Goal: Task Accomplishment & Management: Manage account settings

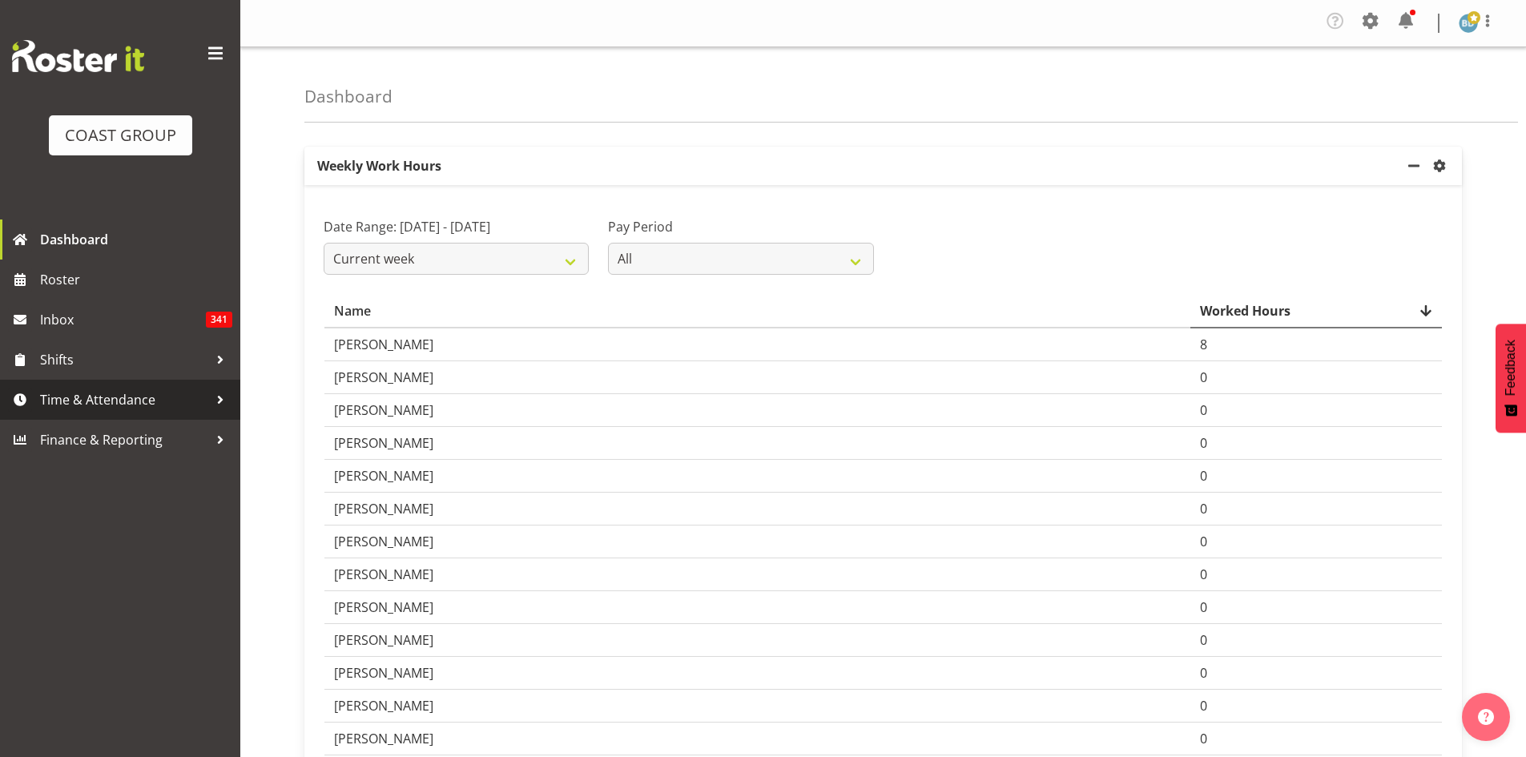
click at [83, 408] on span "Time & Attendance" at bounding box center [124, 400] width 168 height 24
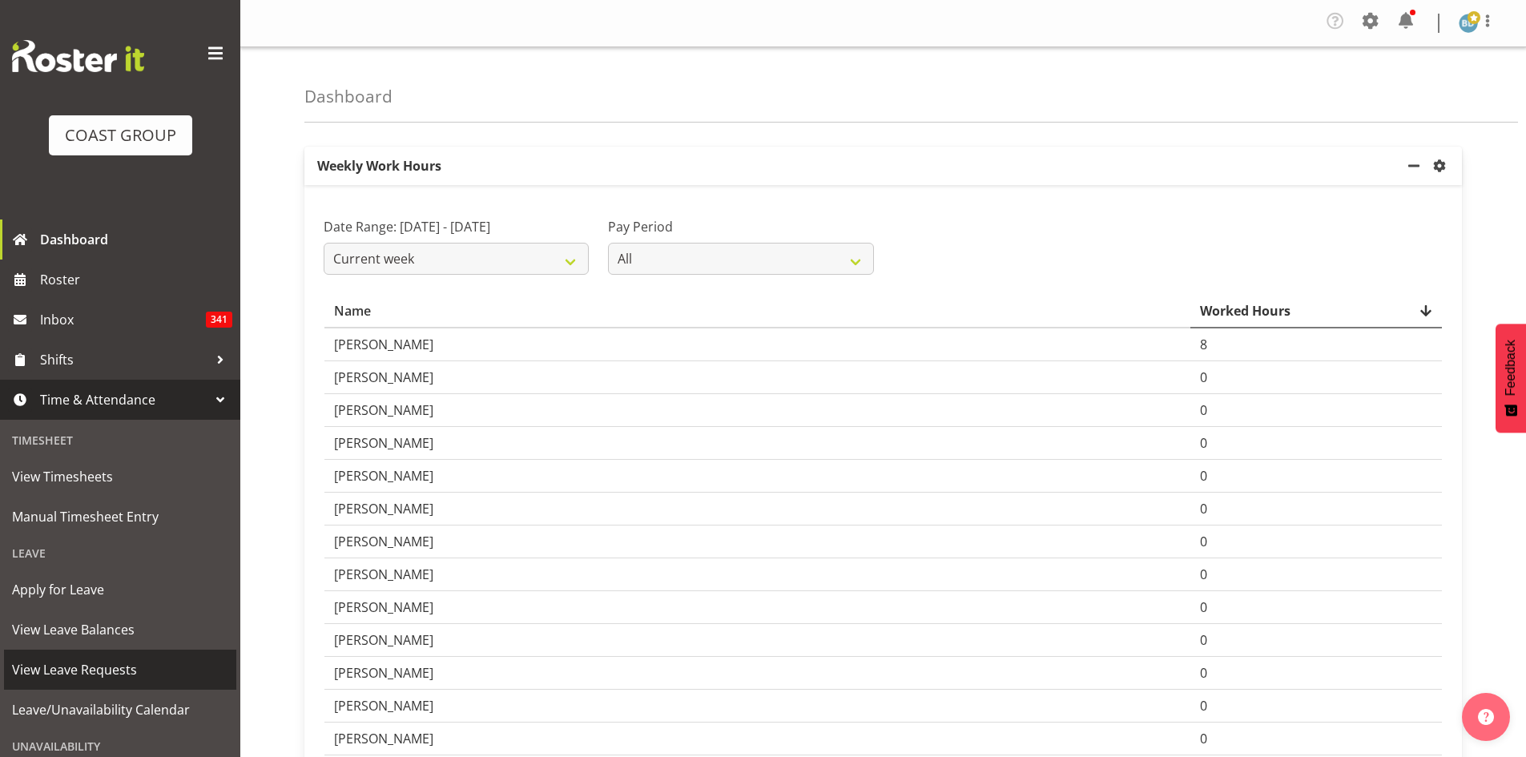
click at [66, 683] on link "View Leave Requests" at bounding box center [120, 670] width 232 height 40
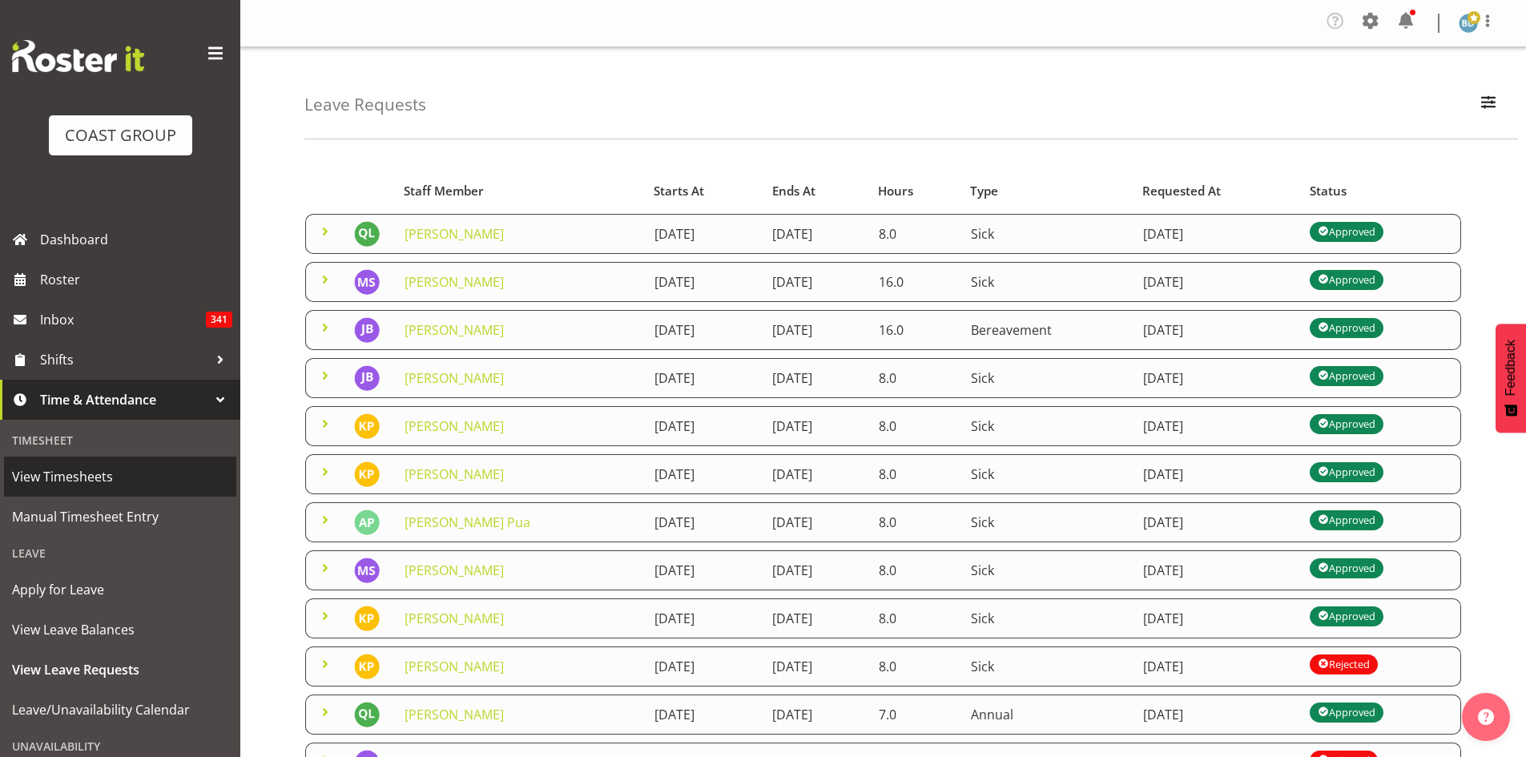
click at [83, 481] on span "View Timesheets" at bounding box center [120, 477] width 216 height 24
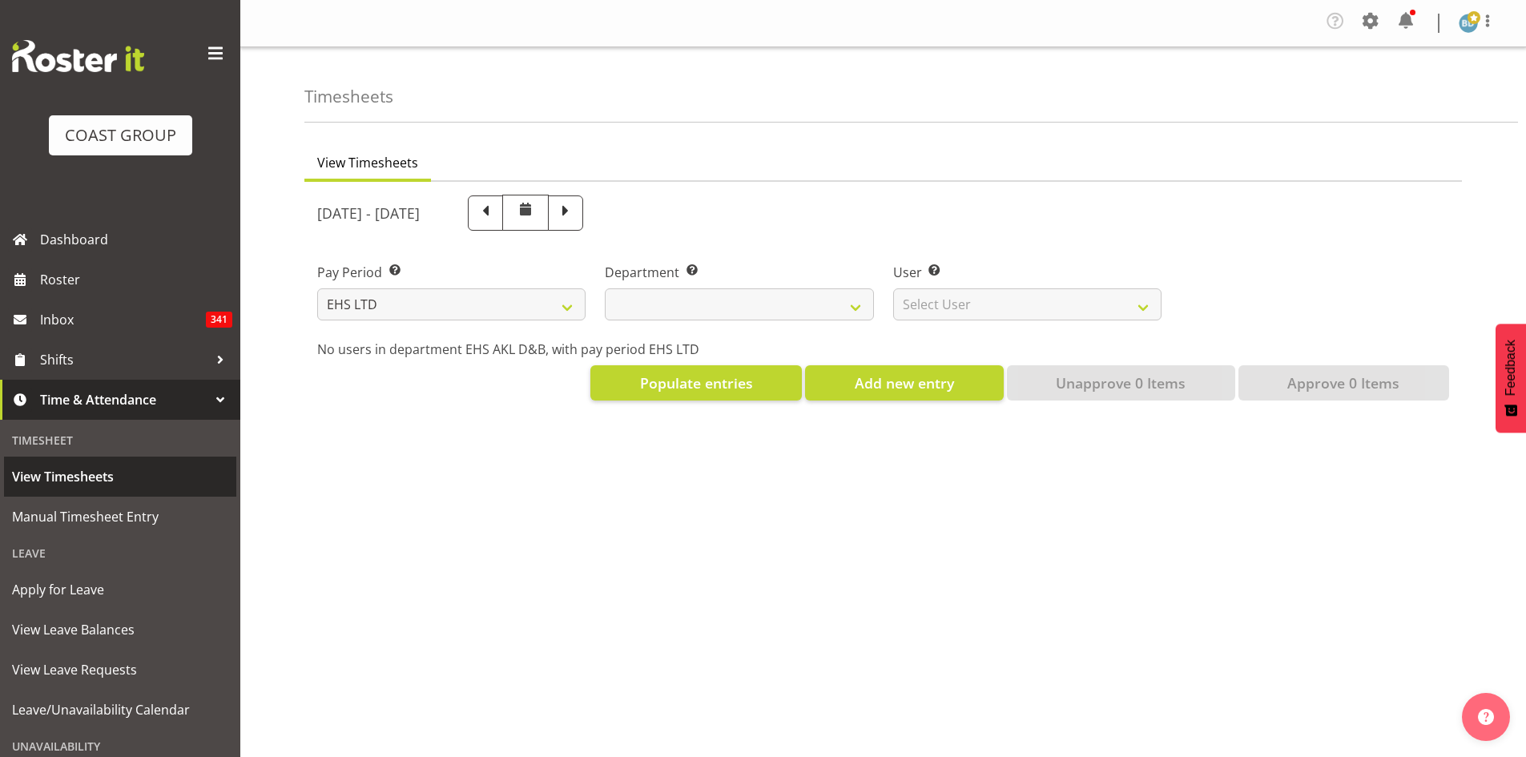
select select "7"
select select
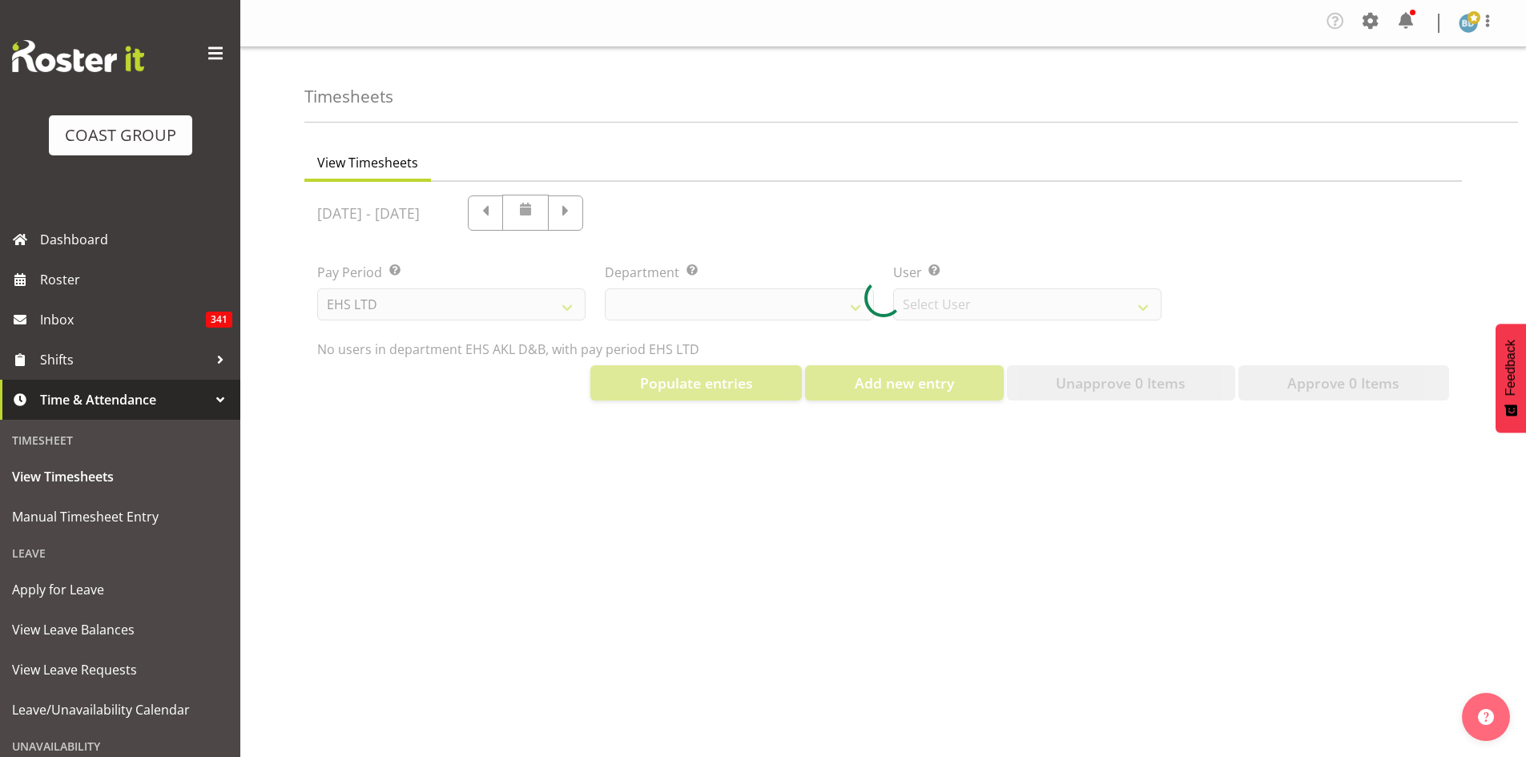
select select "3116"
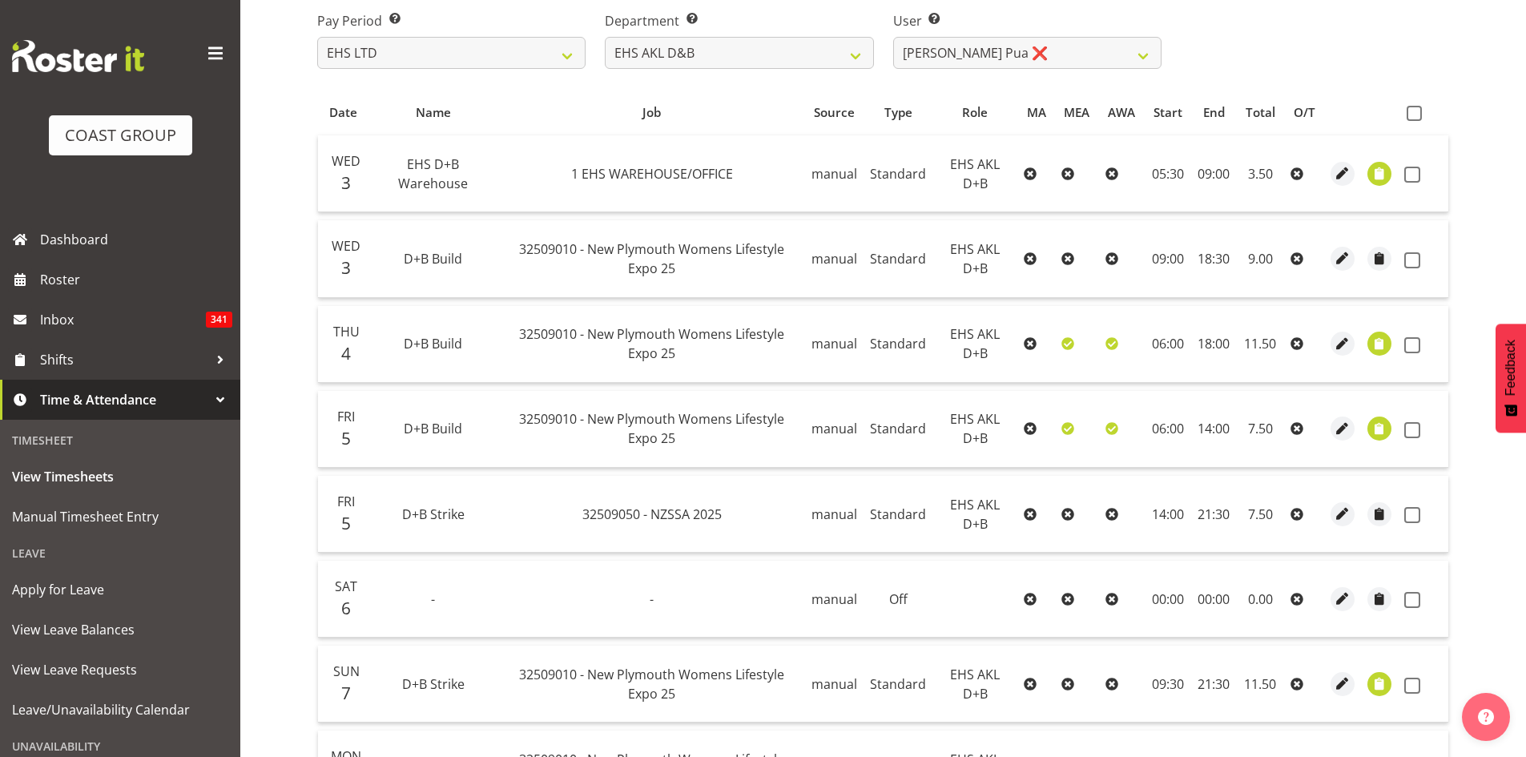
scroll to position [267, 0]
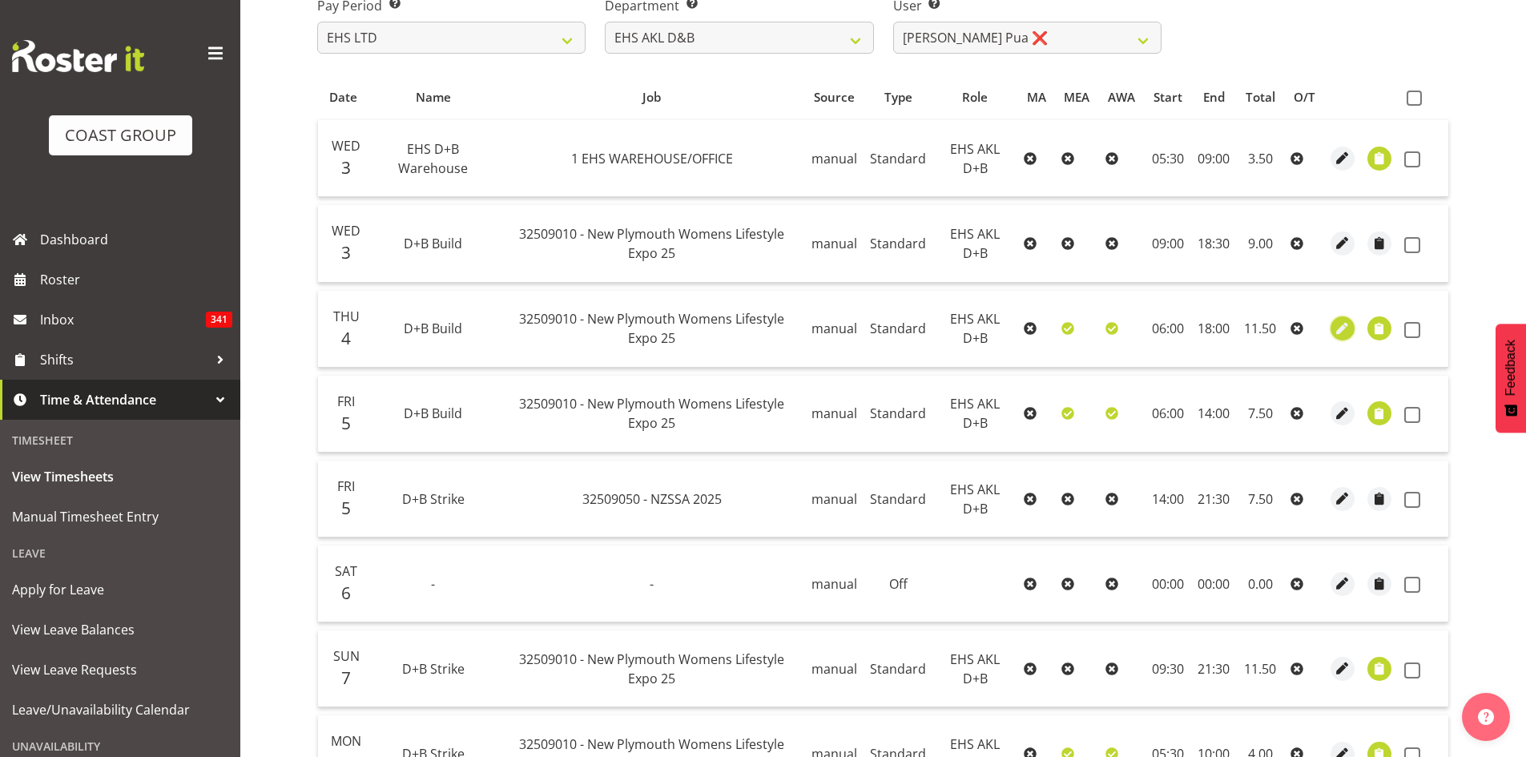
click at [1341, 329] on span "button" at bounding box center [1343, 329] width 18 height 18
select select "Standard"
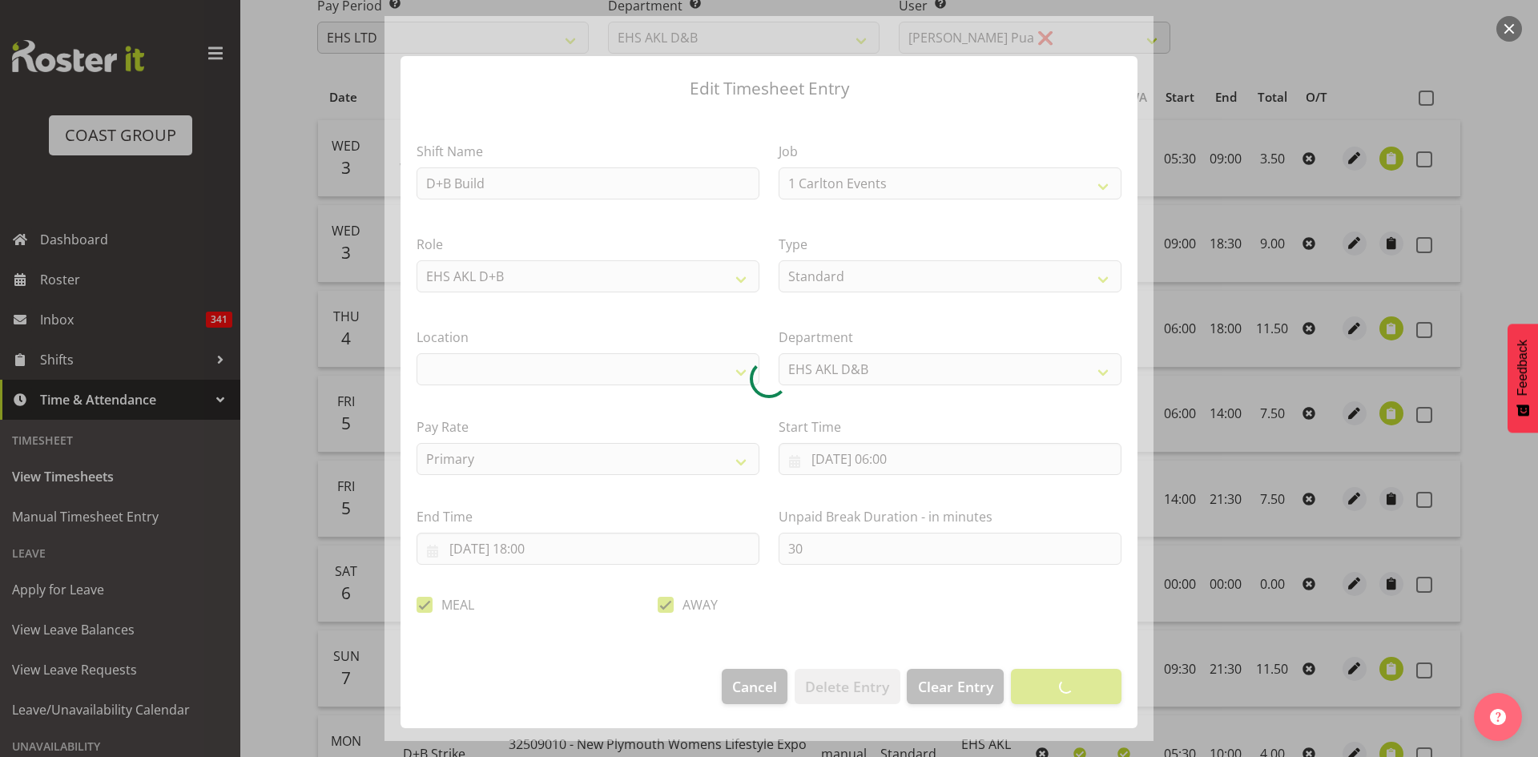
select select "8934"
select select "35"
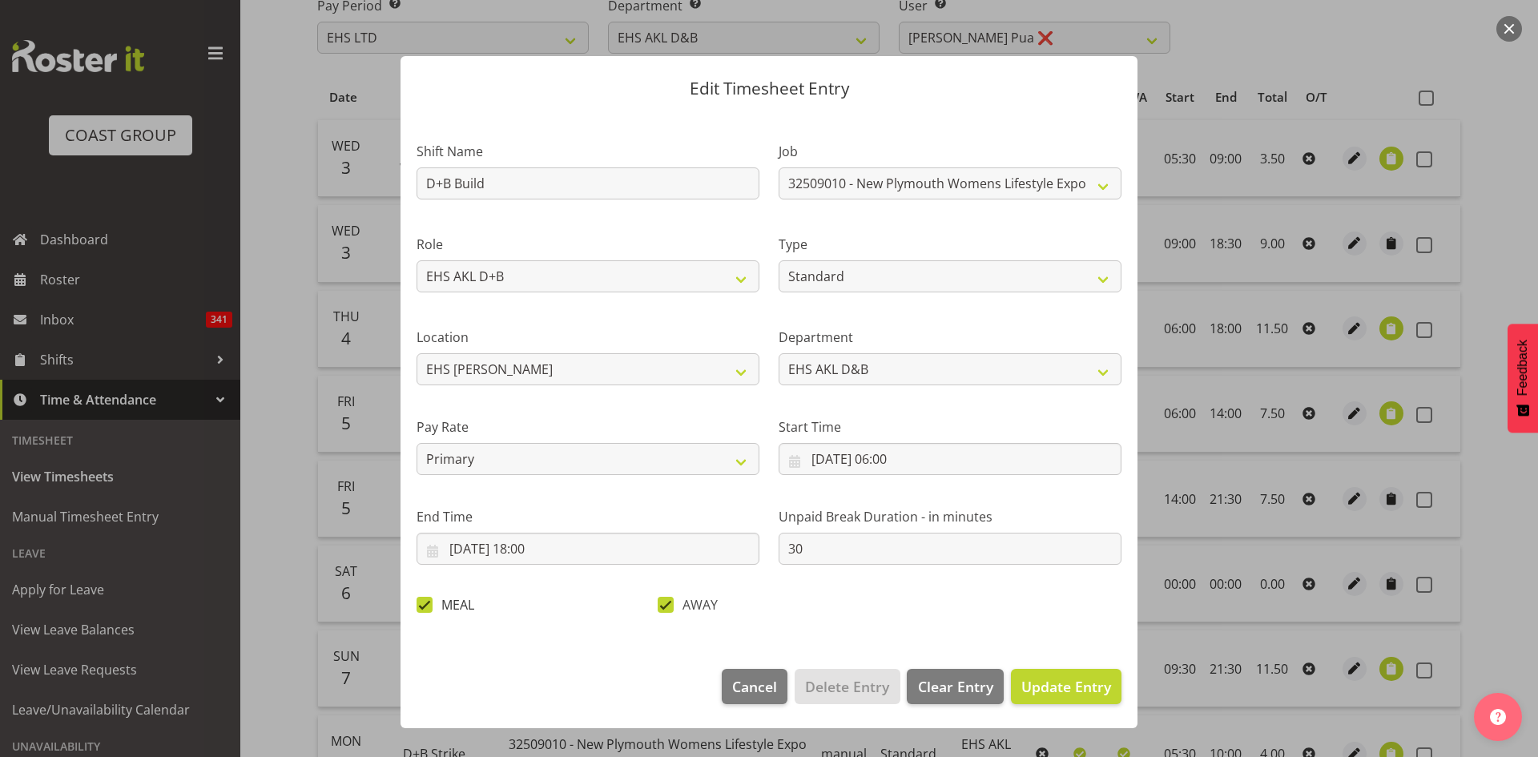
click at [423, 610] on span at bounding box center [425, 605] width 16 height 16
click at [423, 610] on input "MEAL" at bounding box center [422, 604] width 10 height 10
checkbox input "false"
click at [1064, 683] on span "Update Entry" at bounding box center [1066, 686] width 90 height 19
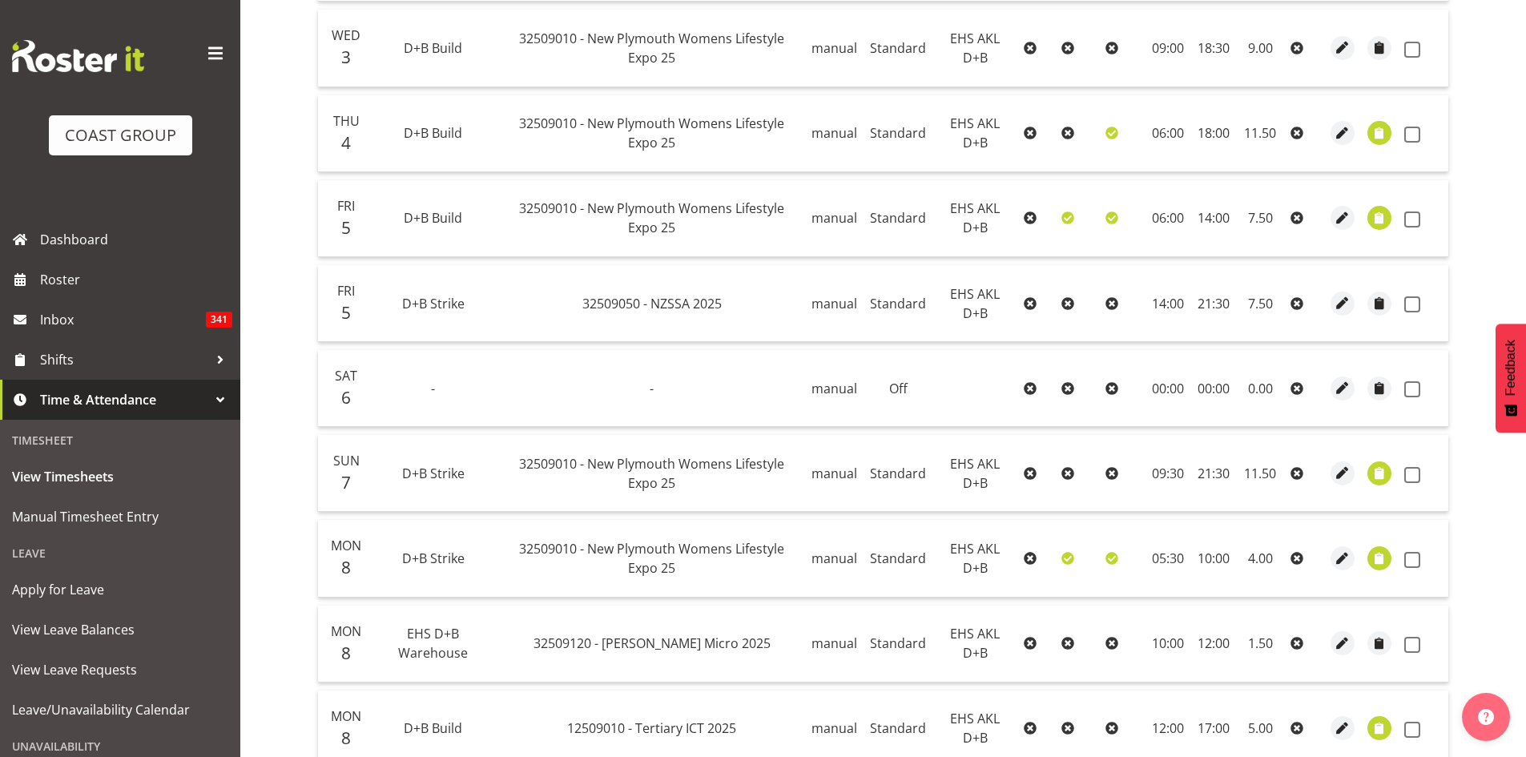
scroll to position [534, 0]
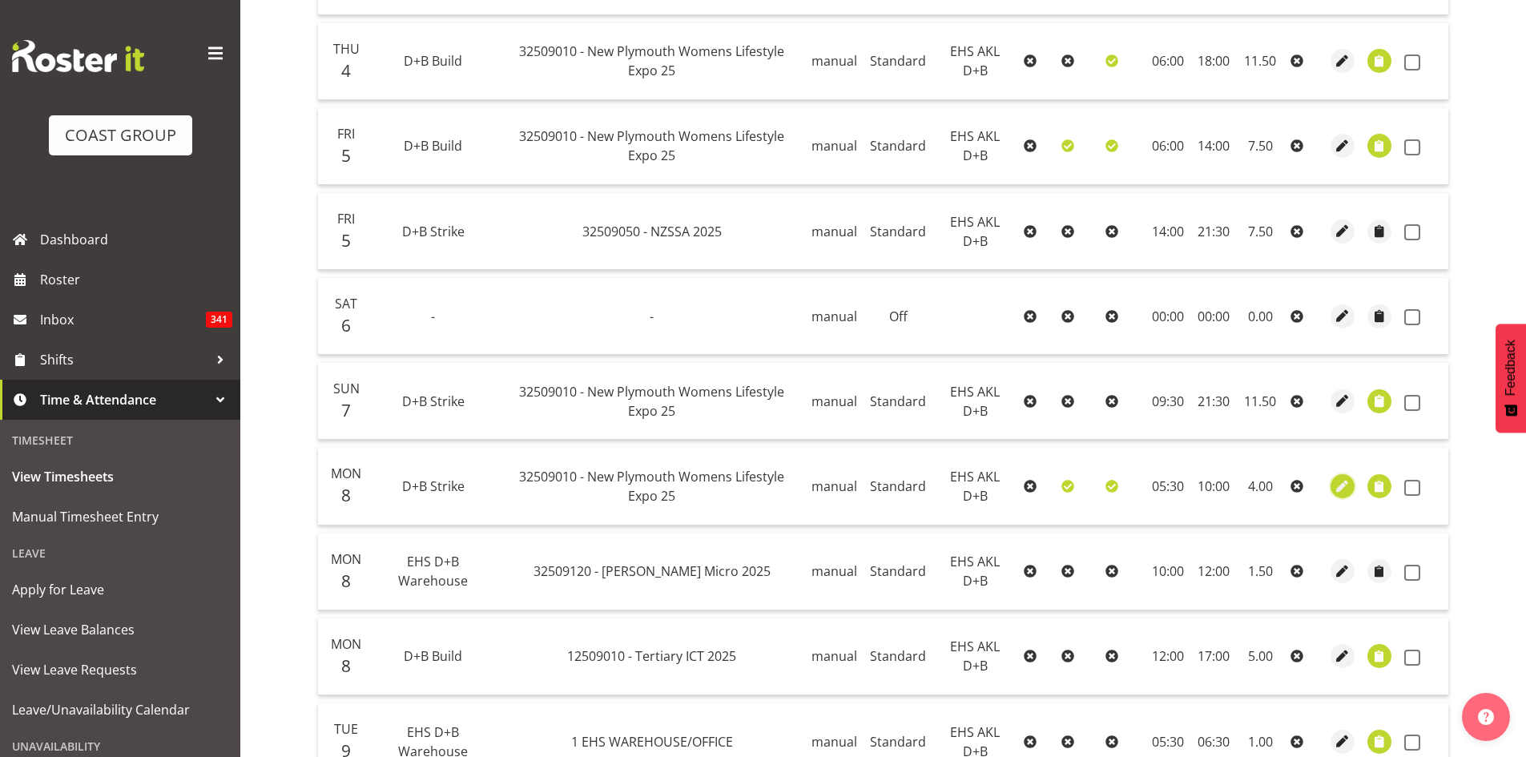
click at [1335, 487] on span "button" at bounding box center [1343, 486] width 18 height 18
select select "Standard"
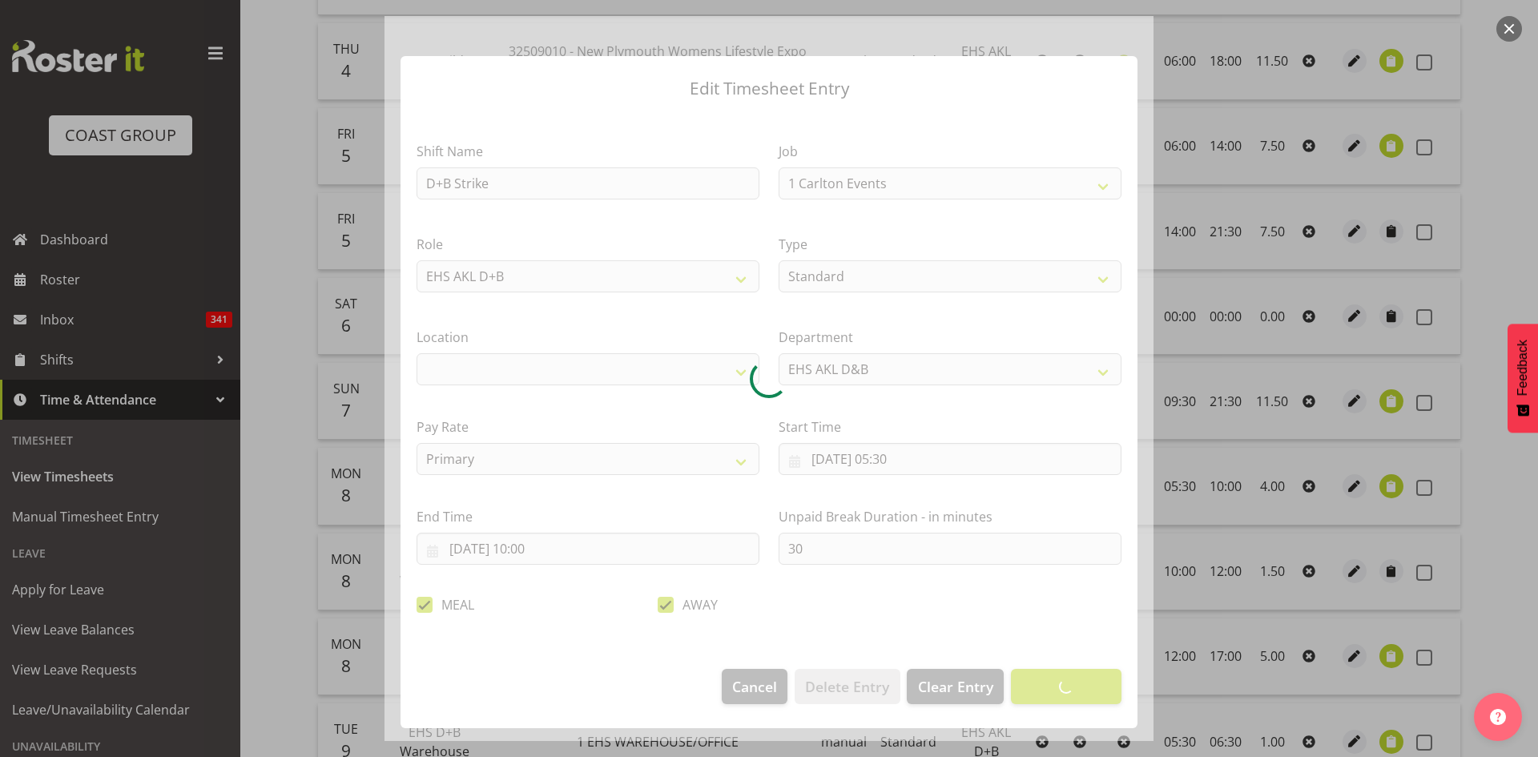
select select "8934"
select select "35"
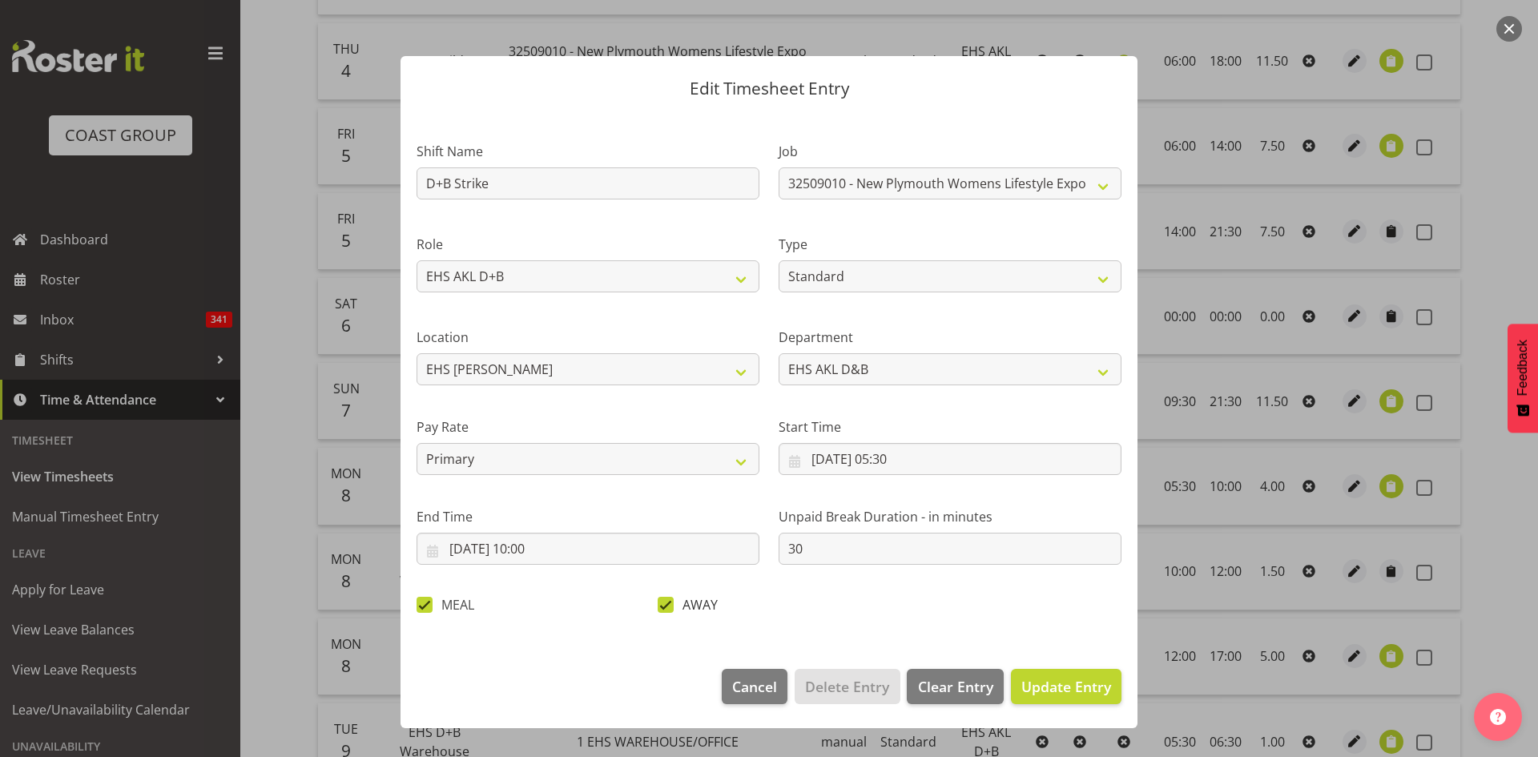
click at [661, 606] on span at bounding box center [666, 605] width 16 height 16
click at [661, 606] on input "AWAY" at bounding box center [663, 604] width 10 height 10
checkbox input "false"
click at [1030, 692] on span "Update Entry" at bounding box center [1066, 686] width 90 height 19
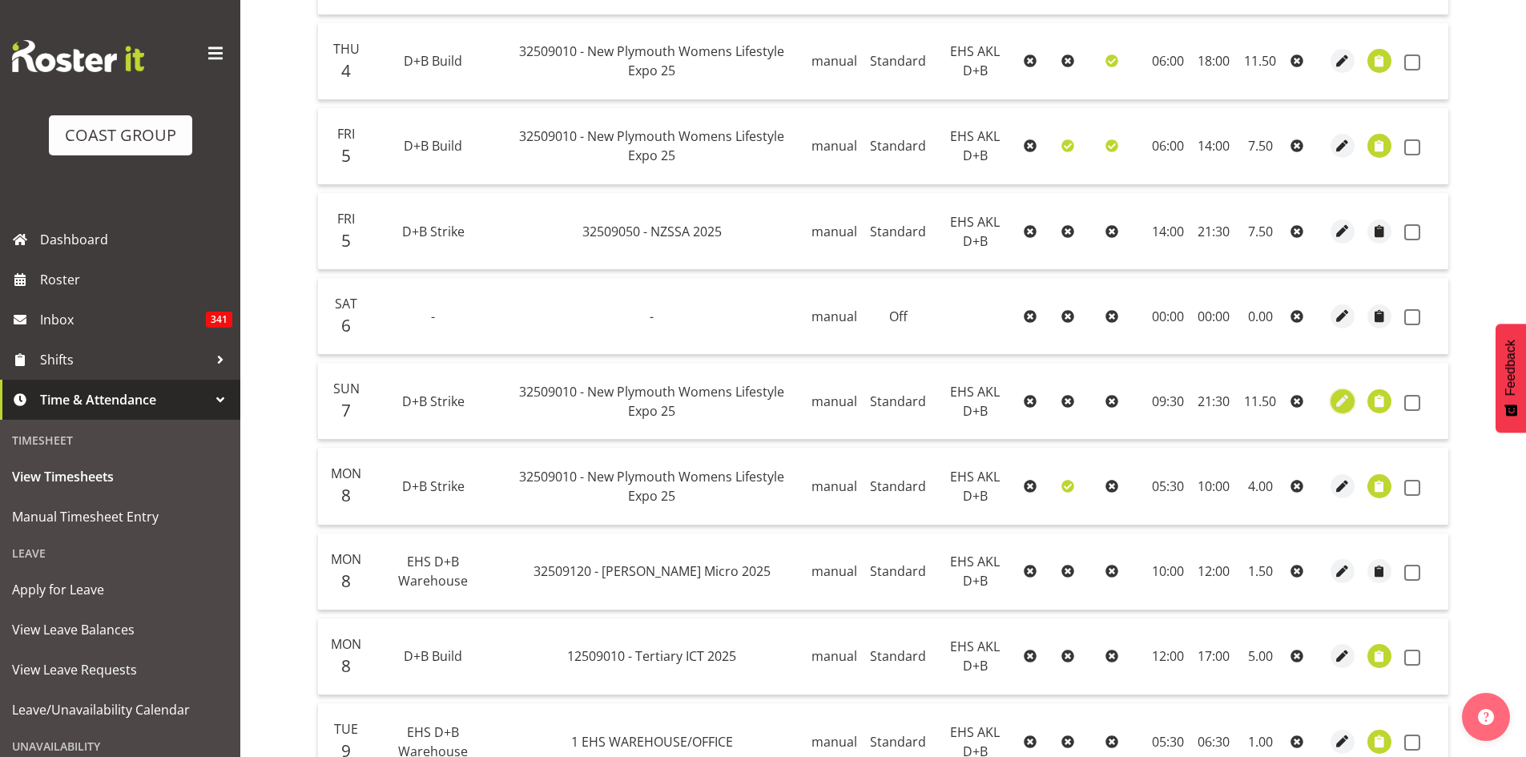
click at [1343, 402] on span "button" at bounding box center [1343, 401] width 18 height 18
select select "Standard"
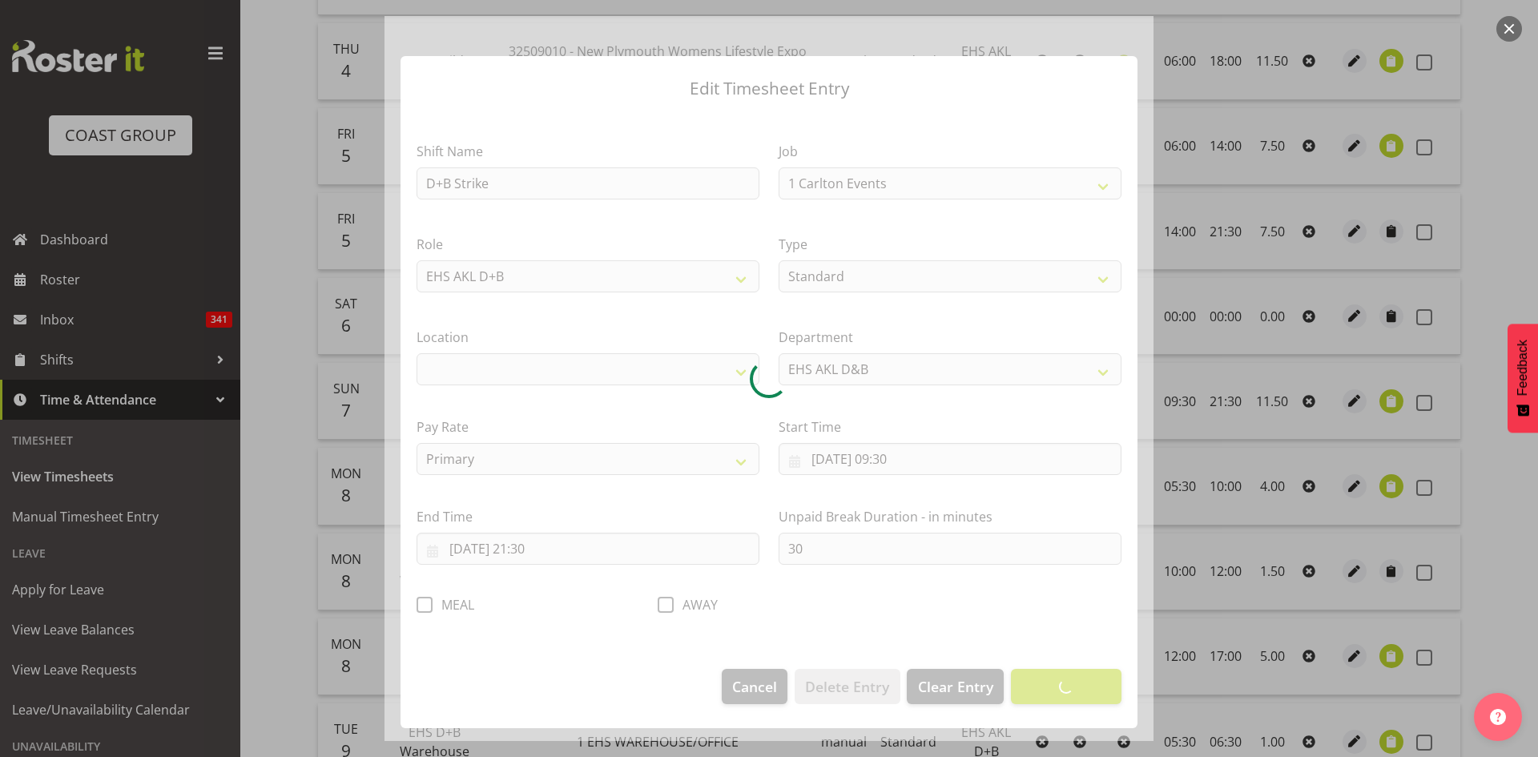
select select "8934"
click at [661, 606] on div at bounding box center [769, 378] width 769 height 725
select select "35"
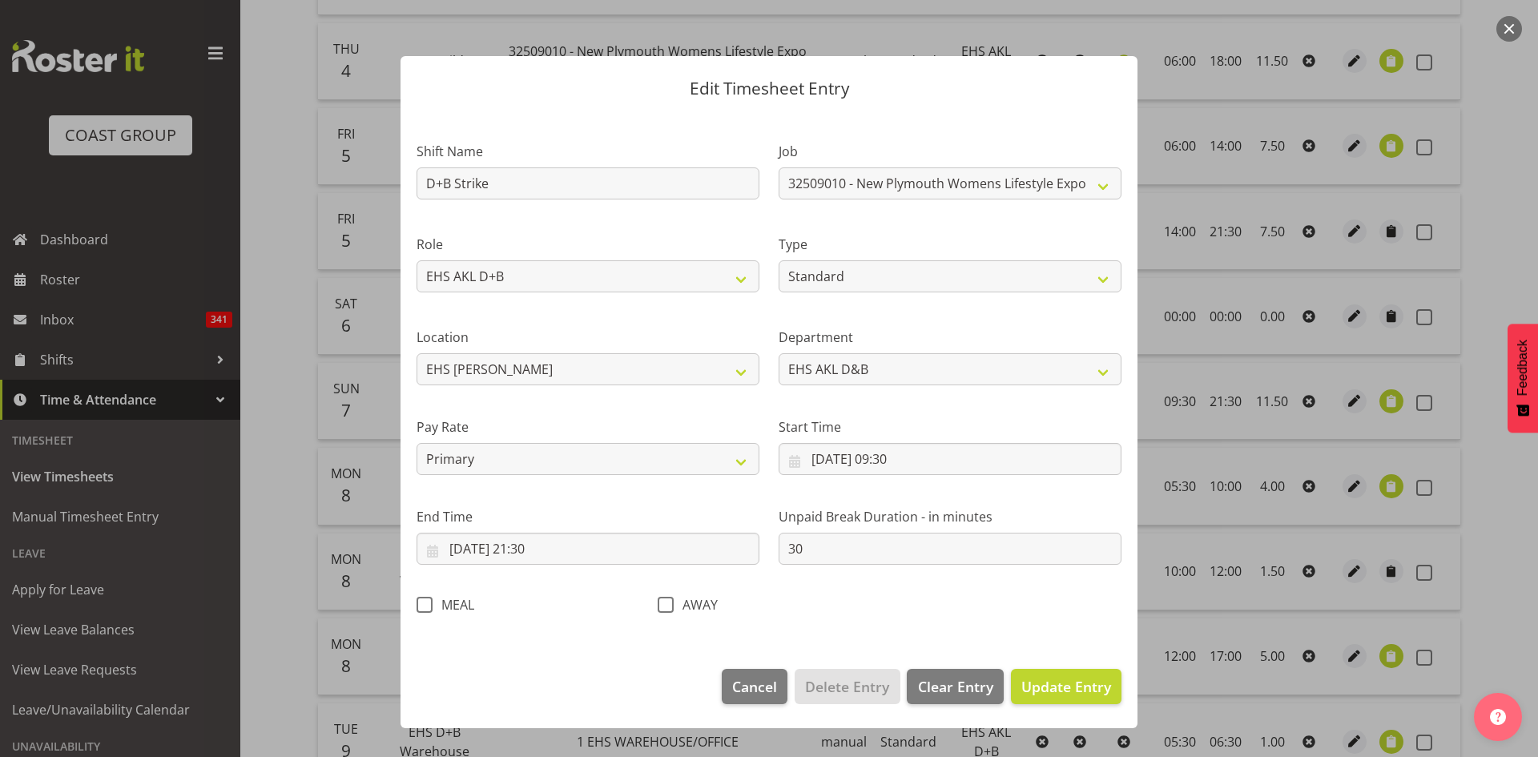
click at [661, 607] on span at bounding box center [666, 605] width 16 height 16
click at [661, 607] on input "AWAY" at bounding box center [663, 604] width 10 height 10
checkbox input "true"
click at [1068, 689] on span "Update Entry" at bounding box center [1066, 686] width 90 height 19
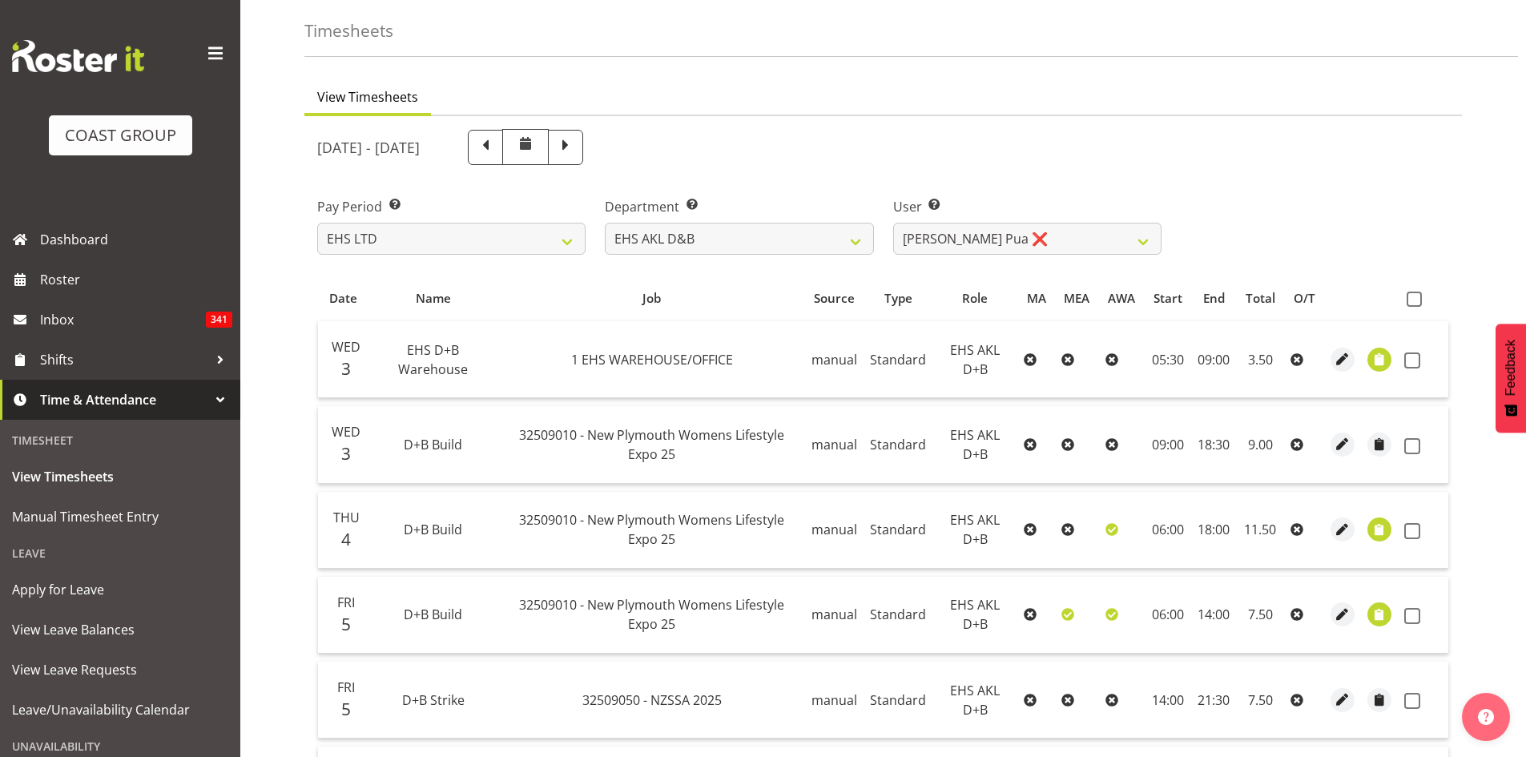
scroll to position [0, 0]
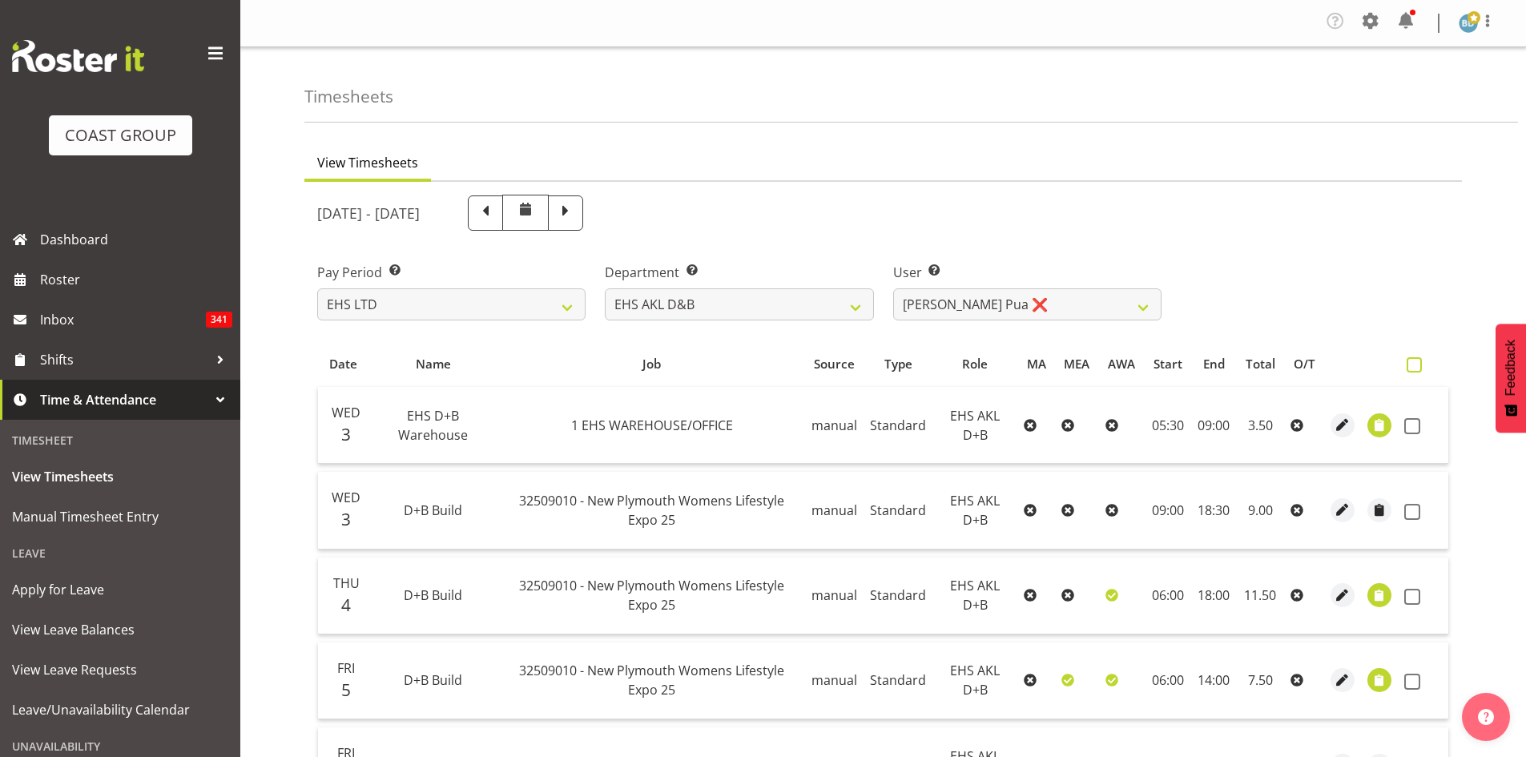
click at [1411, 364] on span at bounding box center [1414, 364] width 15 height 15
click at [1411, 364] on input "checkbox" at bounding box center [1412, 365] width 10 height 10
checkbox input "true"
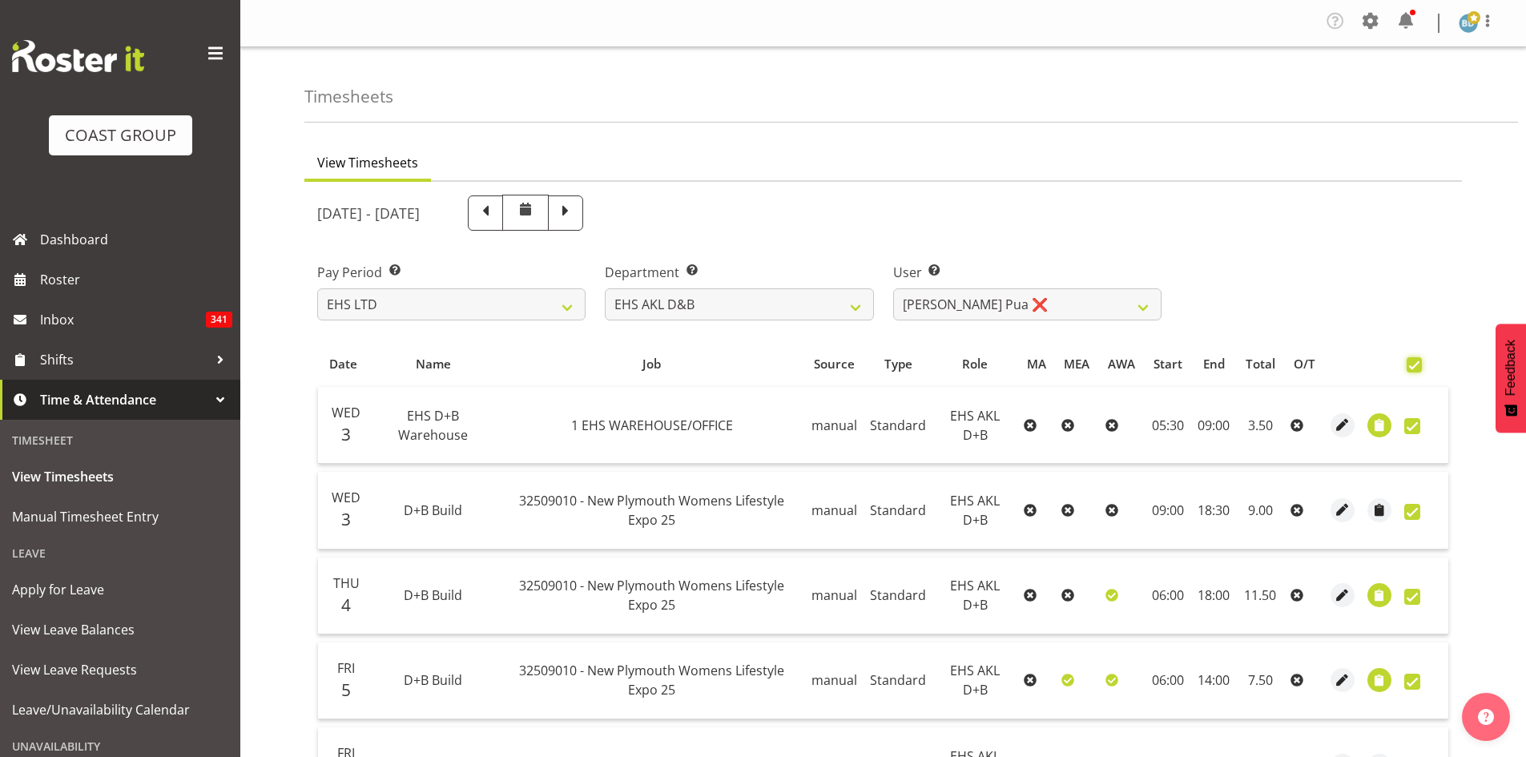
checkbox input "true"
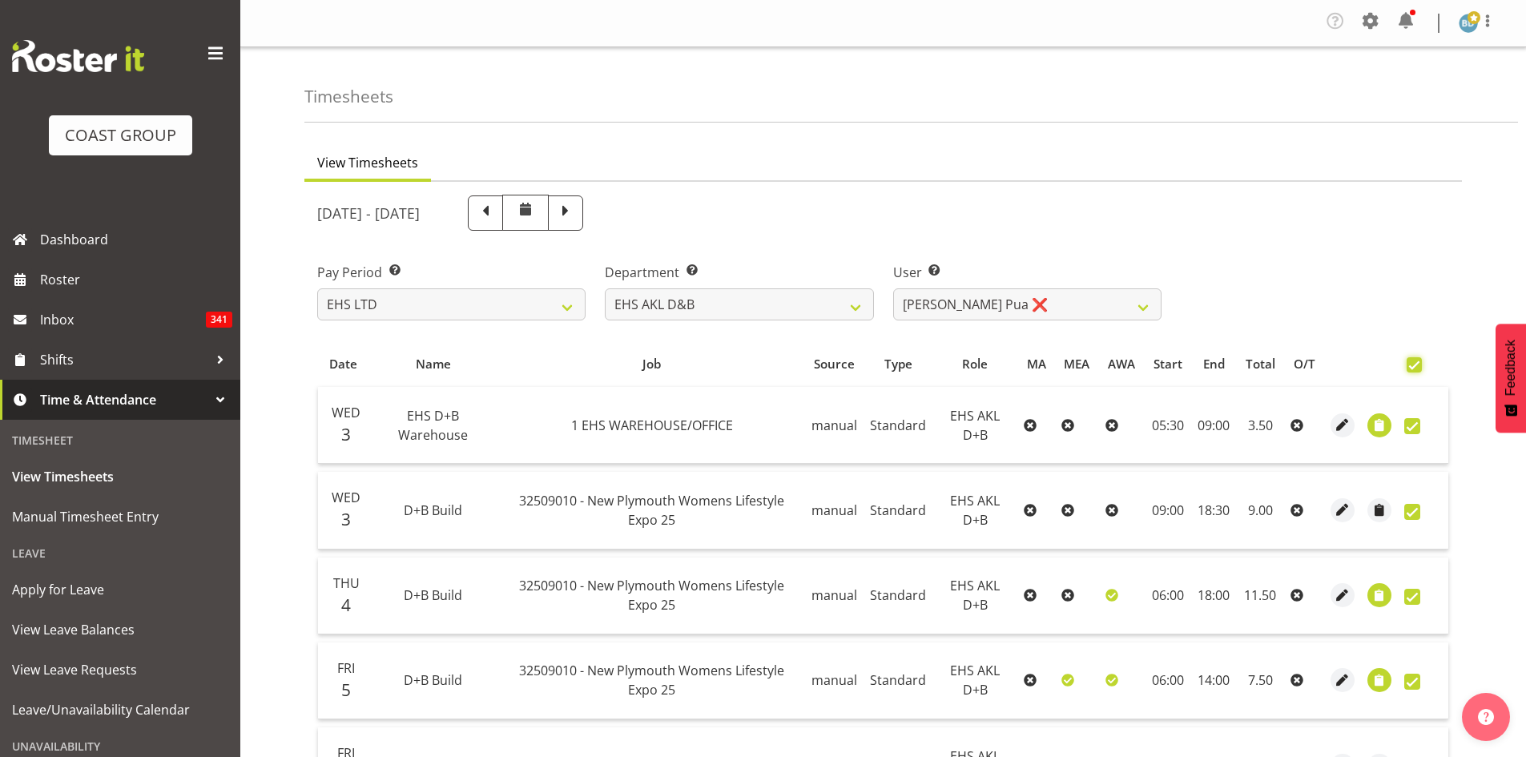
checkbox input "true"
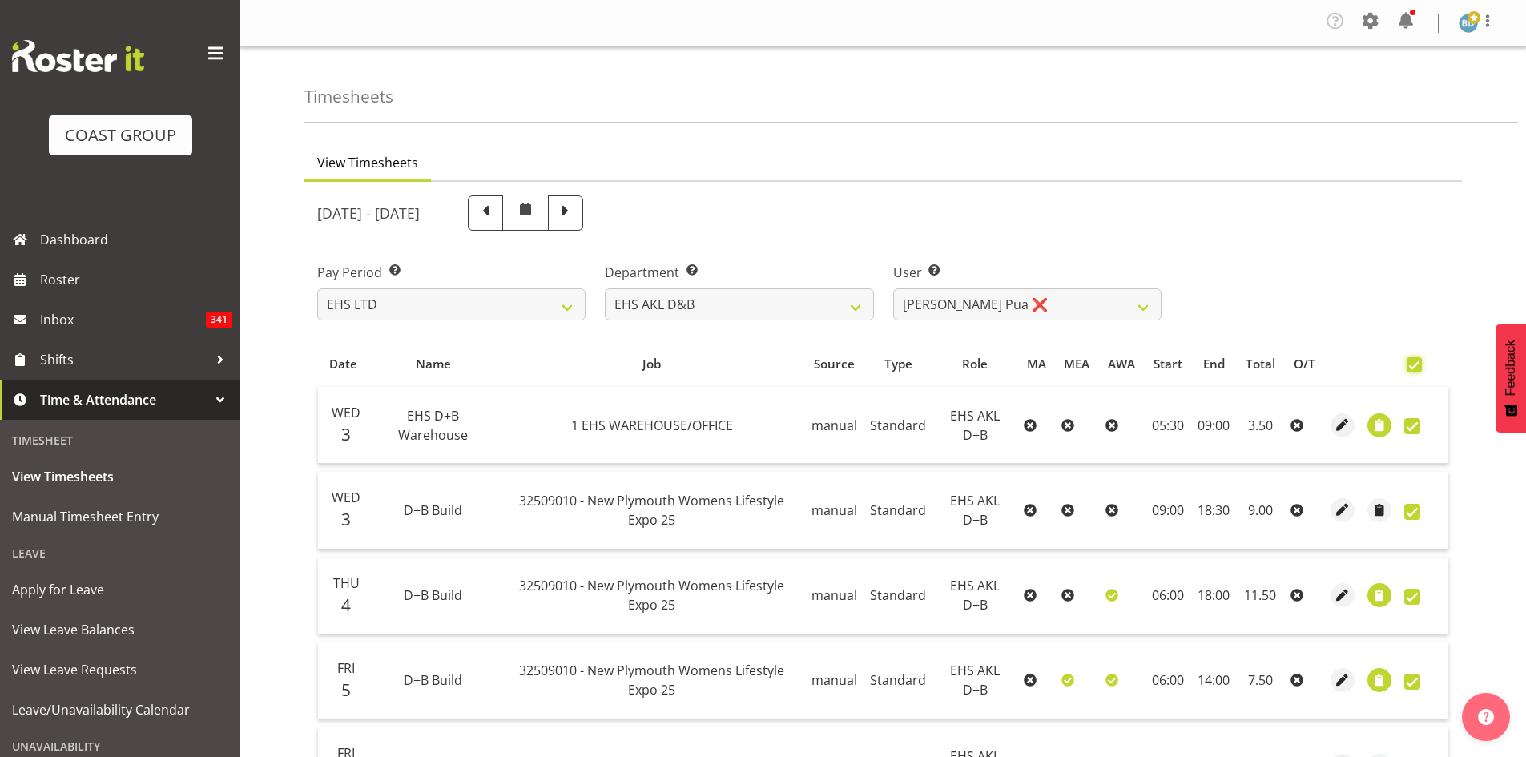
checkbox input "true"
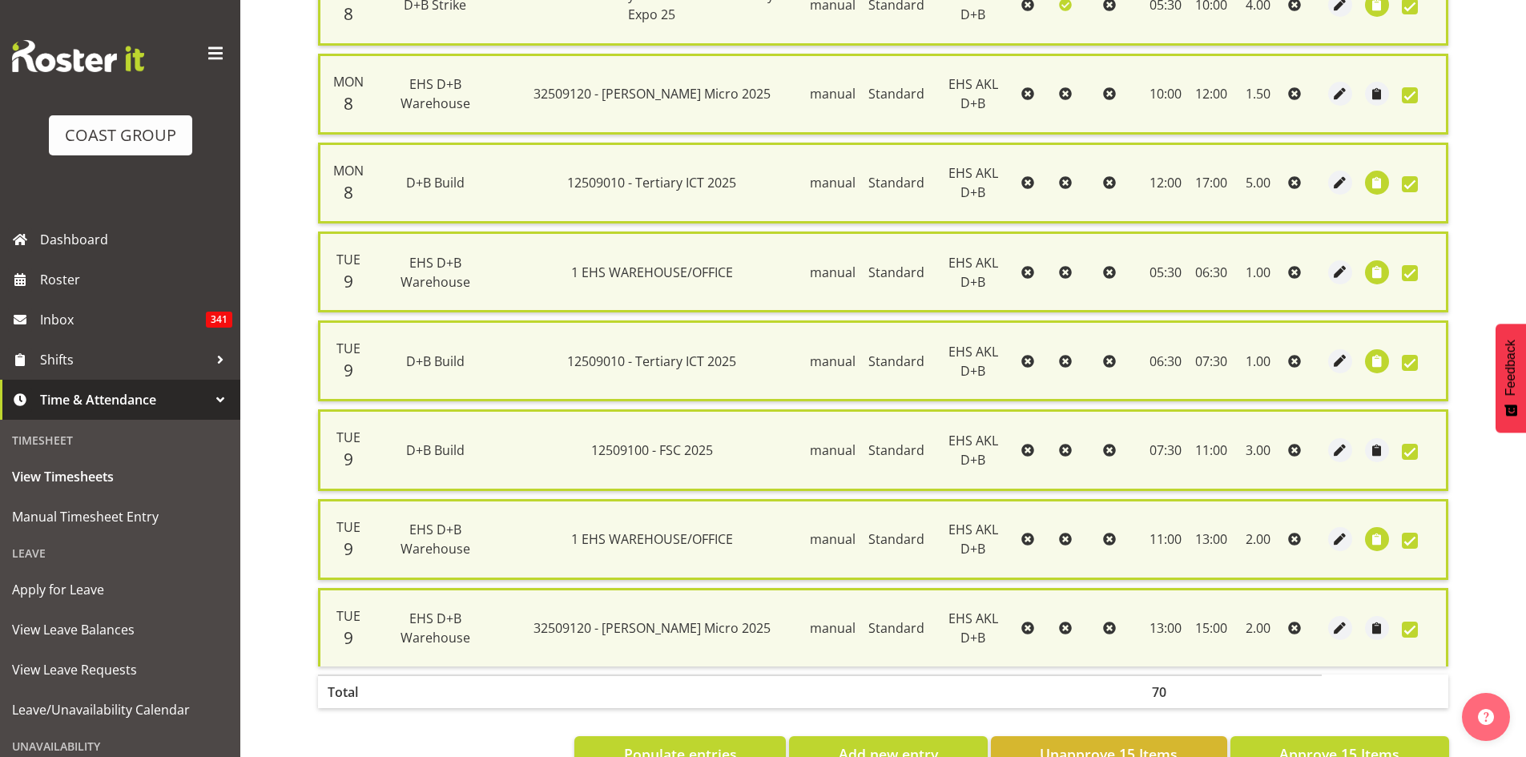
scroll to position [1097, 0]
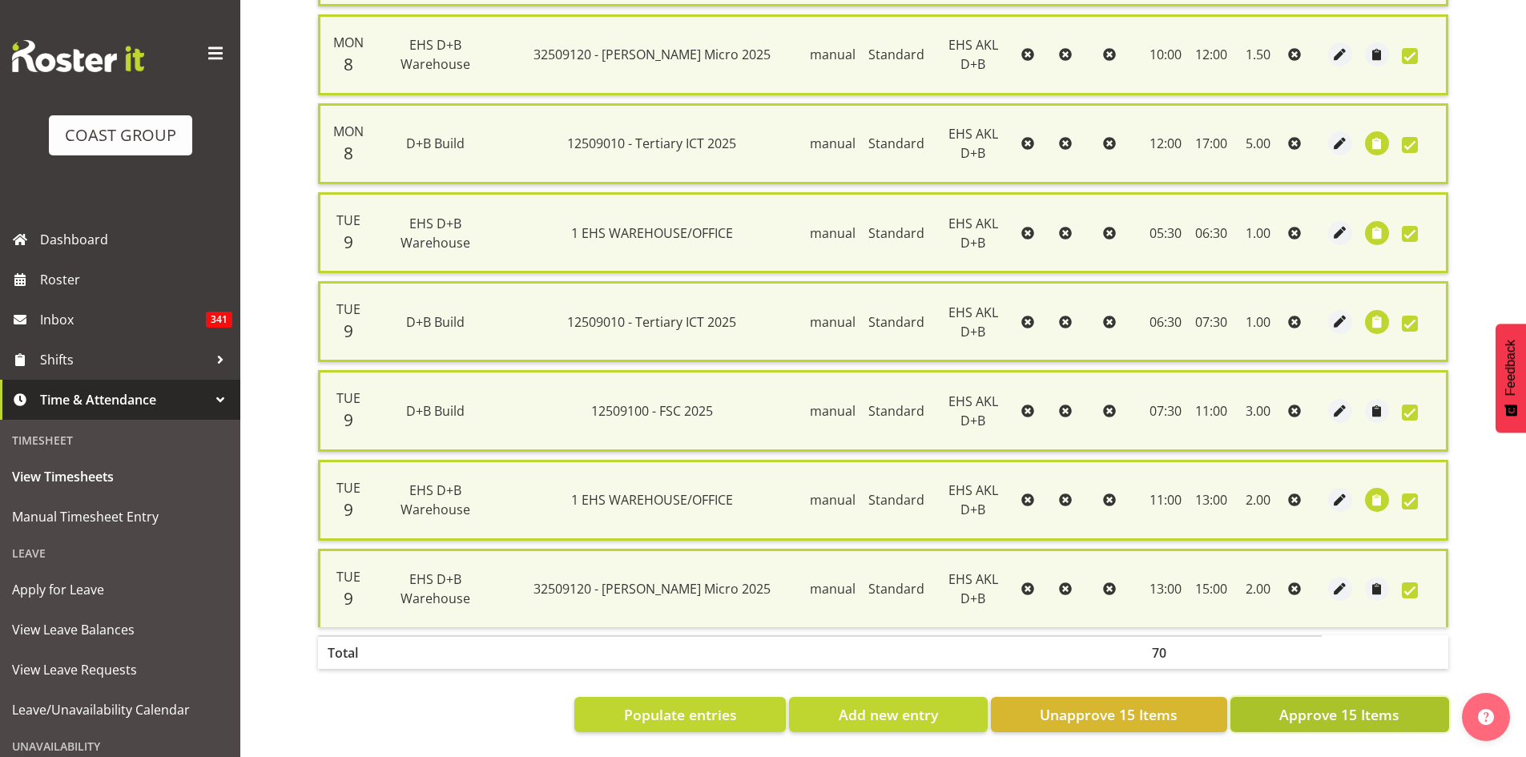
click at [1318, 715] on button "Approve 15 Items" at bounding box center [1339, 714] width 219 height 35
checkbox input "false"
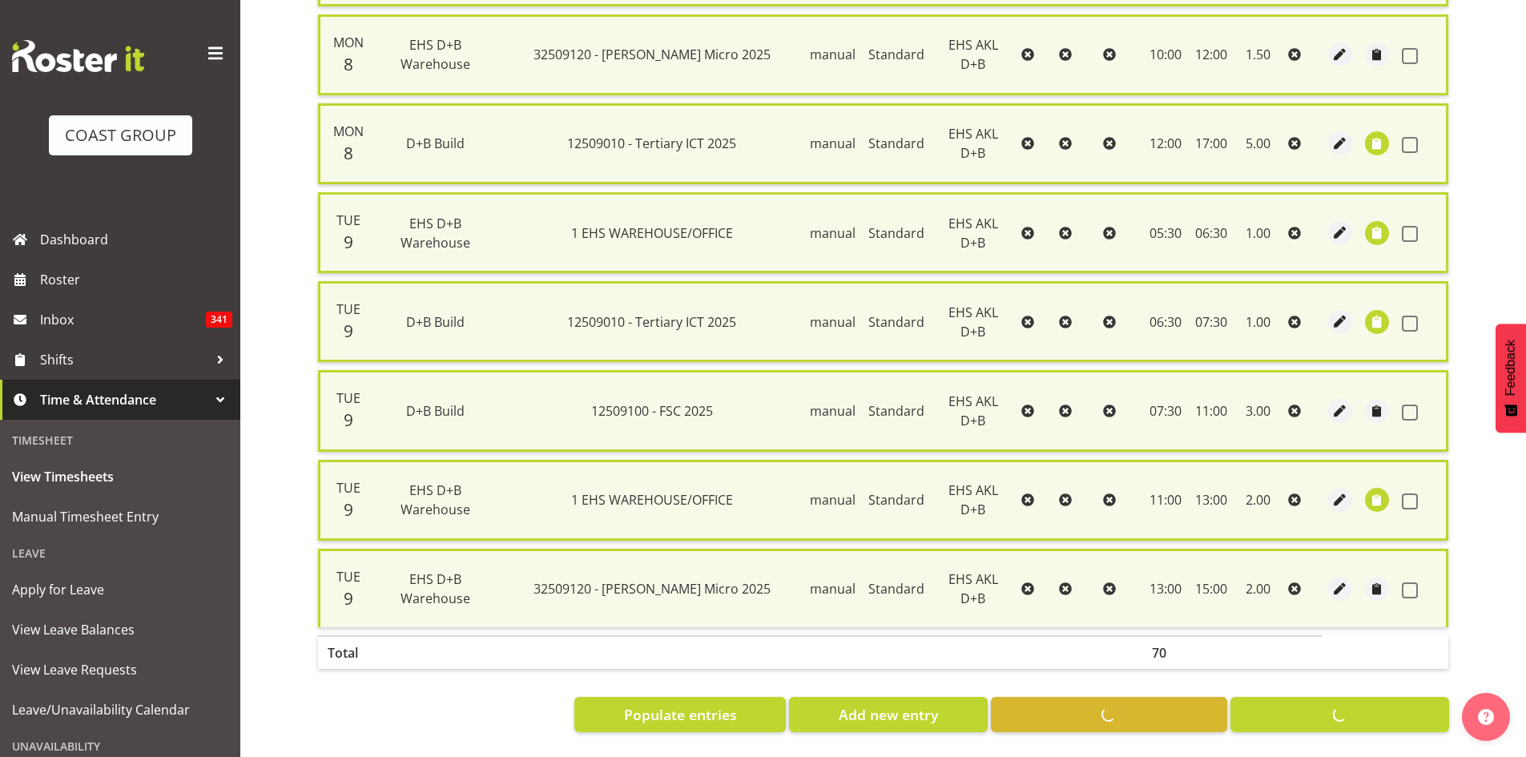
checkbox input "false"
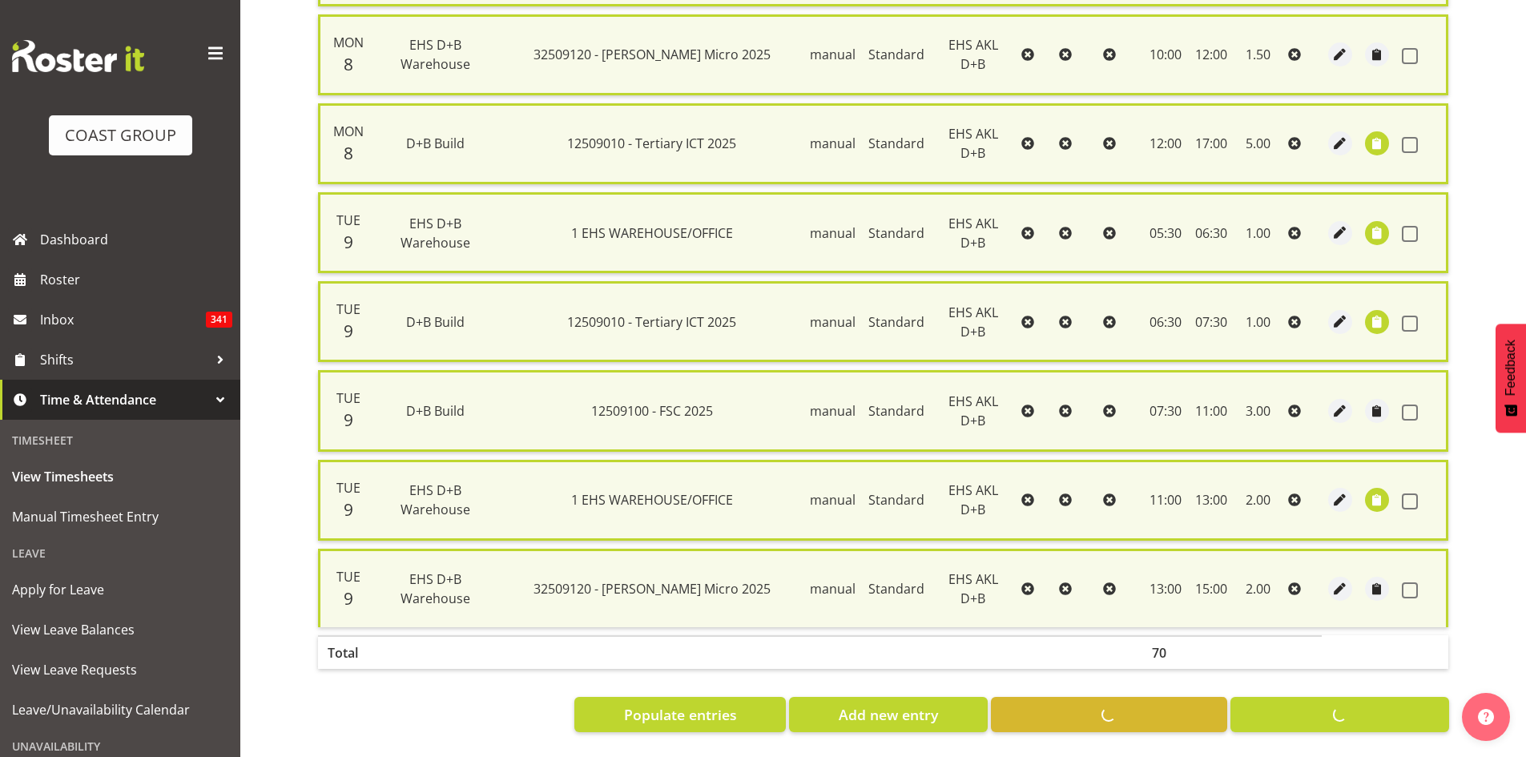
checkbox input "false"
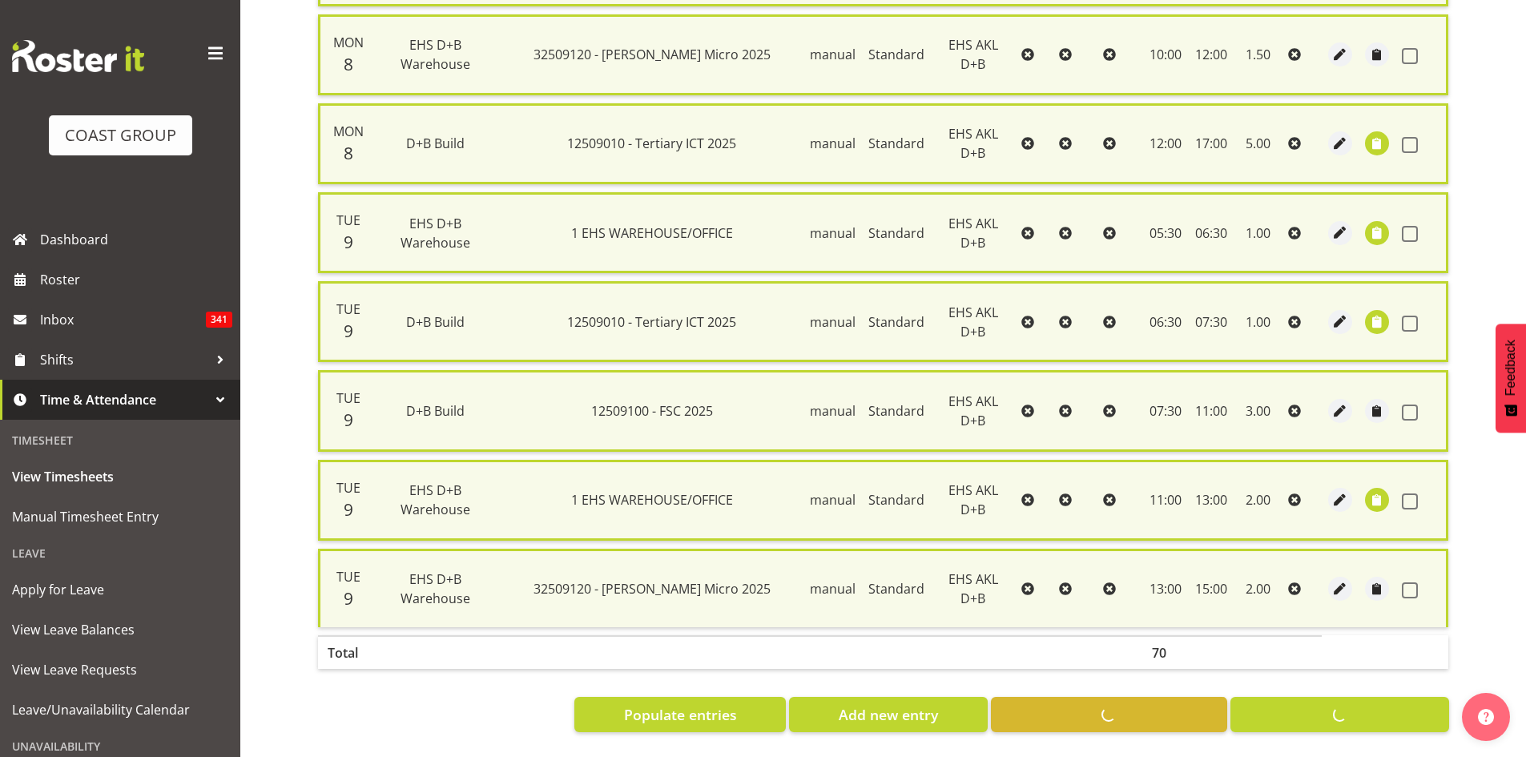
checkbox input "false"
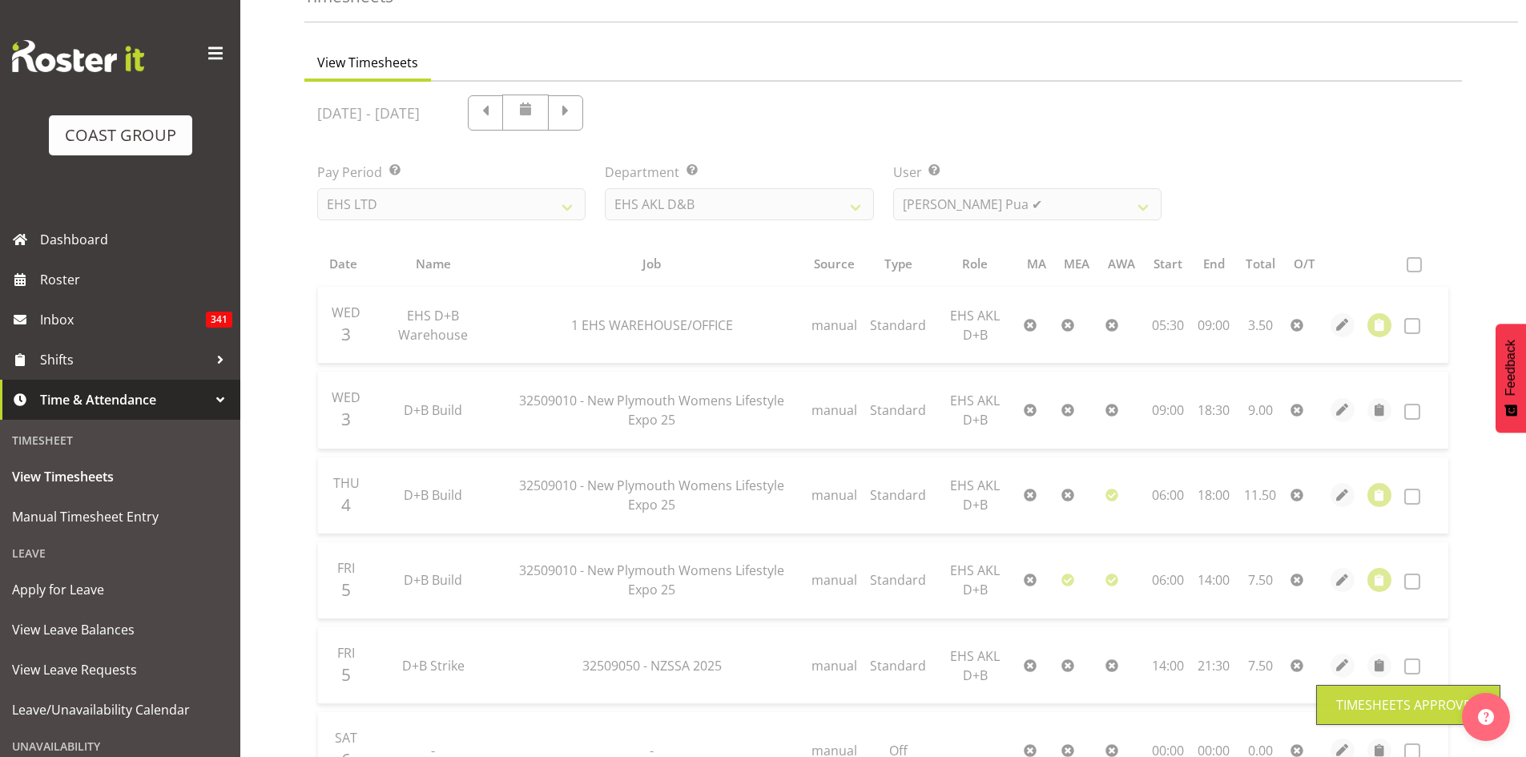
scroll to position [0, 0]
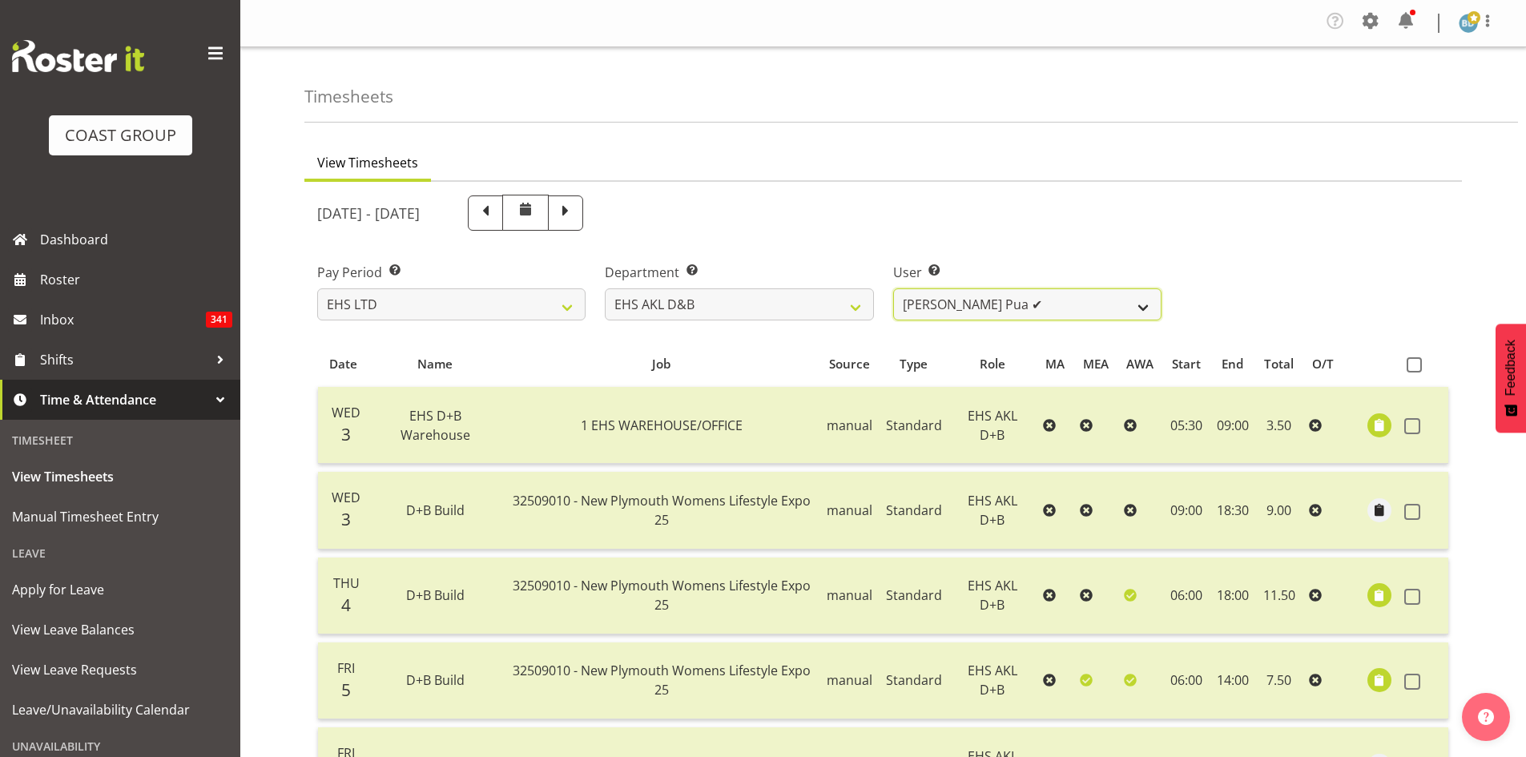
click at [1085, 302] on select "[PERSON_NAME] Pua ✔ [PERSON_NAME] ❌ [PERSON_NAME] ❌ Durham Foster ❌ [PERSON_NAM…" at bounding box center [1027, 304] width 268 height 32
select select "888"
click at [893, 288] on select "[PERSON_NAME] Pua ✔ [PERSON_NAME] ❌ [PERSON_NAME] ❌ Durham Foster ❌ [PERSON_NAM…" at bounding box center [1027, 304] width 268 height 32
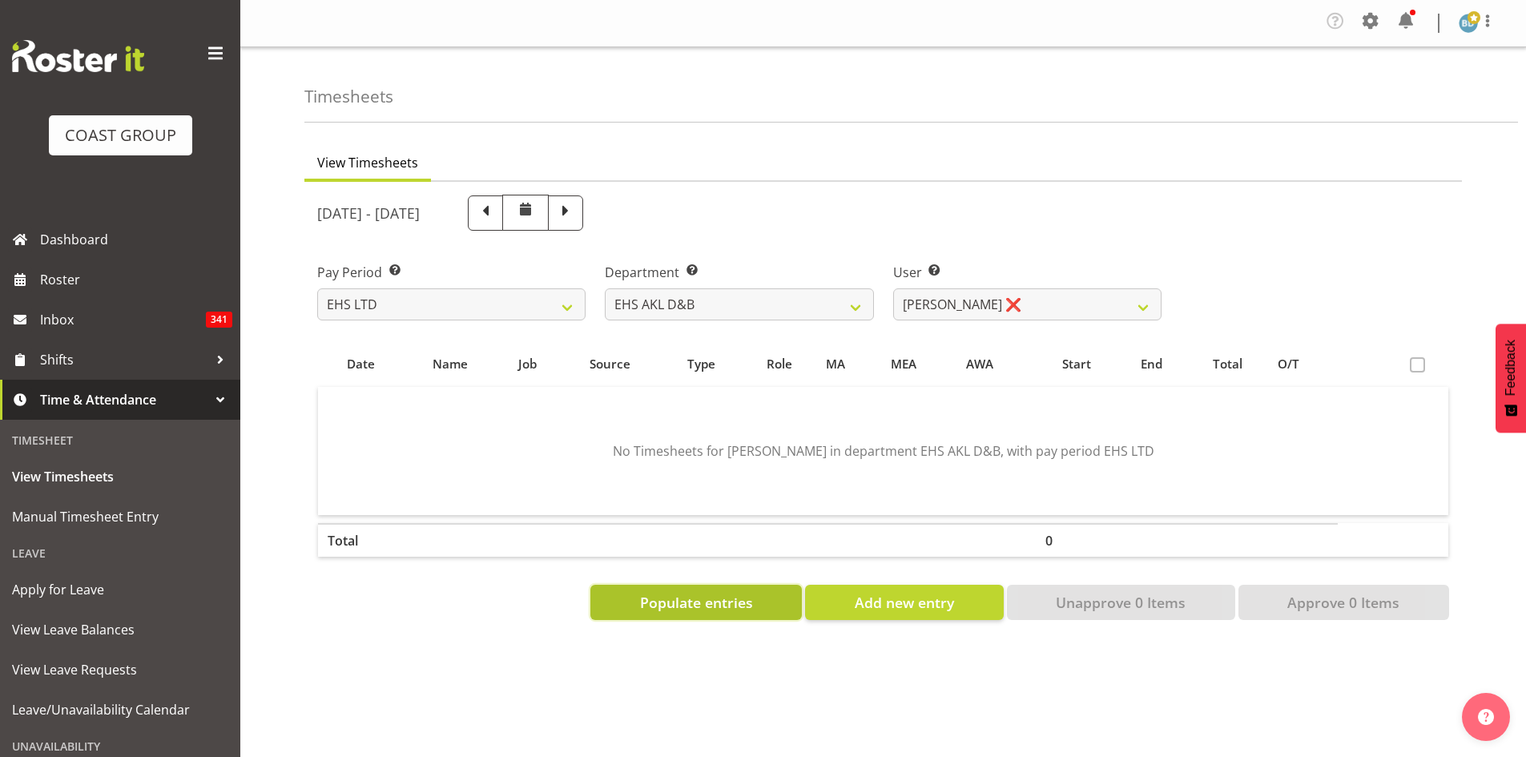
click at [689, 607] on span "Populate entries" at bounding box center [696, 602] width 113 height 21
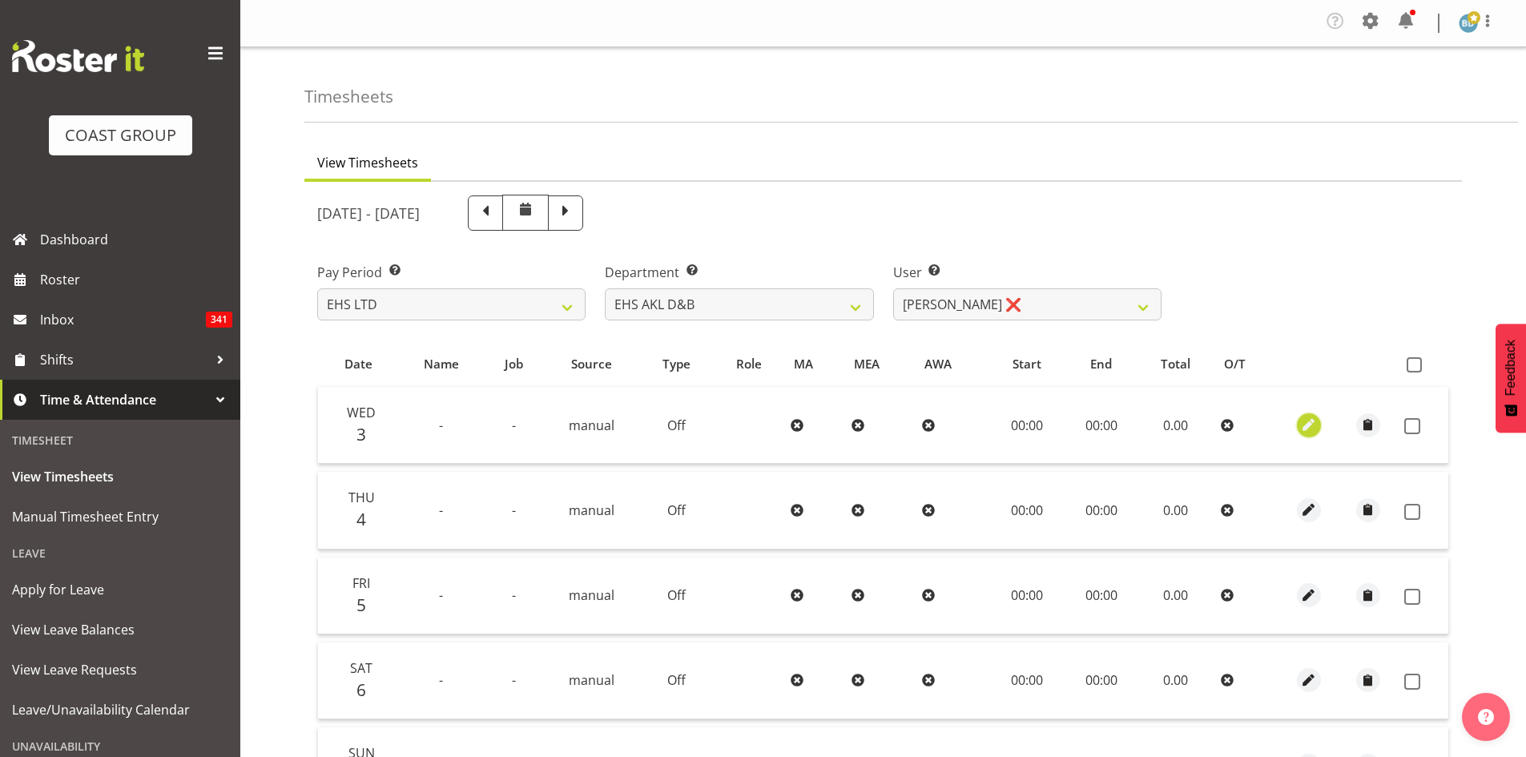
click at [1304, 429] on span "button" at bounding box center [1308, 425] width 18 height 18
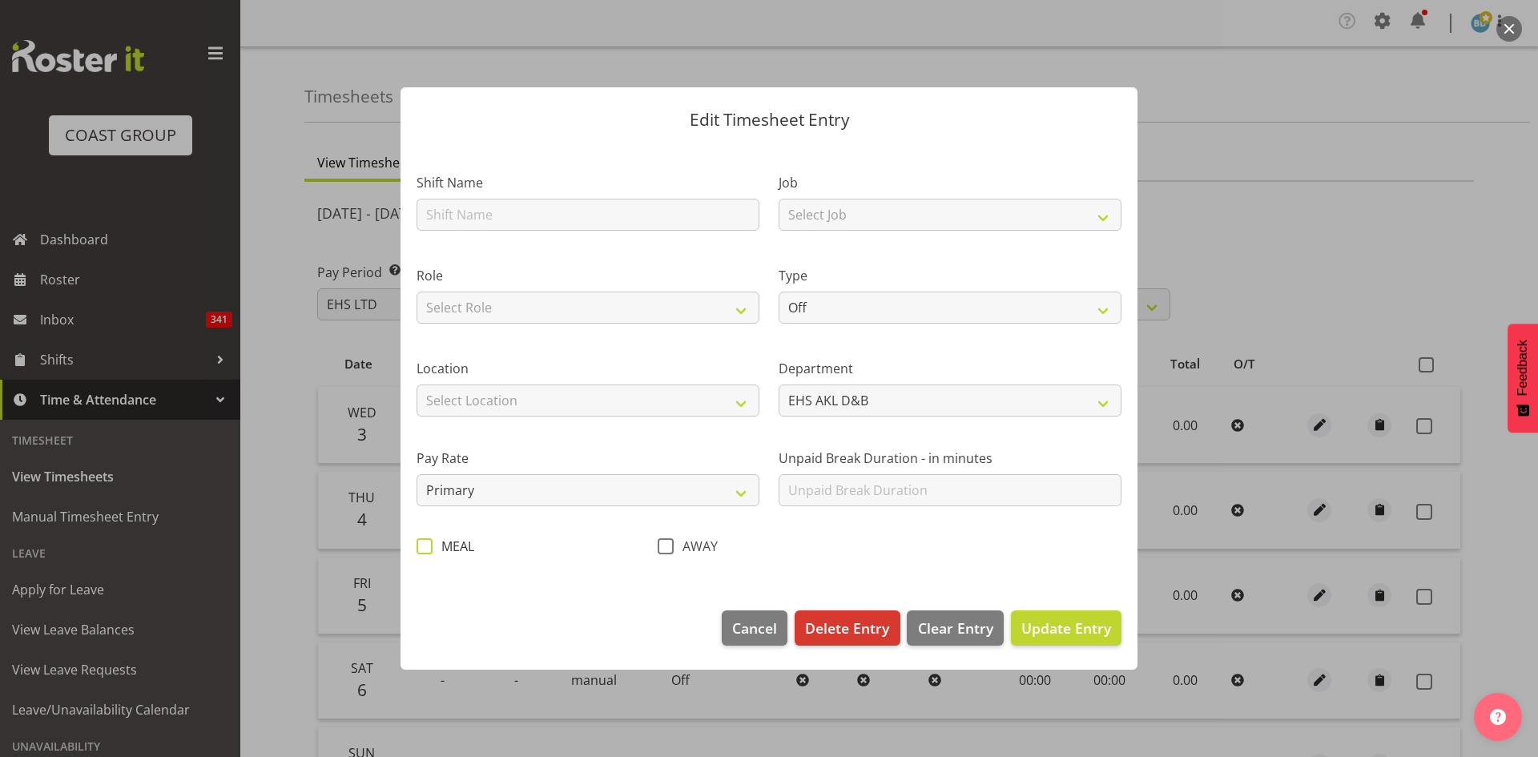
drag, startPoint x: 424, startPoint y: 542, endPoint x: 495, endPoint y: 542, distance: 71.3
click at [425, 542] on span at bounding box center [425, 546] width 16 height 16
click at [425, 542] on input "MEAL" at bounding box center [422, 546] width 10 height 10
checkbox input "true"
click at [1074, 633] on span "Update Entry" at bounding box center [1066, 627] width 90 height 19
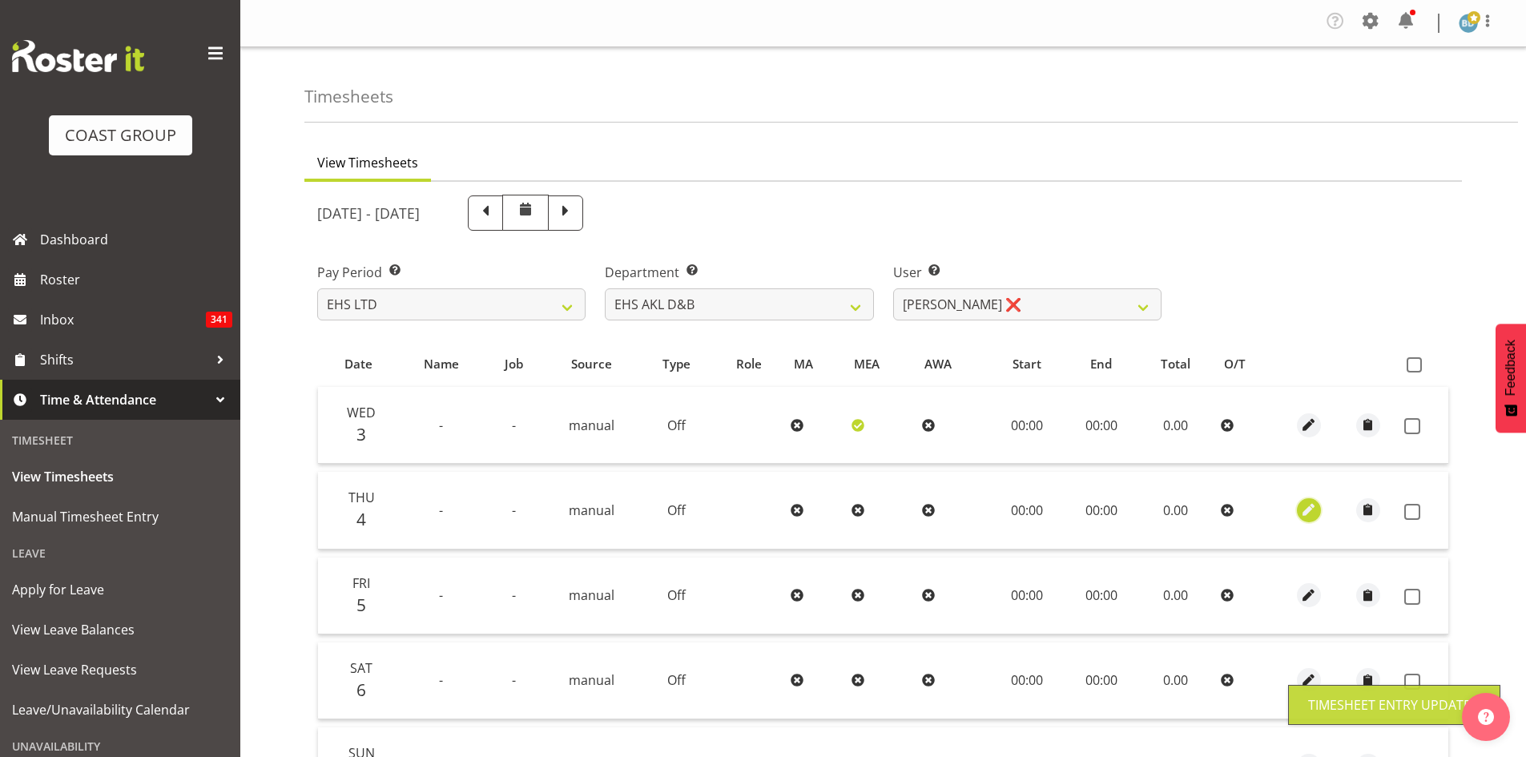
click at [1306, 511] on span "button" at bounding box center [1308, 510] width 18 height 18
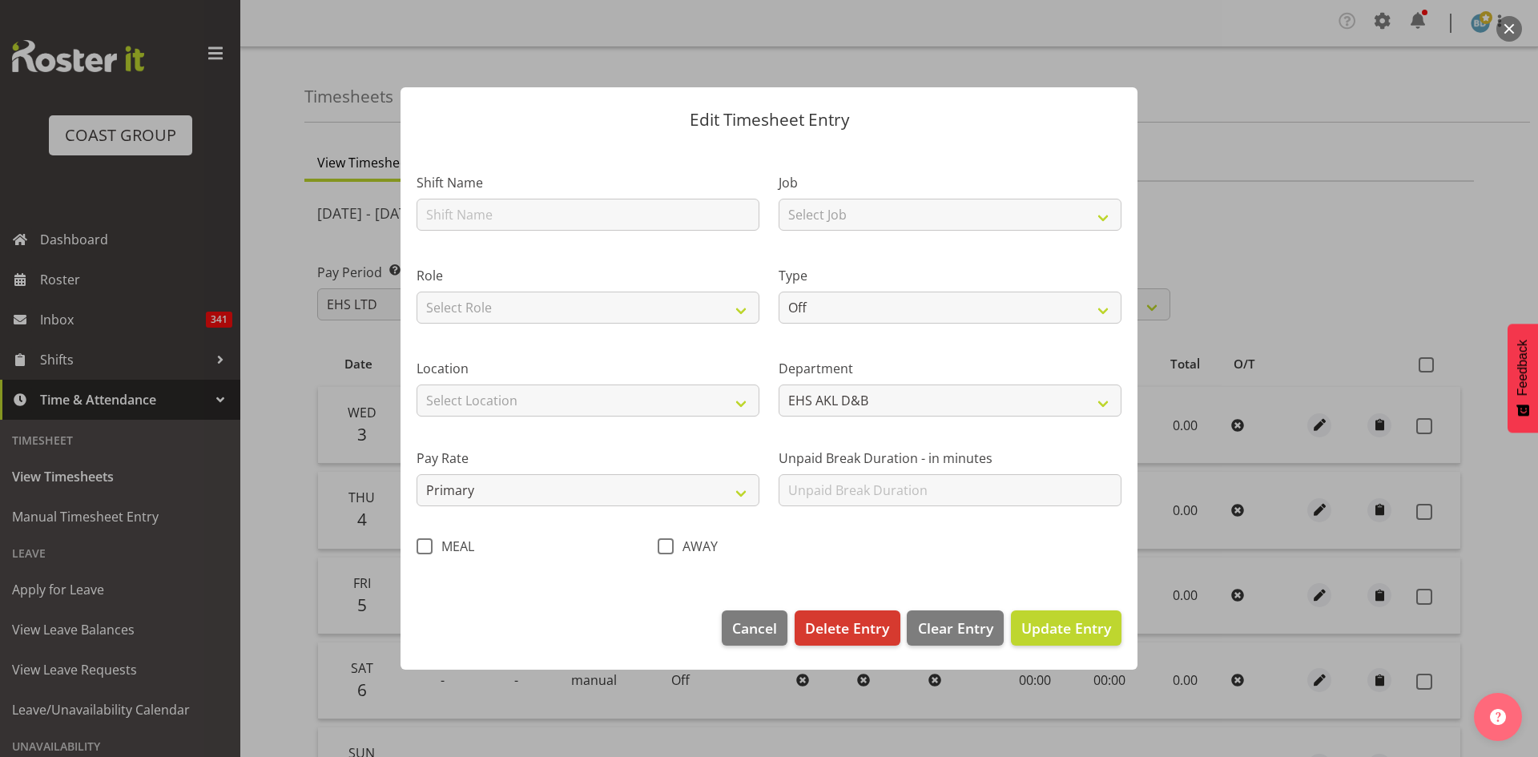
click at [425, 545] on span at bounding box center [425, 546] width 16 height 16
click at [425, 545] on input "MEAL" at bounding box center [422, 546] width 10 height 10
checkbox input "true"
click at [1053, 628] on span "Update Entry" at bounding box center [1066, 627] width 90 height 19
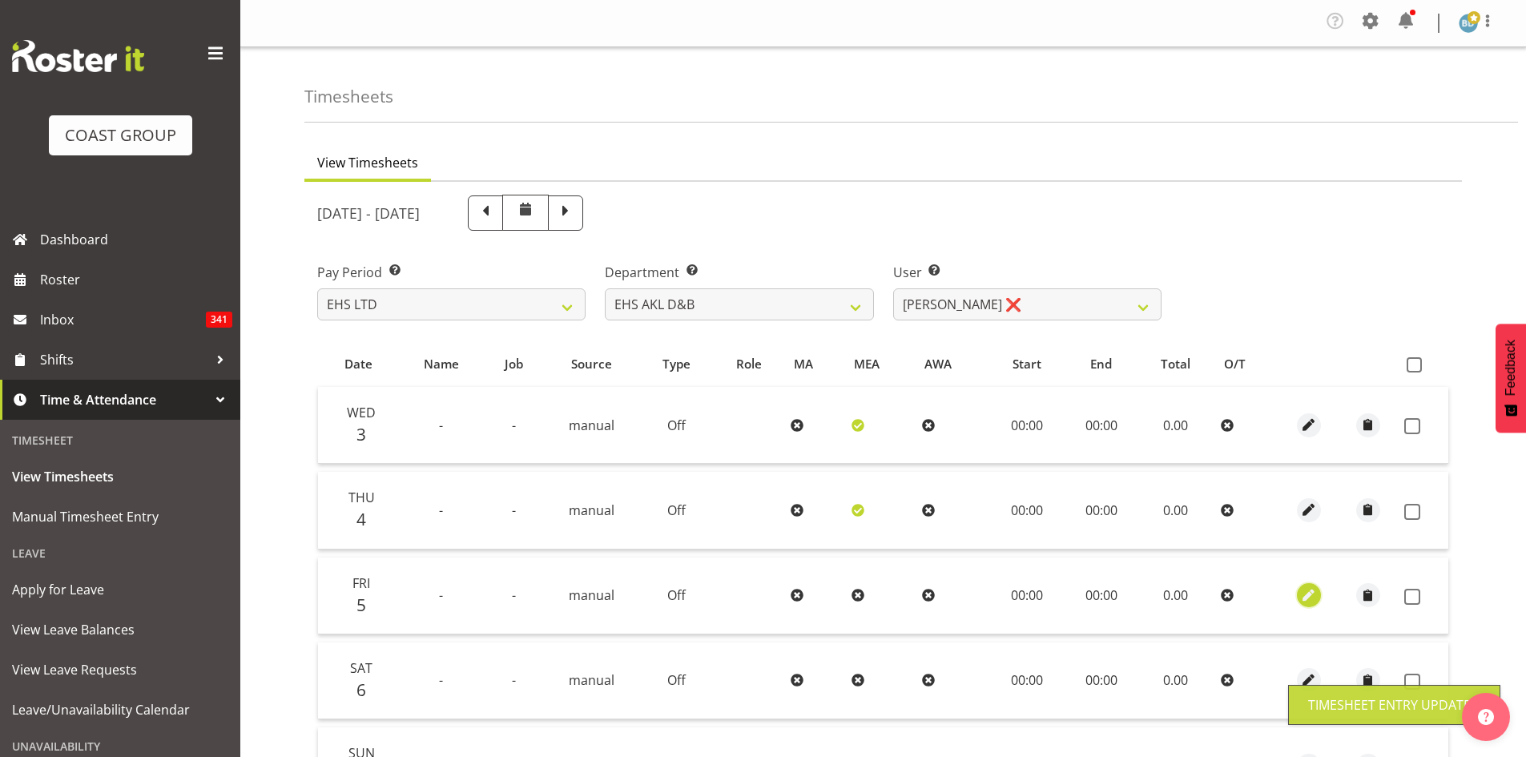
click at [1307, 594] on span "button" at bounding box center [1308, 595] width 18 height 18
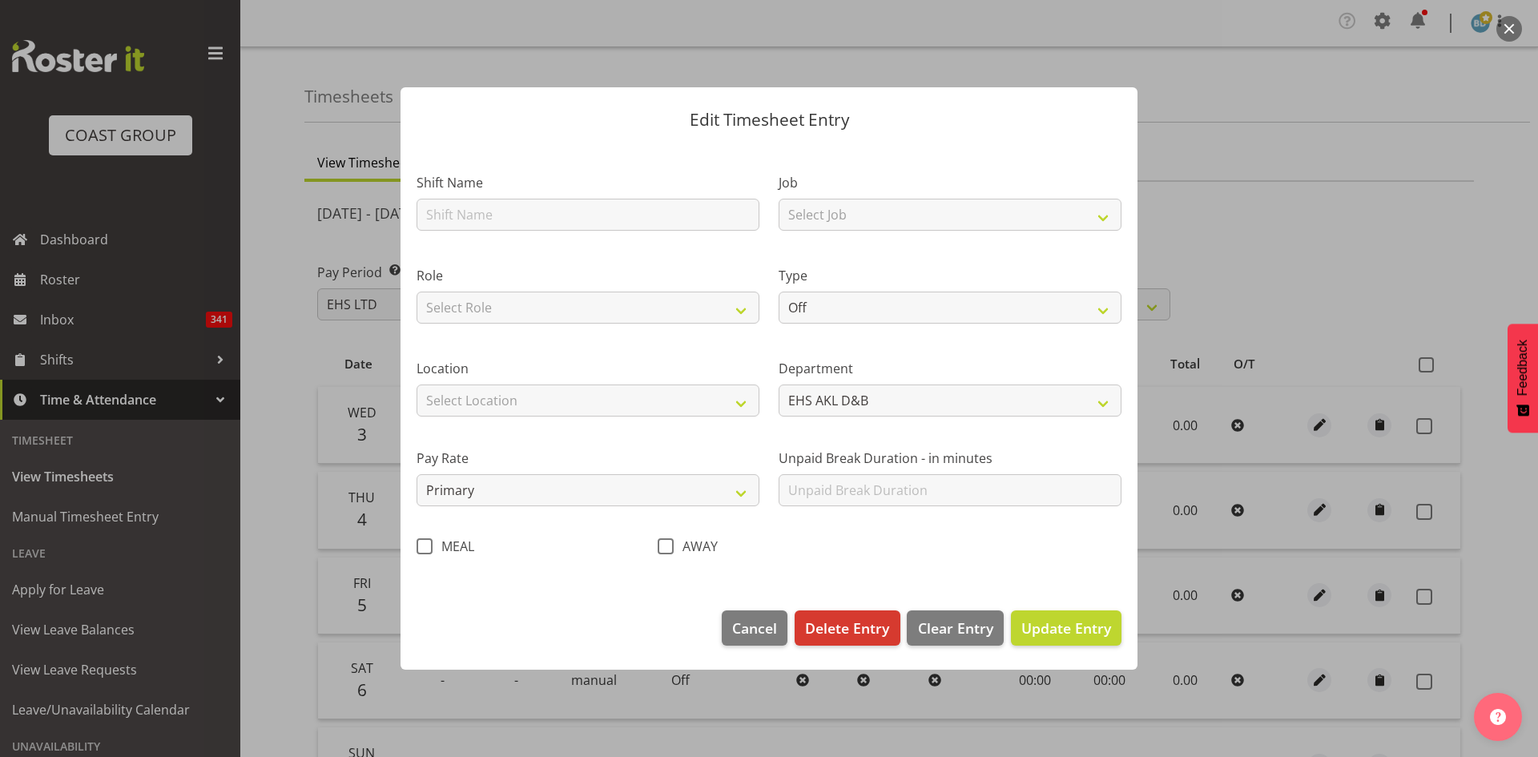
click at [419, 547] on span at bounding box center [425, 546] width 16 height 16
click at [419, 547] on input "MEAL" at bounding box center [422, 546] width 10 height 10
checkbox input "true"
click at [1087, 628] on span "Update Entry" at bounding box center [1066, 627] width 90 height 19
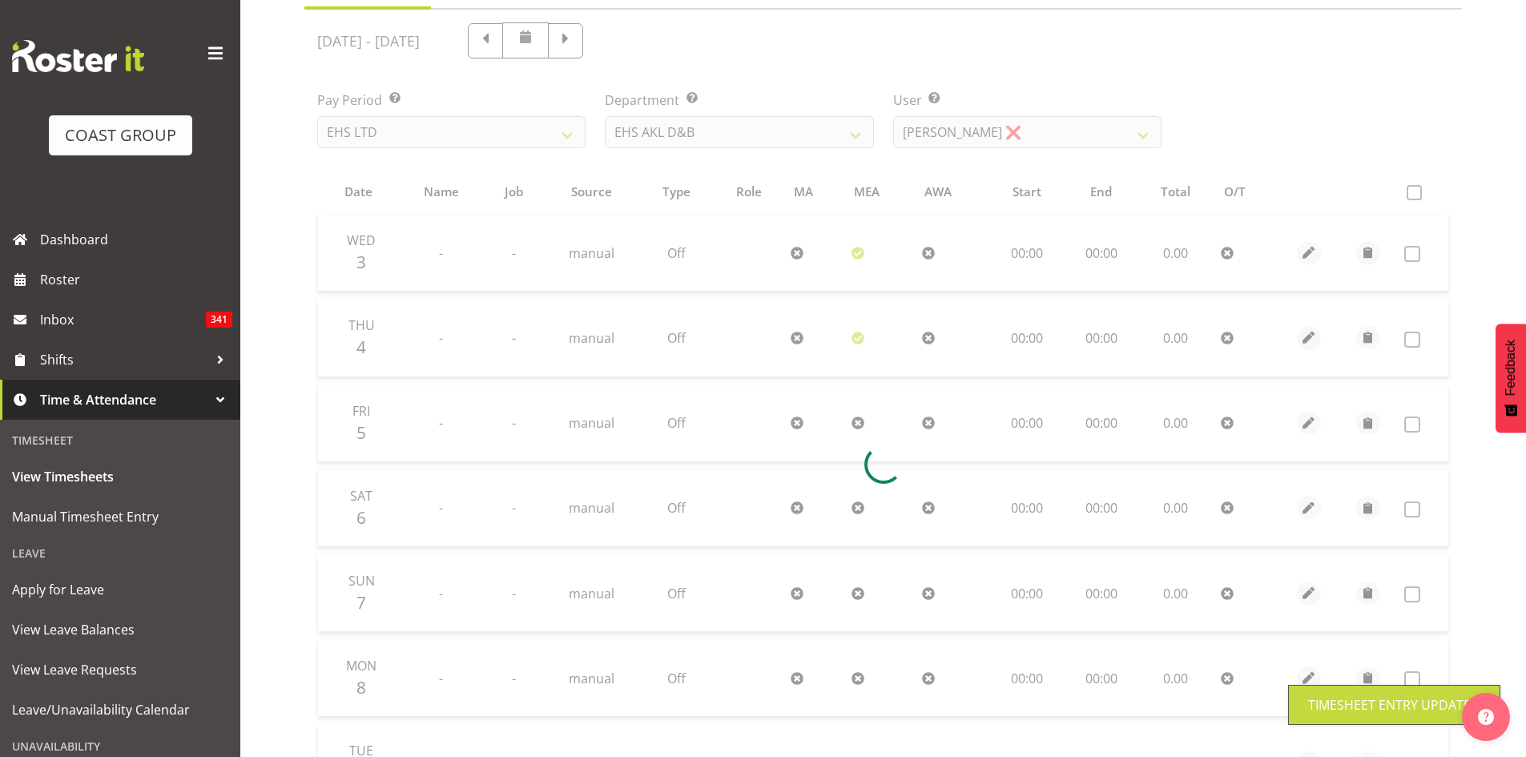
scroll to position [267, 0]
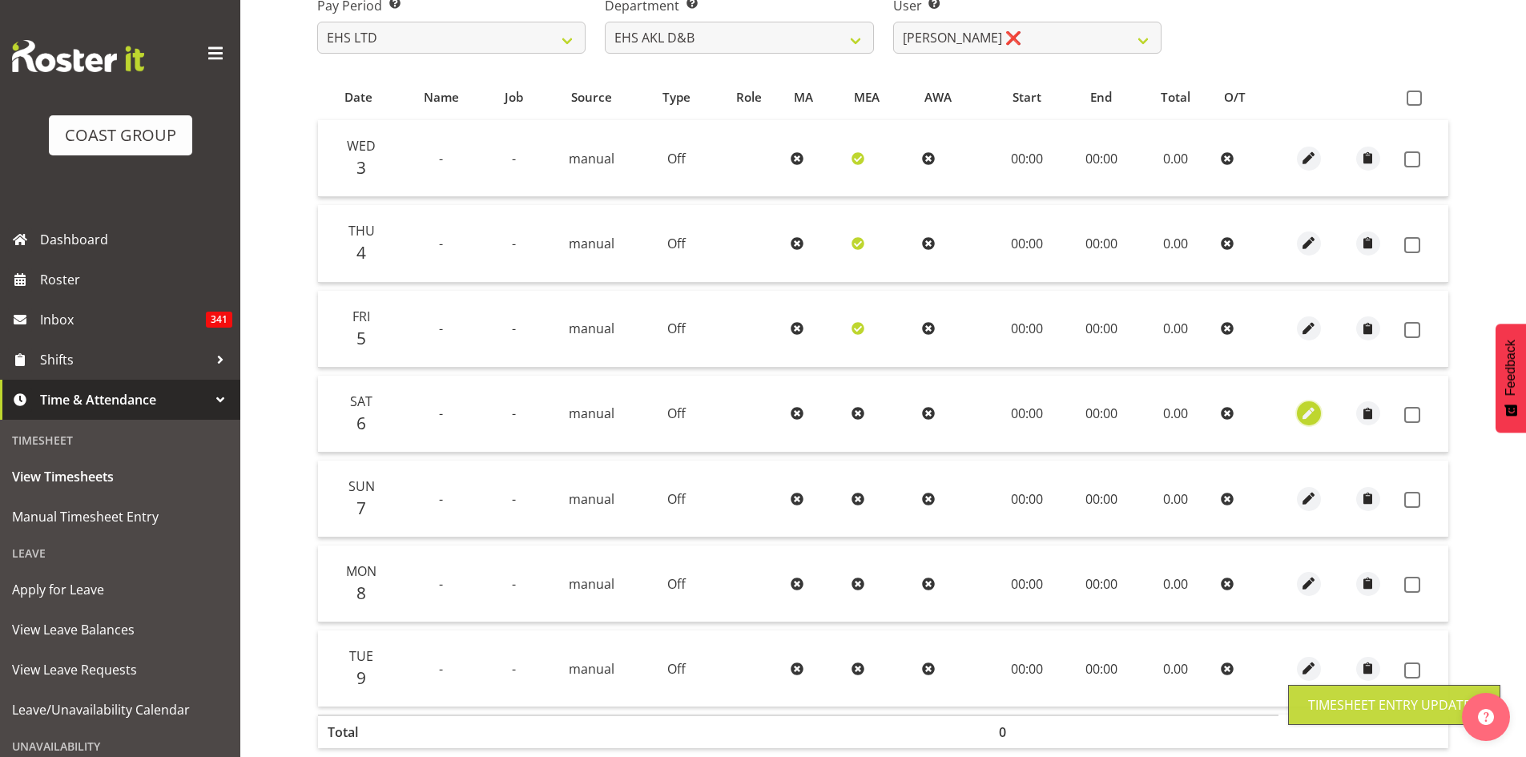
click at [1311, 412] on span "button" at bounding box center [1308, 414] width 18 height 18
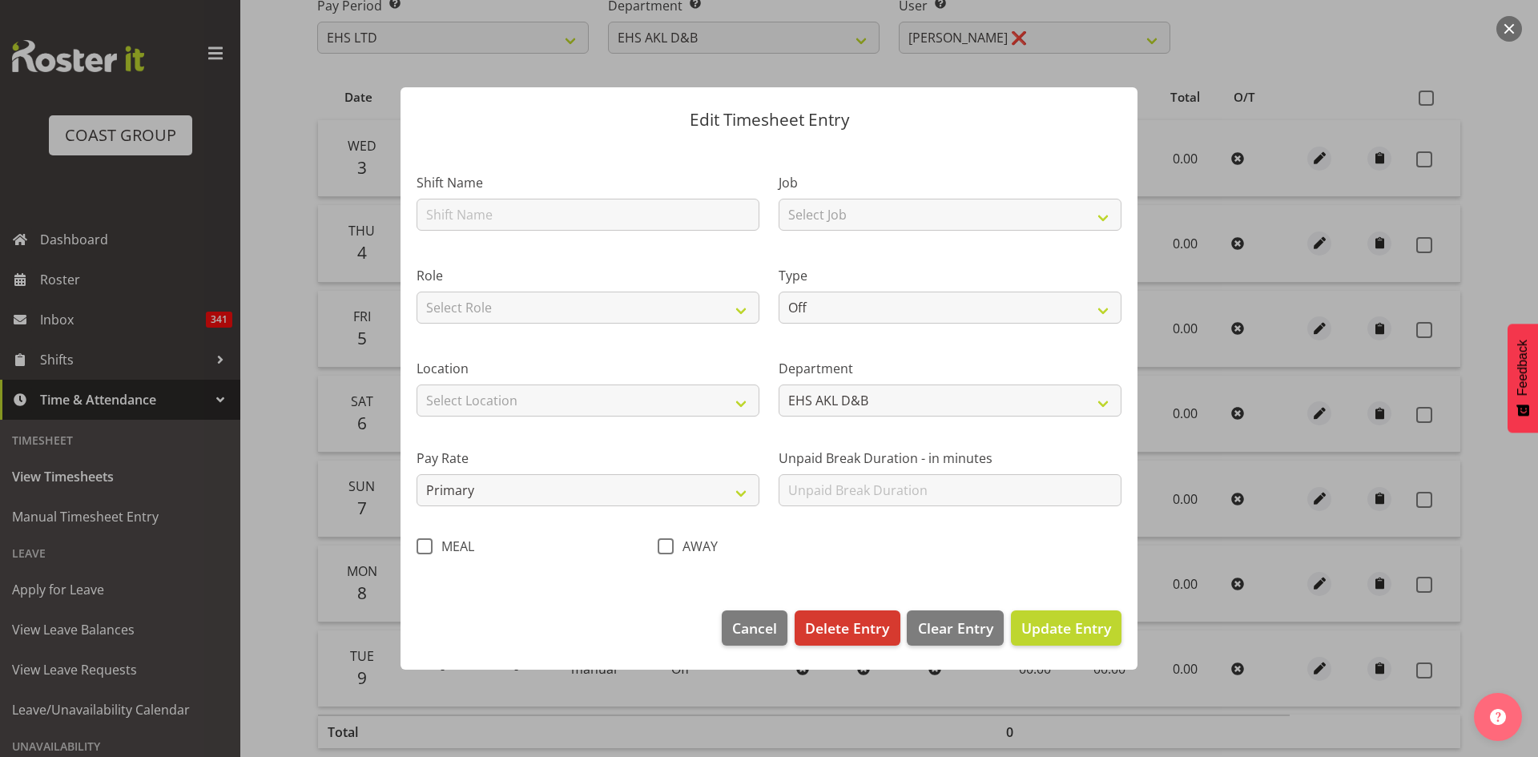
click at [419, 546] on span at bounding box center [425, 546] width 16 height 16
click at [419, 546] on input "MEAL" at bounding box center [422, 546] width 10 height 10
checkbox input "true"
click at [1077, 622] on span "Update Entry" at bounding box center [1066, 627] width 90 height 19
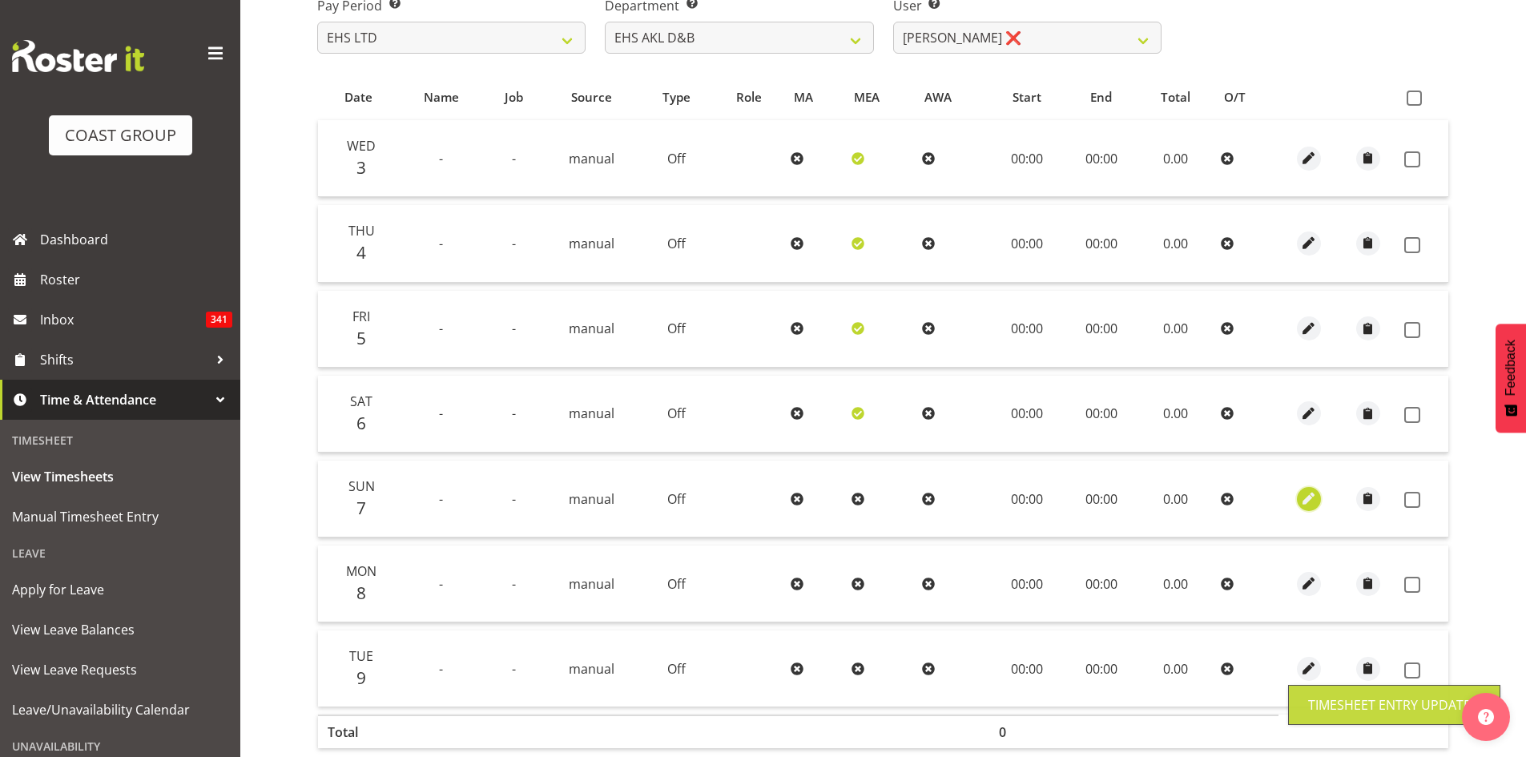
click at [1304, 499] on span "button" at bounding box center [1308, 498] width 18 height 18
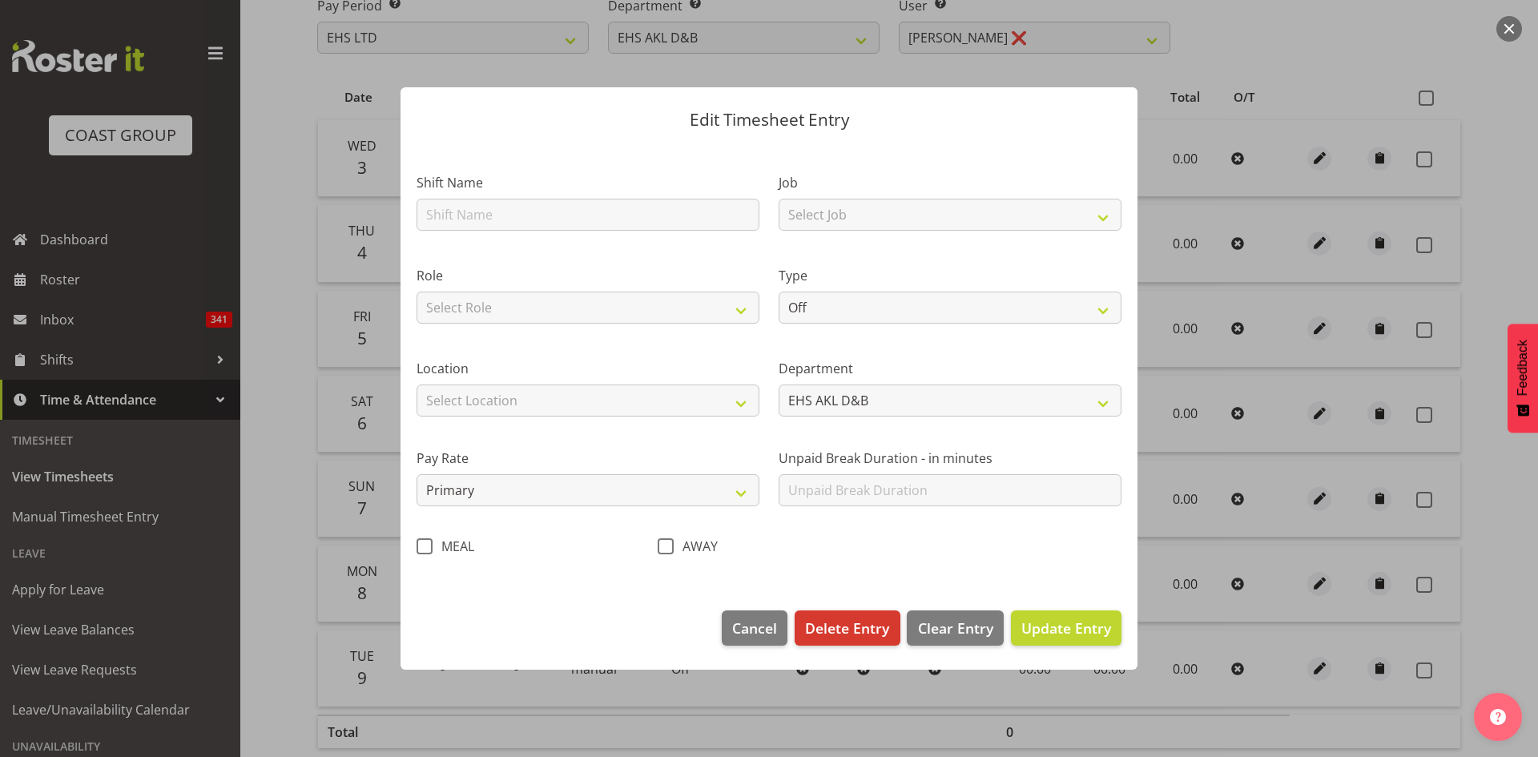
click at [425, 546] on span at bounding box center [425, 546] width 16 height 16
click at [425, 546] on input "MEAL" at bounding box center [422, 546] width 10 height 10
checkbox input "true"
click at [1063, 629] on span "Update Entry" at bounding box center [1066, 627] width 90 height 19
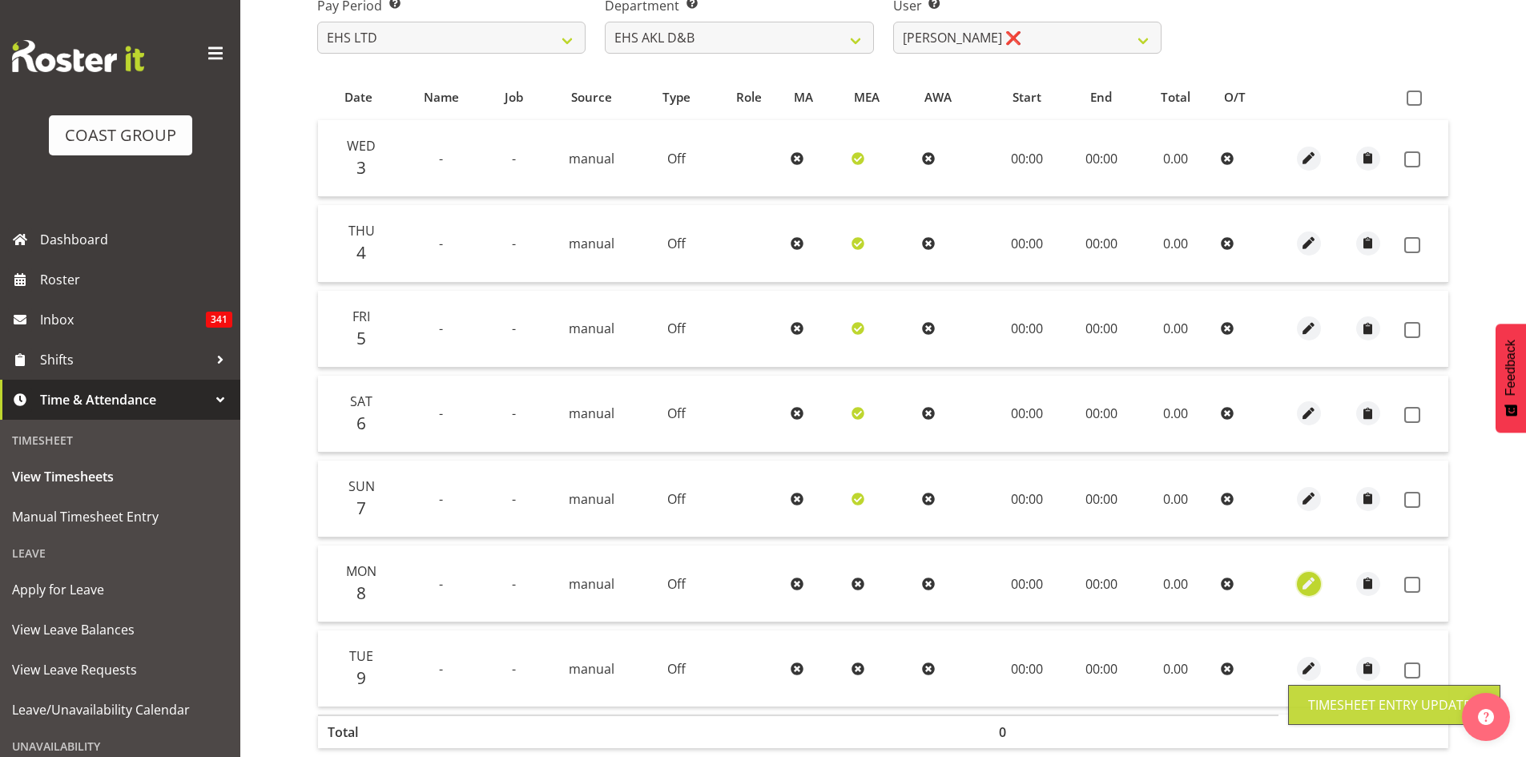
click at [1311, 591] on span "button" at bounding box center [1308, 583] width 18 height 18
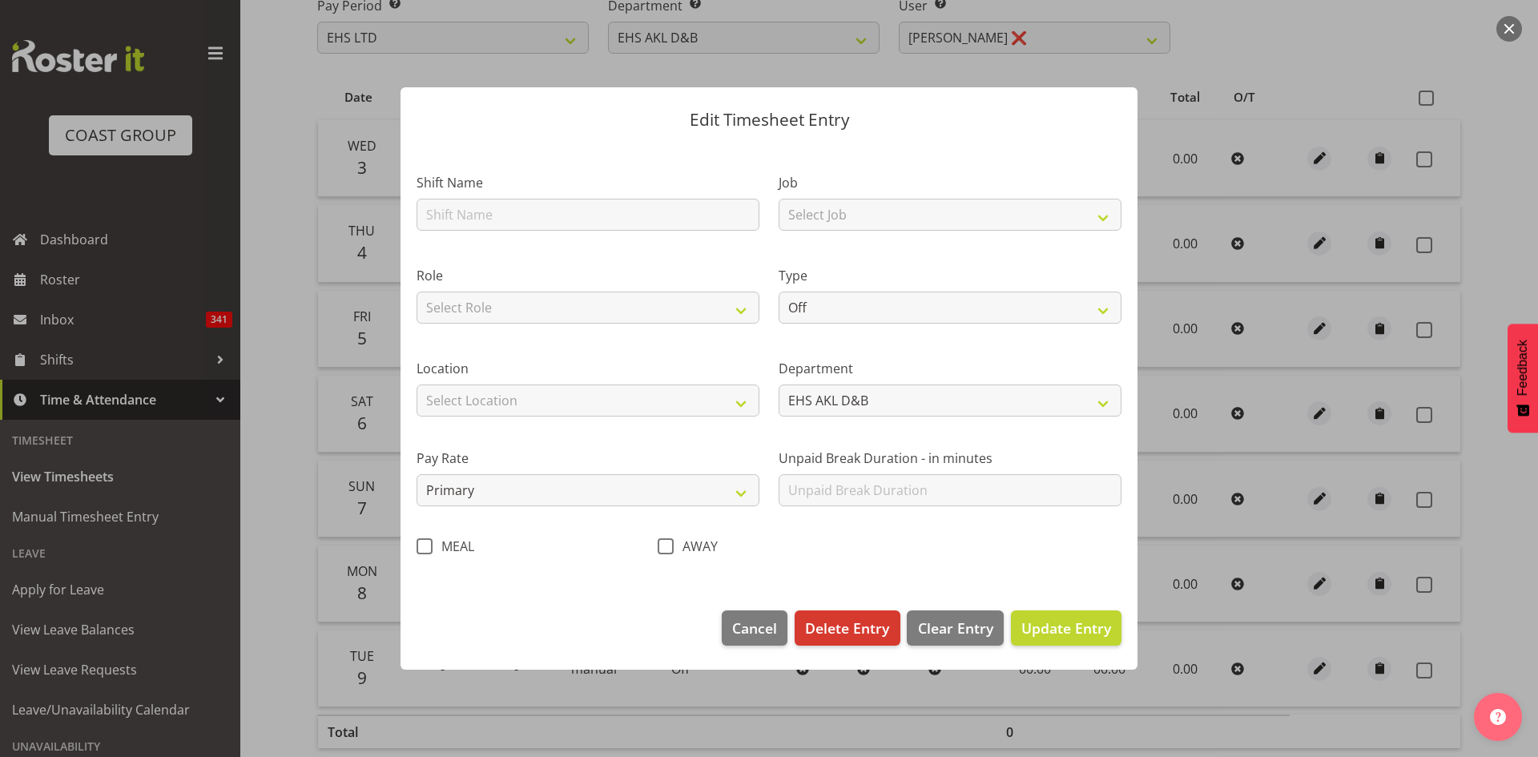
click at [425, 544] on span at bounding box center [425, 546] width 16 height 16
click at [425, 544] on input "MEAL" at bounding box center [422, 546] width 10 height 10
checkbox input "true"
click at [1069, 622] on span "Update Entry" at bounding box center [1066, 627] width 90 height 19
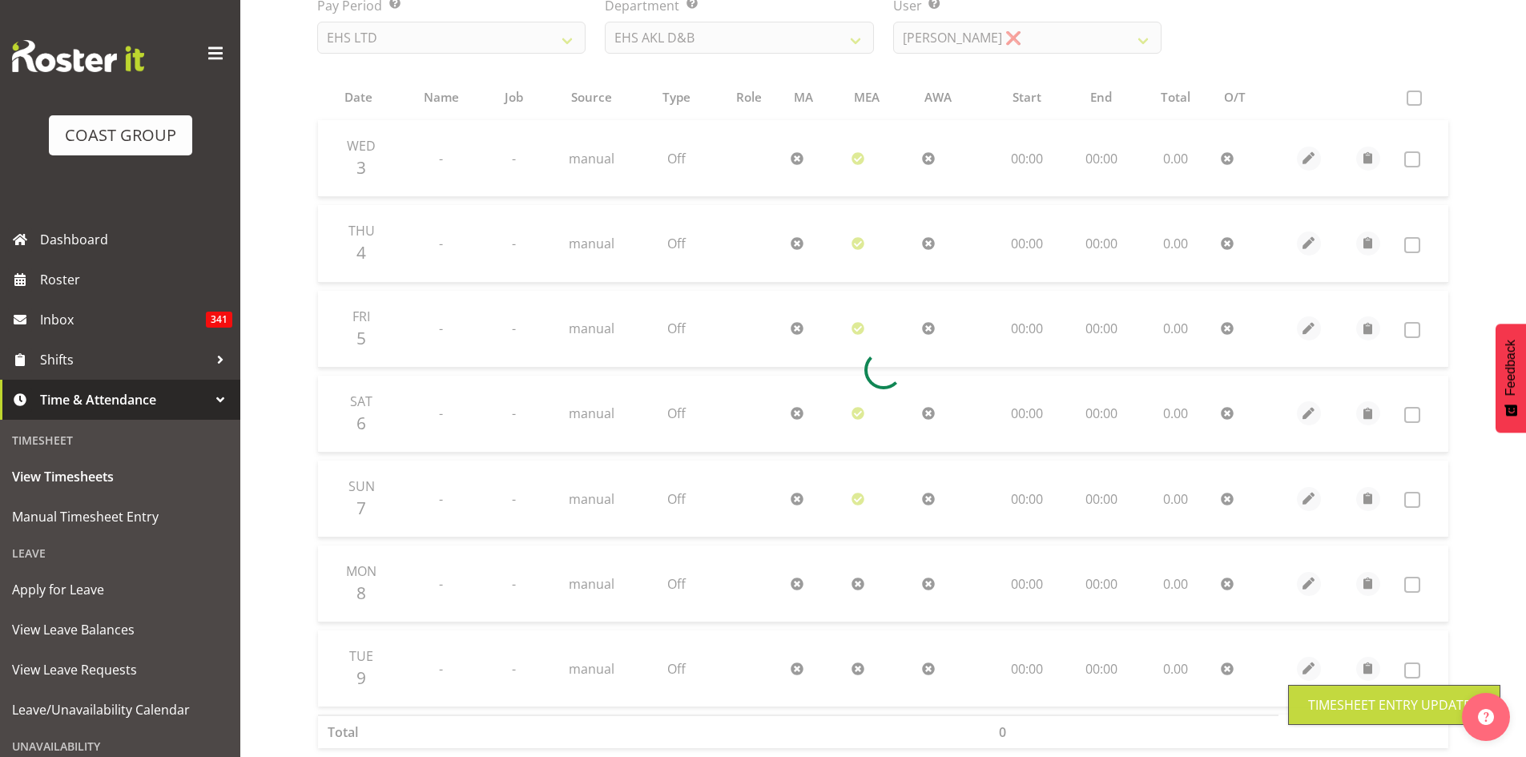
scroll to position [0, 0]
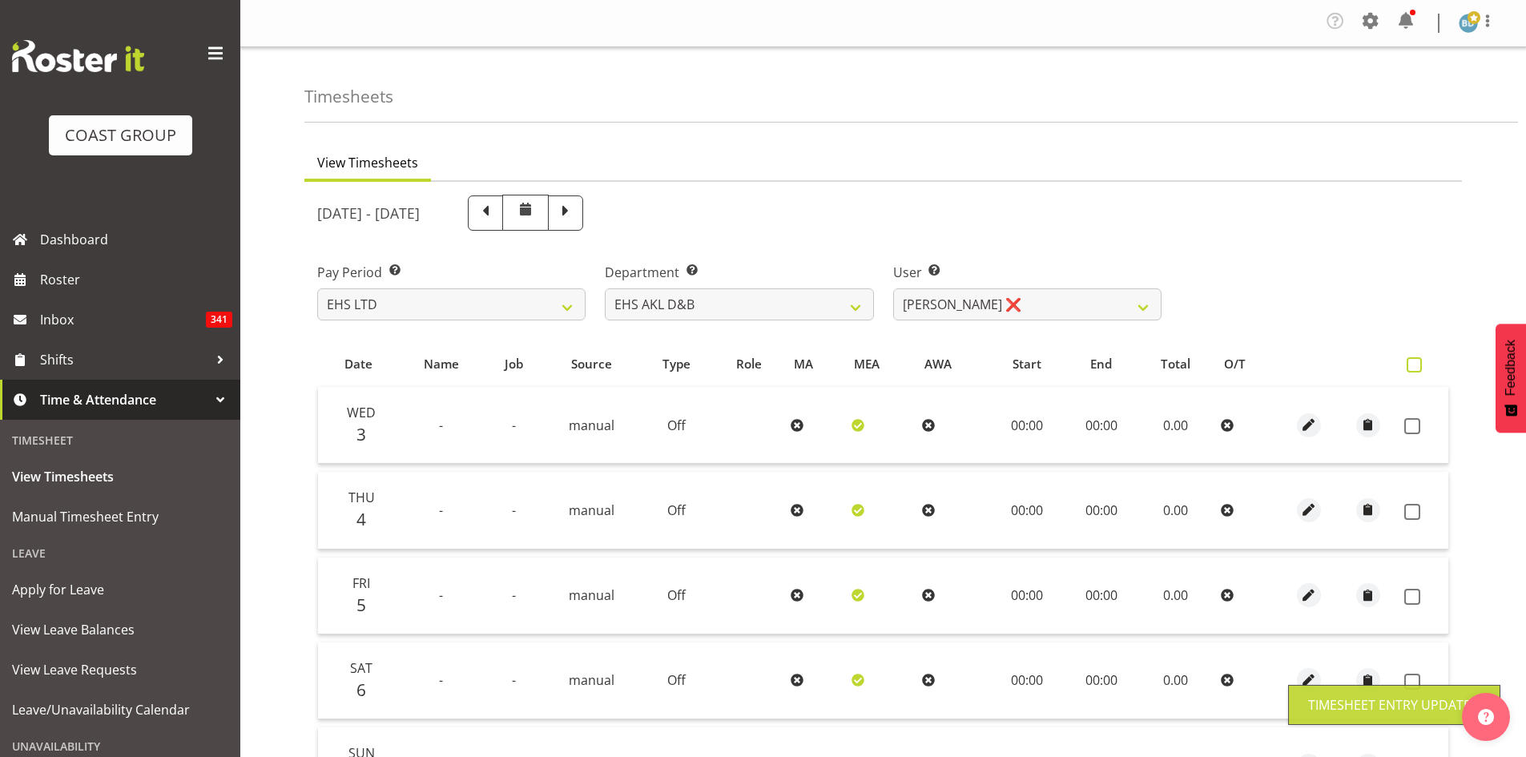
drag, startPoint x: 1420, startPoint y: 361, endPoint x: 1356, endPoint y: 477, distance: 131.6
click at [1420, 362] on span at bounding box center [1414, 364] width 15 height 15
click at [1417, 362] on input "checkbox" at bounding box center [1412, 365] width 10 height 10
checkbox input "true"
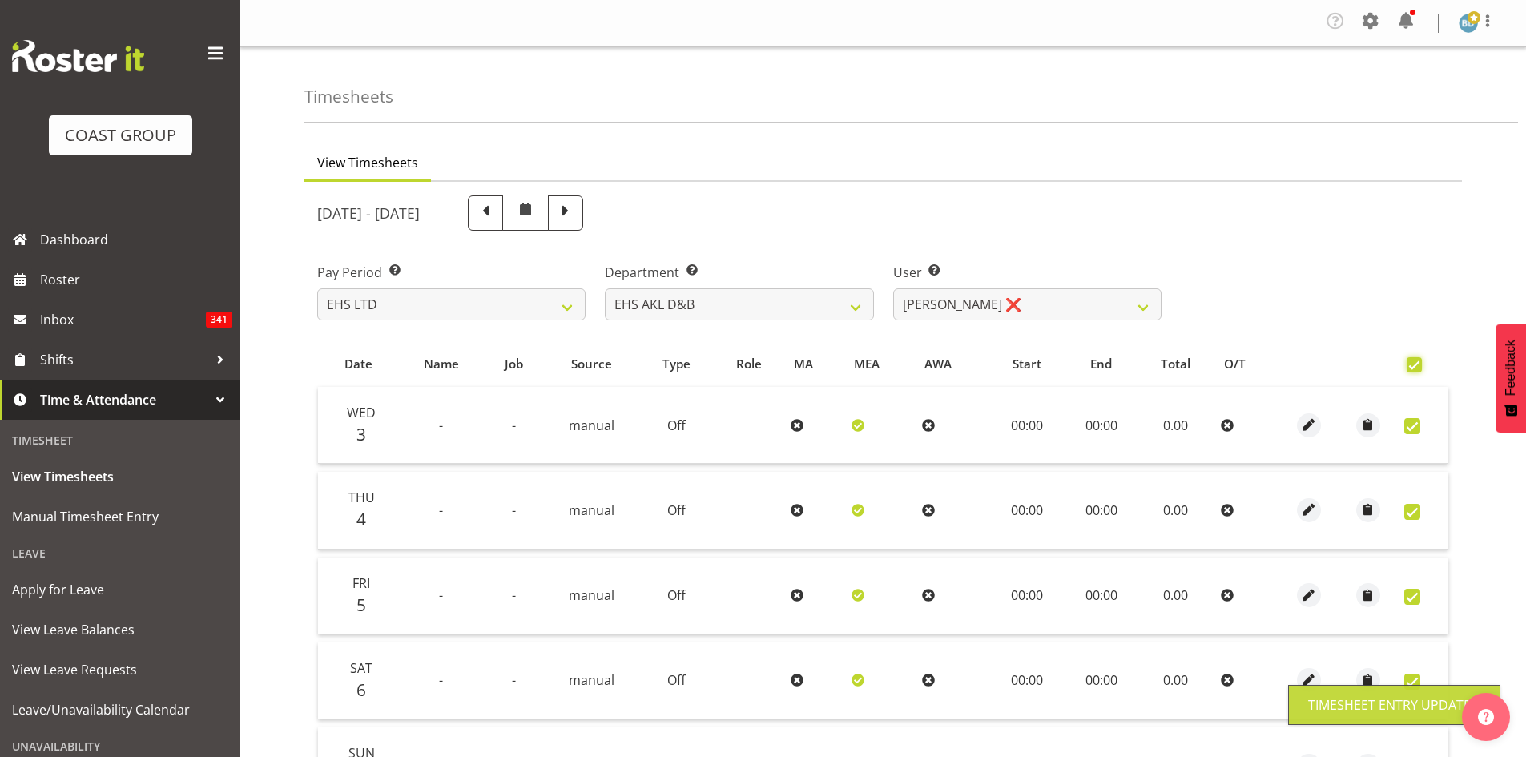
checkbox input "true"
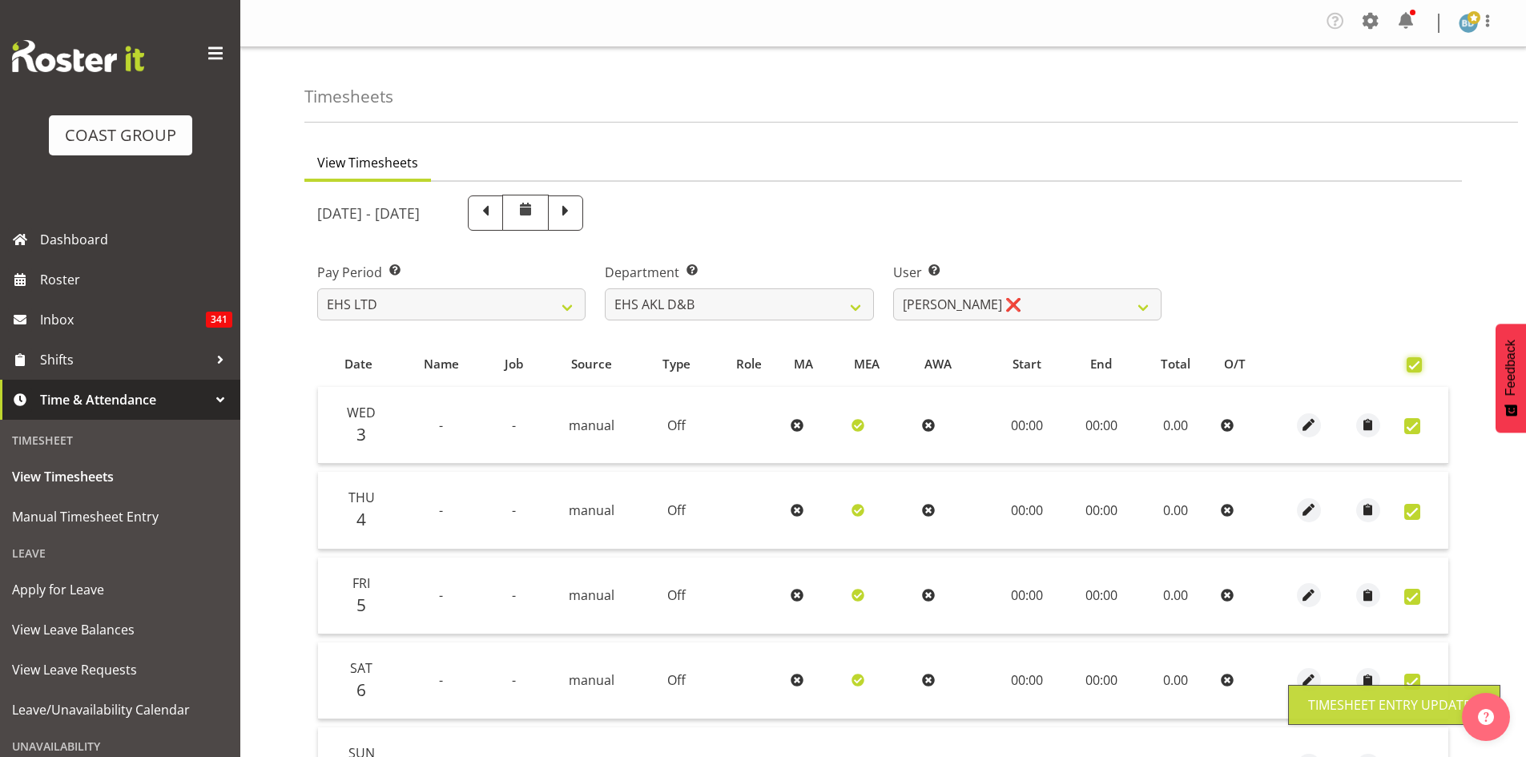
checkbox input "true"
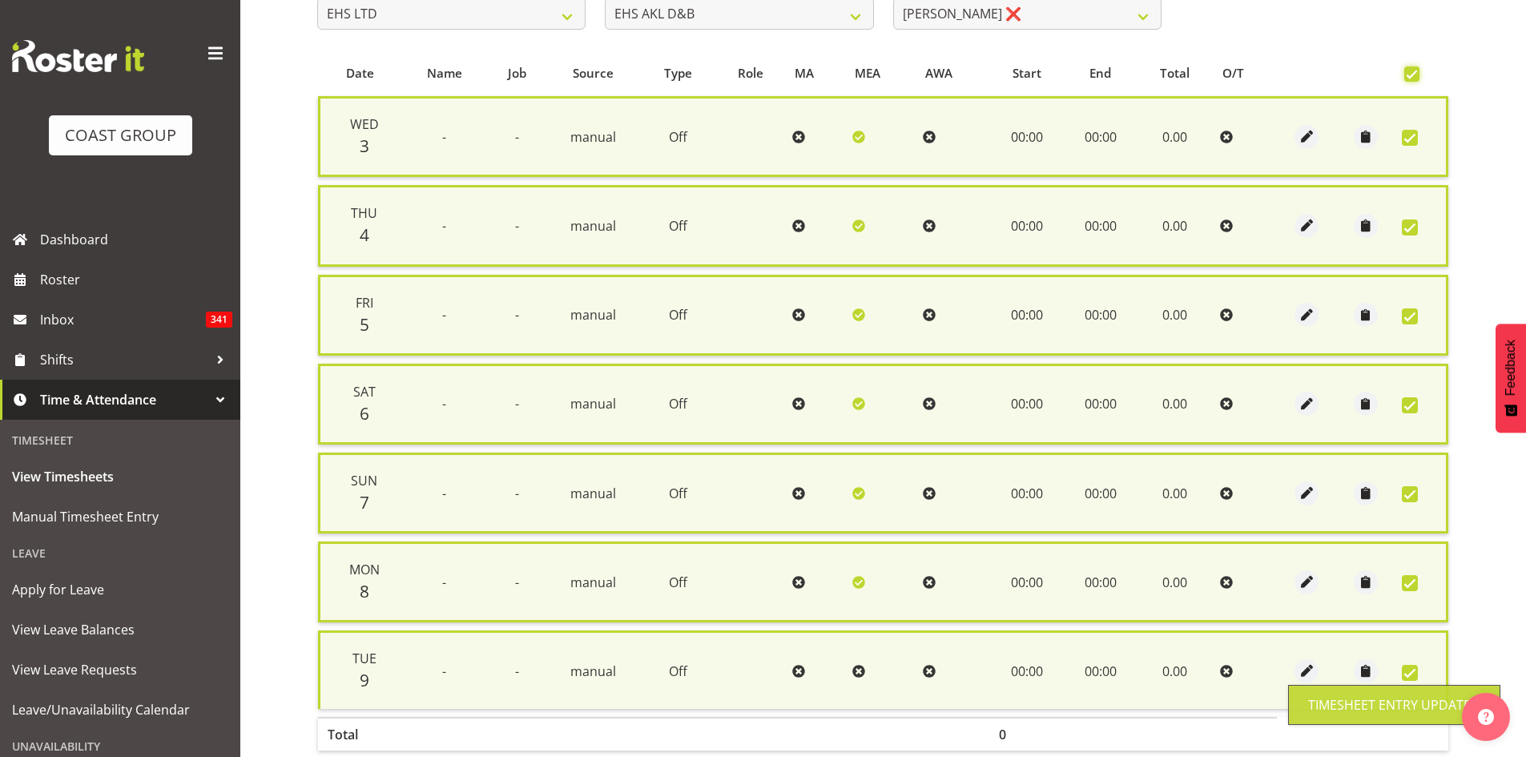
scroll to position [385, 0]
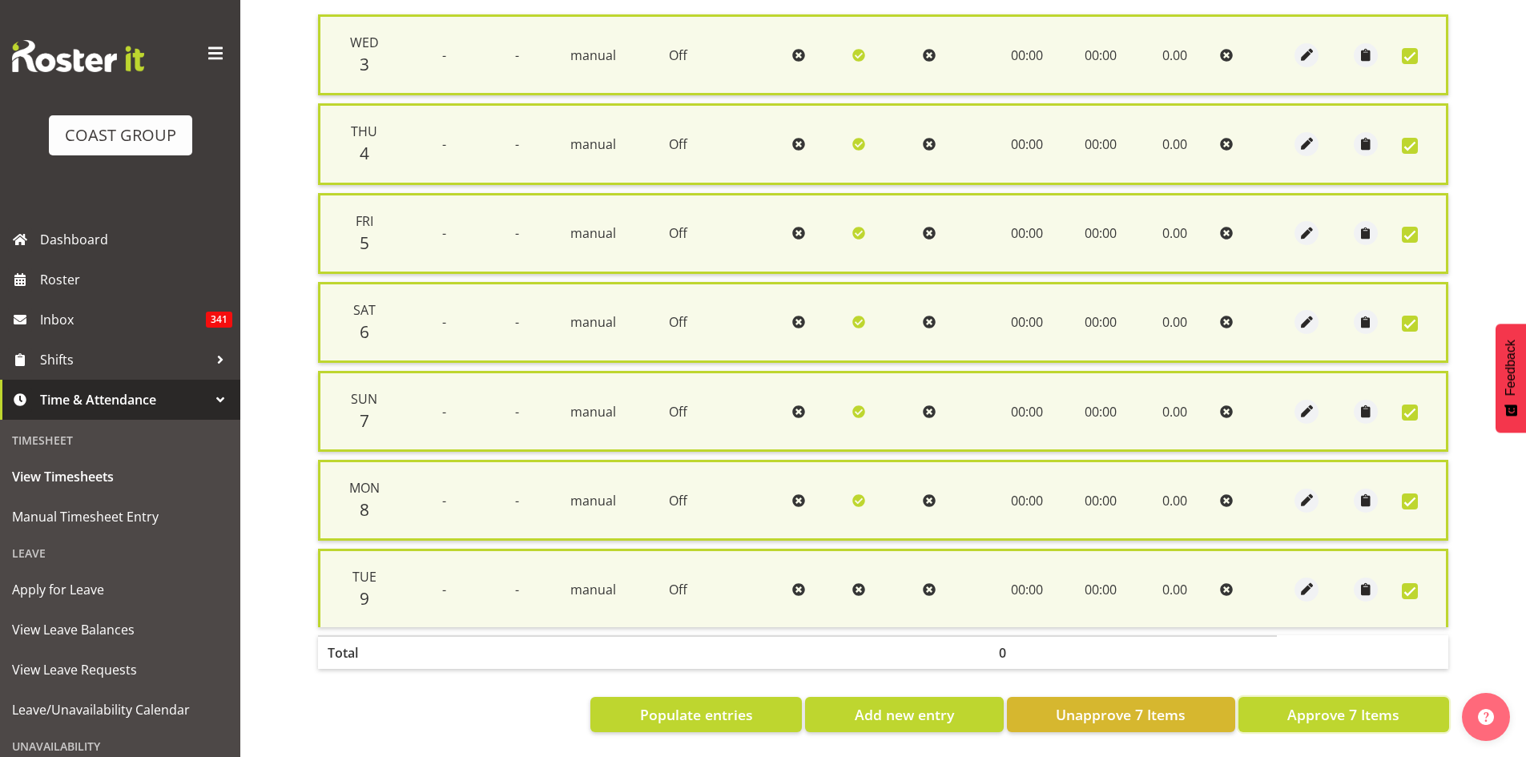
click at [1304, 710] on span "Approve 7 Items" at bounding box center [1343, 714] width 112 height 21
checkbox input "false"
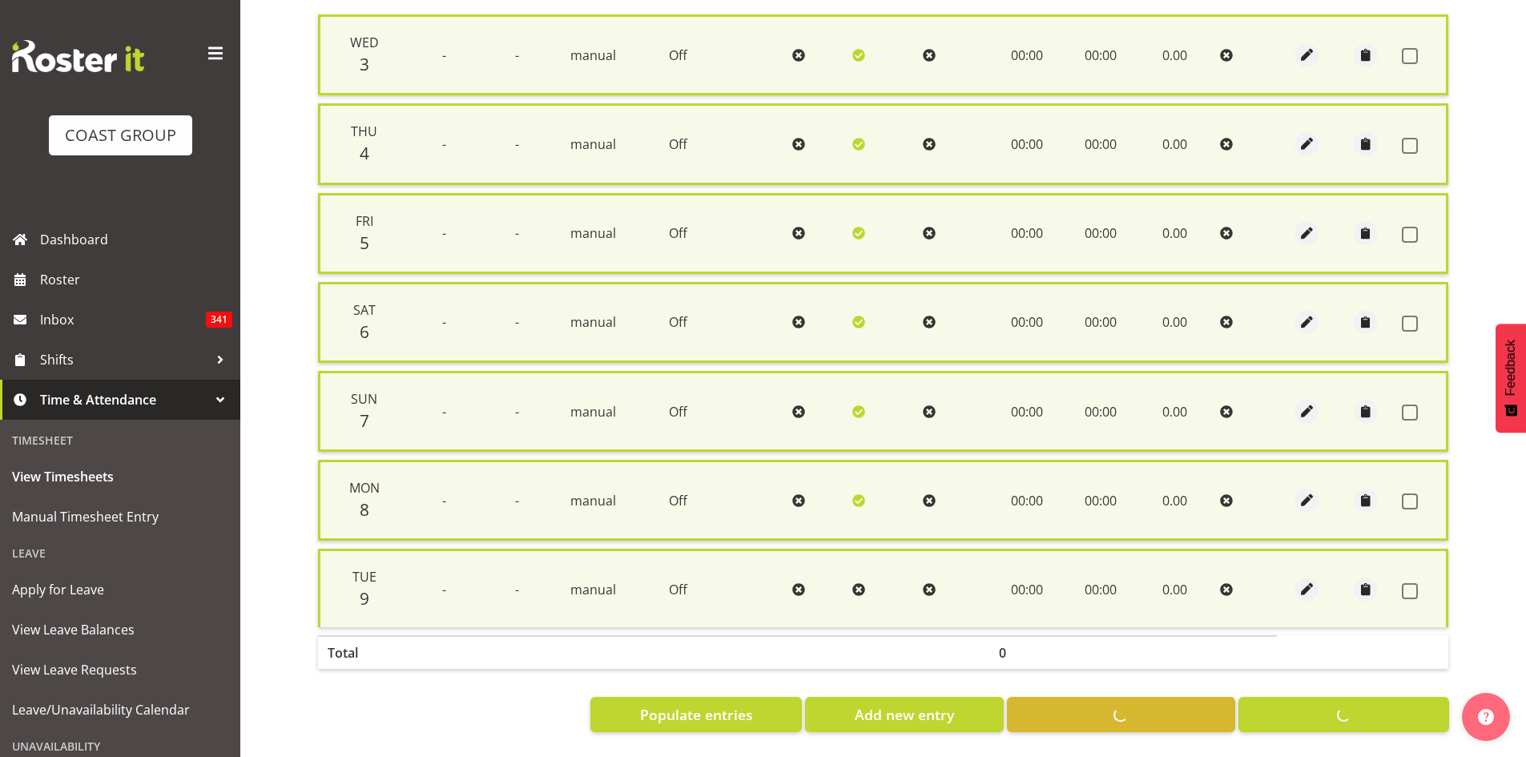
checkbox input "false"
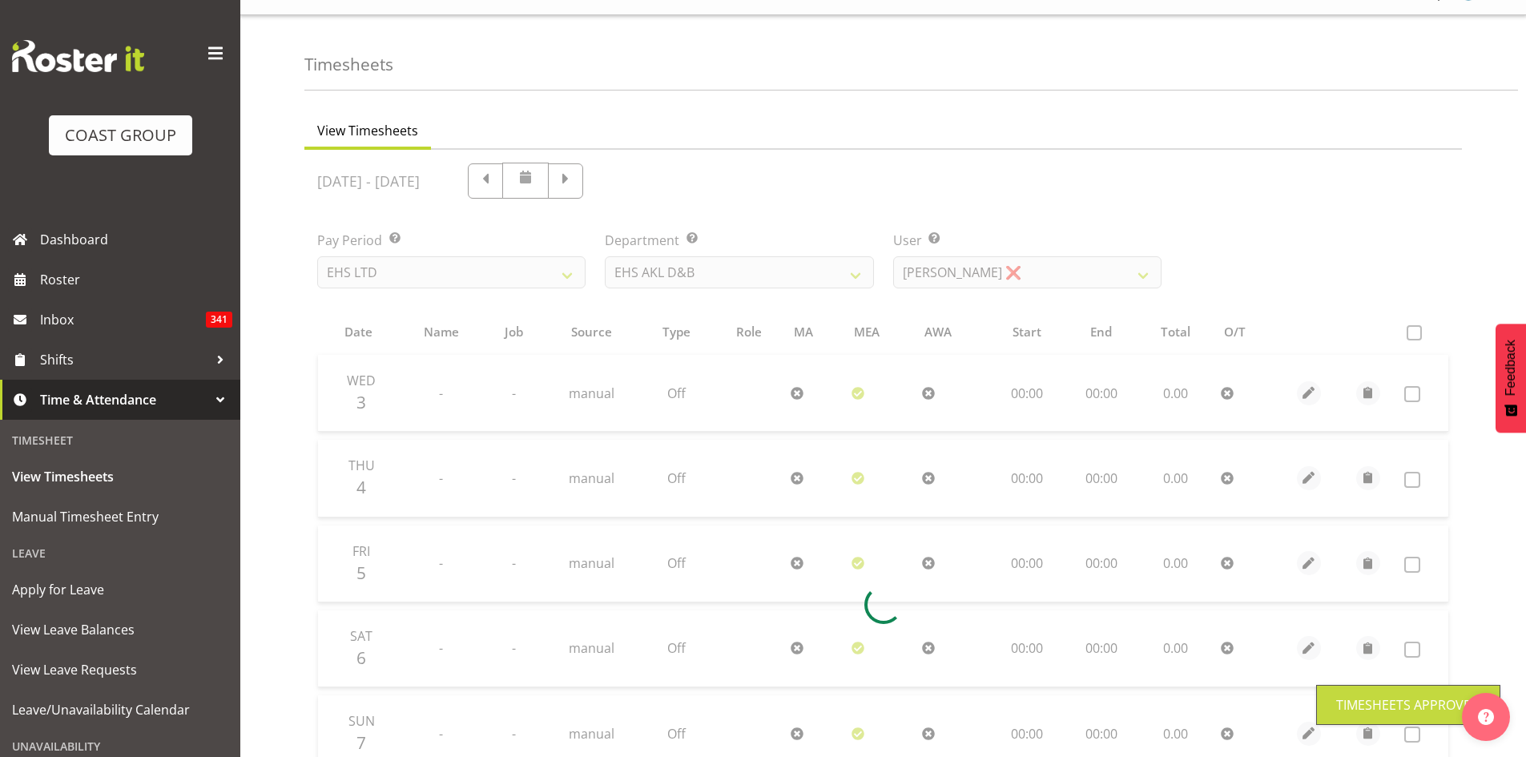
scroll to position [0, 0]
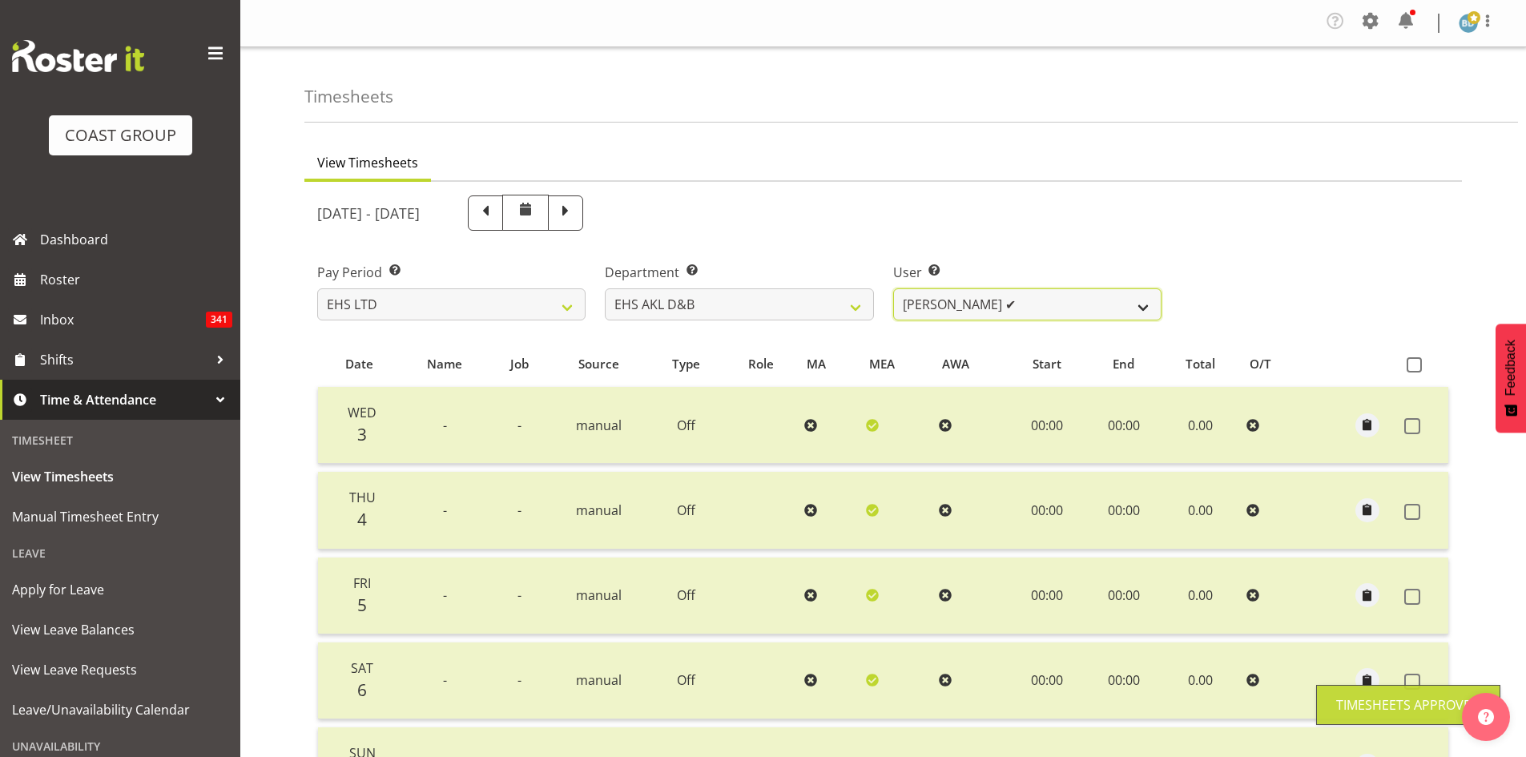
click at [1013, 301] on select "[PERSON_NAME] Pua ✔ [PERSON_NAME] ✔ [PERSON_NAME] ❌ [PERSON_NAME] ❌ [PERSON_NAM…" at bounding box center [1027, 304] width 268 height 32
select select "1134"
click at [893, 288] on select "[PERSON_NAME] Pua ✔ [PERSON_NAME] ✔ [PERSON_NAME] ❌ [PERSON_NAME] ❌ [PERSON_NAM…" at bounding box center [1027, 304] width 268 height 32
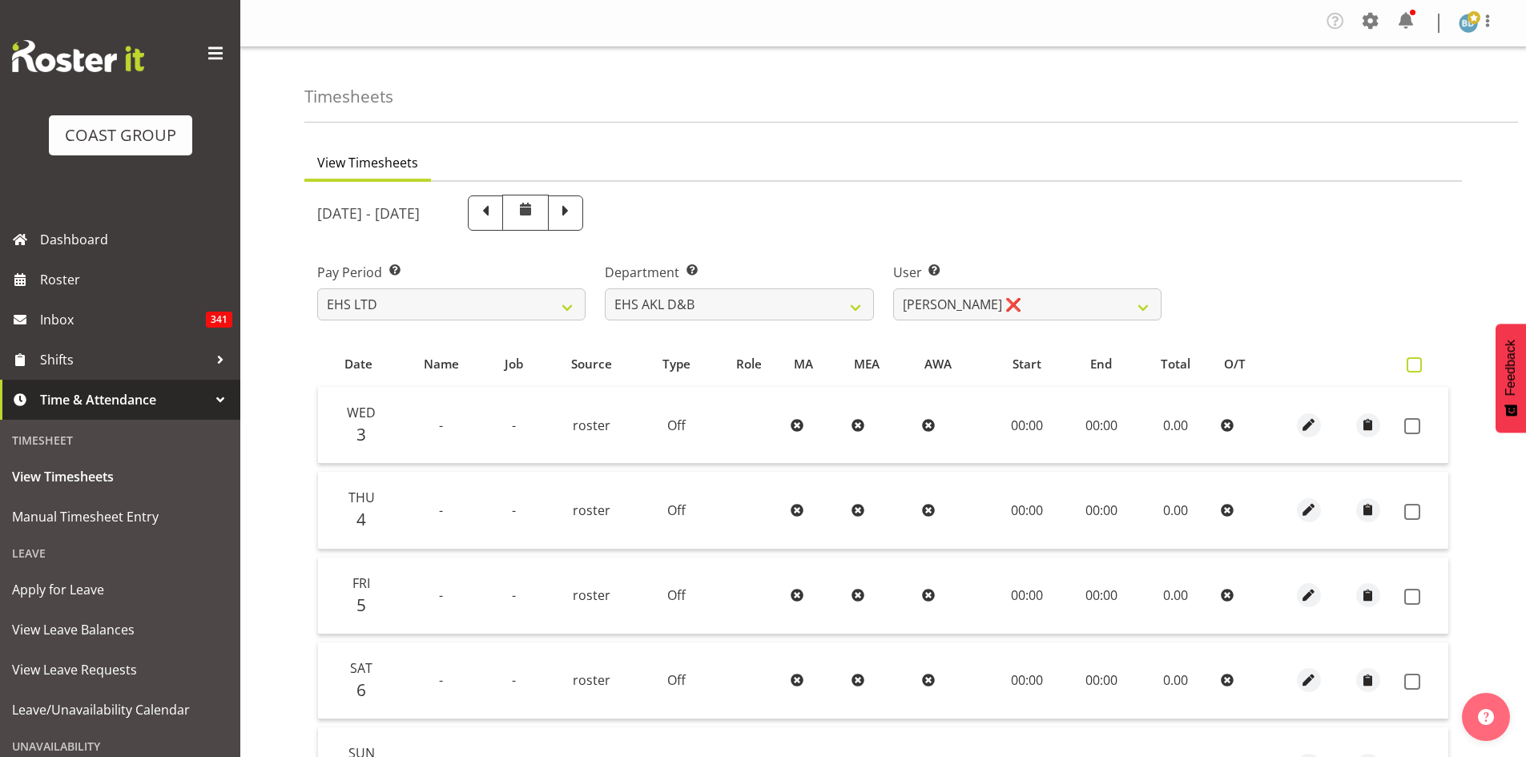
click at [1412, 368] on span at bounding box center [1414, 364] width 15 height 15
click at [1412, 368] on input "checkbox" at bounding box center [1412, 365] width 10 height 10
checkbox input "true"
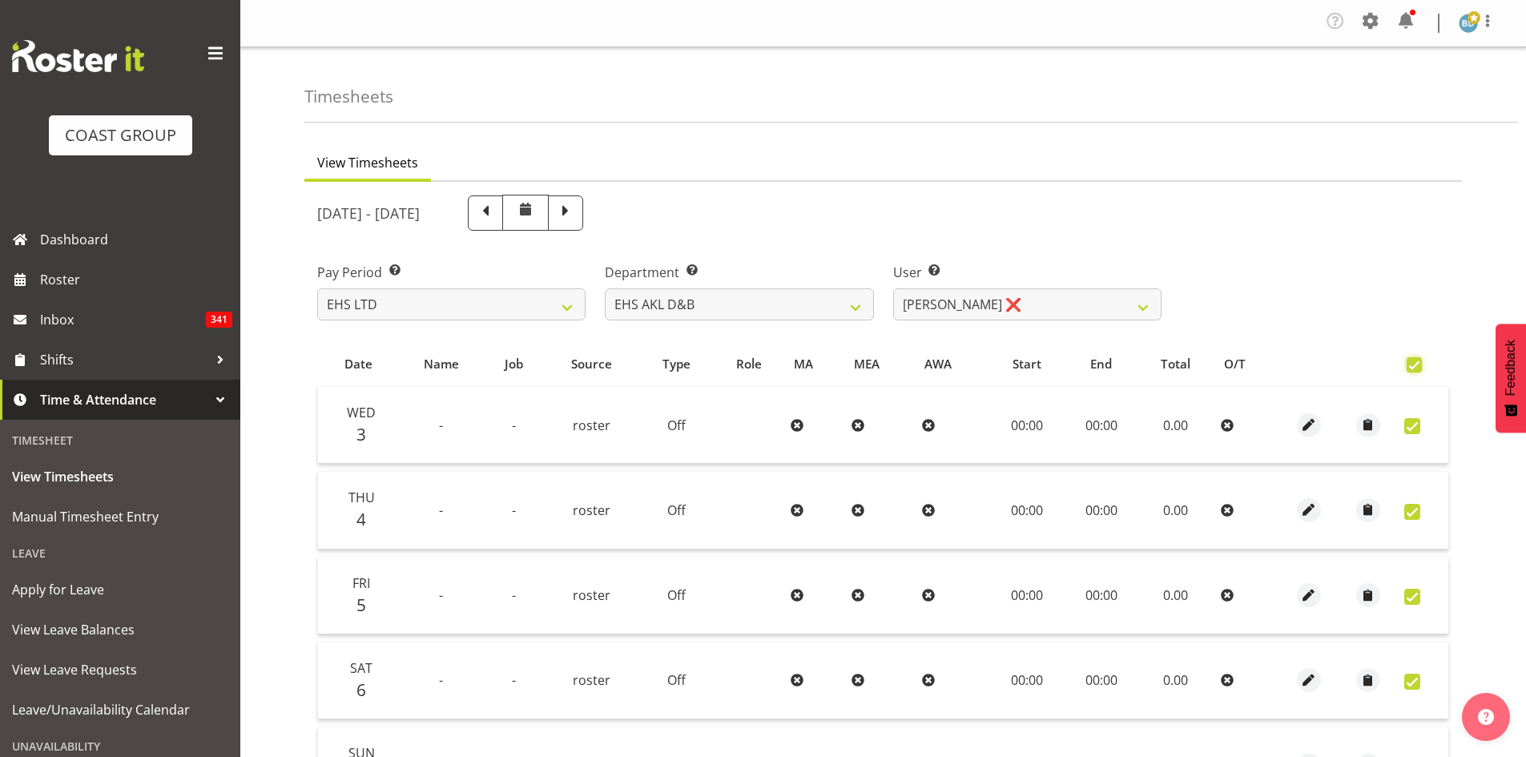
checkbox input "true"
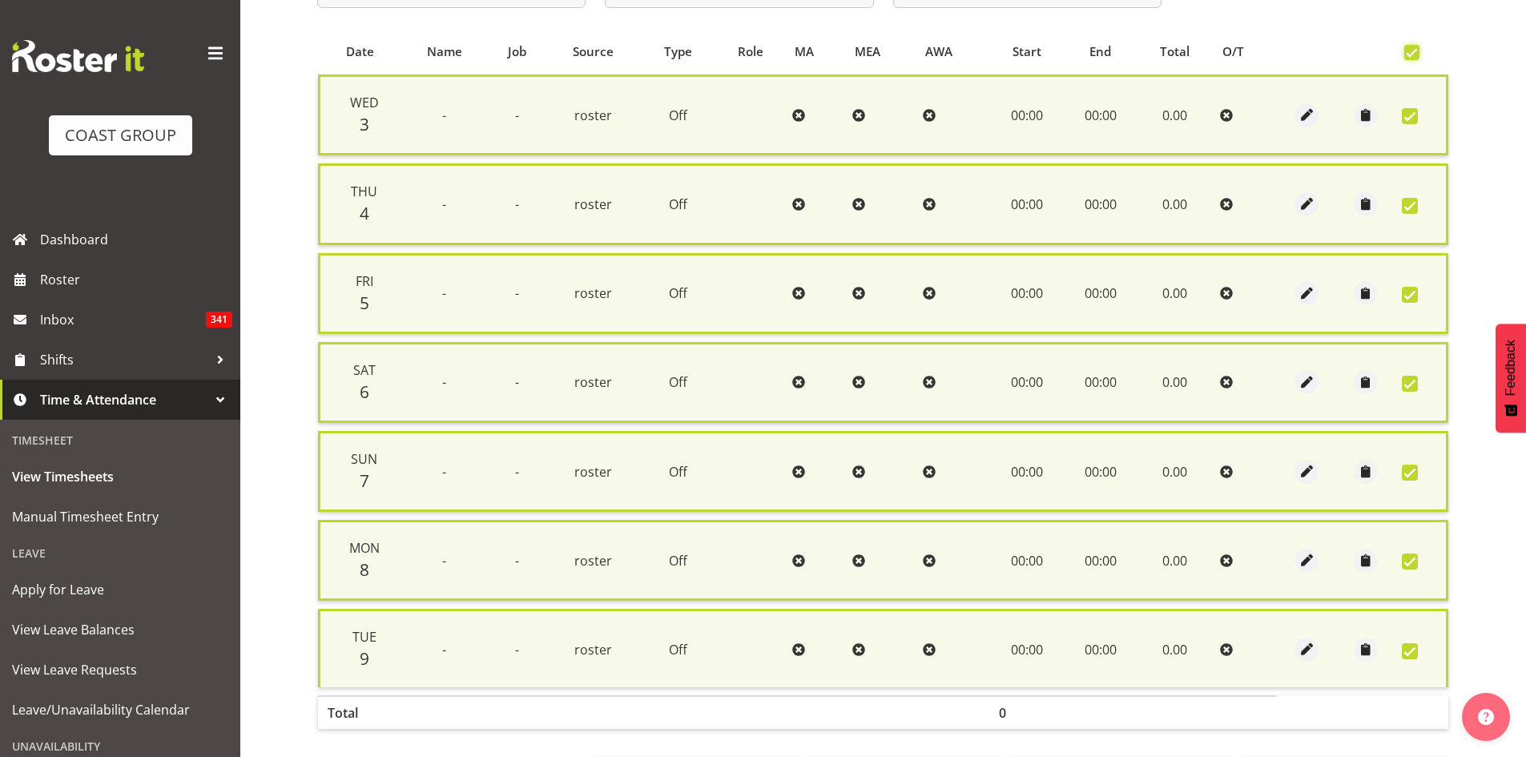
scroll to position [385, 0]
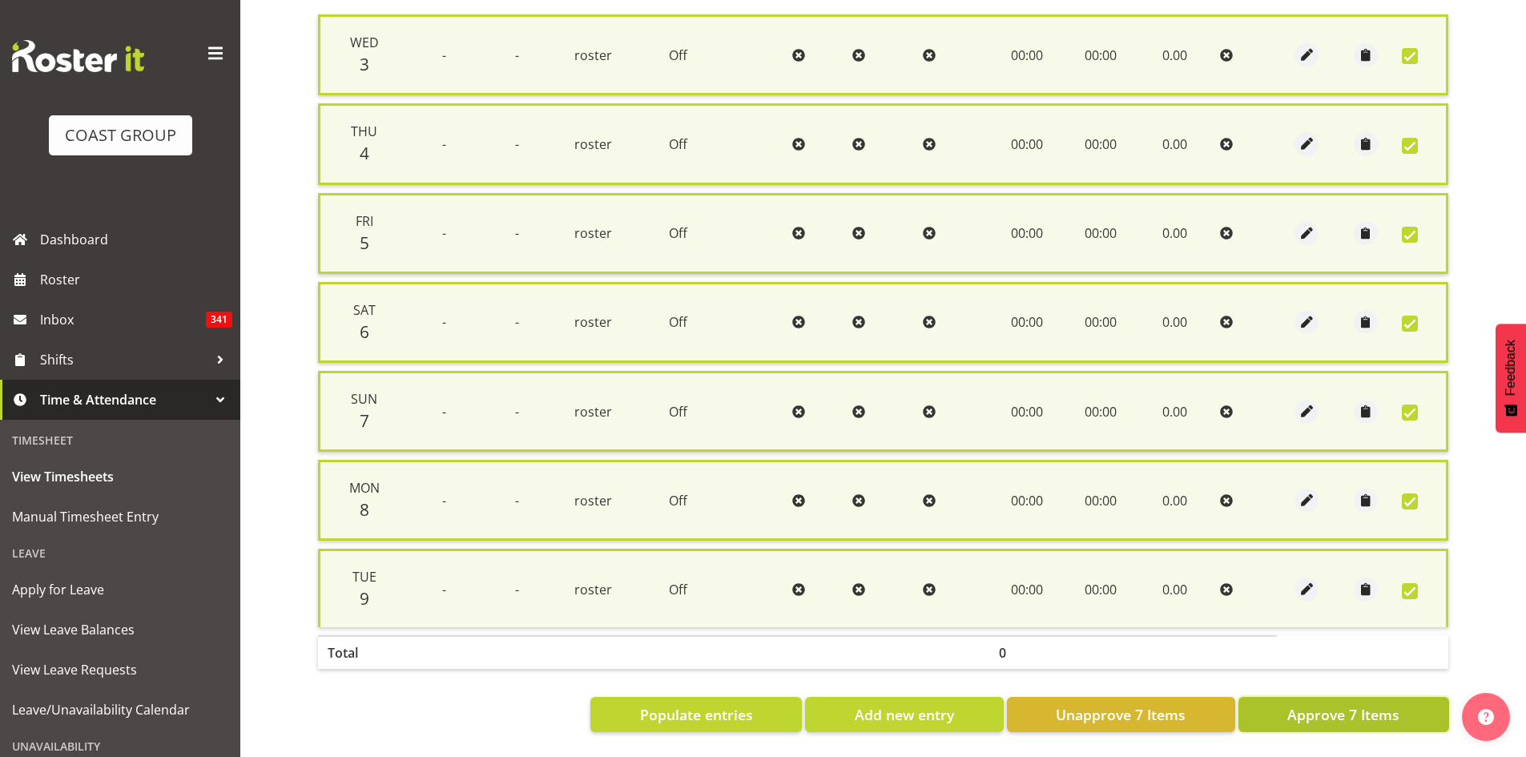
click at [1297, 705] on span "Approve 7 Items" at bounding box center [1343, 714] width 112 height 21
checkbox input "false"
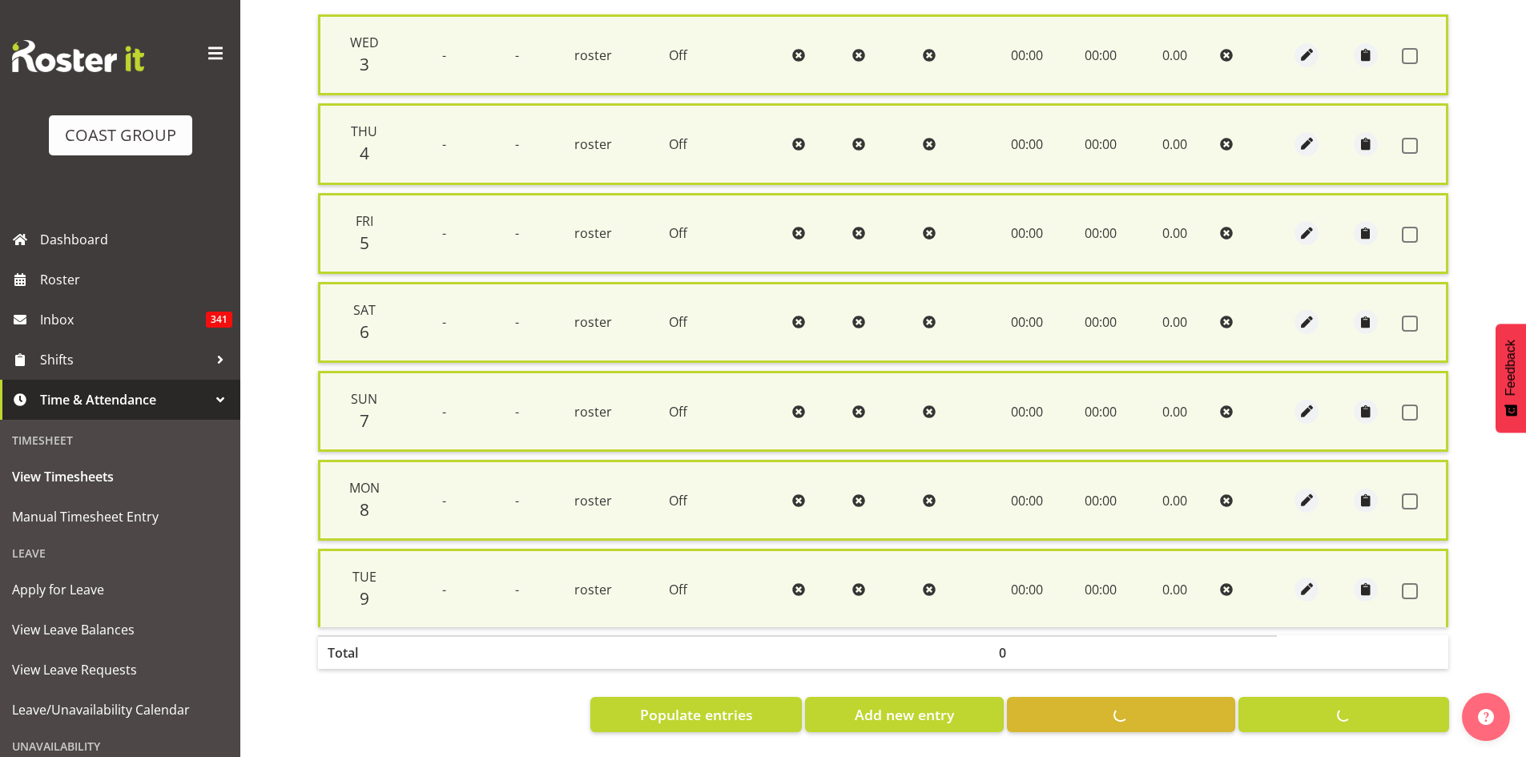
checkbox input "false"
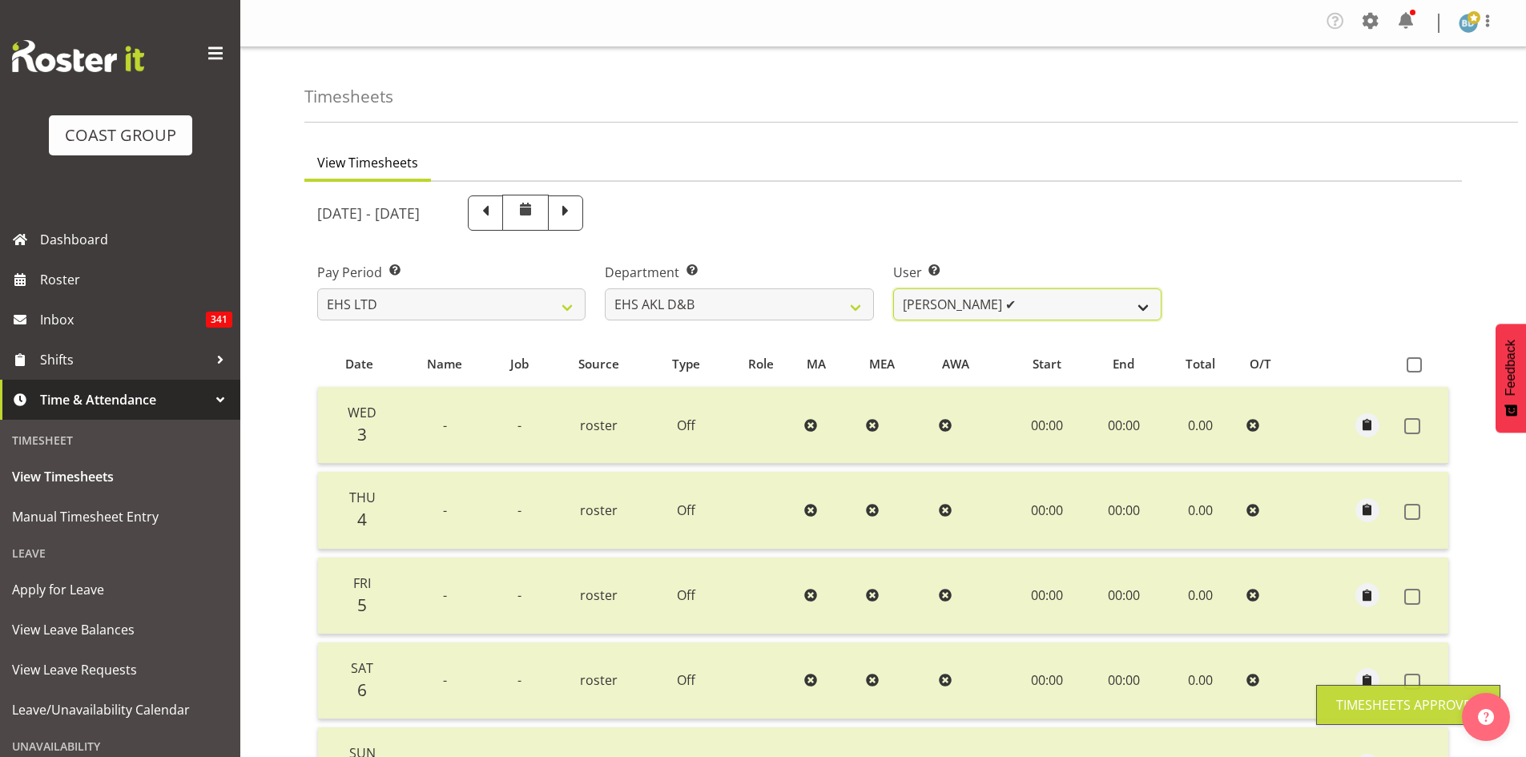
click at [1035, 308] on select "[PERSON_NAME] Pua ✔ [PERSON_NAME] ✔ [PERSON_NAME] ✔ [PERSON_NAME] ❌ [PERSON_NAM…" at bounding box center [1027, 304] width 268 height 32
select select "1135"
click at [893, 288] on select "[PERSON_NAME] Pua ✔ [PERSON_NAME] ✔ [PERSON_NAME] ✔ [PERSON_NAME] ❌ [PERSON_NAM…" at bounding box center [1027, 304] width 268 height 32
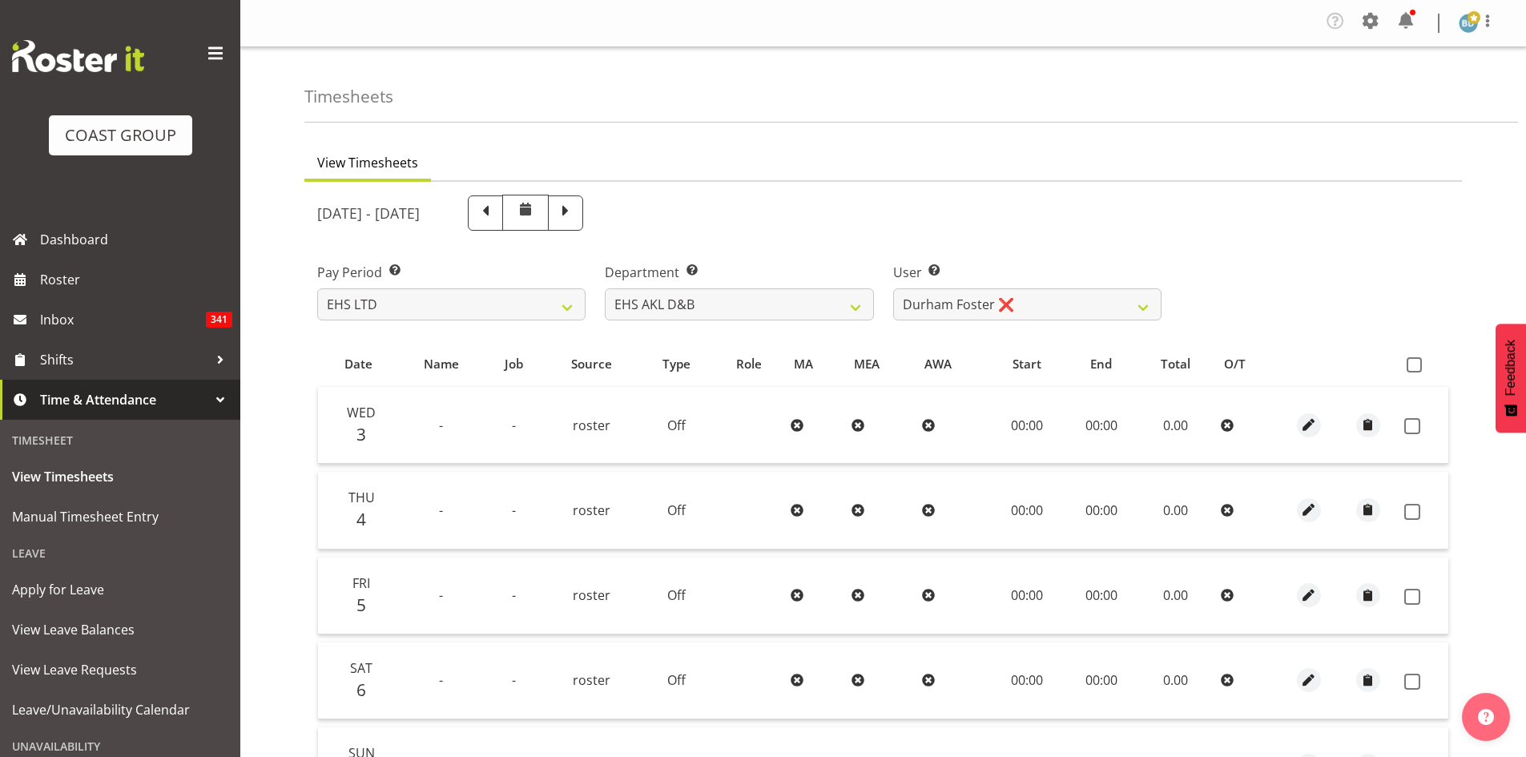
drag, startPoint x: 1414, startPoint y: 370, endPoint x: 1396, endPoint y: 392, distance: 27.9
click at [1410, 370] on span at bounding box center [1414, 364] width 15 height 15
click at [1410, 370] on input "checkbox" at bounding box center [1412, 365] width 10 height 10
checkbox input "true"
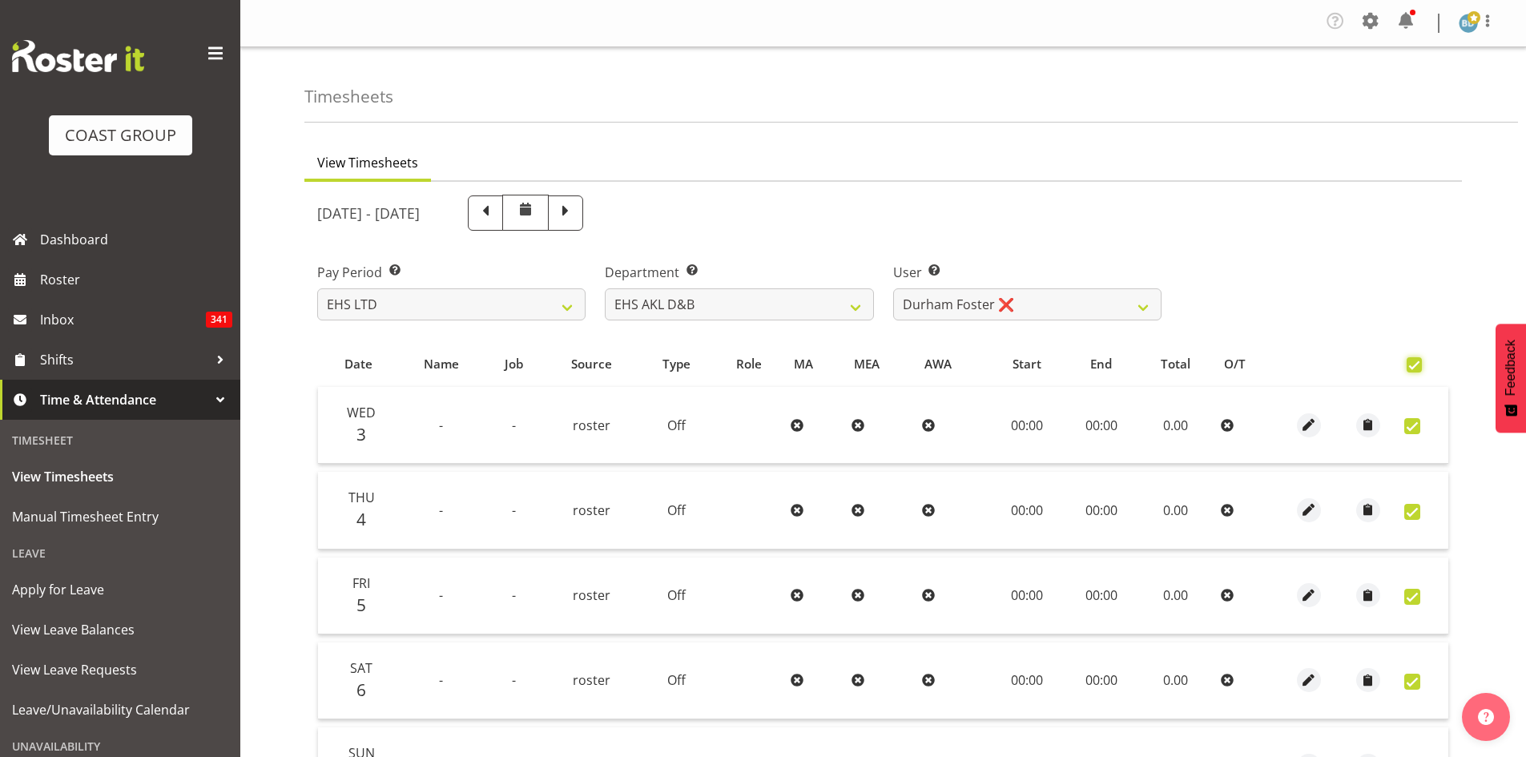
checkbox input "true"
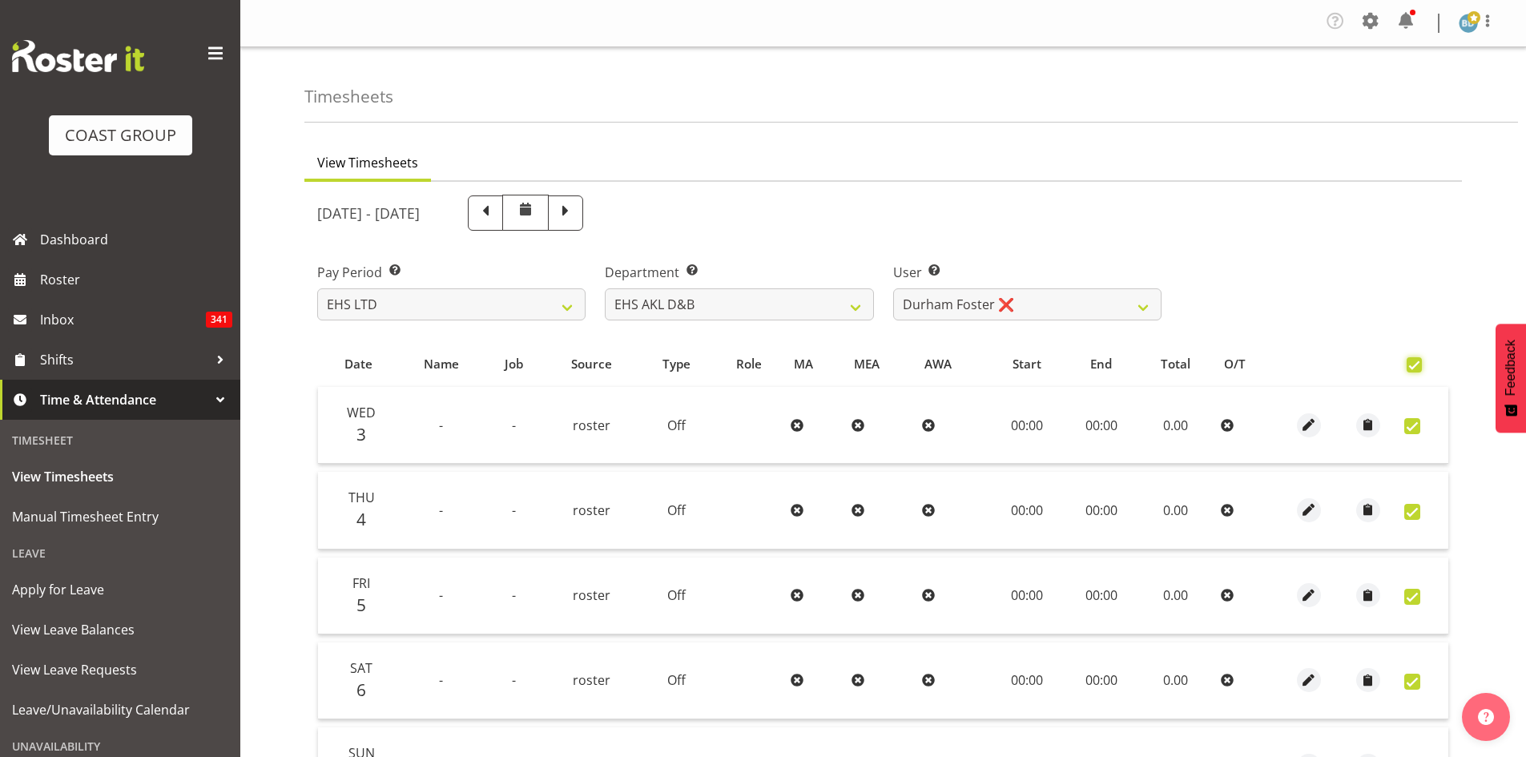
checkbox input "true"
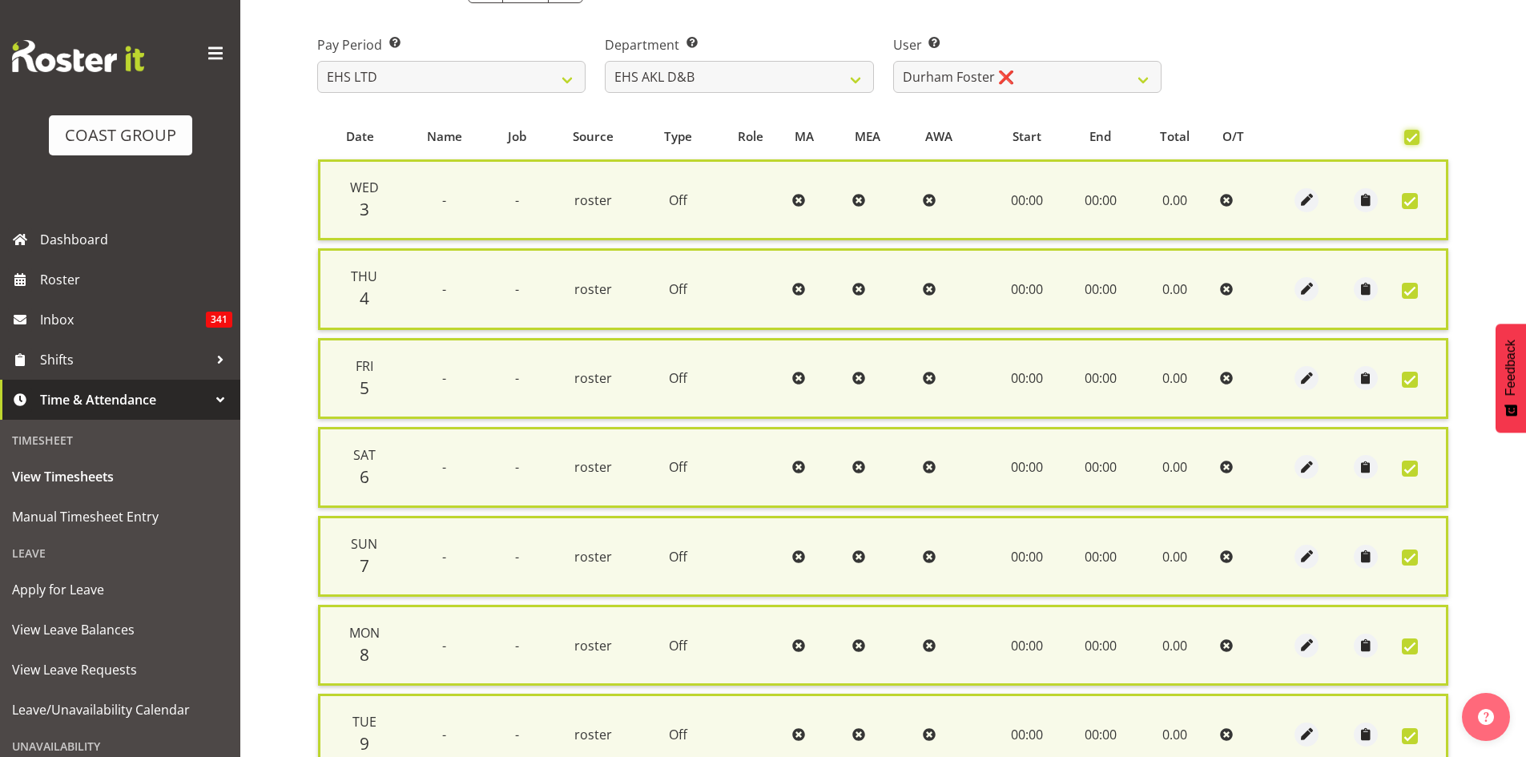
scroll to position [385, 0]
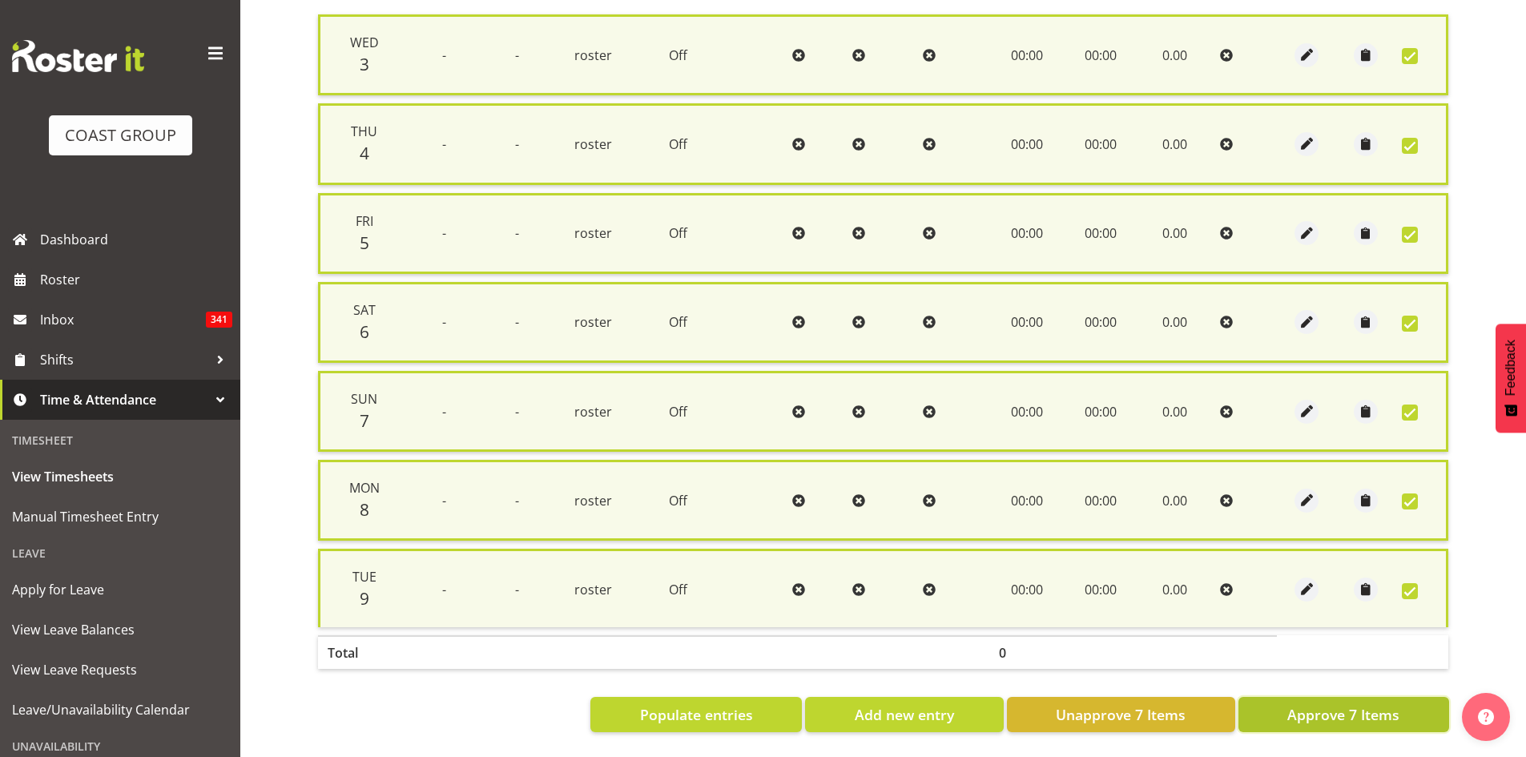
click at [1339, 706] on span "Approve 7 Items" at bounding box center [1343, 714] width 112 height 21
checkbox input "false"
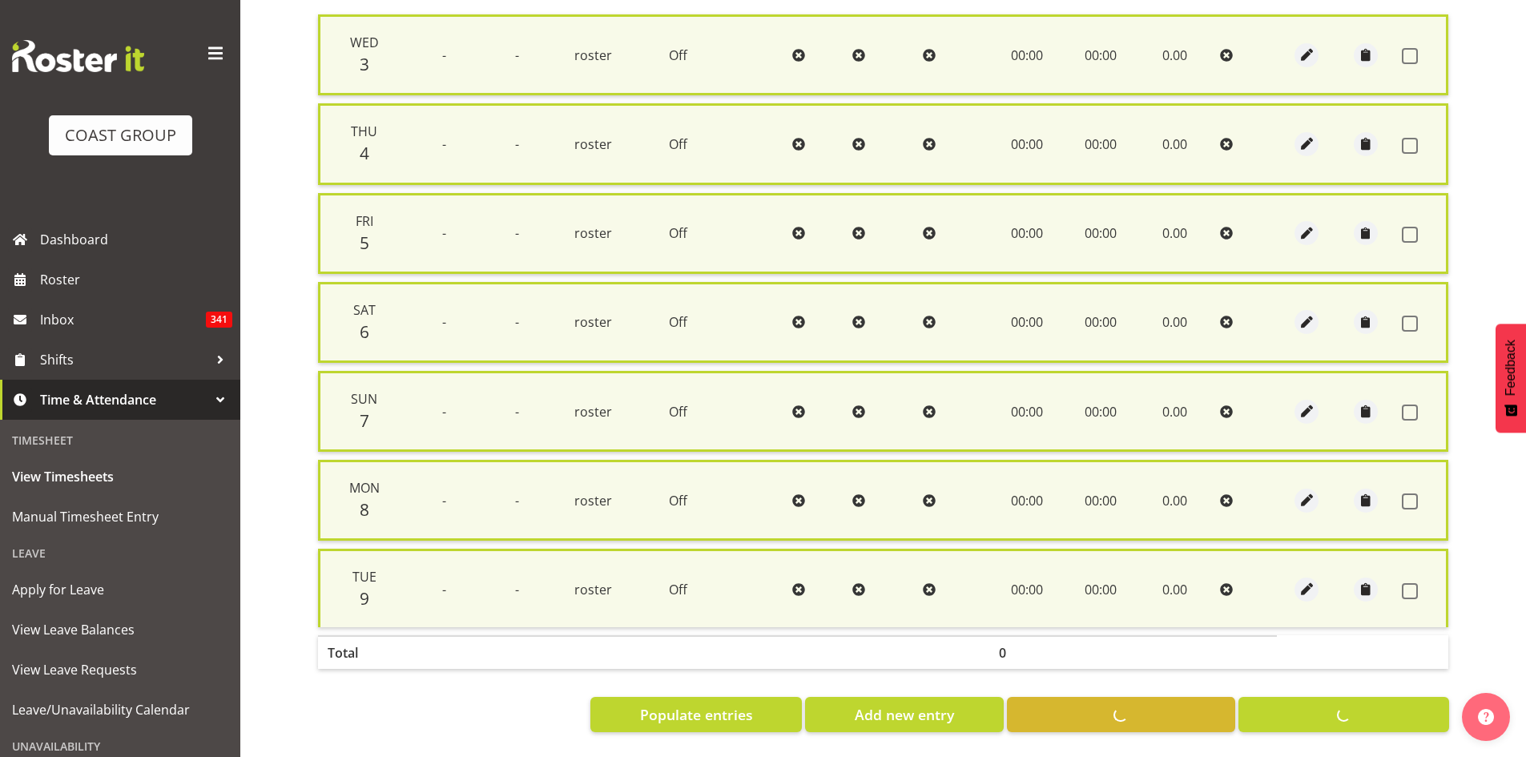
checkbox input "false"
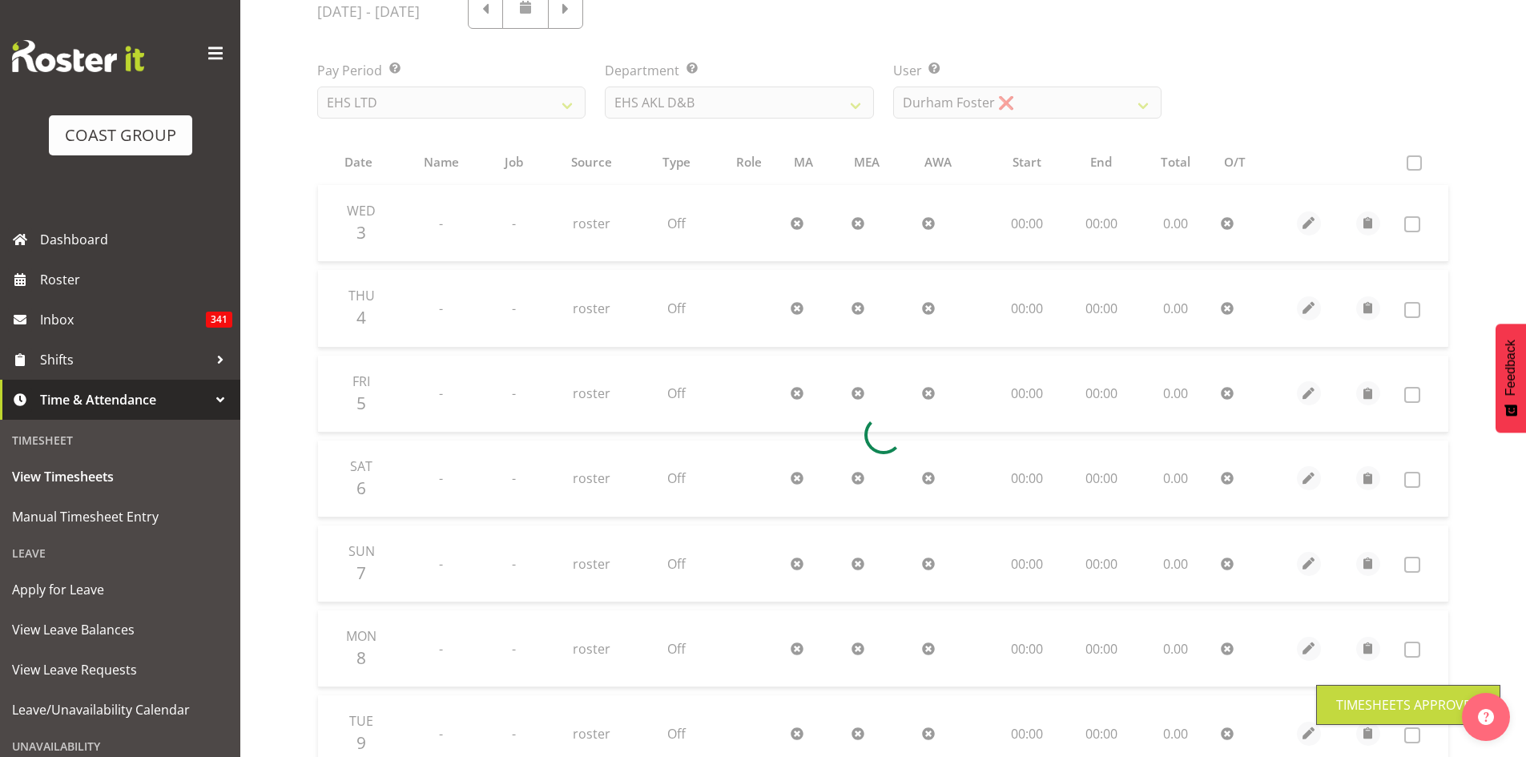
scroll to position [0, 0]
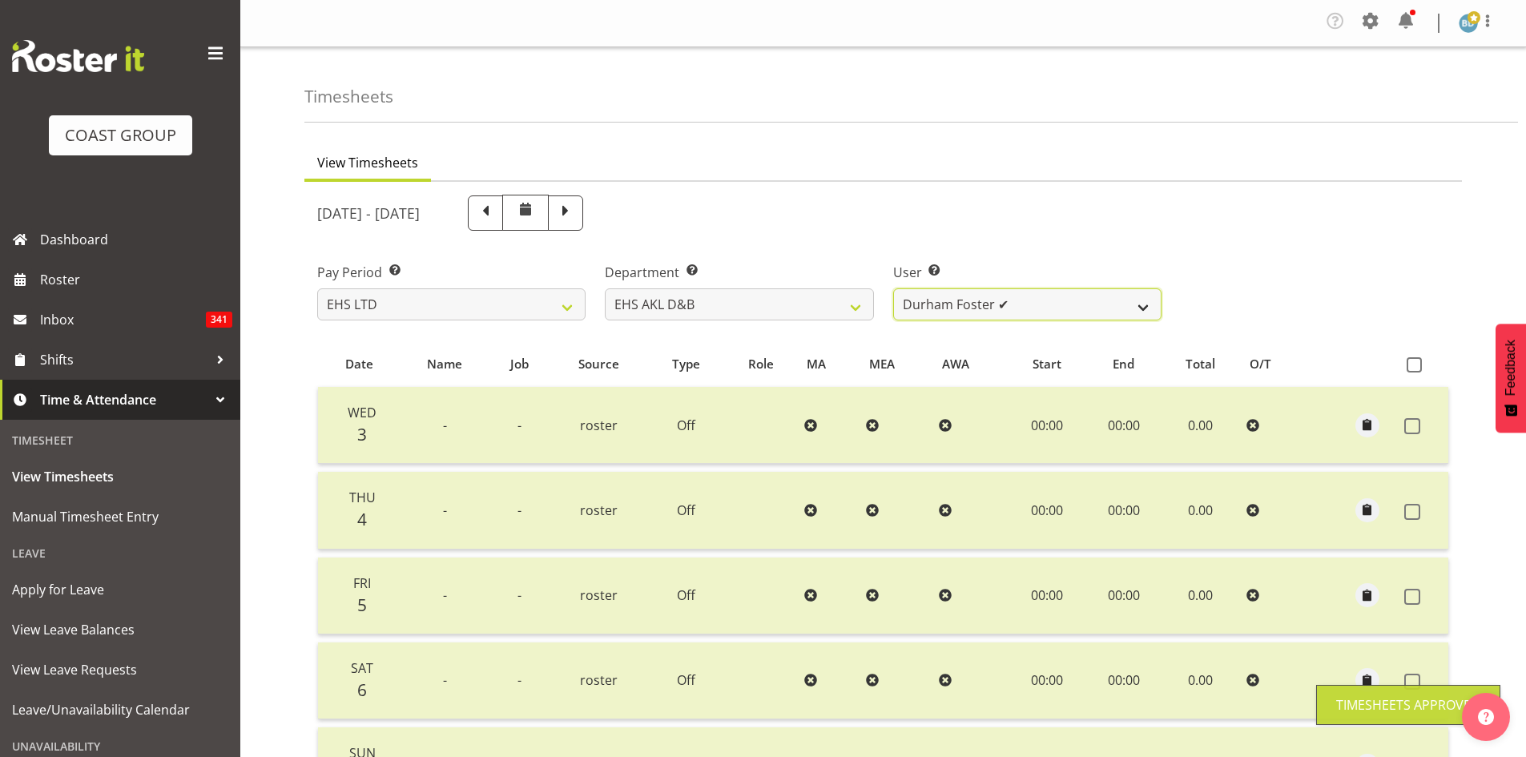
click at [1001, 307] on select "[PERSON_NAME] Pua ✔ [PERSON_NAME] ✔ [PERSON_NAME] ✔ [PERSON_NAME] ✔ [PERSON_NAM…" at bounding box center [1027, 304] width 268 height 32
select select "11497"
click at [893, 288] on select "[PERSON_NAME] Pua ✔ [PERSON_NAME] ✔ [PERSON_NAME] ✔ [PERSON_NAME] ✔ [PERSON_NAM…" at bounding box center [1027, 304] width 268 height 32
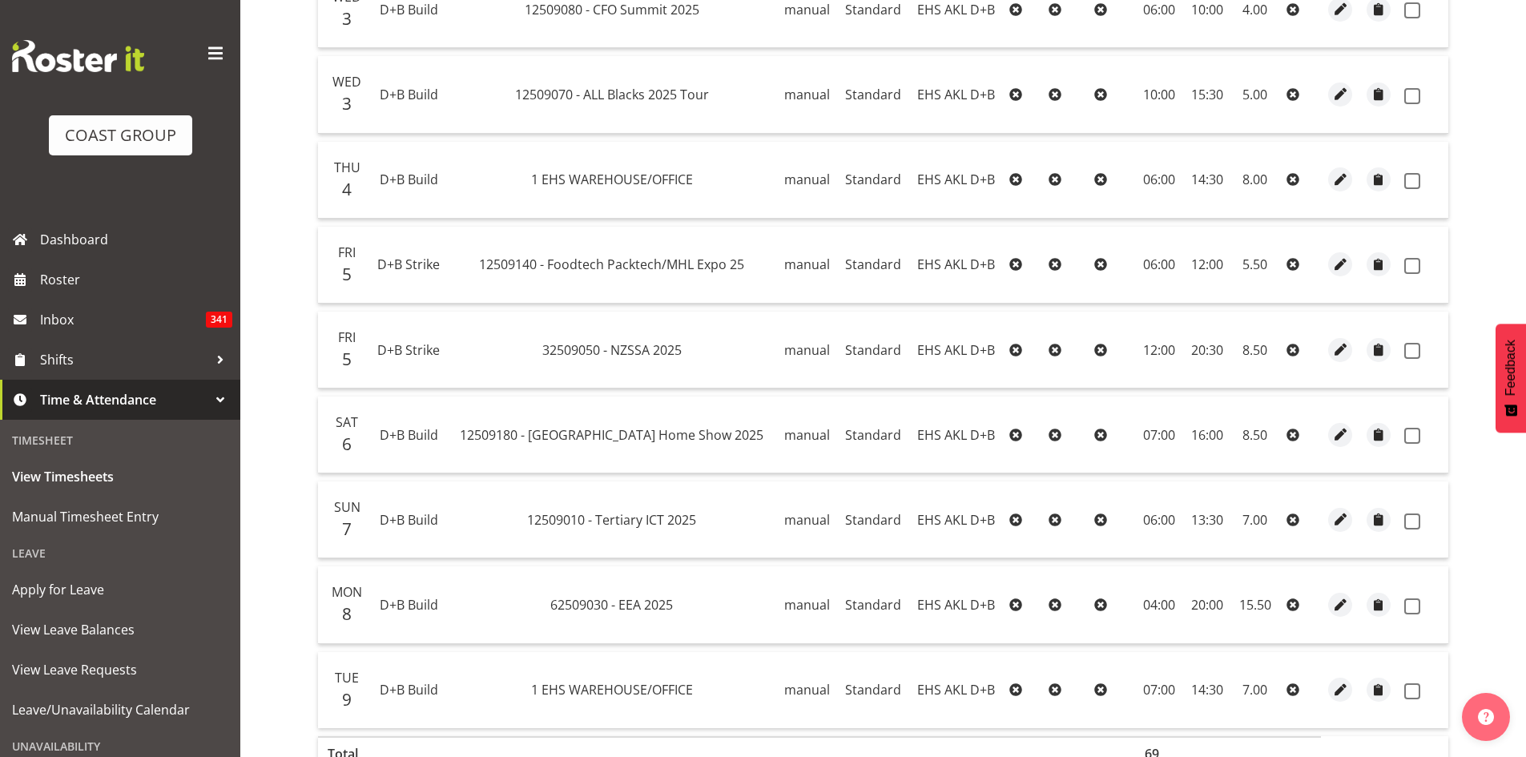
scroll to position [529, 0]
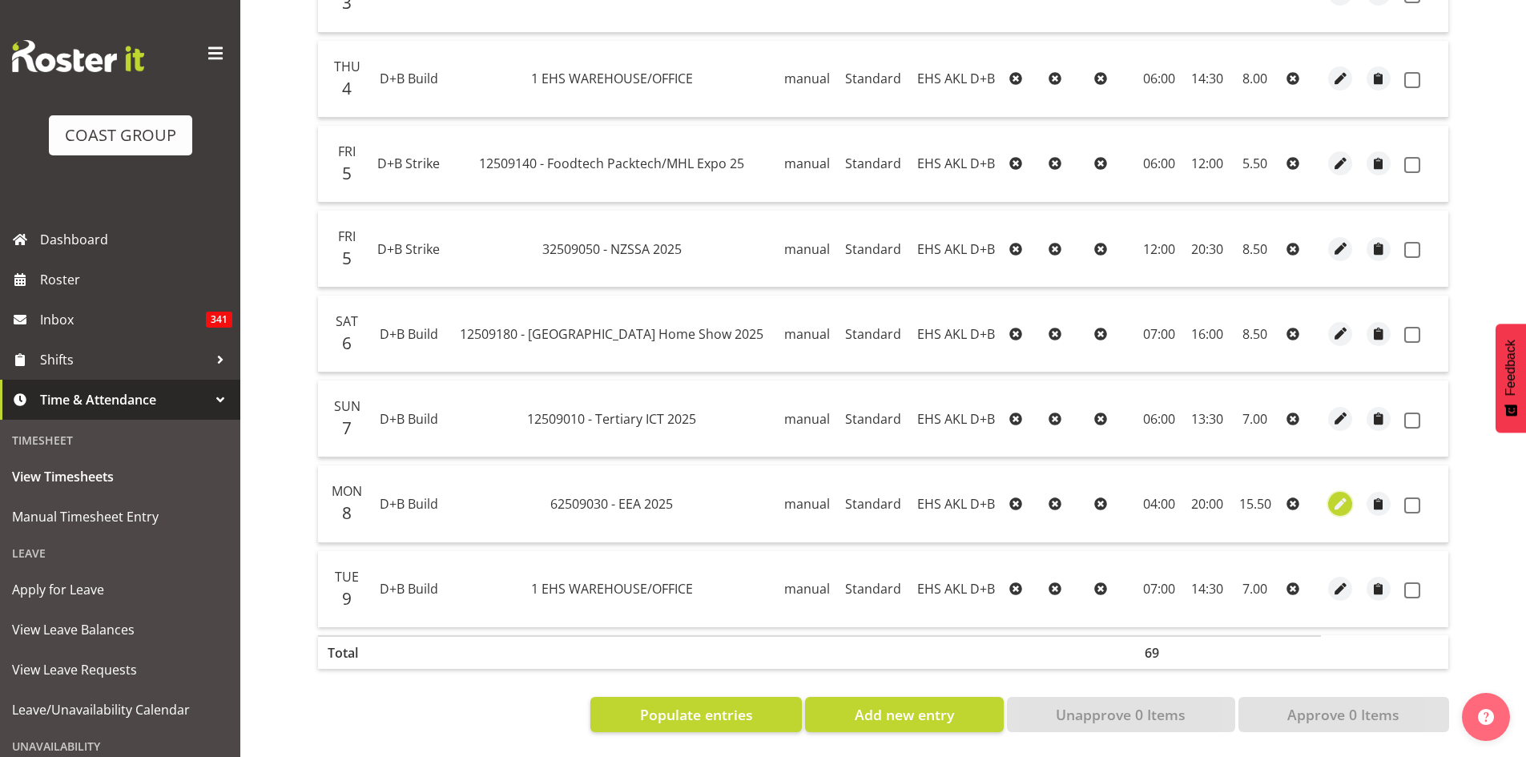
click at [1328, 499] on button "button" at bounding box center [1340, 504] width 24 height 24
select select "Standard"
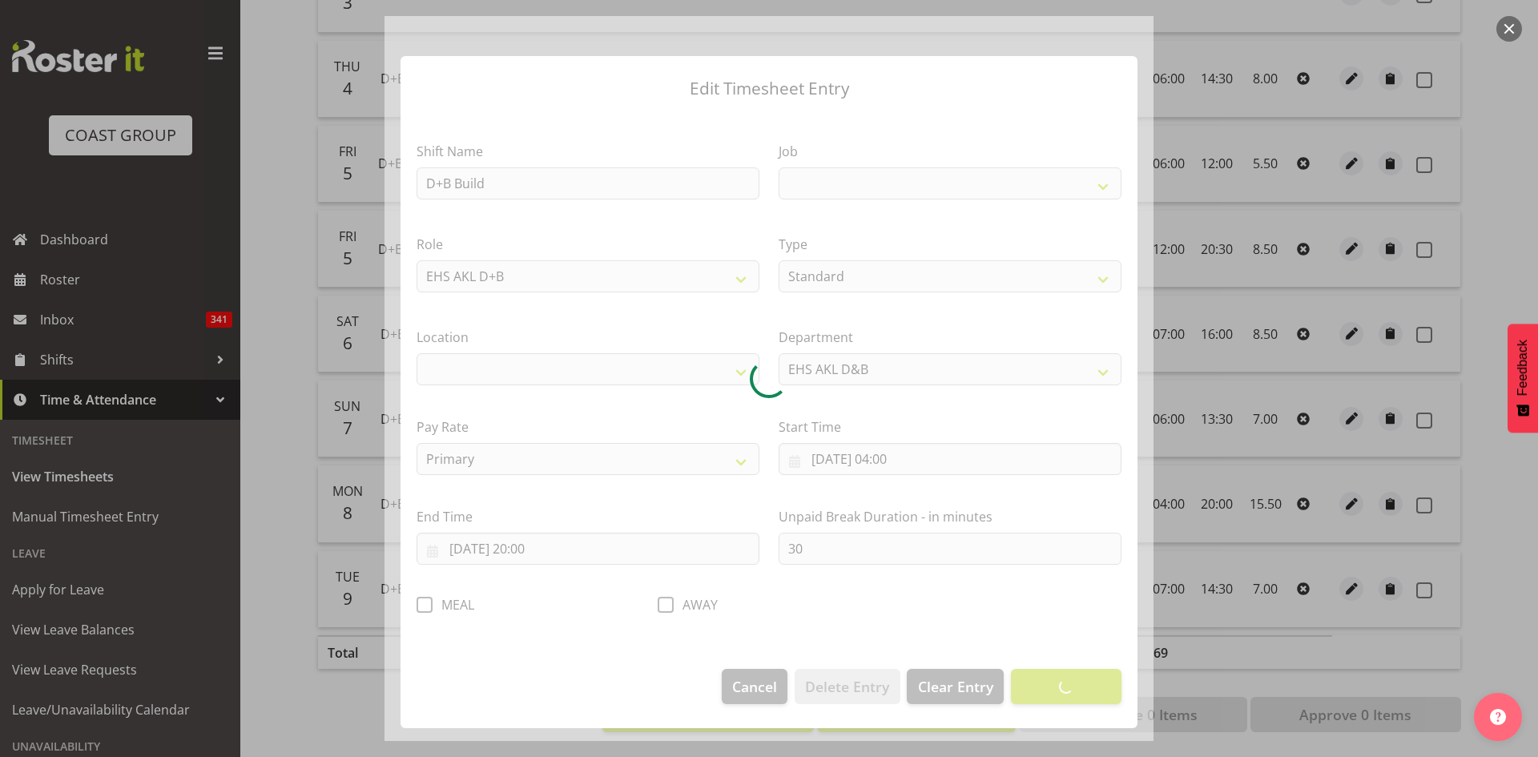
select select
select select "9202"
select select "35"
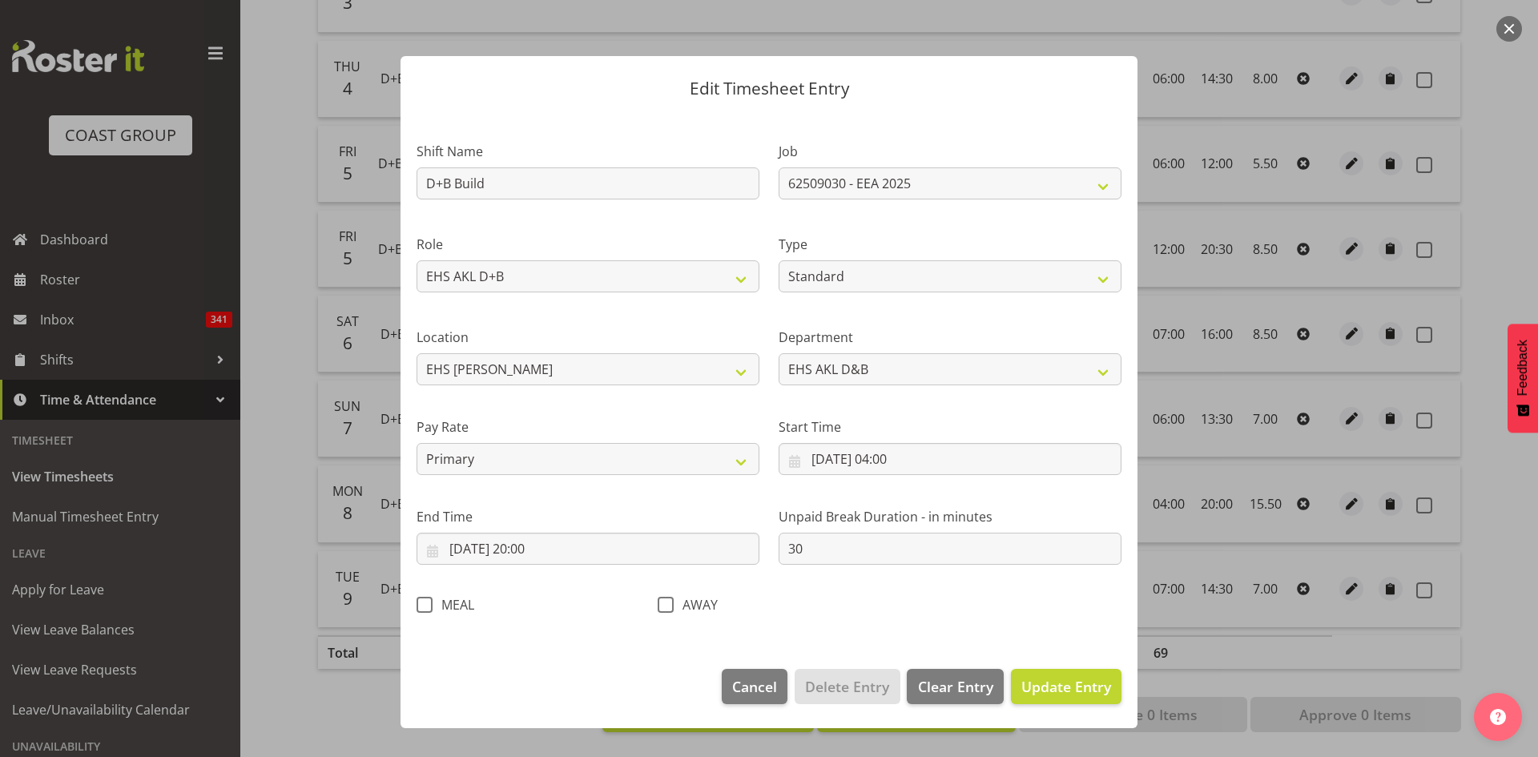
click at [424, 605] on span at bounding box center [425, 605] width 16 height 16
click at [424, 605] on input "MEAL" at bounding box center [422, 604] width 10 height 10
checkbox input "true"
click at [1064, 683] on span "Update Entry" at bounding box center [1066, 686] width 90 height 19
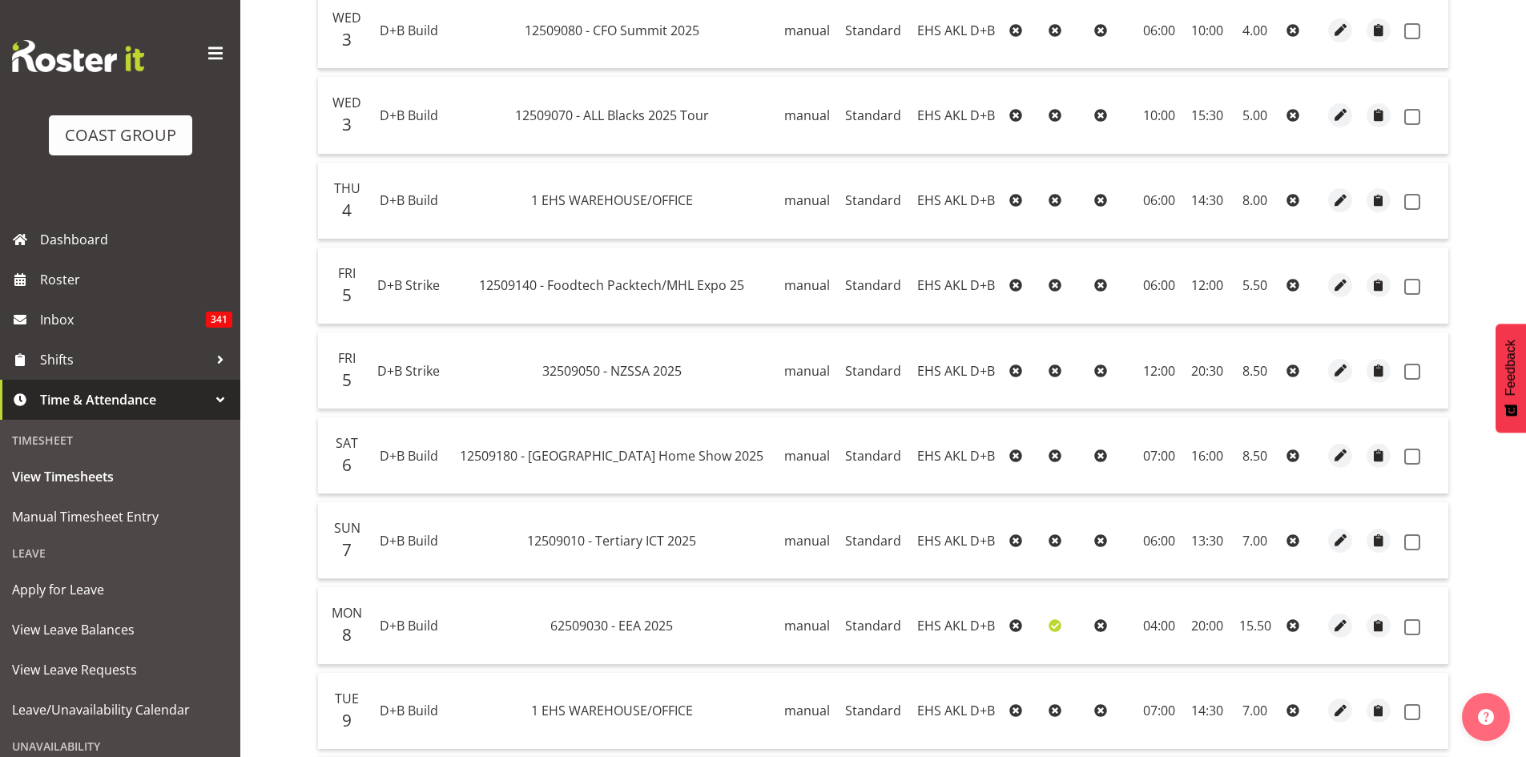
scroll to position [262, 0]
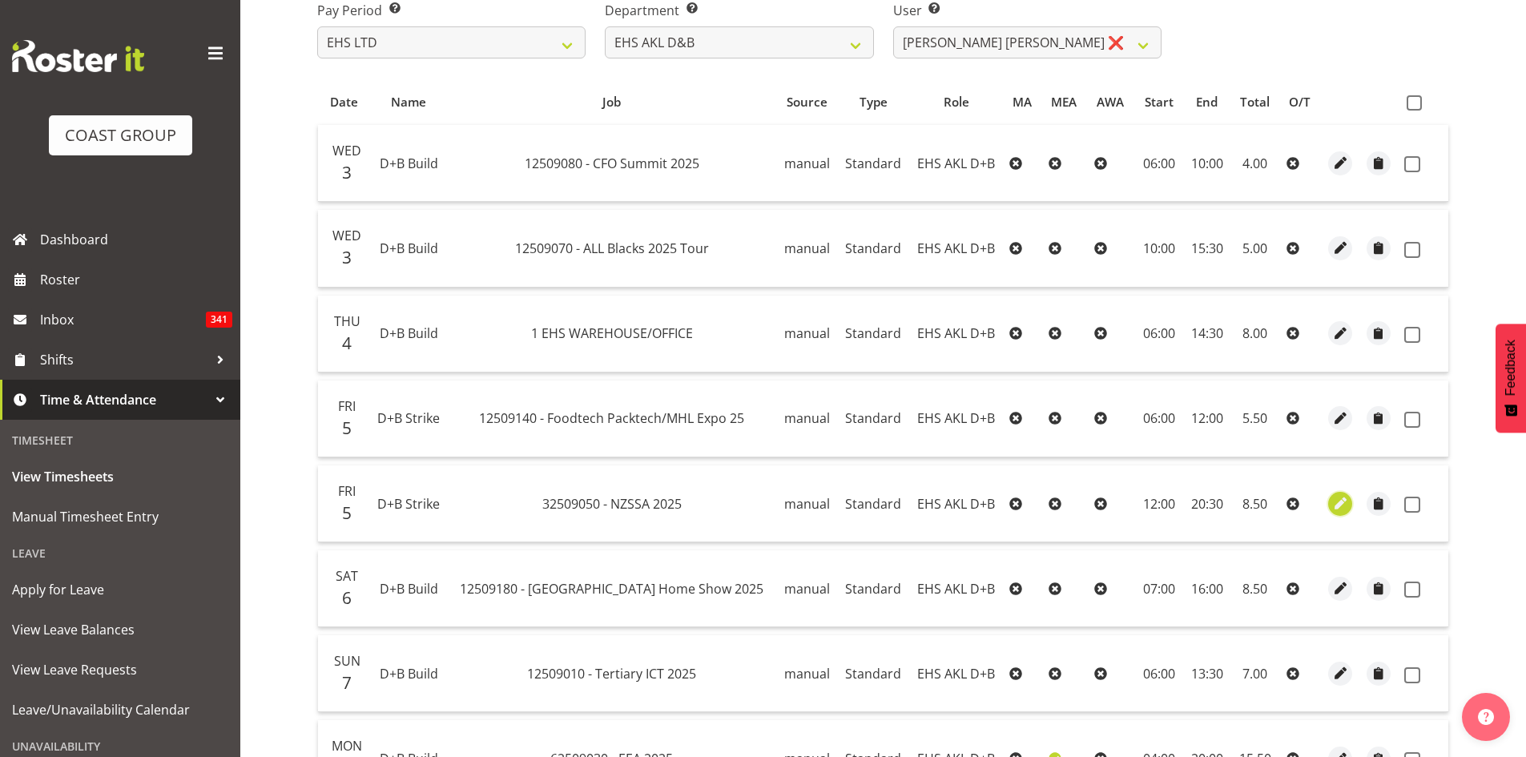
click at [1331, 504] on span "button" at bounding box center [1340, 503] width 18 height 18
select select "Standard"
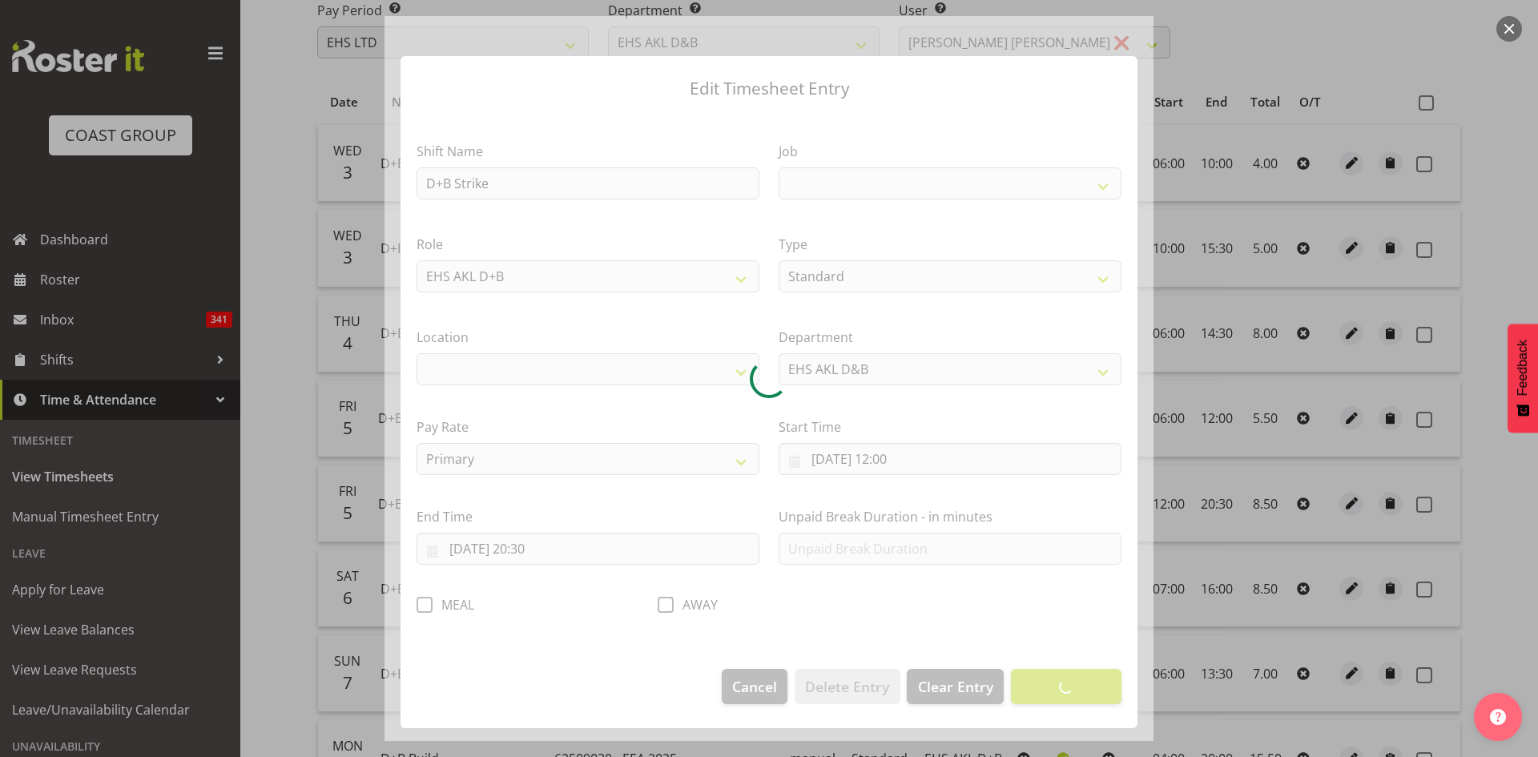
select select
select select "9321"
select select "35"
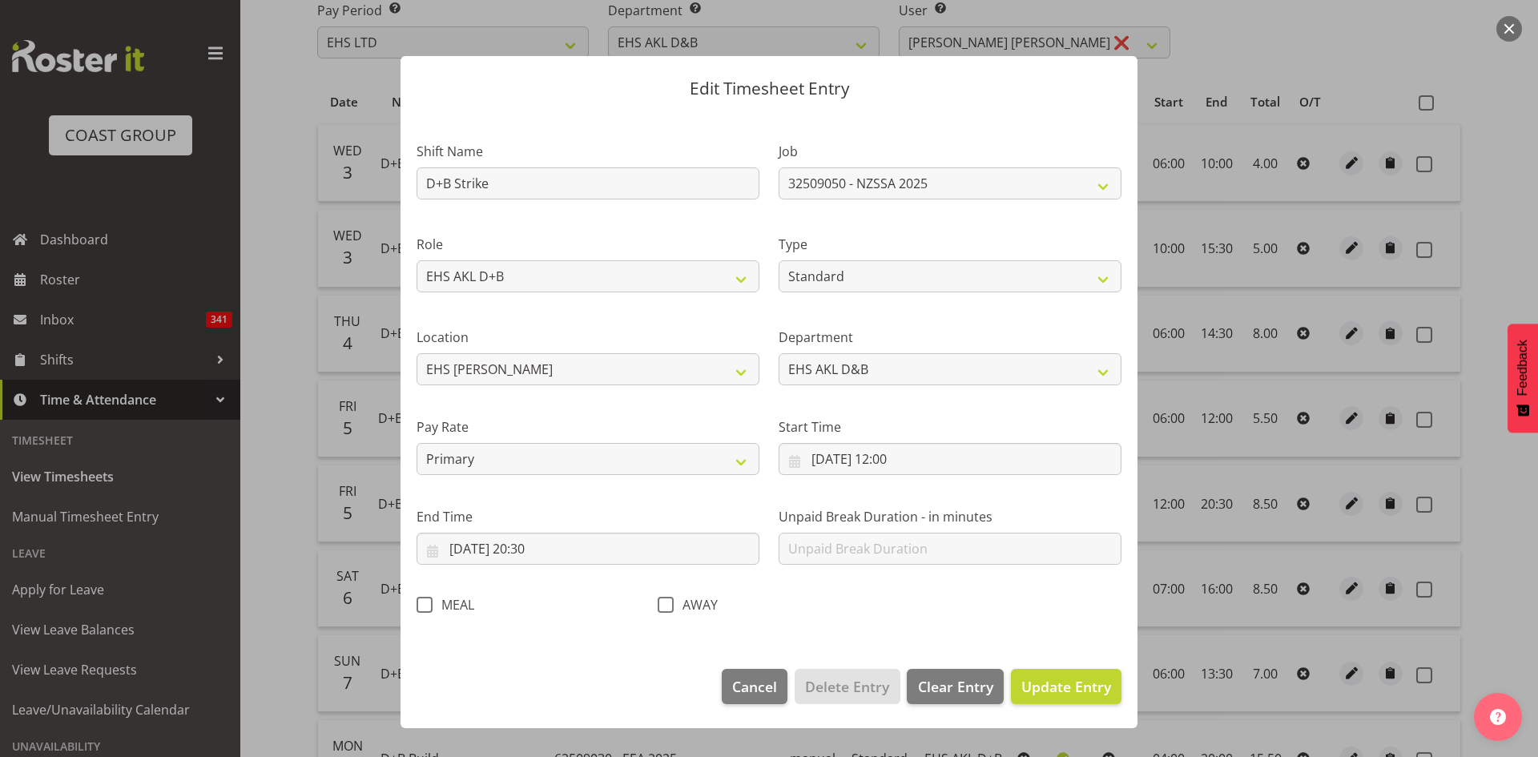
click at [421, 605] on span at bounding box center [425, 605] width 16 height 16
click at [421, 605] on input "MEAL" at bounding box center [422, 604] width 10 height 10
checkbox input "true"
click at [1086, 684] on span "Update Entry" at bounding box center [1066, 686] width 90 height 19
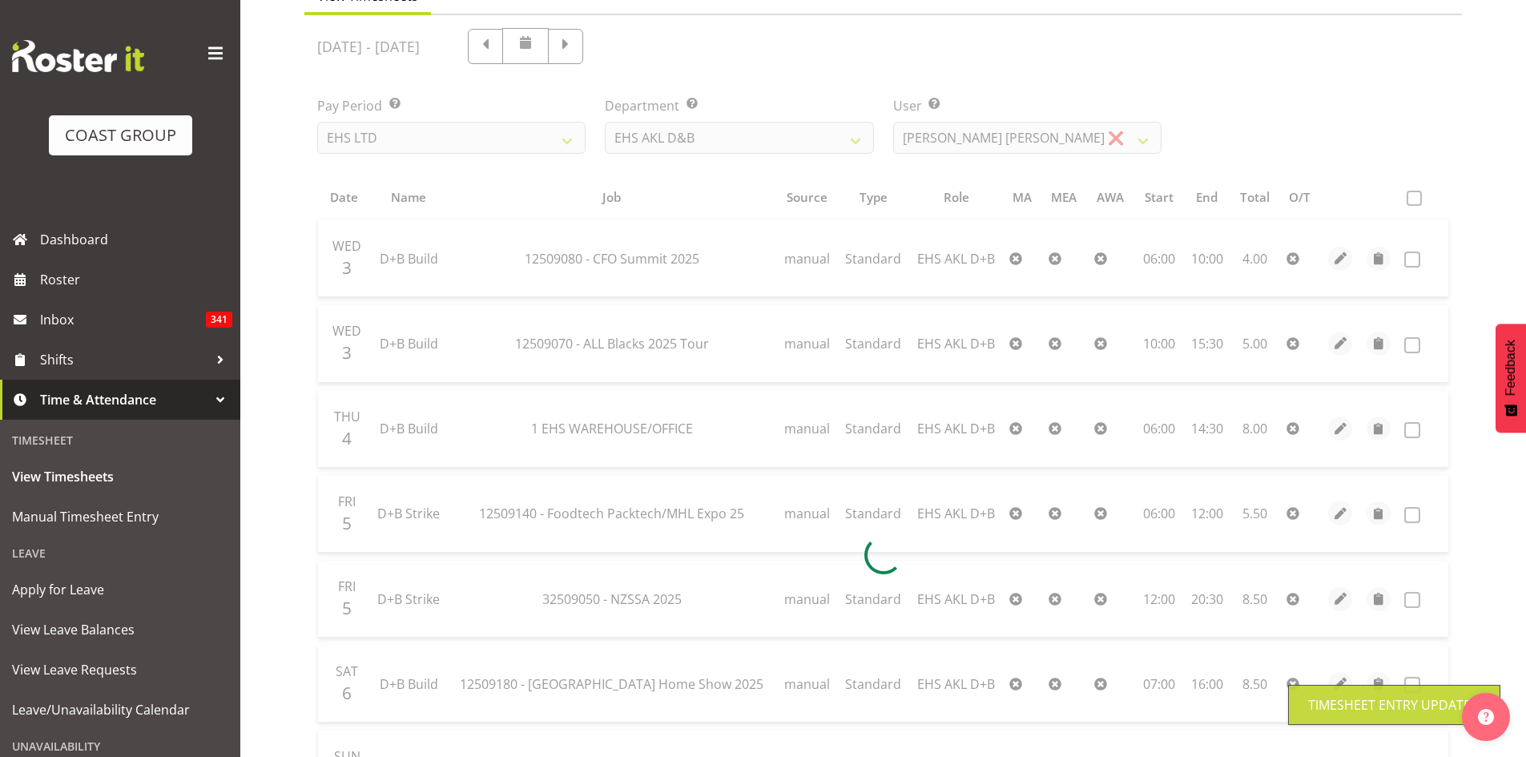
scroll to position [128, 0]
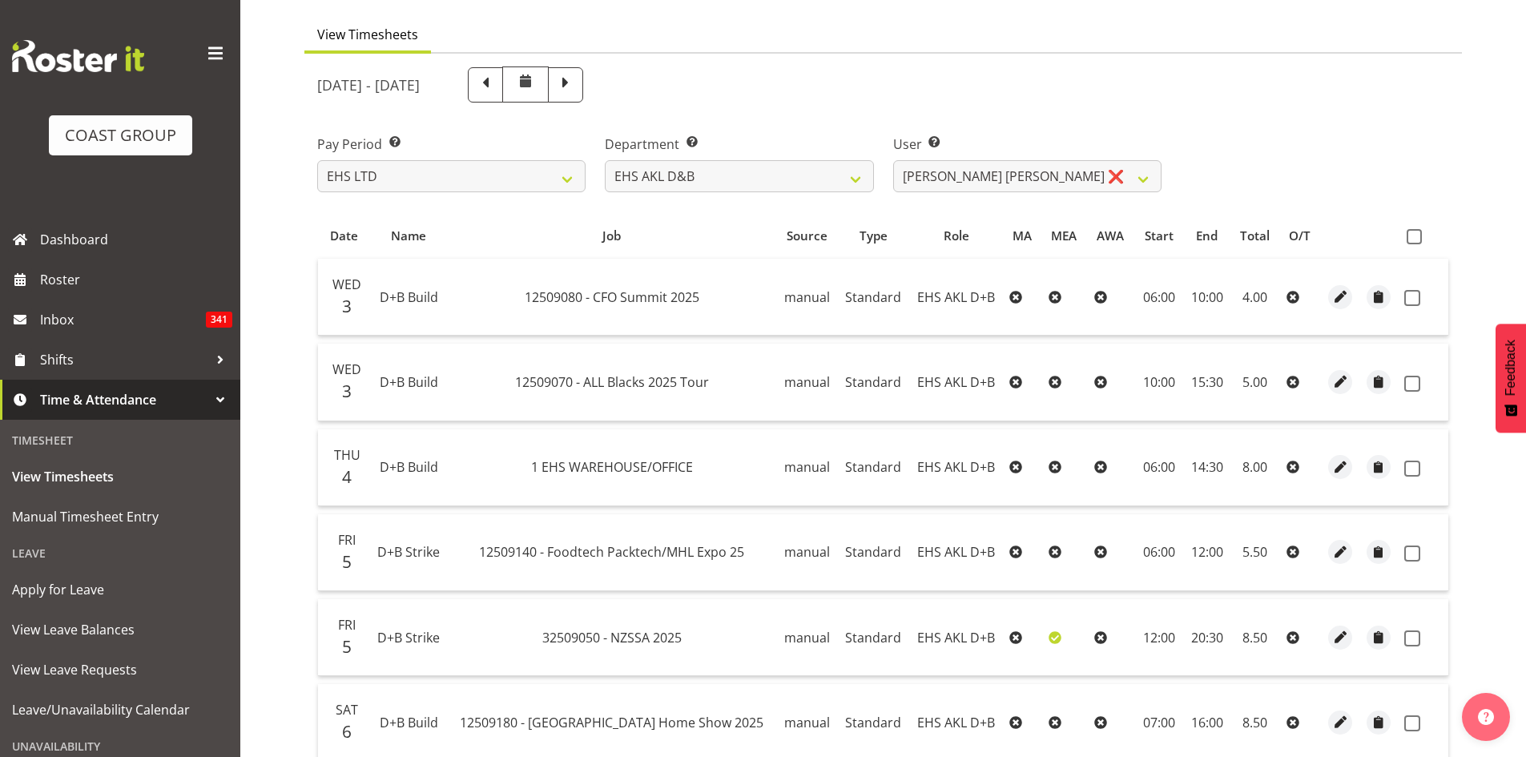
click at [1411, 245] on th at bounding box center [1423, 235] width 50 height 30
click at [1411, 239] on span at bounding box center [1414, 236] width 15 height 15
click at [1411, 239] on input "checkbox" at bounding box center [1412, 237] width 10 height 10
checkbox input "true"
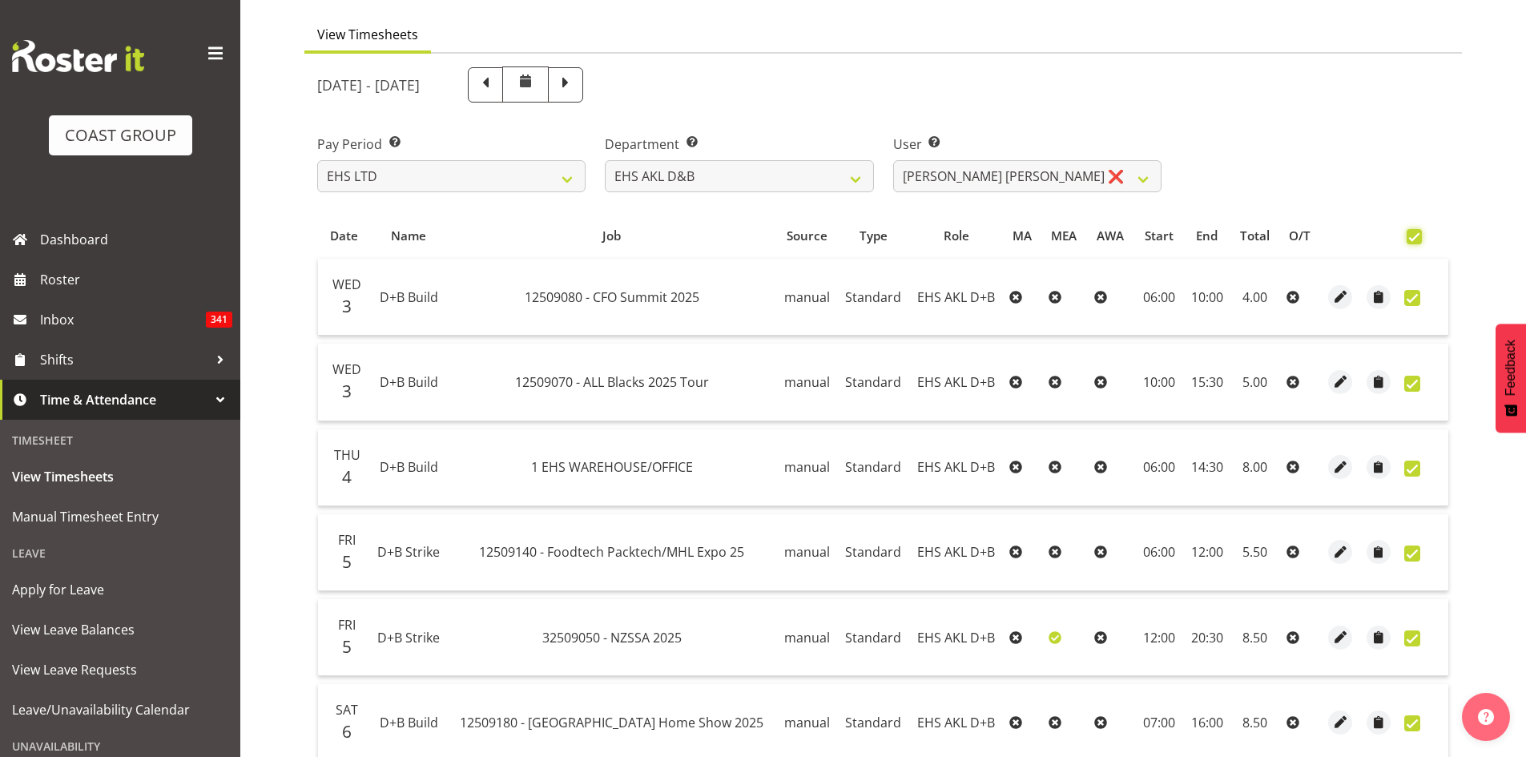
checkbox input "true"
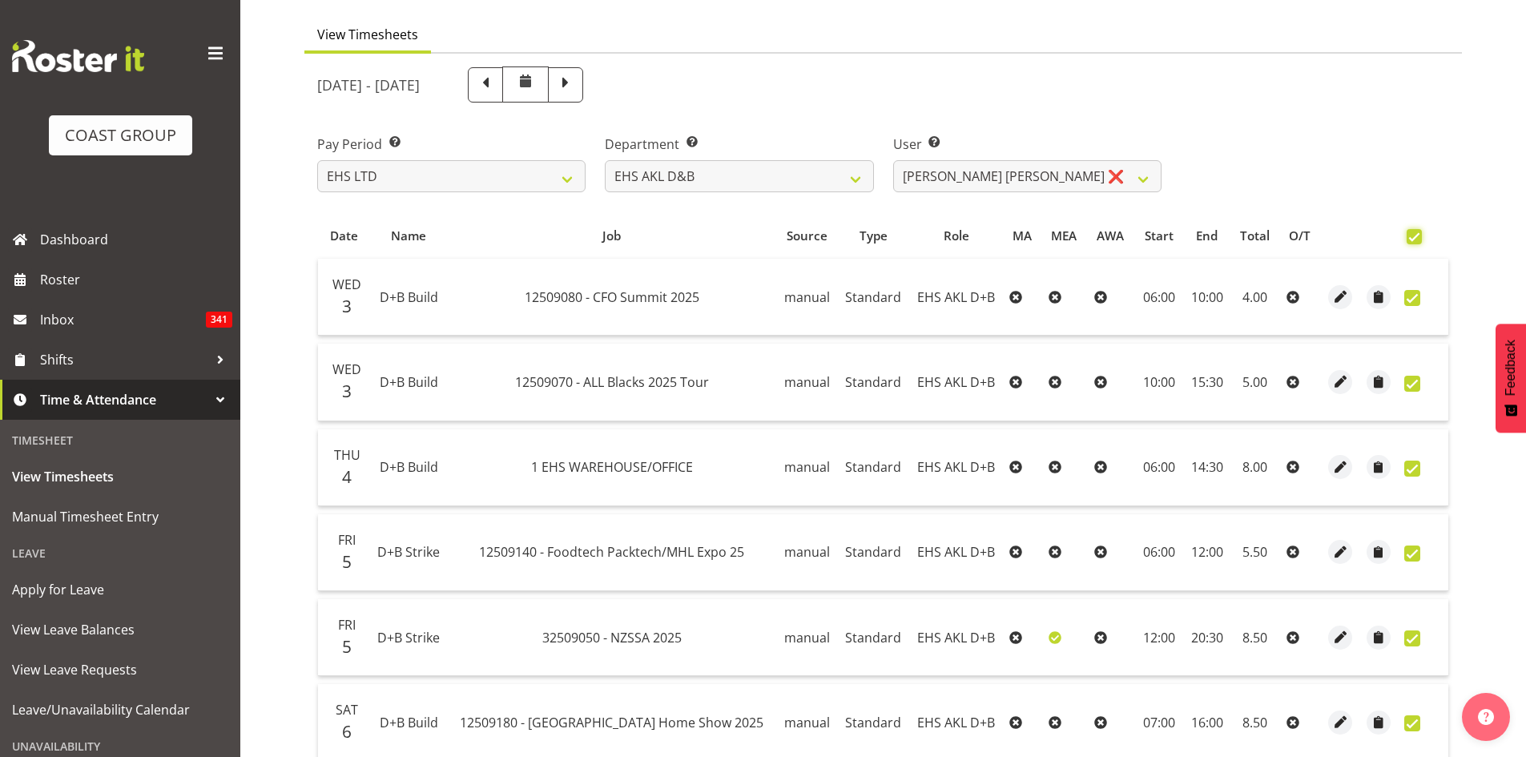
checkbox input "true"
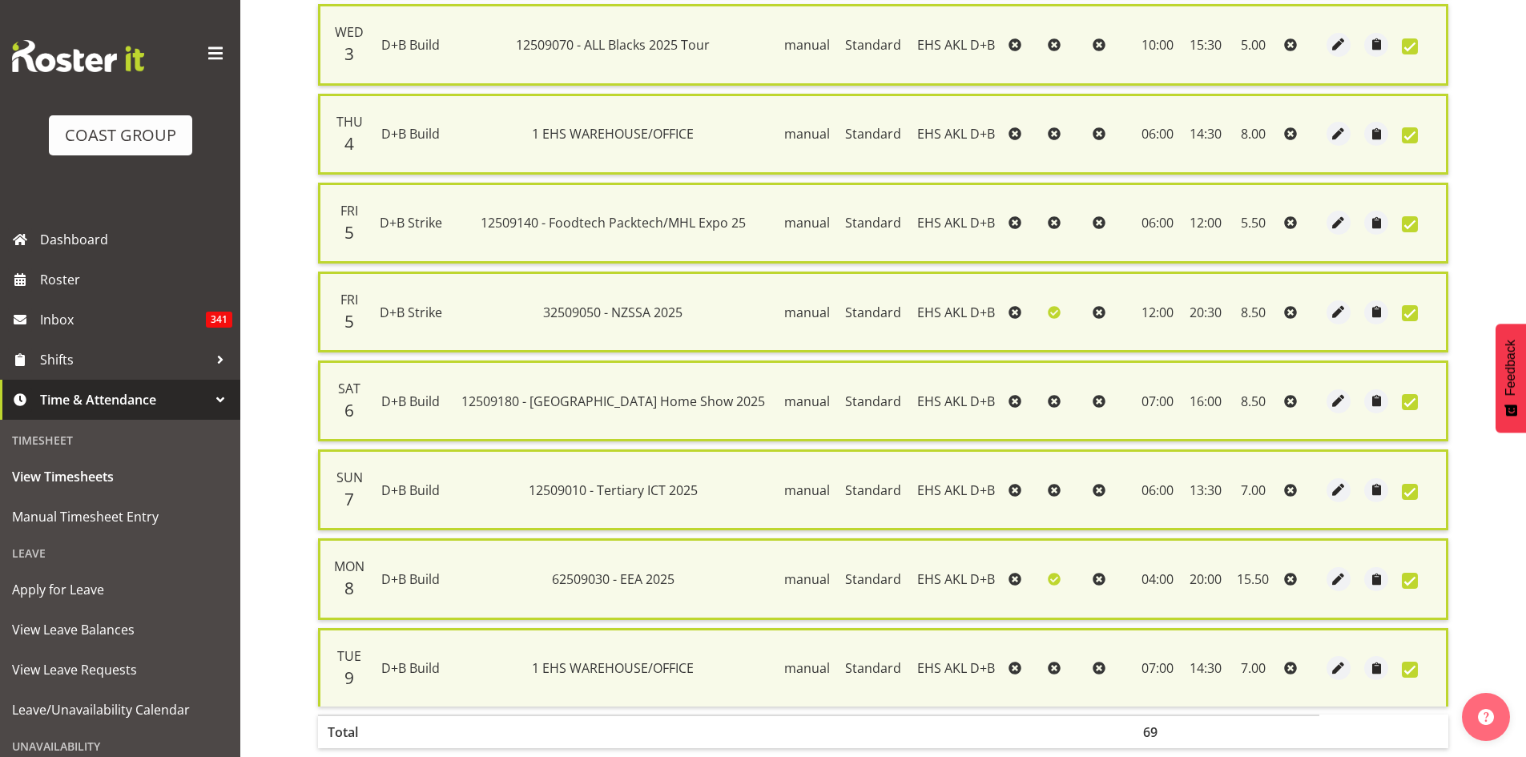
scroll to position [563, 0]
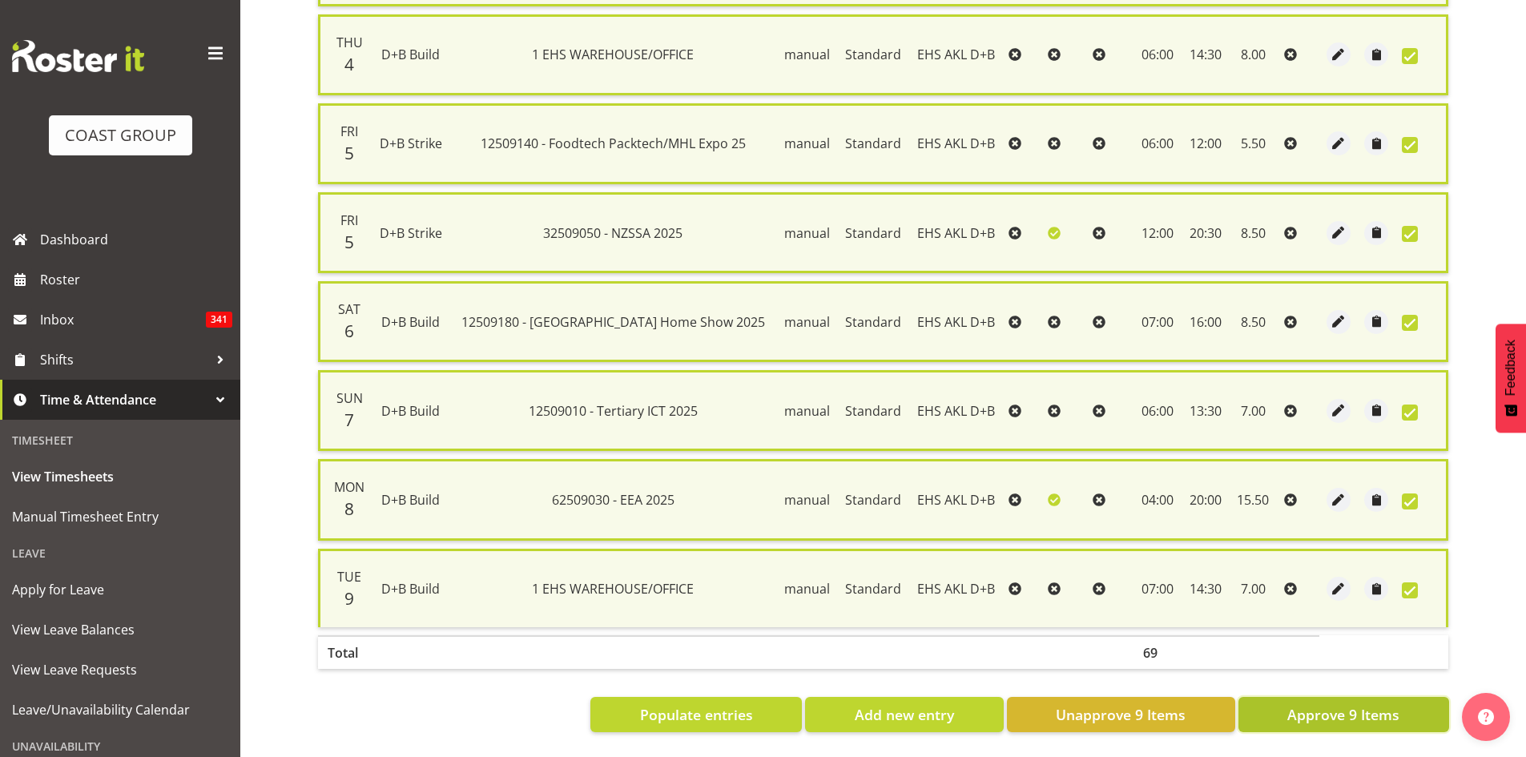
click at [1340, 704] on span "Approve 9 Items" at bounding box center [1343, 714] width 112 height 21
checkbox input "false"
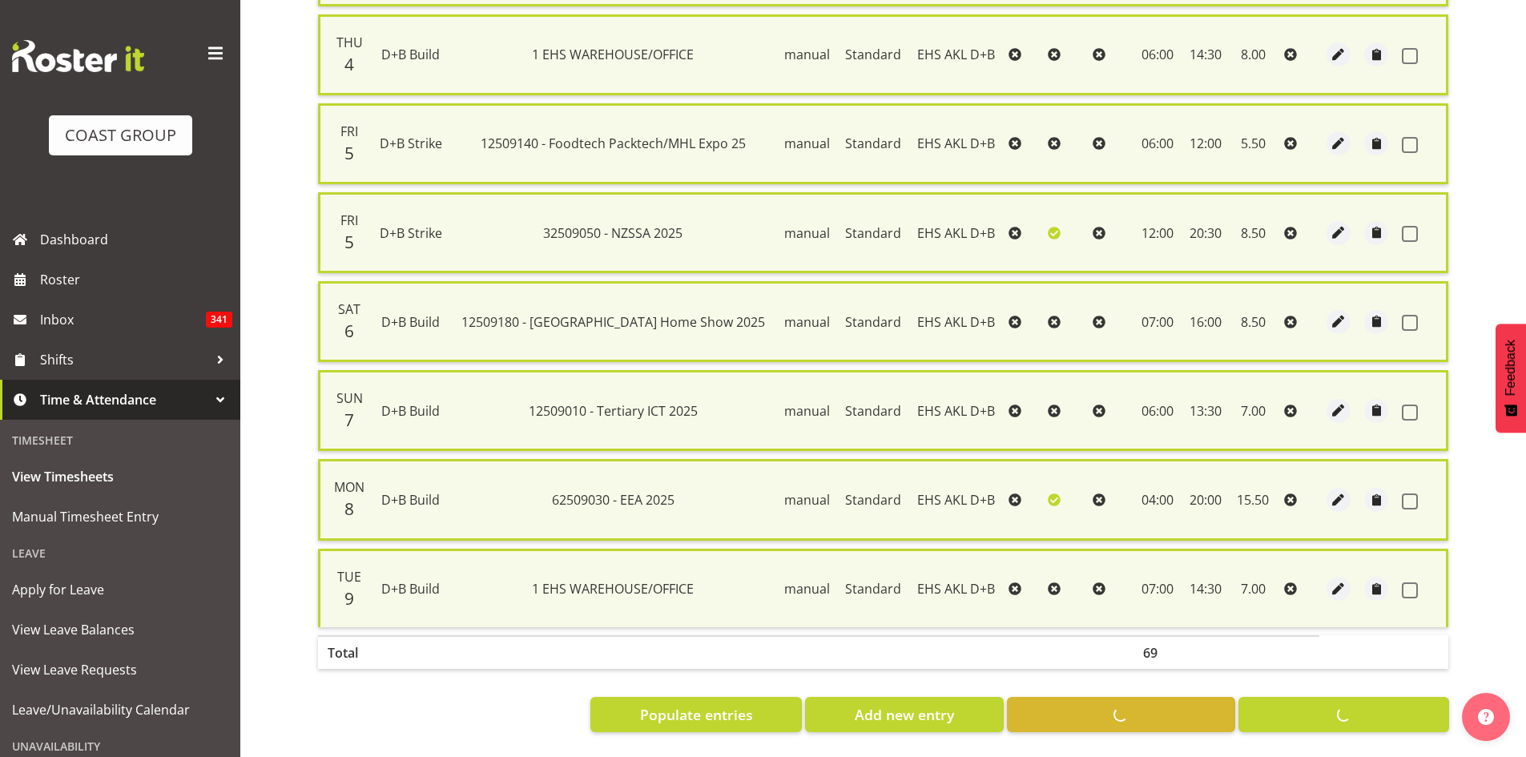
checkbox input "false"
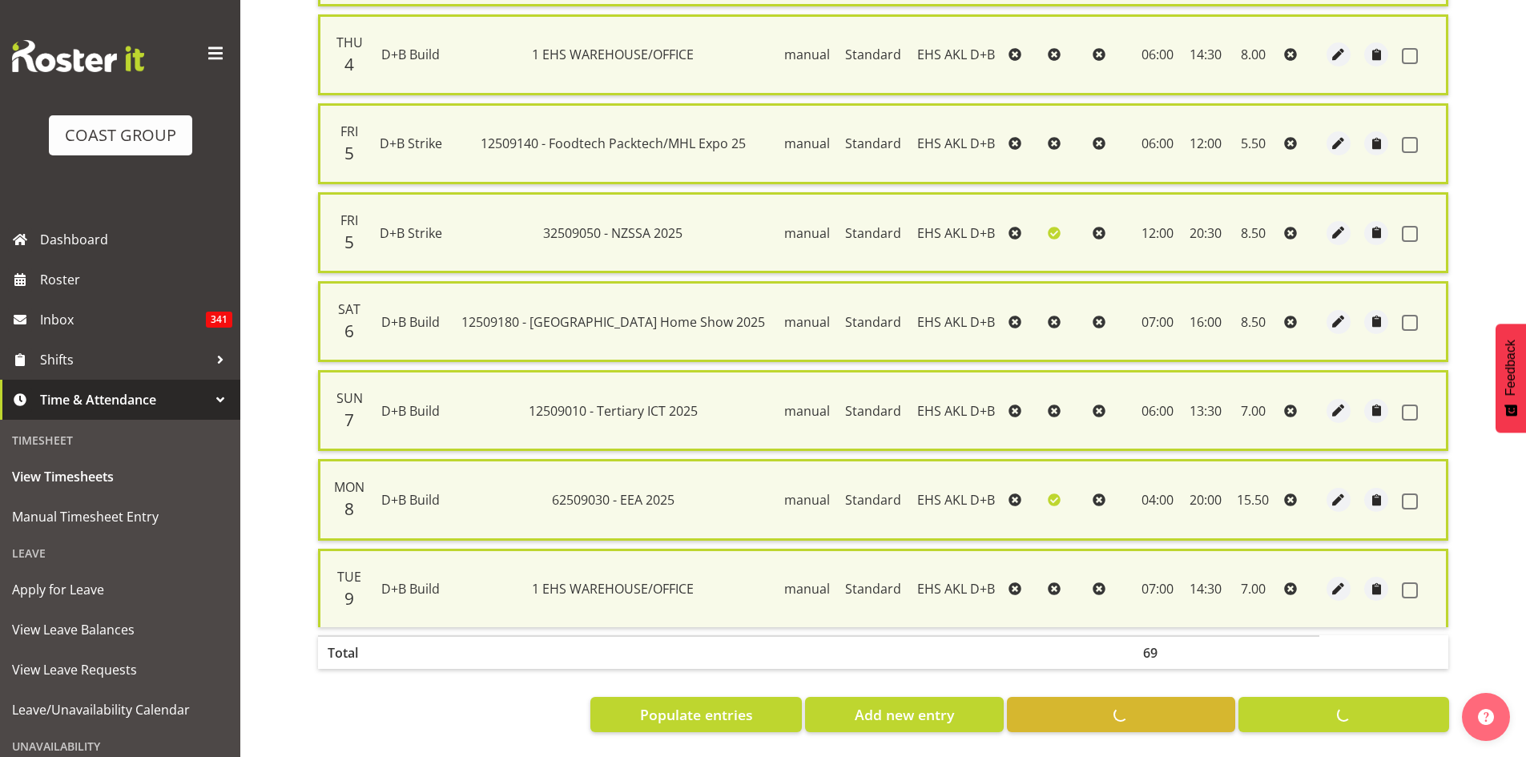
checkbox input "false"
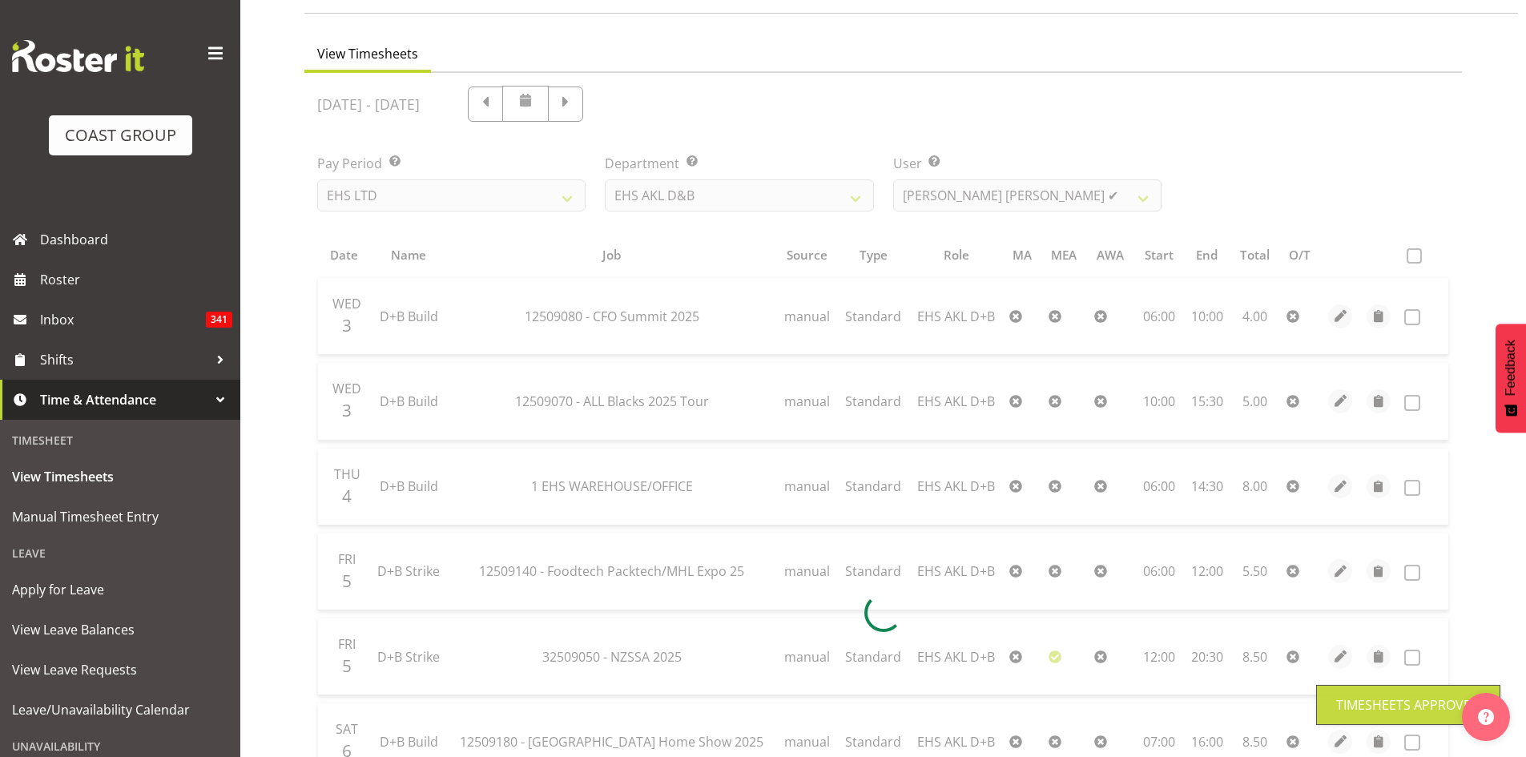
scroll to position [0, 0]
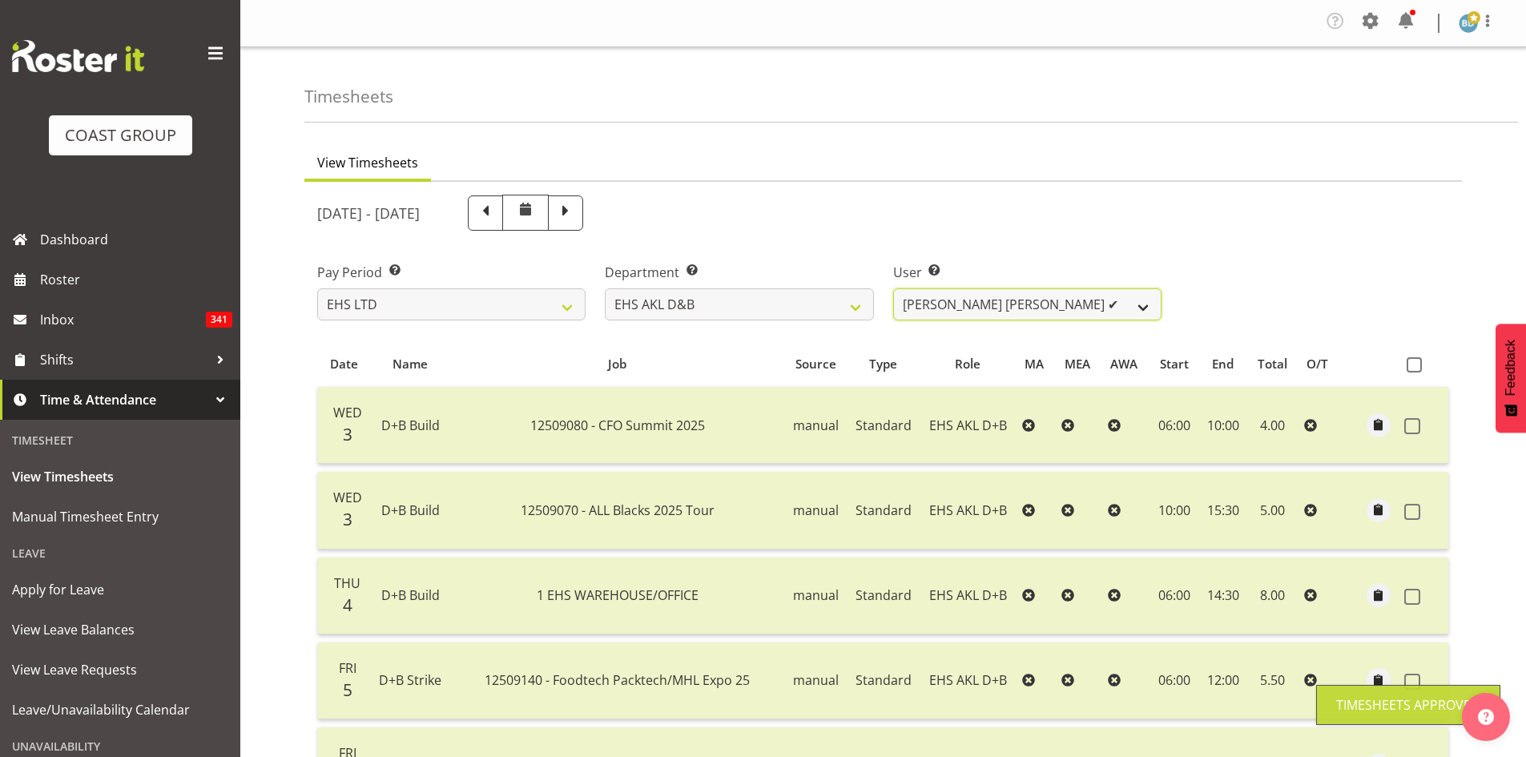
click at [1016, 306] on select "[PERSON_NAME] Pua ✔ [PERSON_NAME] ✔ [PERSON_NAME] ✔ [PERSON_NAME] ✔ [PERSON_NAM…" at bounding box center [1027, 304] width 268 height 32
select select "8781"
click at [893, 288] on select "[PERSON_NAME] Pua ✔ [PERSON_NAME] ✔ [PERSON_NAME] ✔ [PERSON_NAME] ✔ [PERSON_NAM…" at bounding box center [1027, 304] width 268 height 32
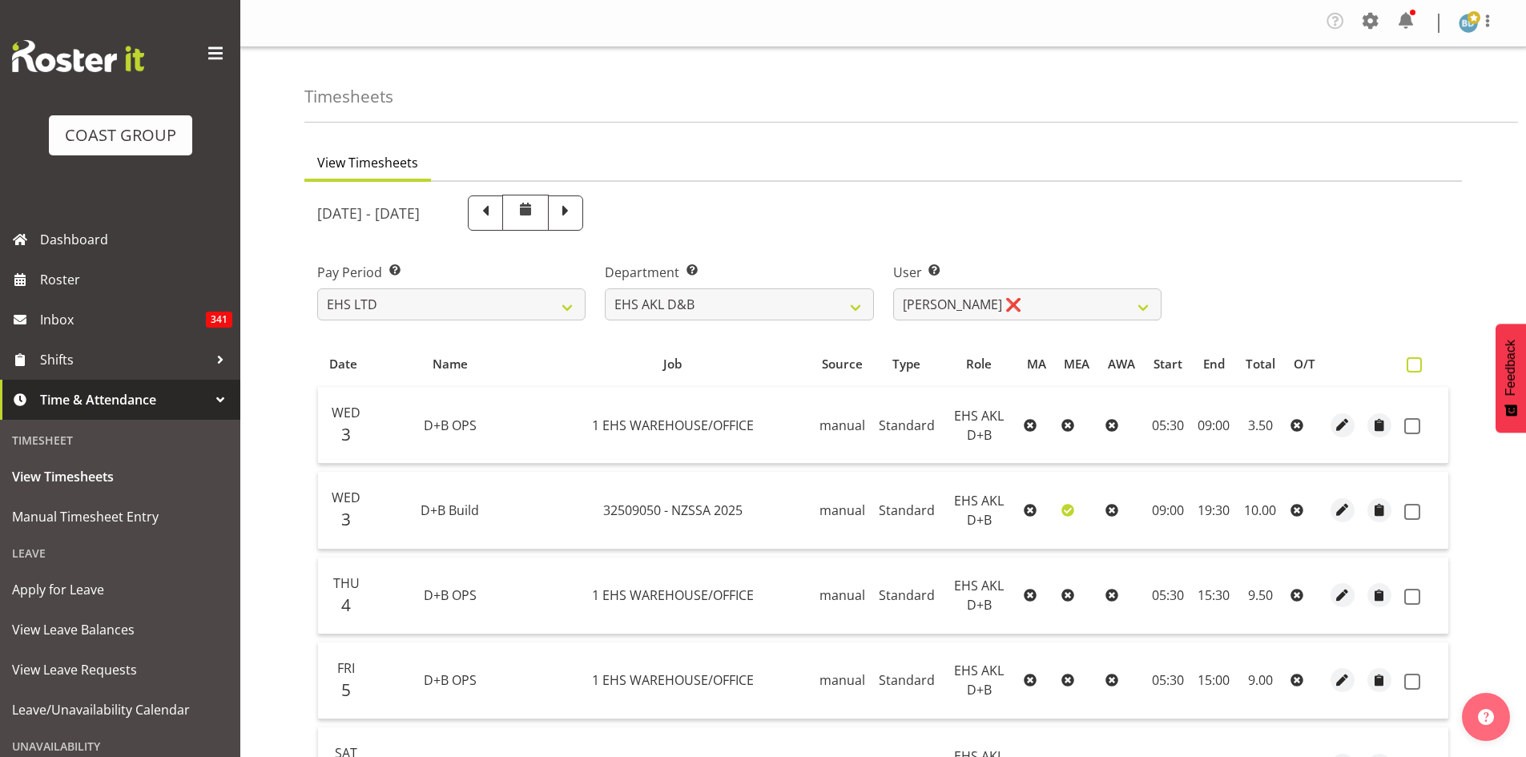
click at [1413, 364] on span at bounding box center [1414, 364] width 15 height 15
click at [1413, 364] on input "checkbox" at bounding box center [1412, 365] width 10 height 10
checkbox input "true"
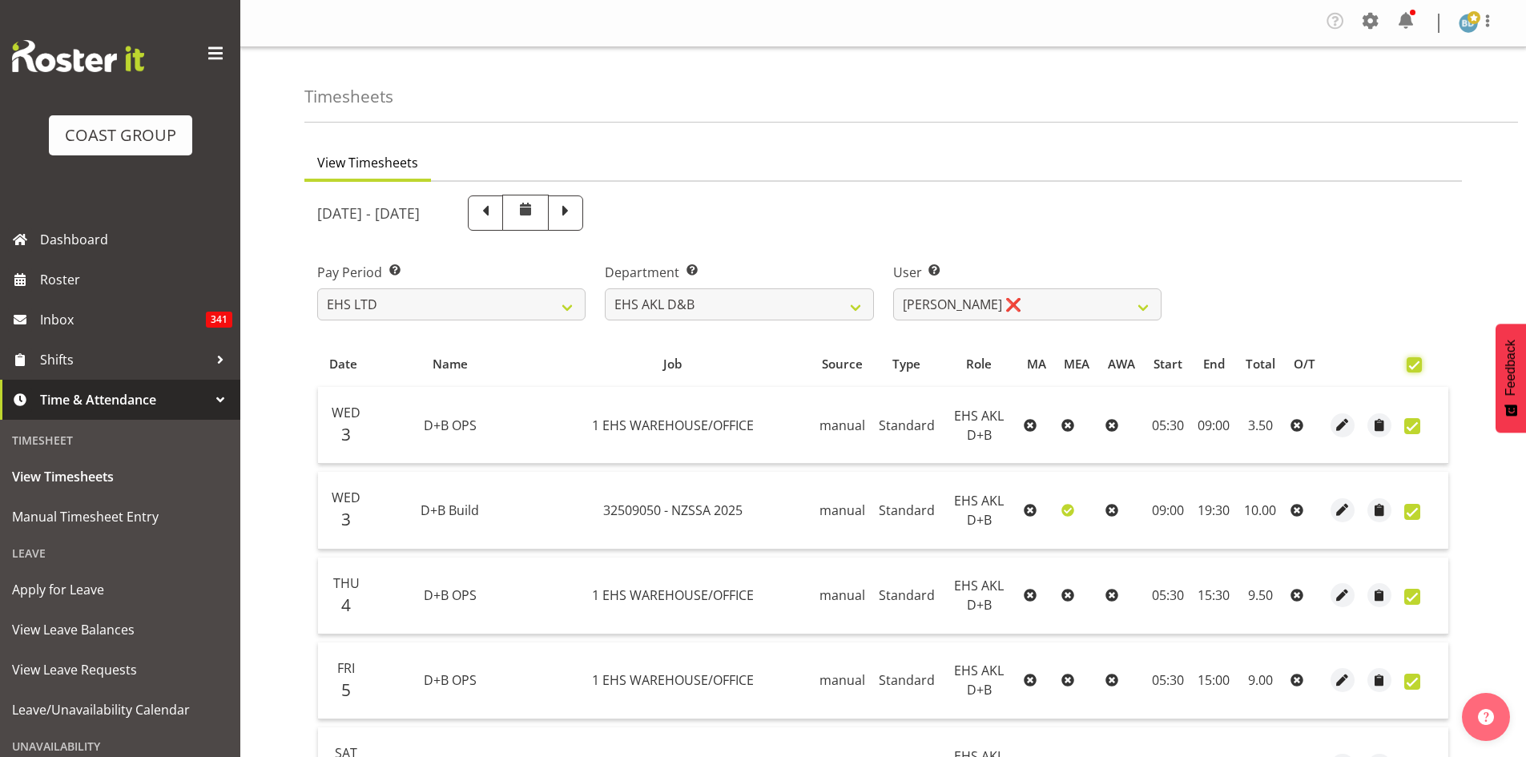
checkbox input "true"
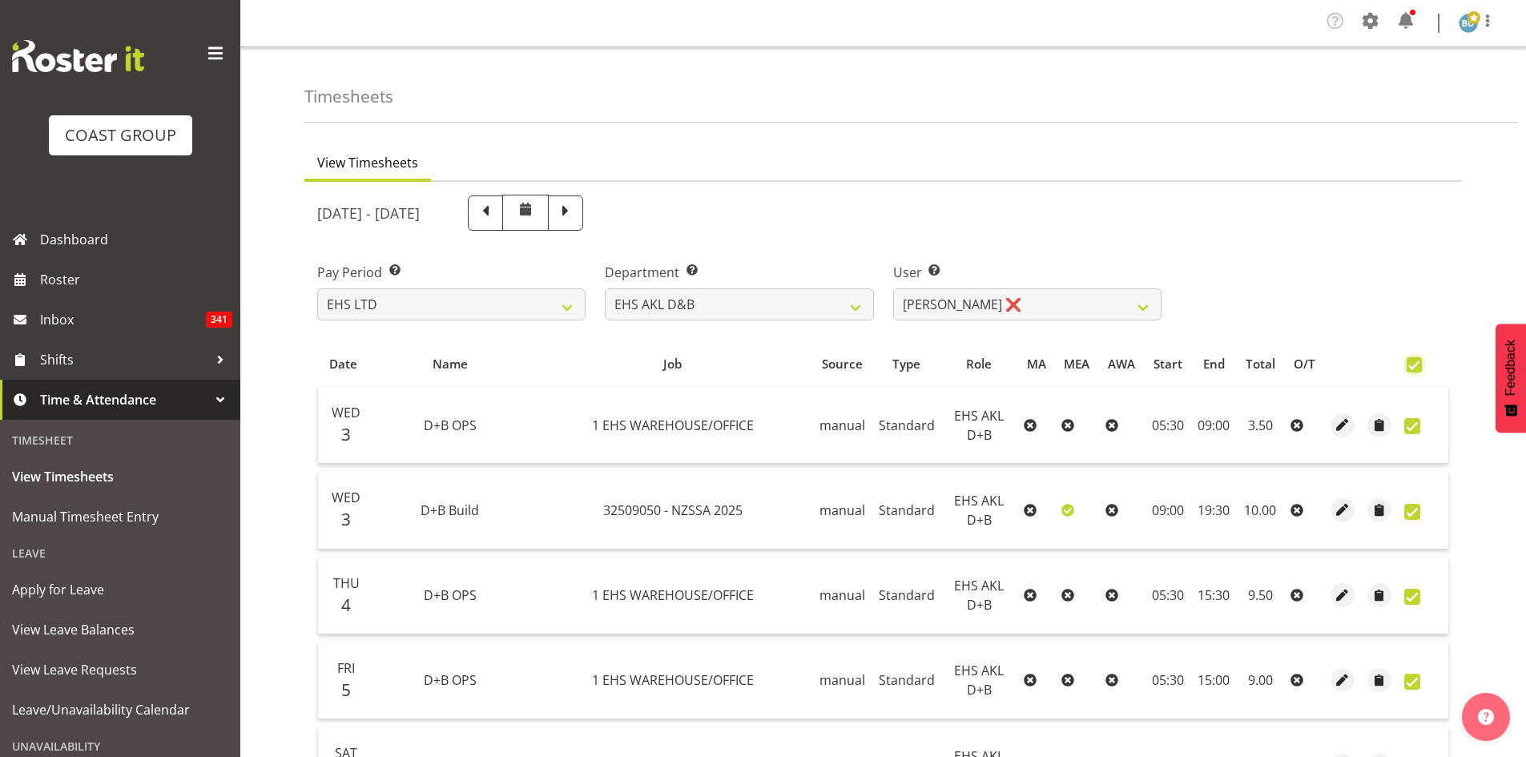
checkbox input "true"
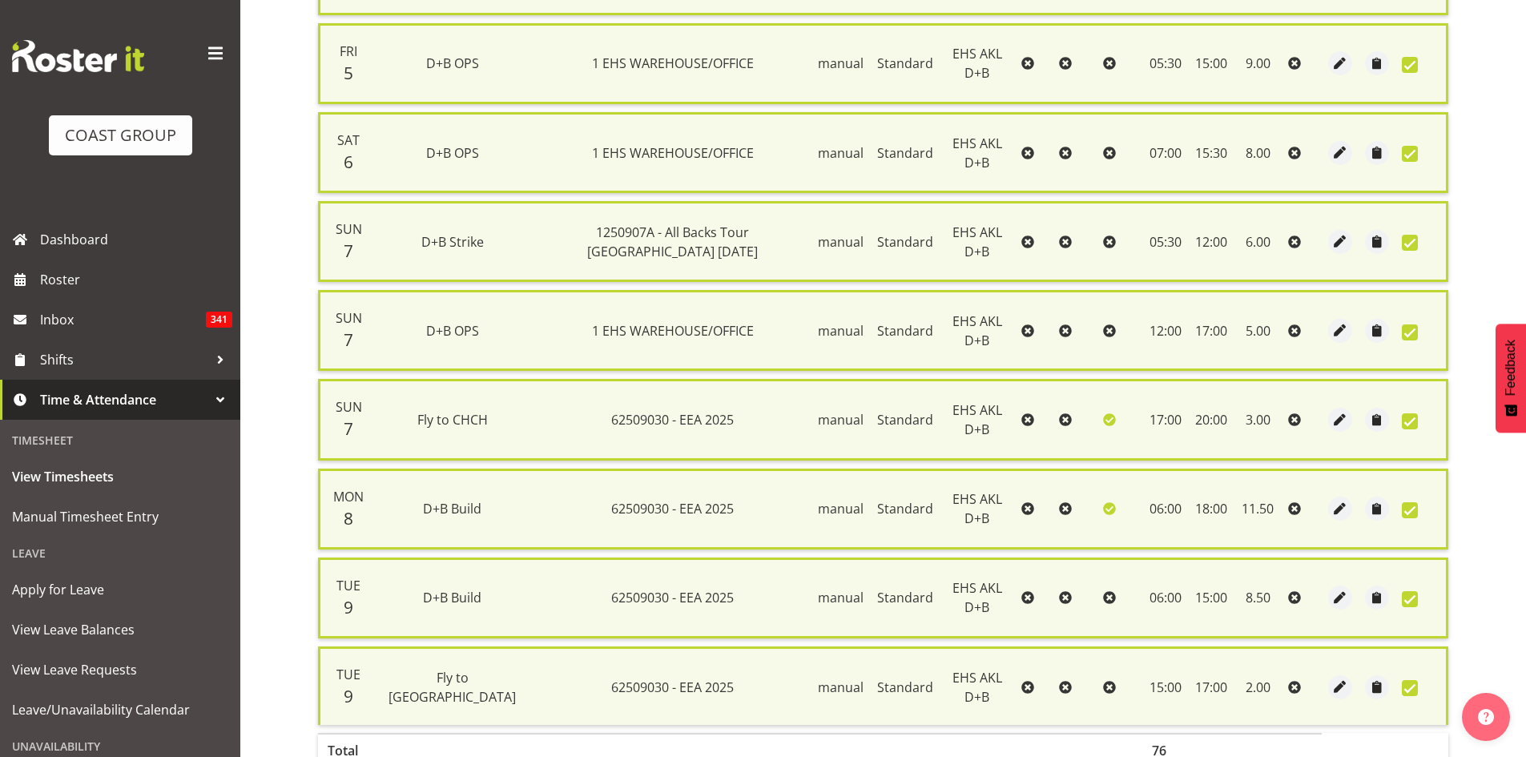
scroll to position [741, 0]
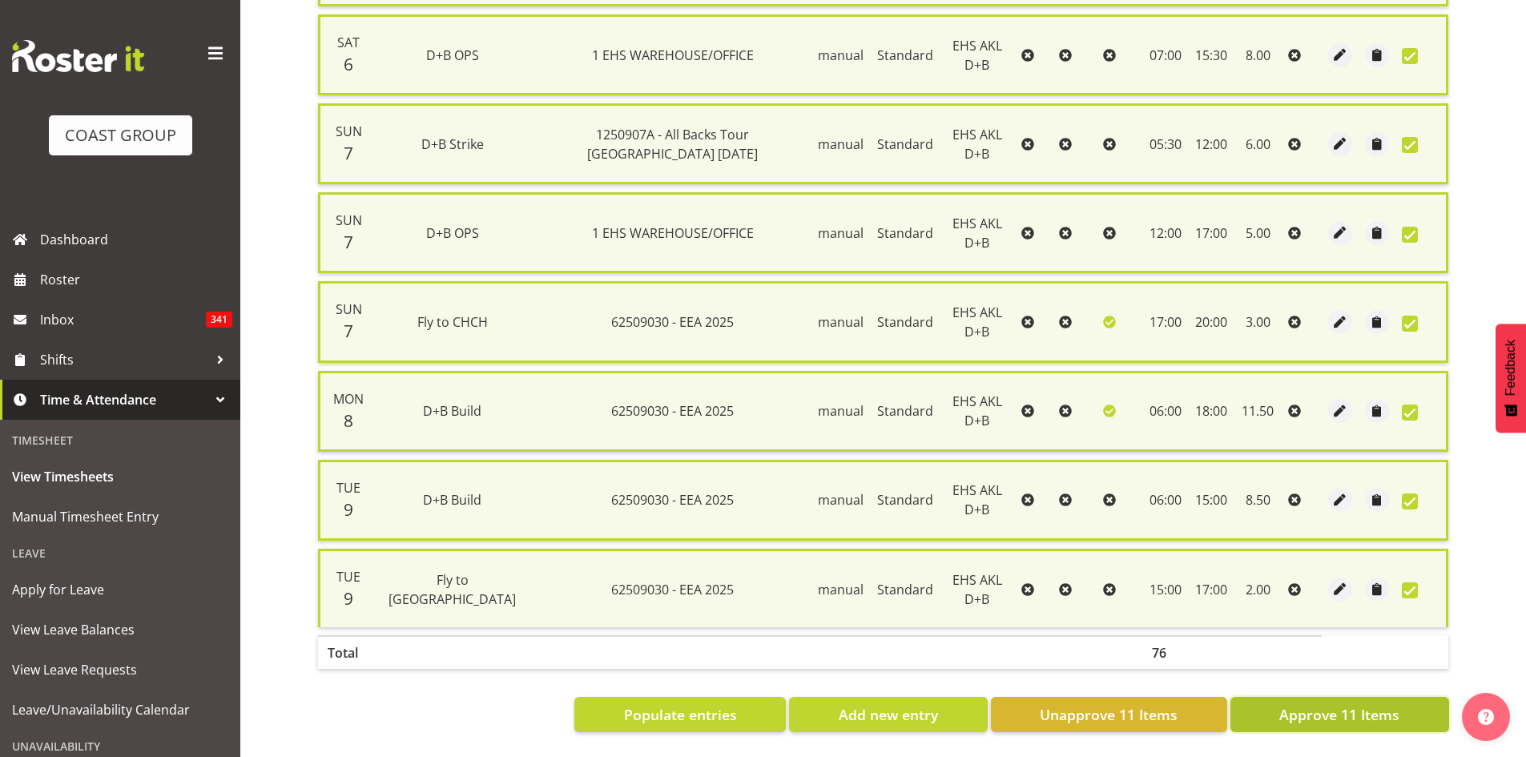
click at [1302, 708] on span "Approve 11 Items" at bounding box center [1339, 714] width 120 height 21
checkbox input "false"
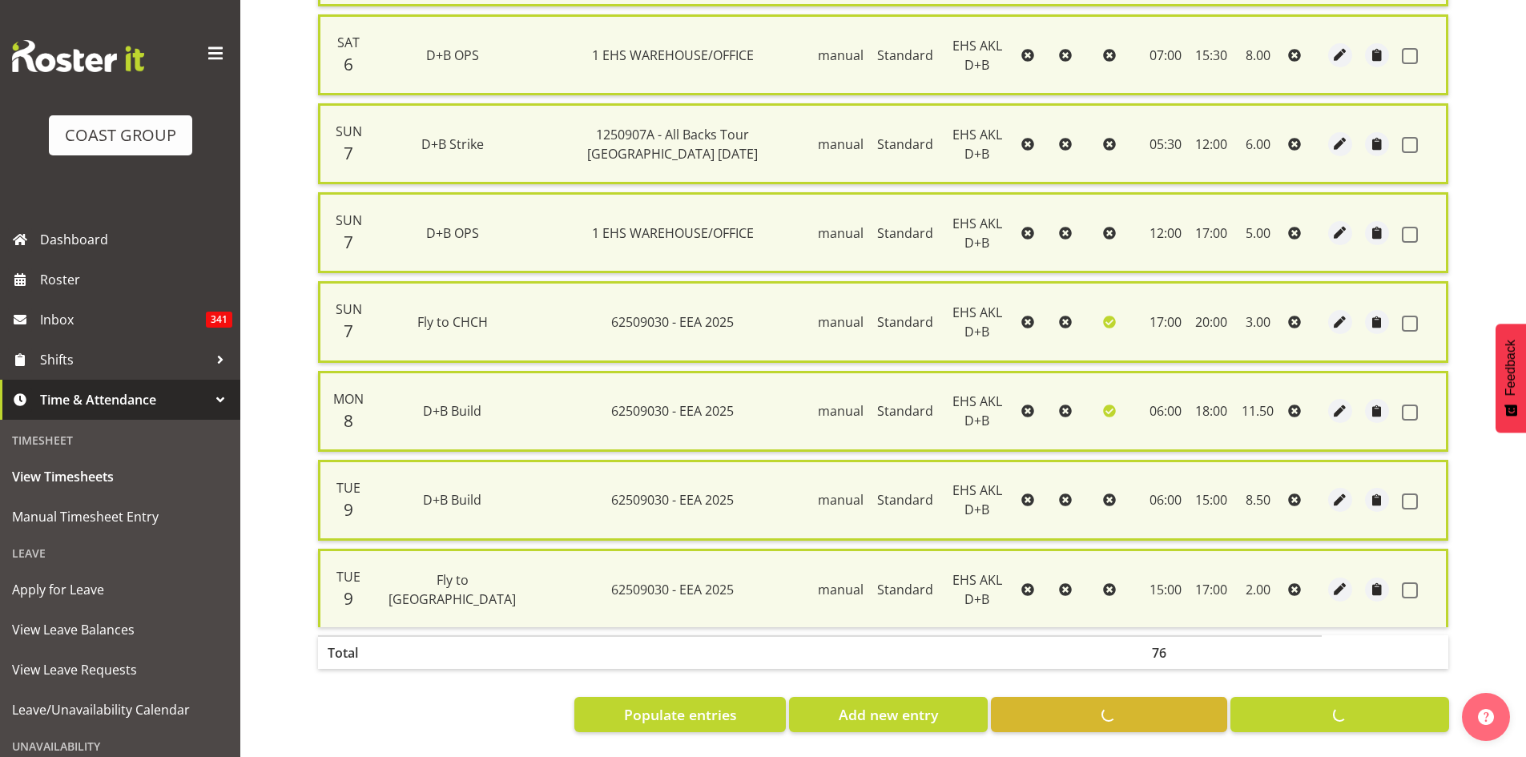
checkbox input "false"
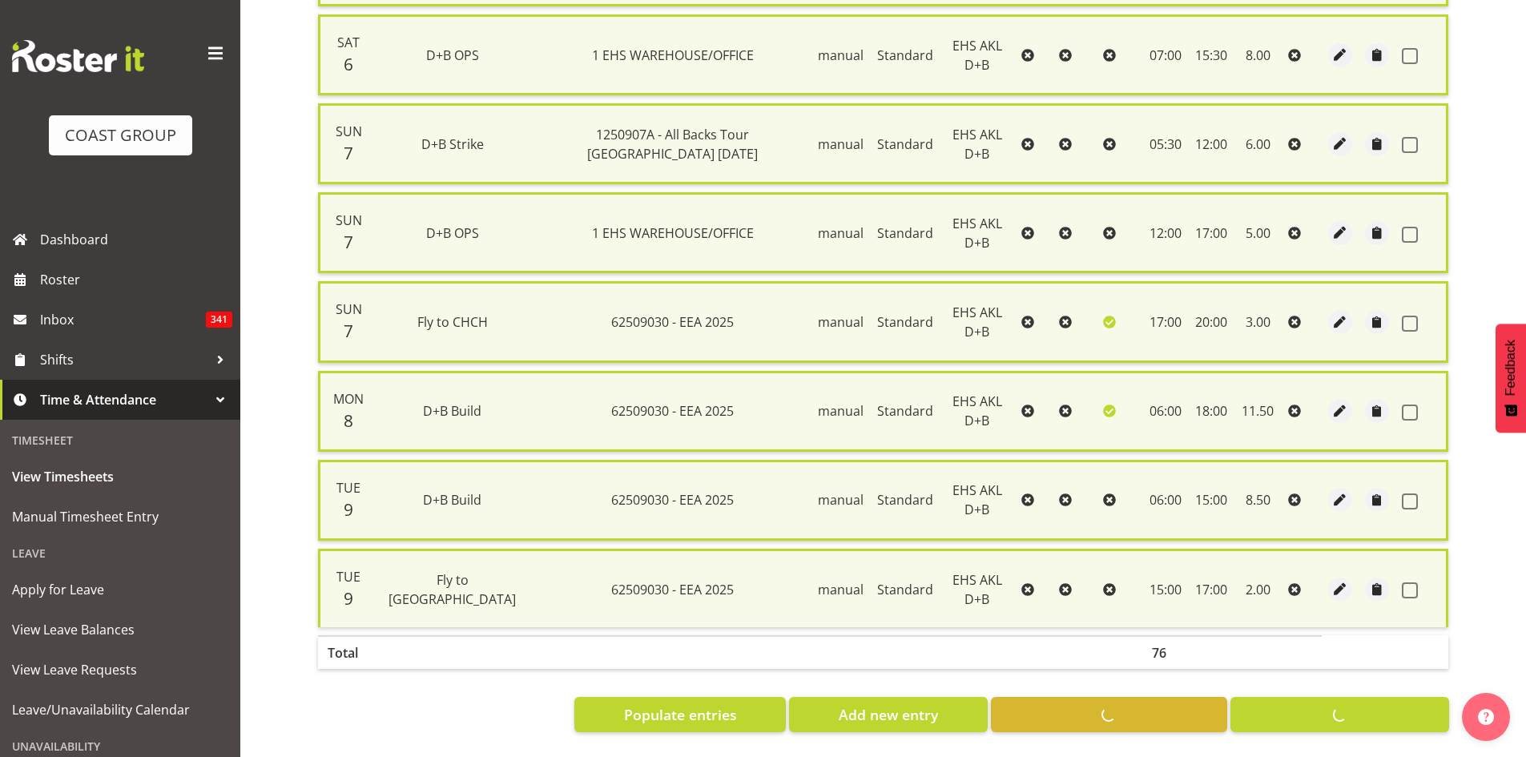
checkbox input "false"
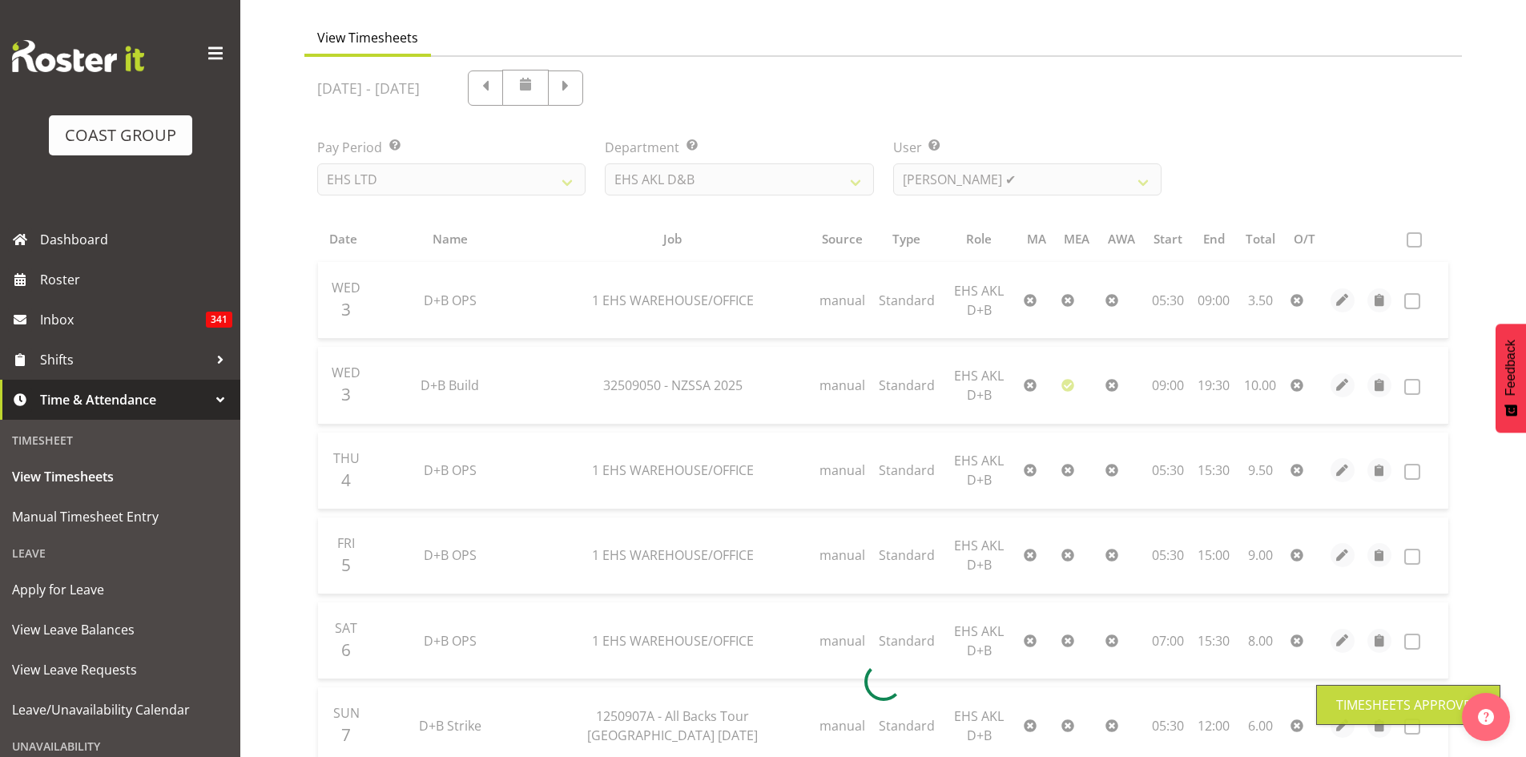
scroll to position [0, 0]
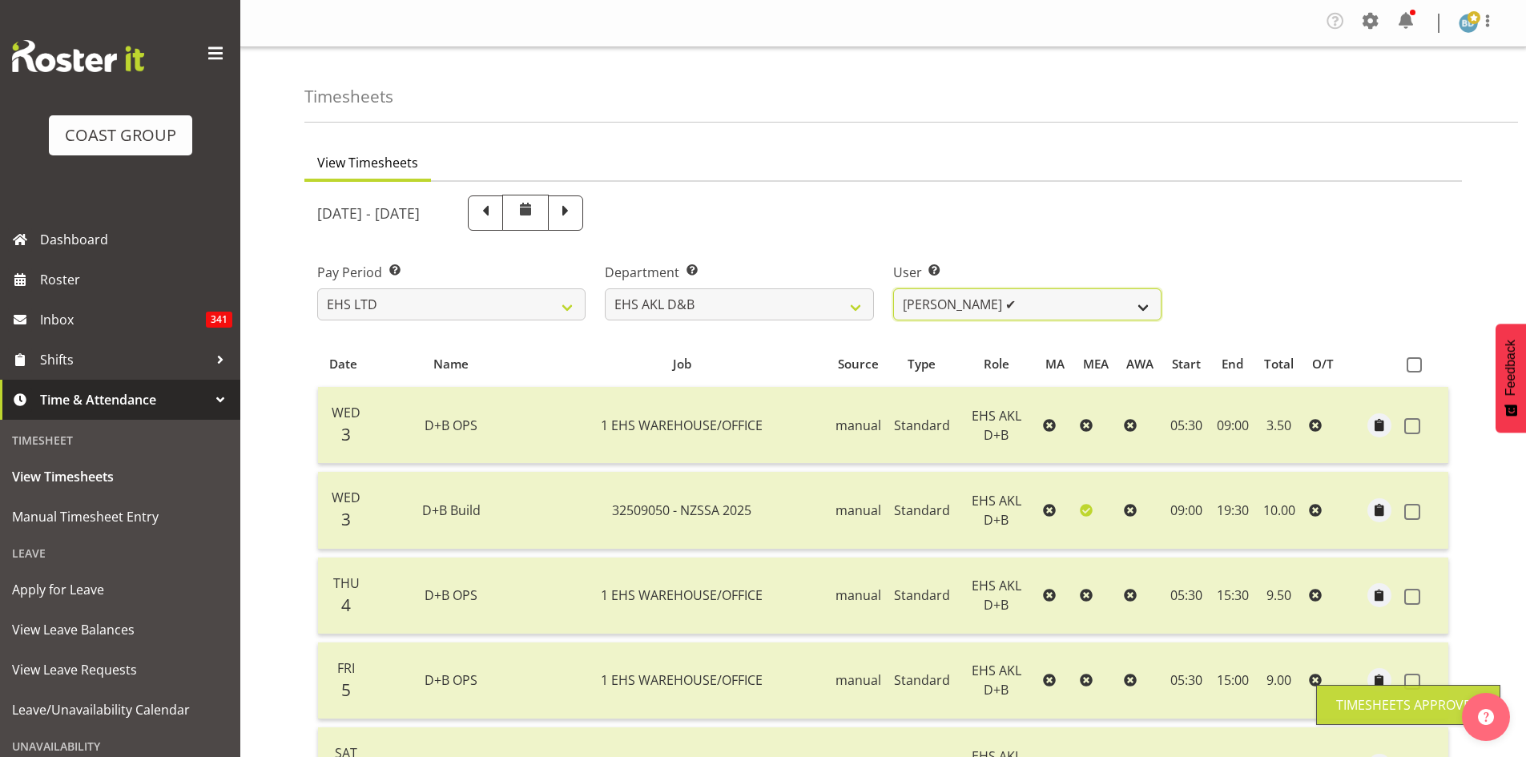
click at [1053, 312] on select "[PERSON_NAME] Pua ✔ [PERSON_NAME] ✔ [PERSON_NAME] ✔ [PERSON_NAME] ✔ [PERSON_NAM…" at bounding box center [1027, 304] width 268 height 32
select select "1091"
click at [893, 288] on select "[PERSON_NAME] Pua ✔ [PERSON_NAME] ✔ [PERSON_NAME] ✔ [PERSON_NAME] ✔ [PERSON_NAM…" at bounding box center [1027, 304] width 268 height 32
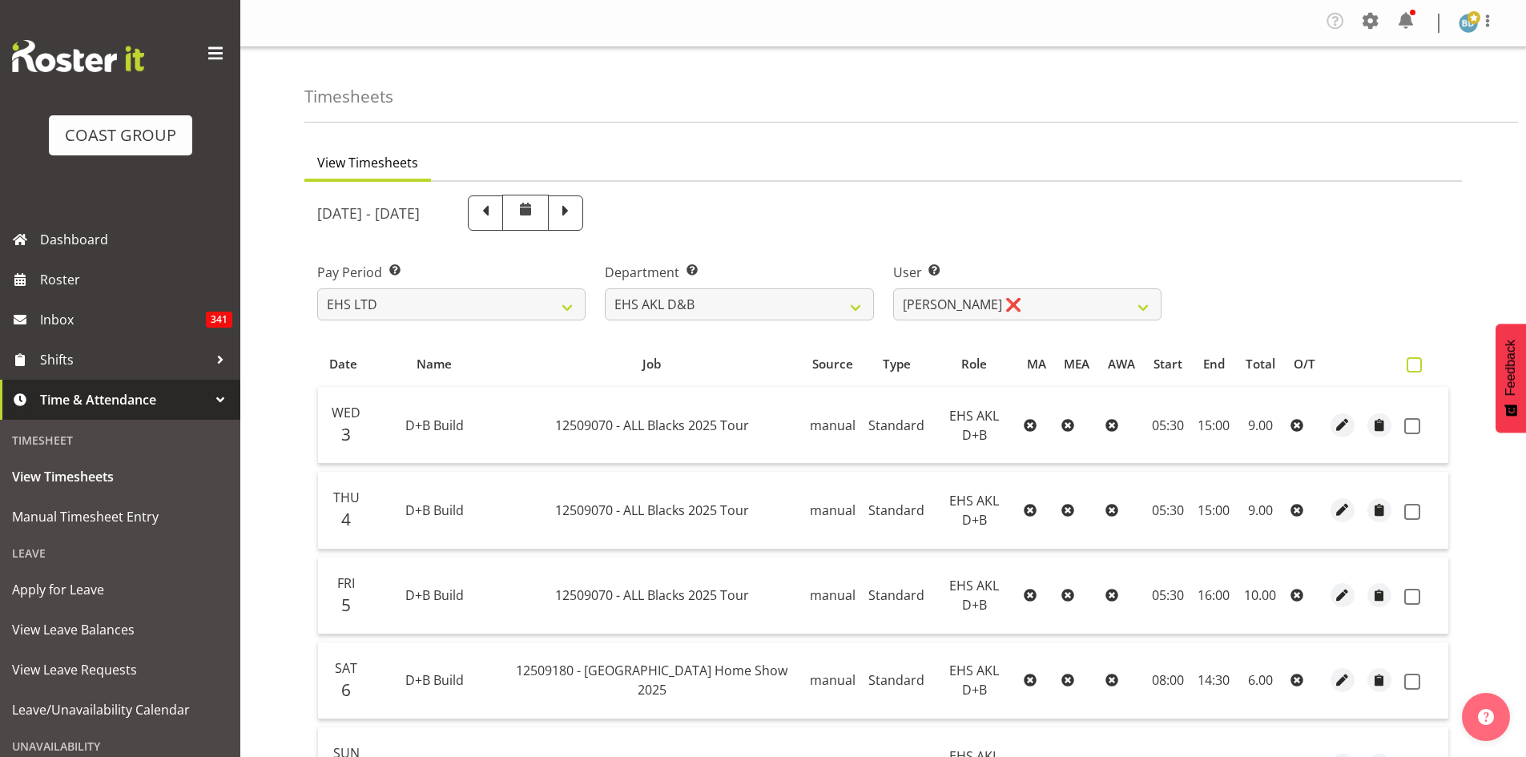
click at [1412, 368] on span at bounding box center [1414, 364] width 15 height 15
click at [1412, 368] on input "checkbox" at bounding box center [1412, 365] width 10 height 10
checkbox input "true"
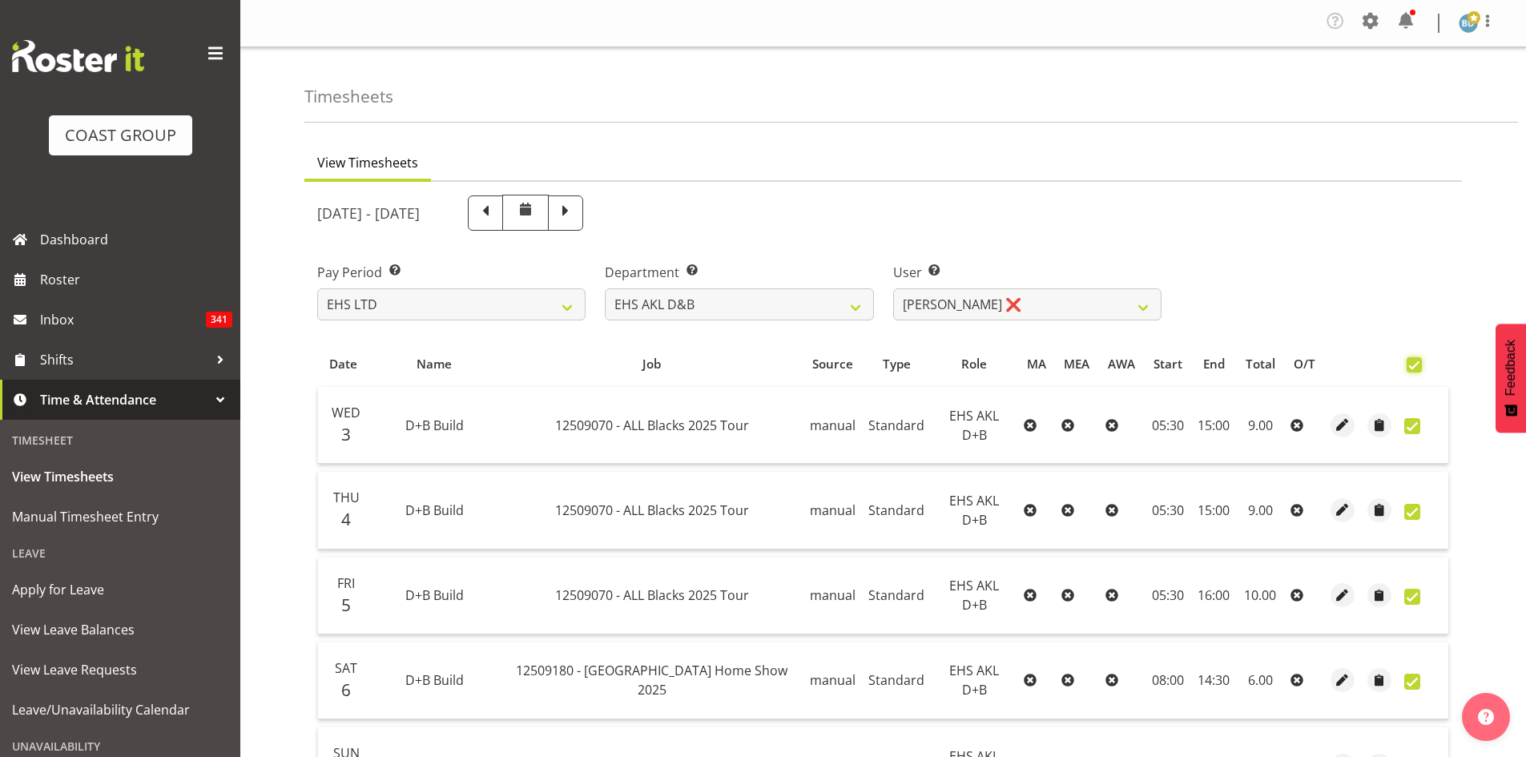
checkbox input "true"
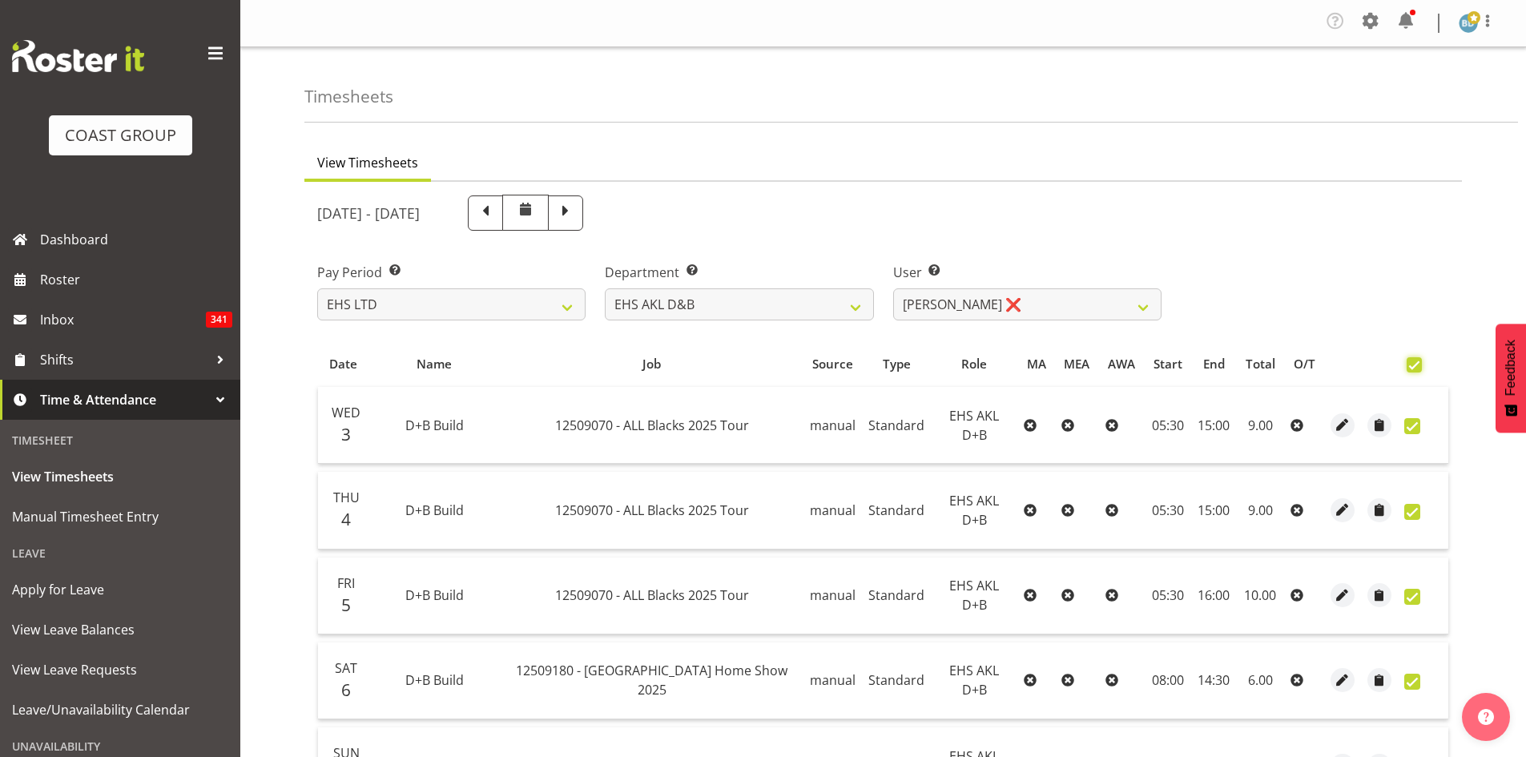
checkbox input "true"
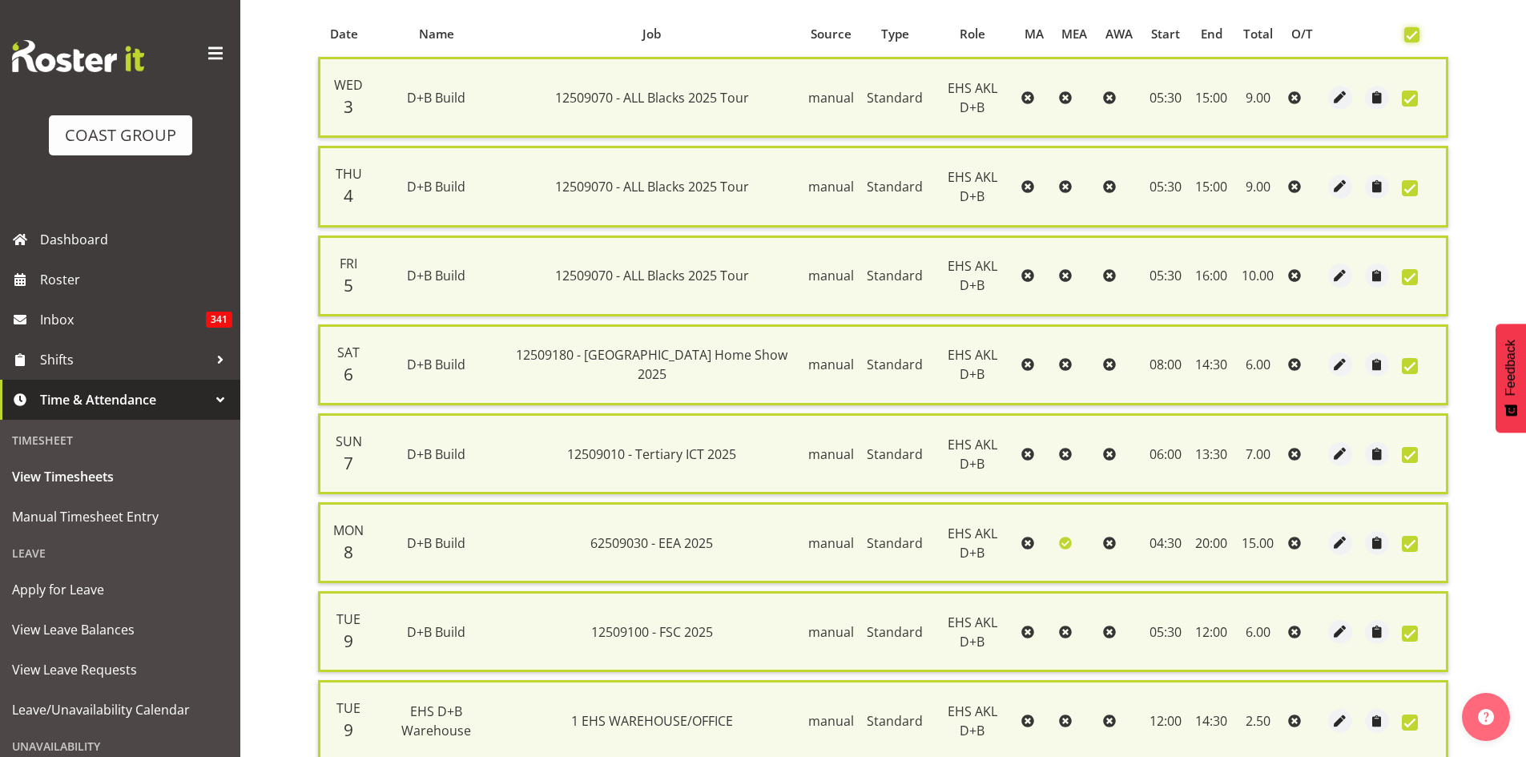
scroll to position [474, 0]
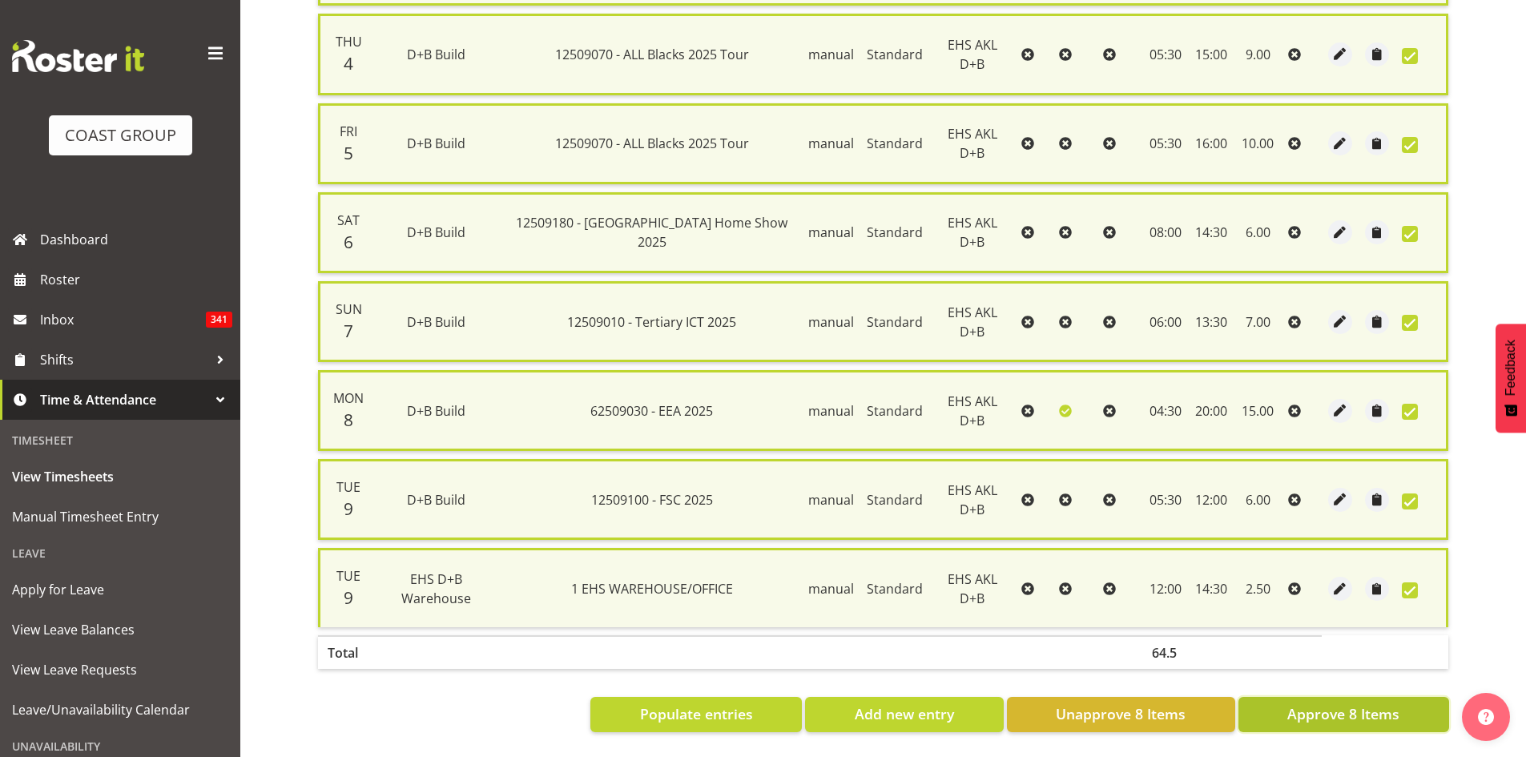
click at [1342, 704] on span "Approve 8 Items" at bounding box center [1343, 713] width 112 height 21
checkbox input "false"
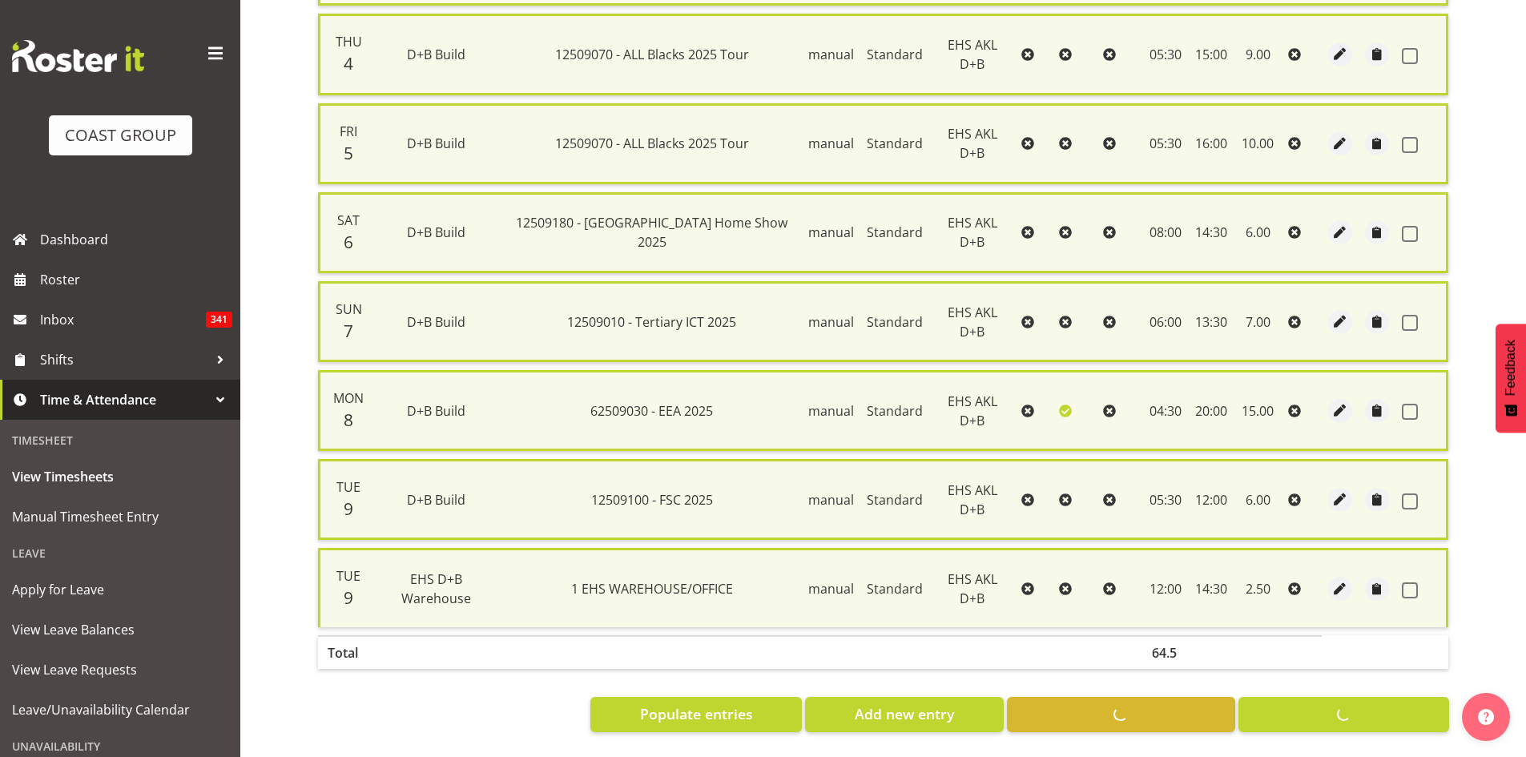
checkbox input "false"
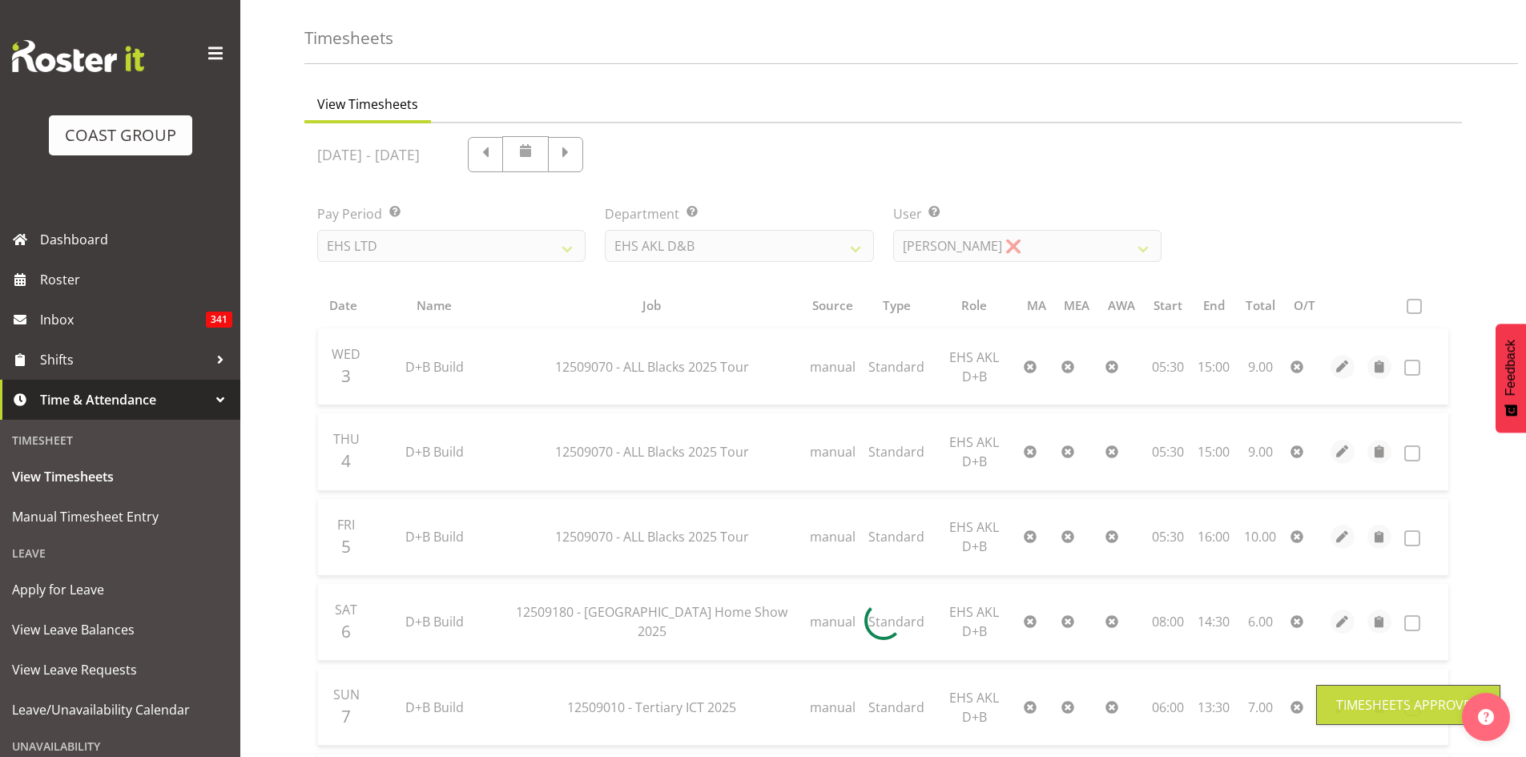
scroll to position [0, 0]
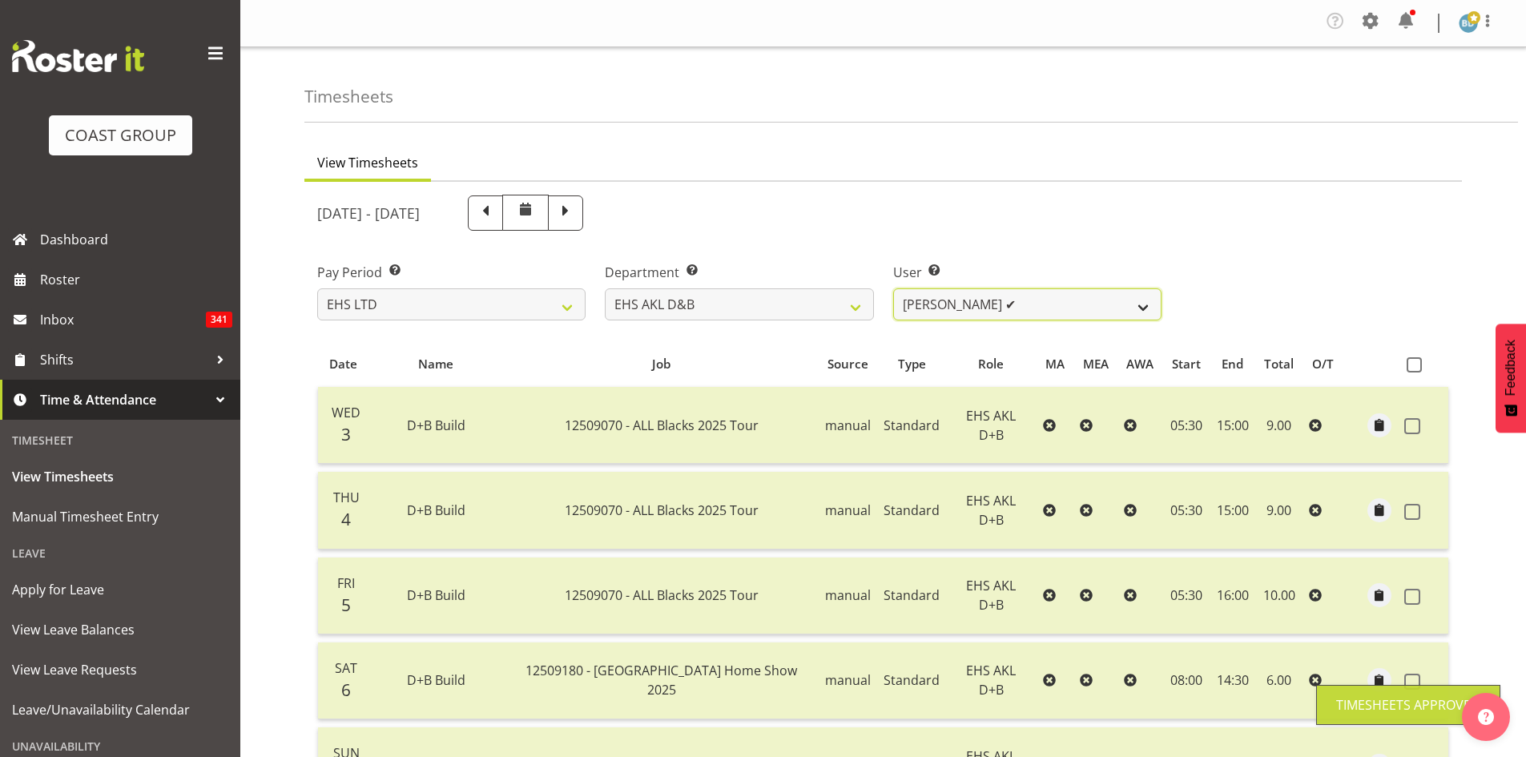
click at [1045, 306] on select "[PERSON_NAME] Pua ✔ [PERSON_NAME] ✔ [PERSON_NAME] ✔ [PERSON_NAME] ✔ [PERSON_NAM…" at bounding box center [1027, 304] width 268 height 32
select select "10037"
click at [893, 288] on select "[PERSON_NAME] Pua ✔ [PERSON_NAME] ✔ [PERSON_NAME] ✔ [PERSON_NAME] ✔ [PERSON_NAM…" at bounding box center [1027, 304] width 268 height 32
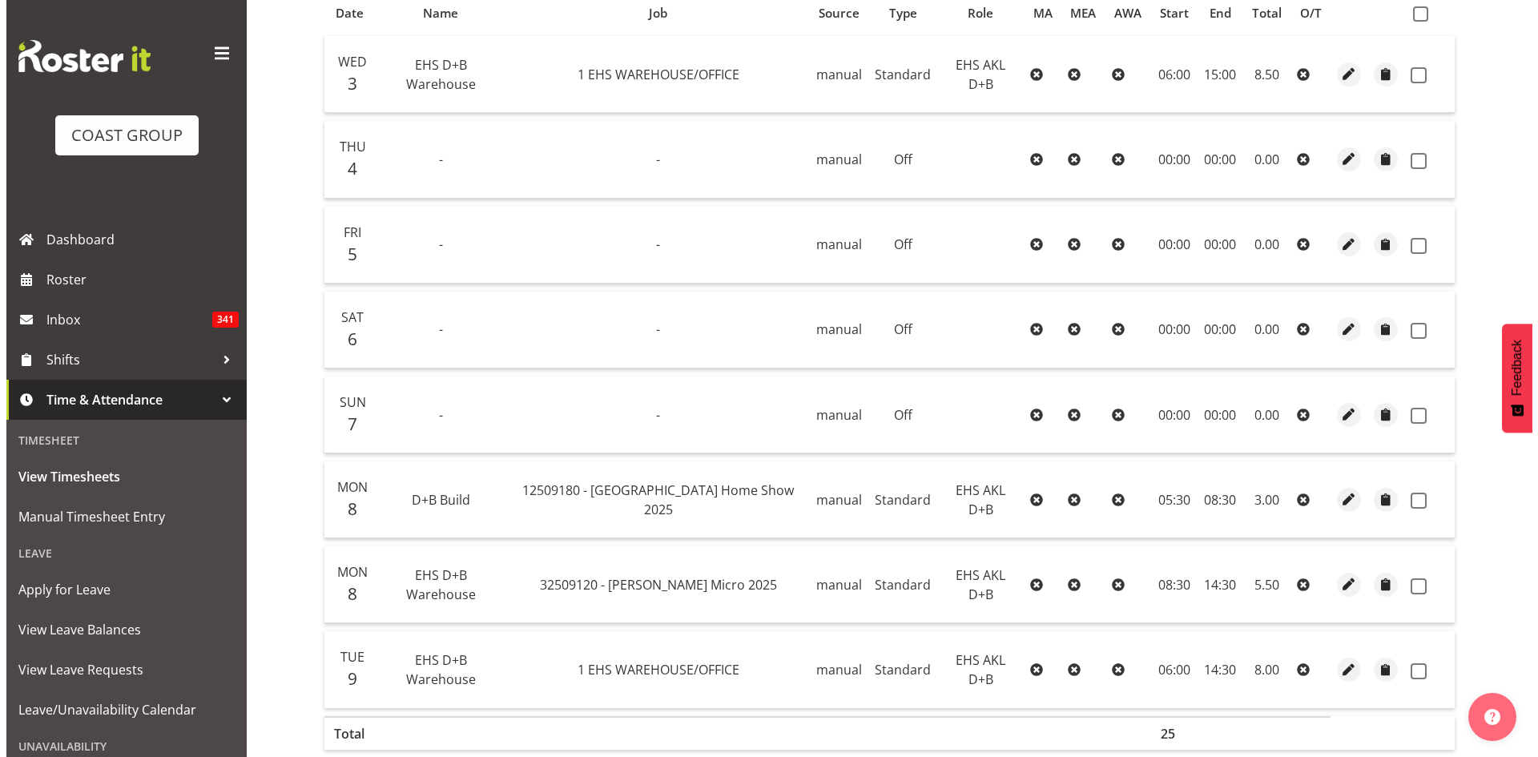
scroll to position [444, 0]
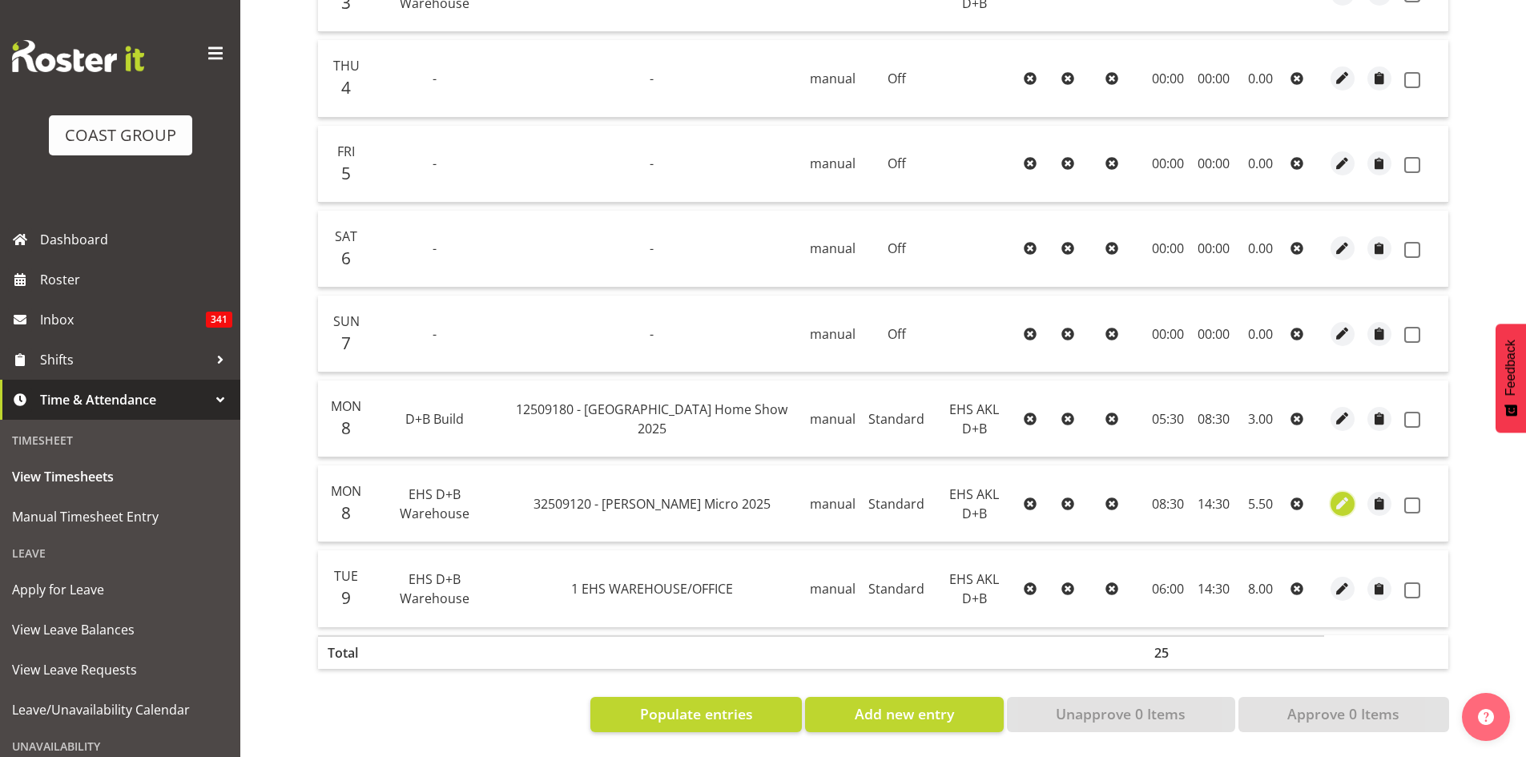
click at [1336, 494] on span "button" at bounding box center [1343, 503] width 18 height 18
select select "Standard"
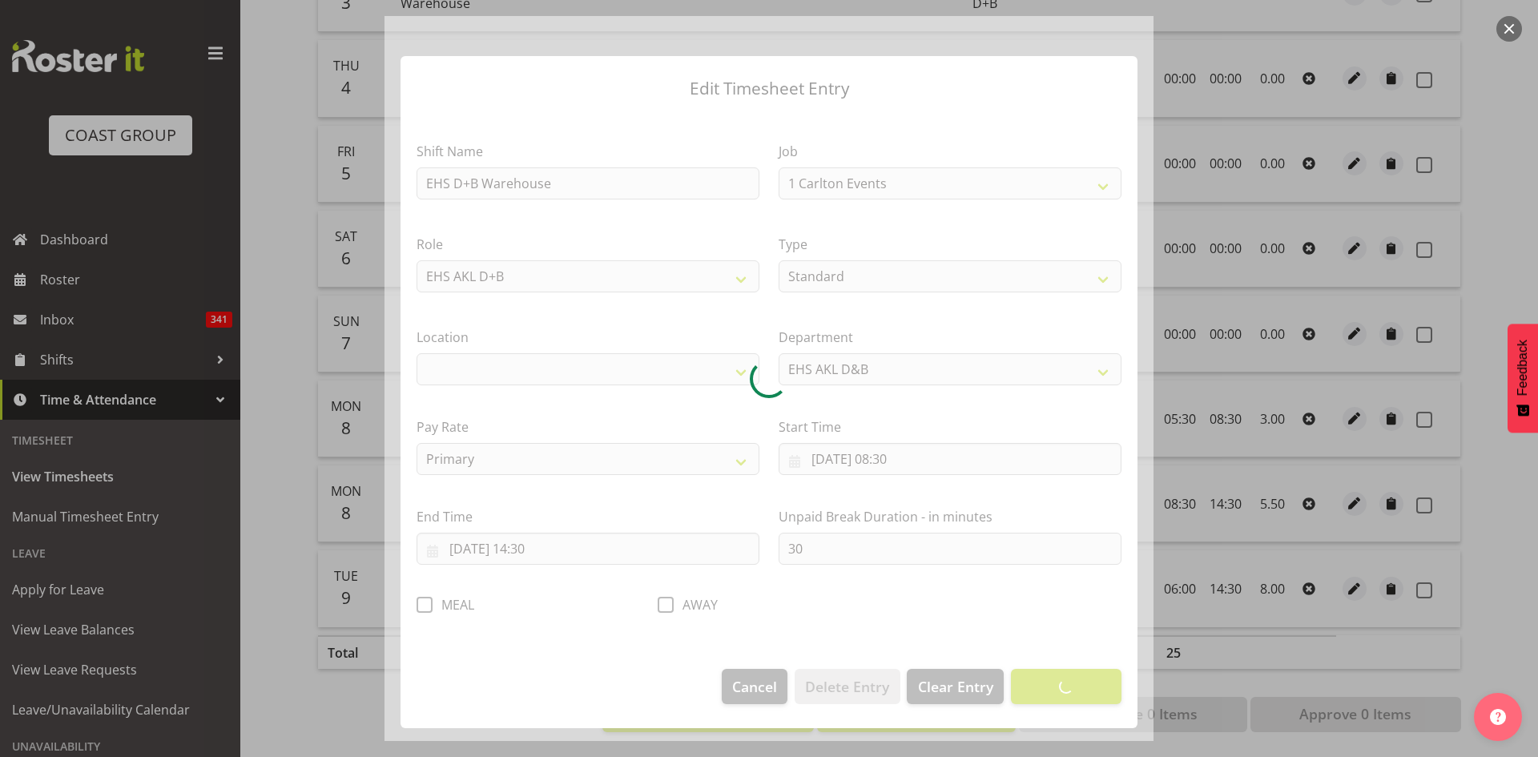
select select "9134"
select select "35"
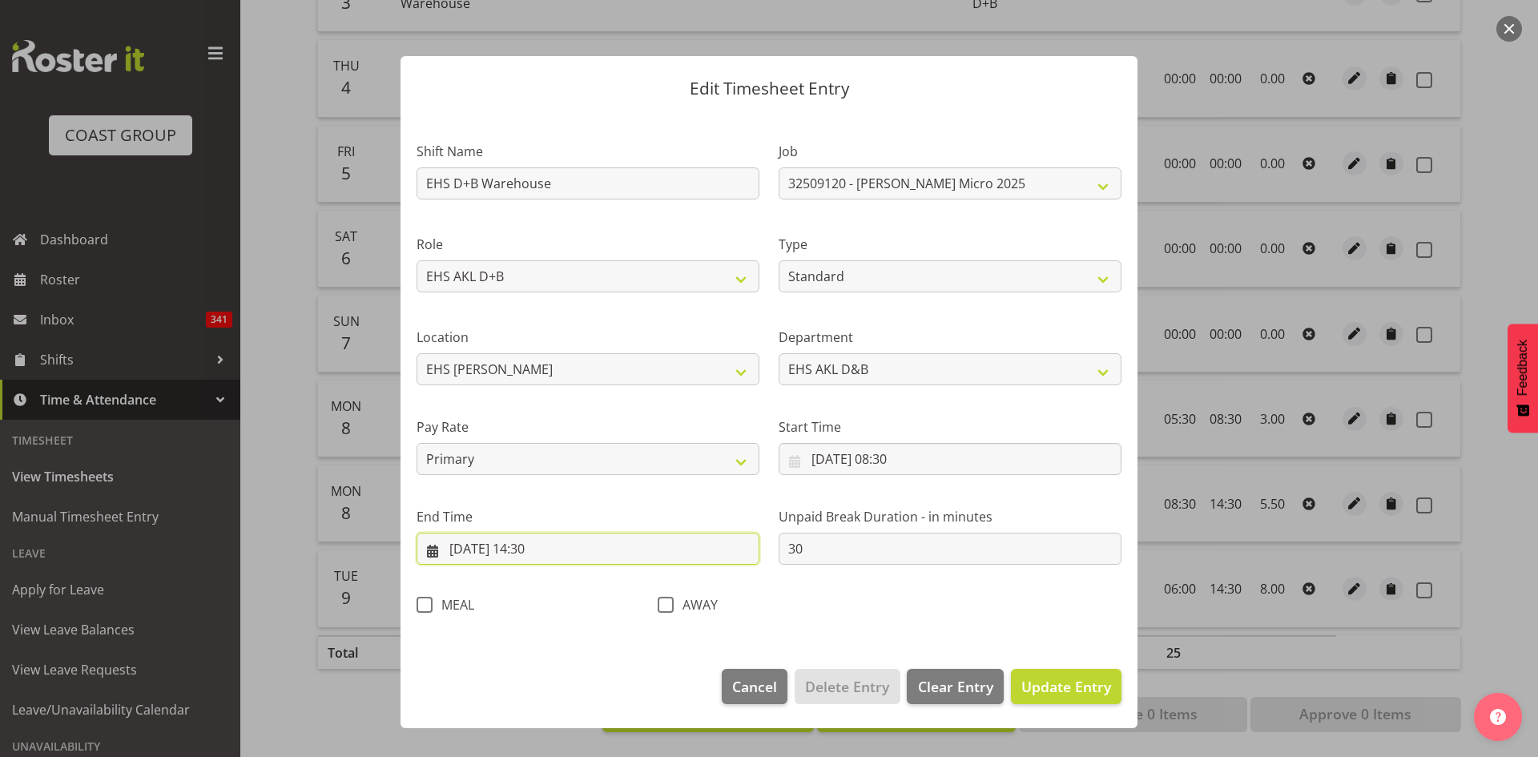
click at [531, 551] on input "[DATE] 14:30" at bounding box center [588, 549] width 343 height 32
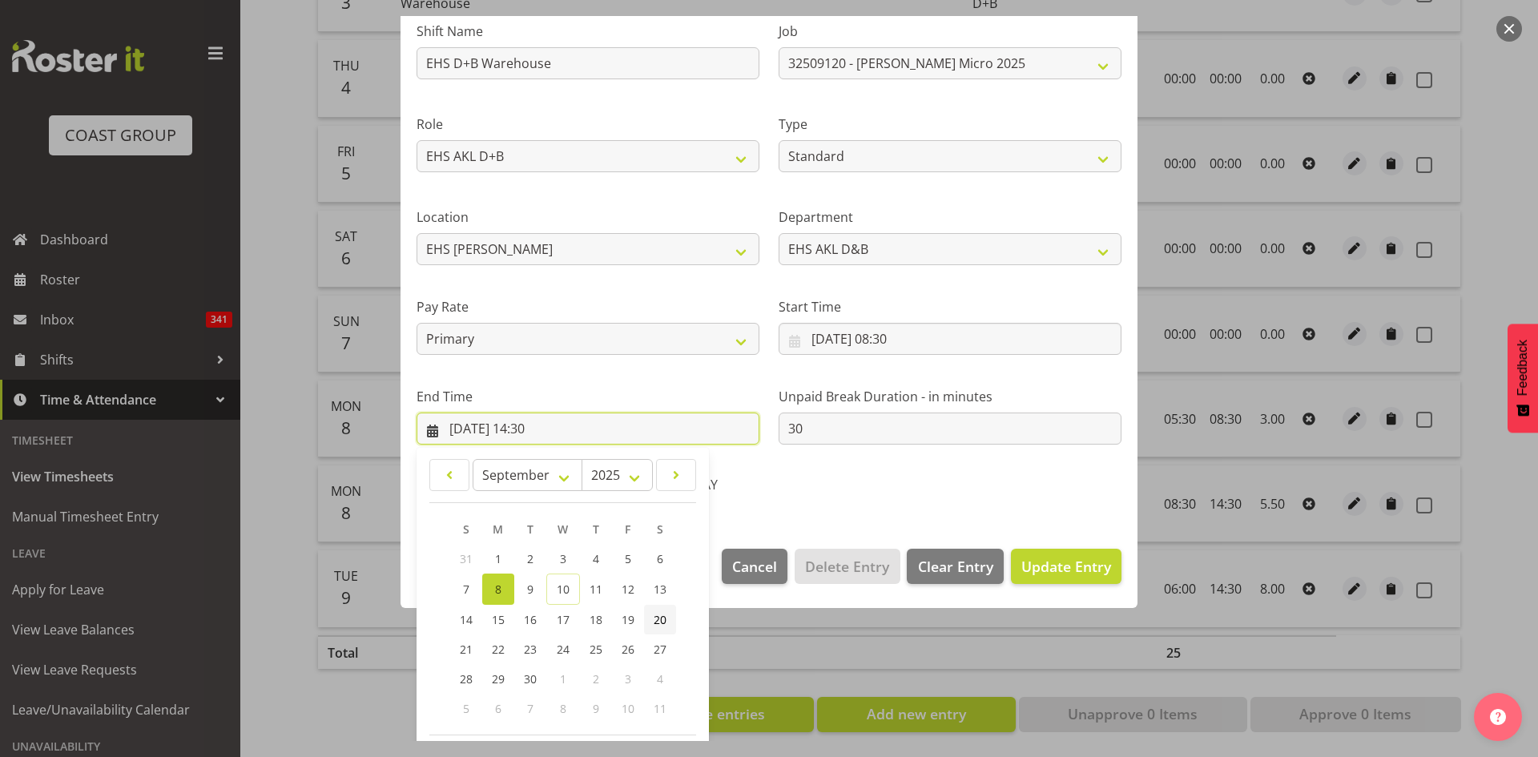
scroll to position [190, 0]
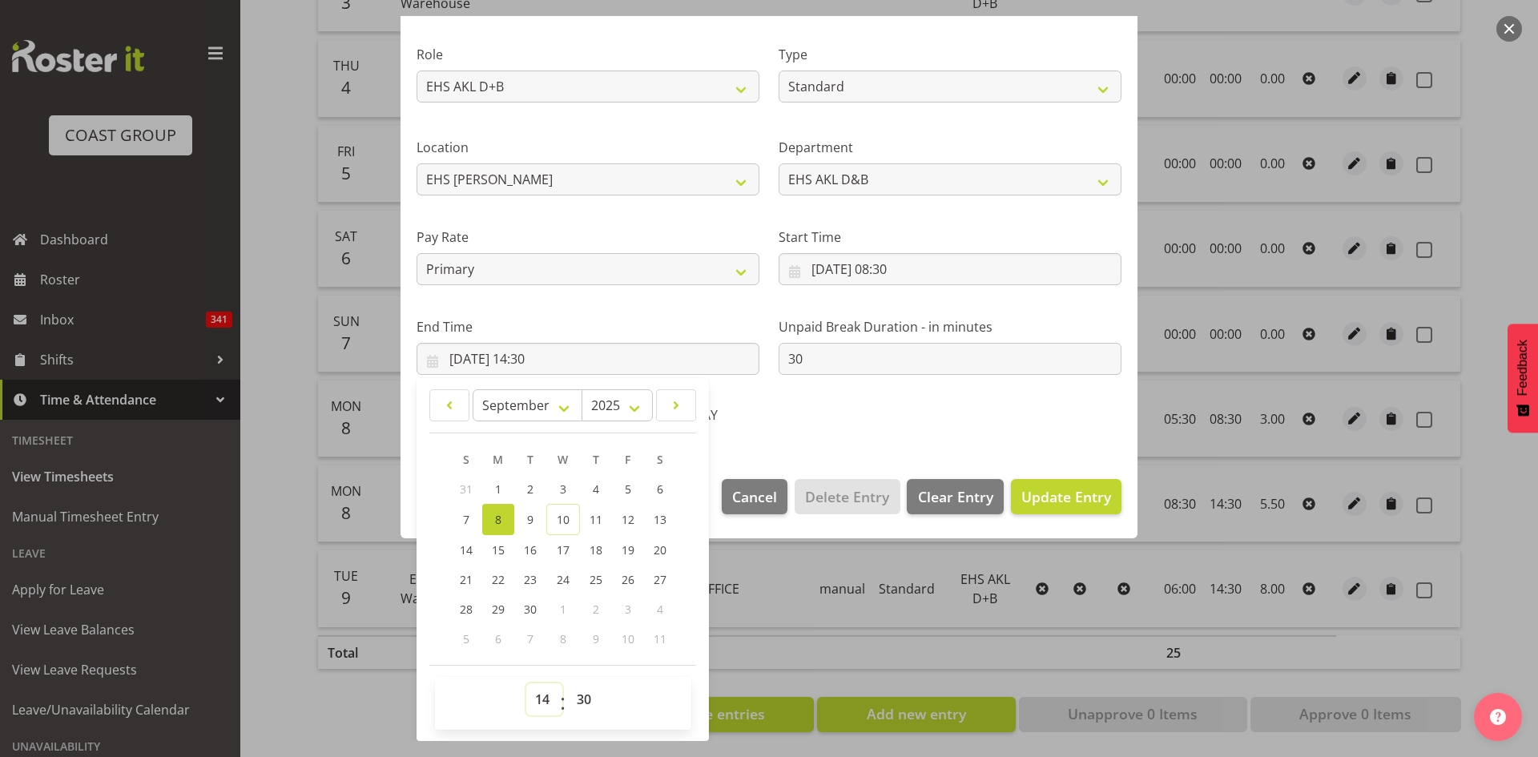
click at [542, 698] on select "00 01 02 03 04 05 06 07 08 09 10 11 12 13 14 15 16 17 18 19 20 21 22 23" at bounding box center [544, 699] width 36 height 32
select select "16"
click at [526, 683] on select "00 01 02 03 04 05 06 07 08 09 10 11 12 13 14 15 16 17 18 19 20 21 22 23" at bounding box center [544, 699] width 36 height 32
type input "[DATE] 16:30"
click at [1041, 495] on span "Update Entry" at bounding box center [1066, 496] width 90 height 19
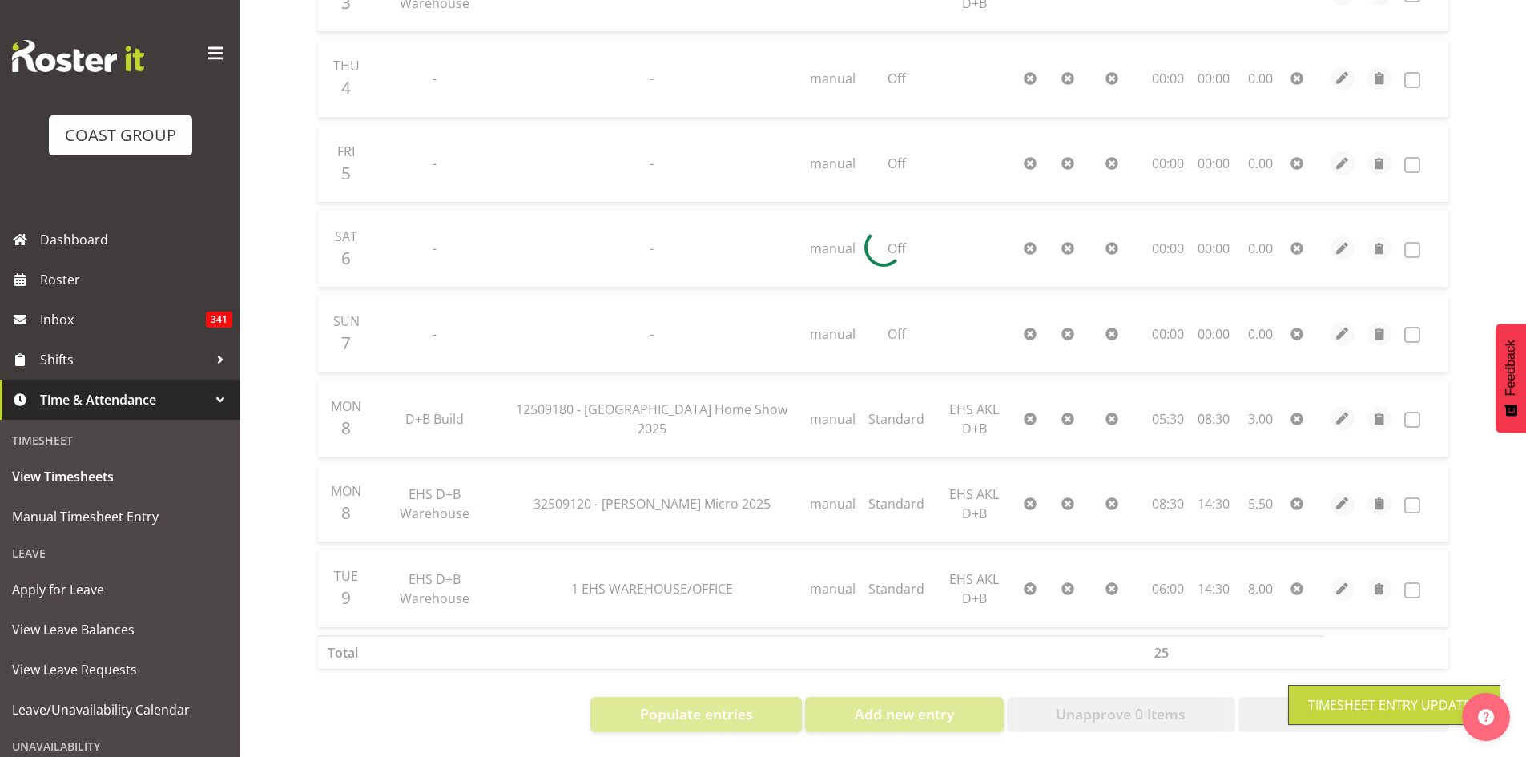
scroll to position [0, 0]
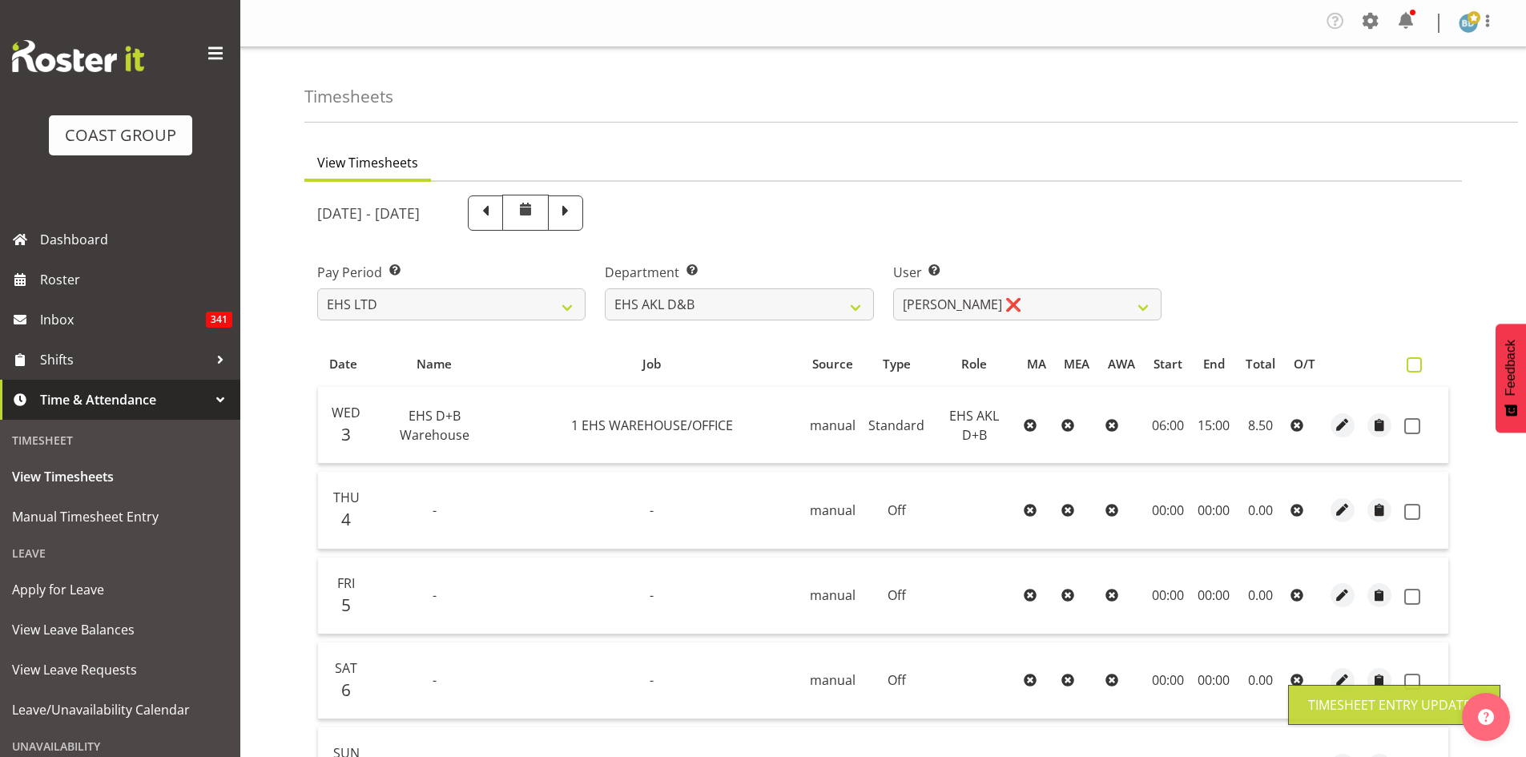
click at [1413, 366] on span at bounding box center [1414, 364] width 15 height 15
click at [1413, 366] on input "checkbox" at bounding box center [1412, 365] width 10 height 10
checkbox input "true"
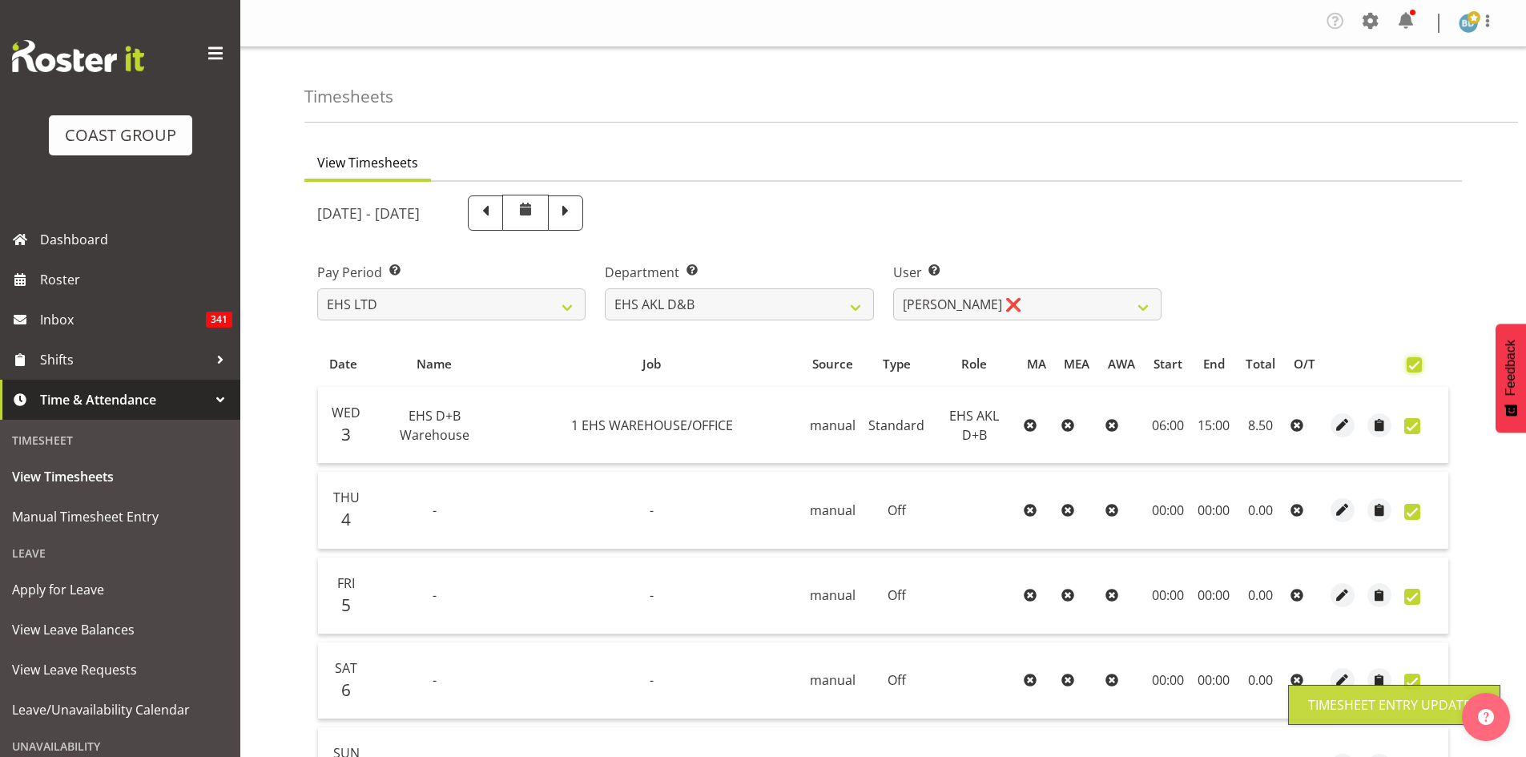
checkbox input "true"
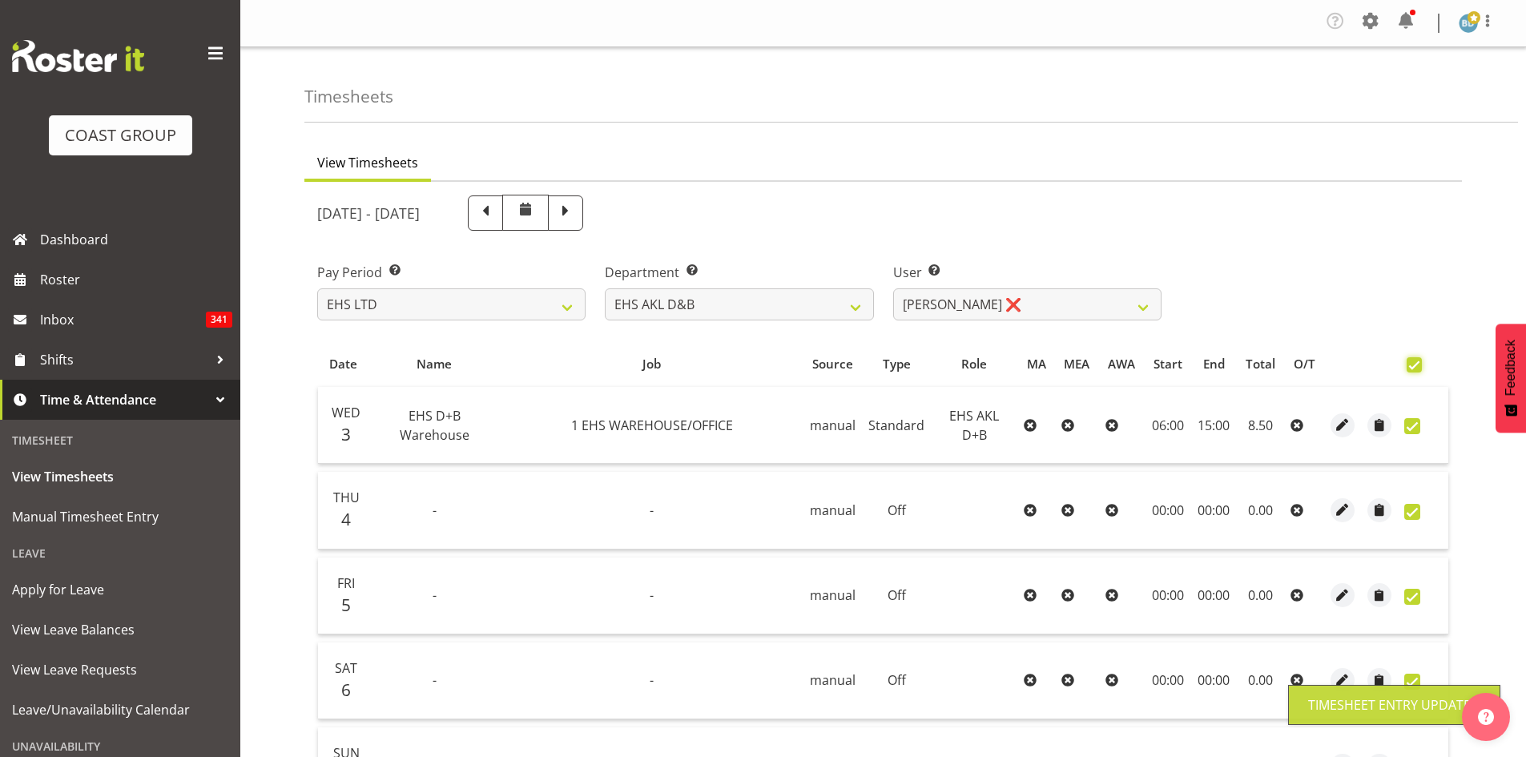
checkbox input "true"
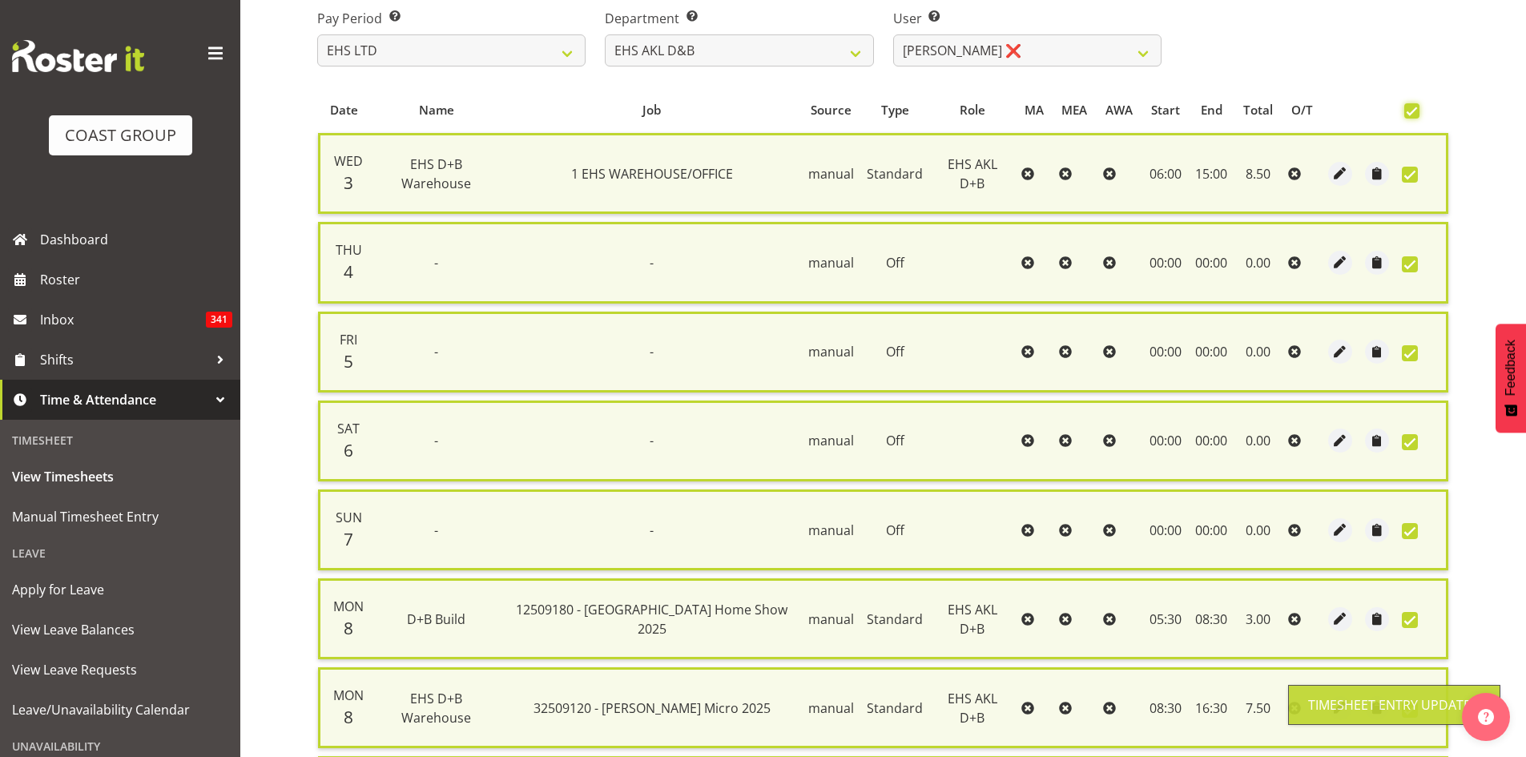
scroll to position [474, 0]
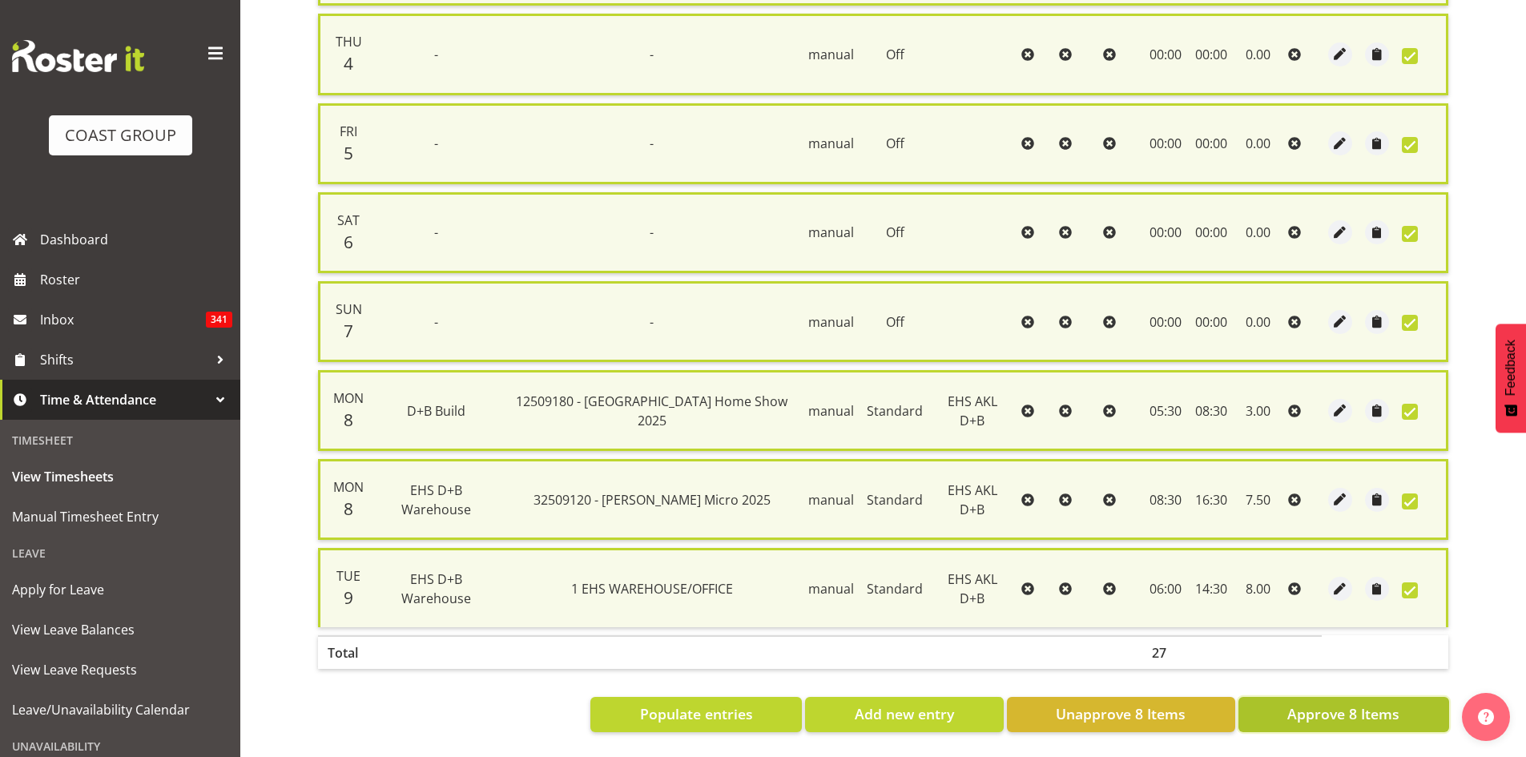
click at [1333, 703] on span "Approve 8 Items" at bounding box center [1343, 713] width 112 height 21
checkbox input "false"
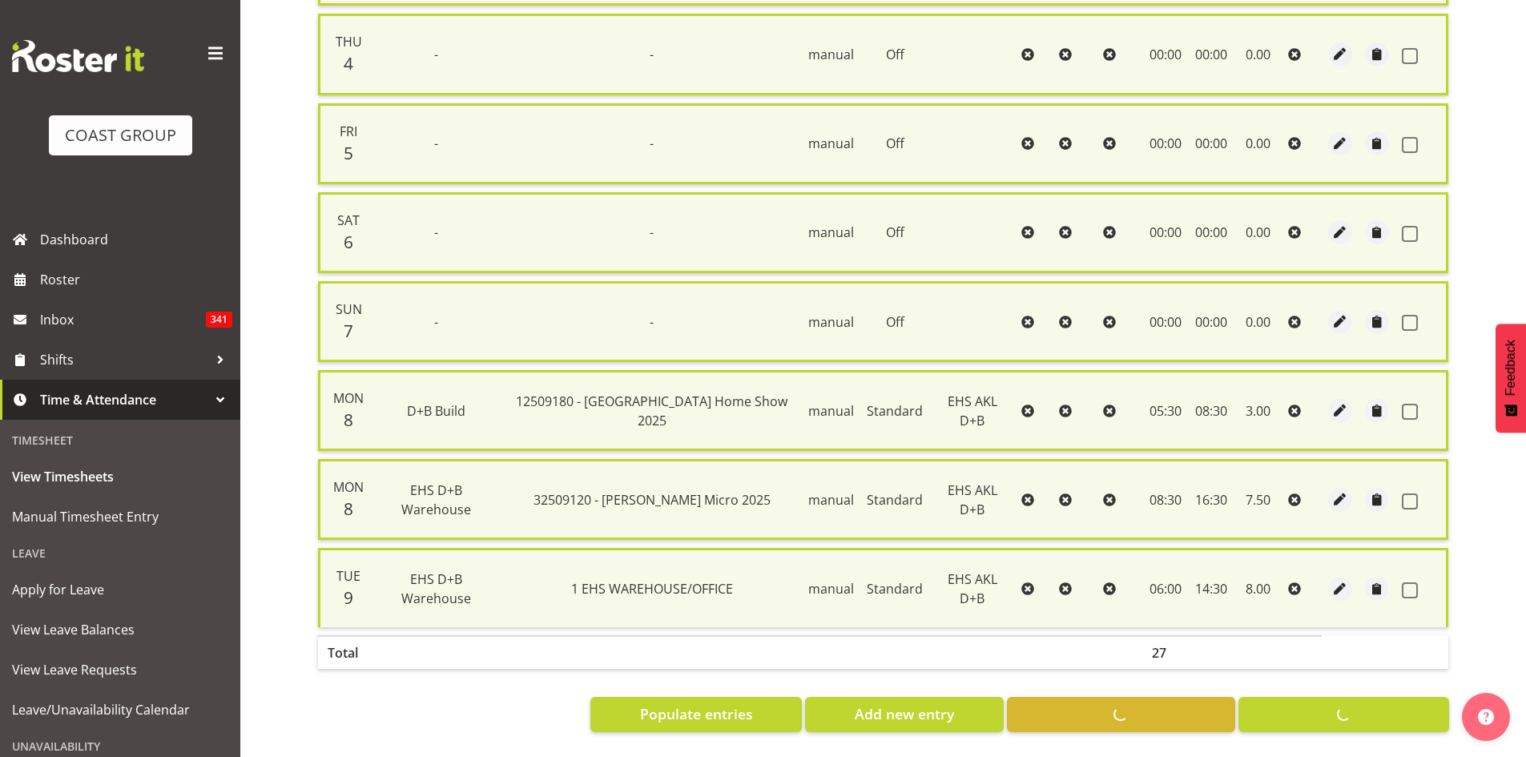
checkbox input "false"
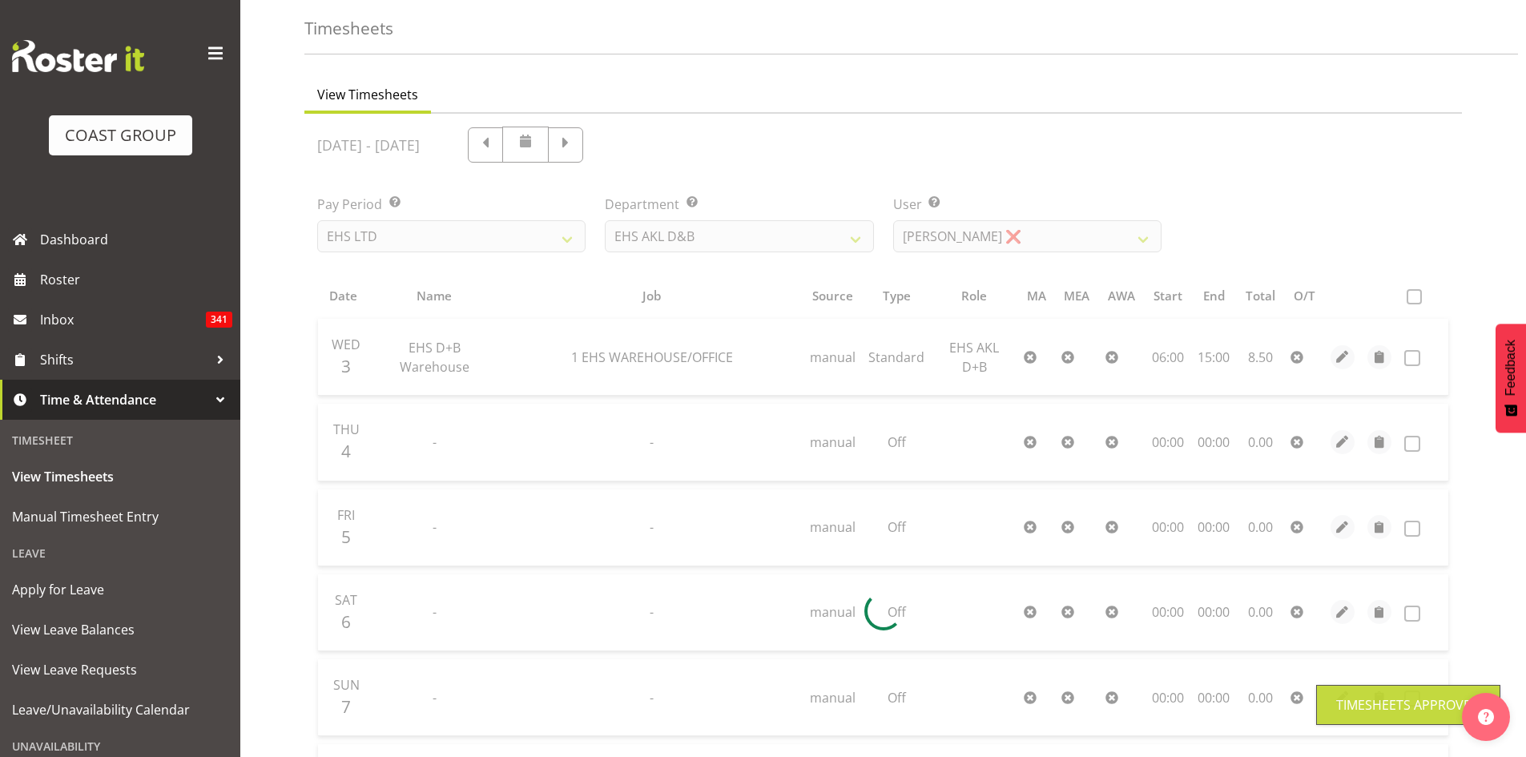
scroll to position [0, 0]
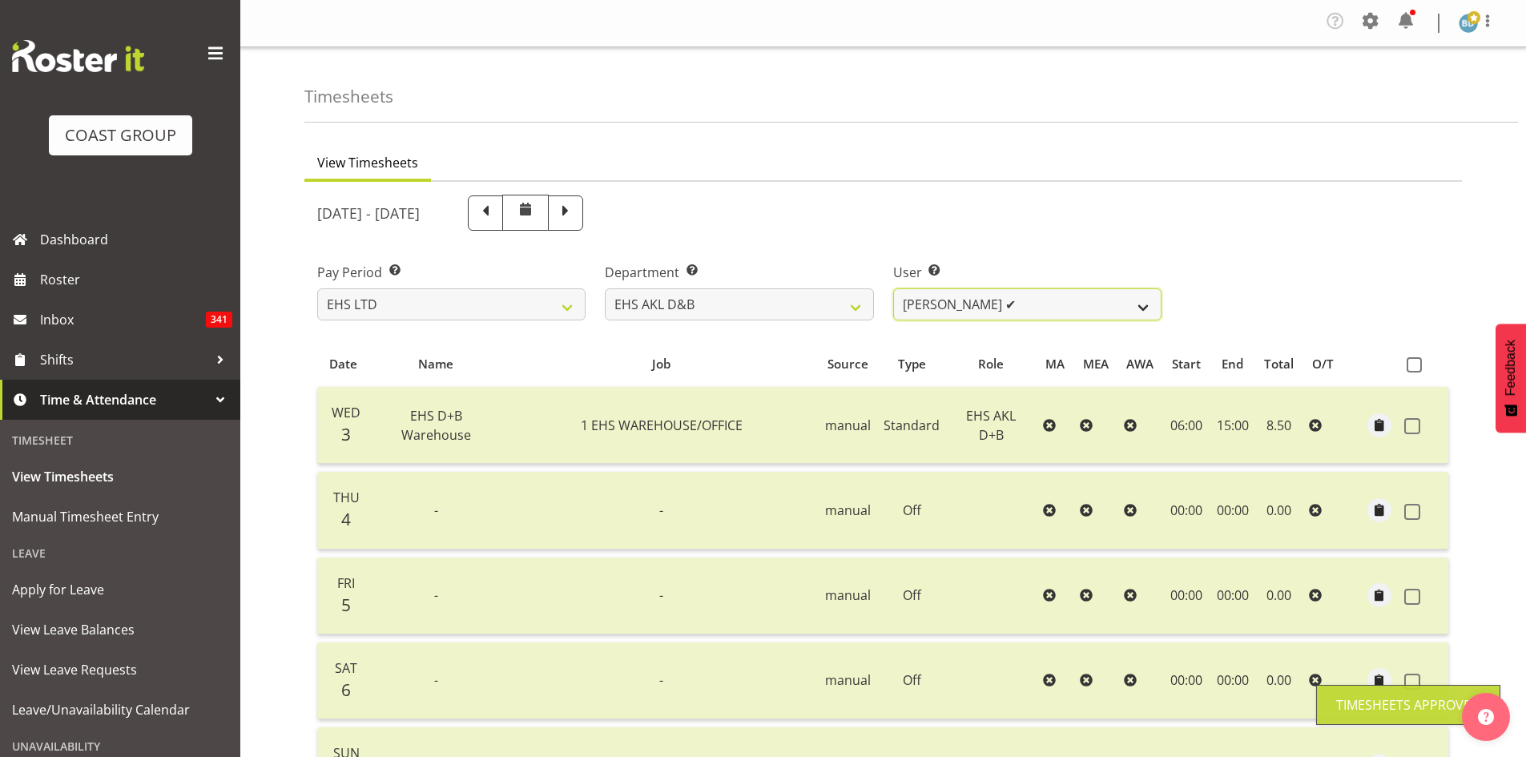
click at [1018, 306] on select "[PERSON_NAME] Pua ✔ [PERSON_NAME] ✔ [PERSON_NAME] ✔ [PERSON_NAME] ✔ [PERSON_NAM…" at bounding box center [1027, 304] width 268 height 32
click at [893, 288] on select "[PERSON_NAME] Pua ✔ [PERSON_NAME] ✔ [PERSON_NAME] ✔ [PERSON_NAME] ✔ [PERSON_NAM…" at bounding box center [1027, 304] width 268 height 32
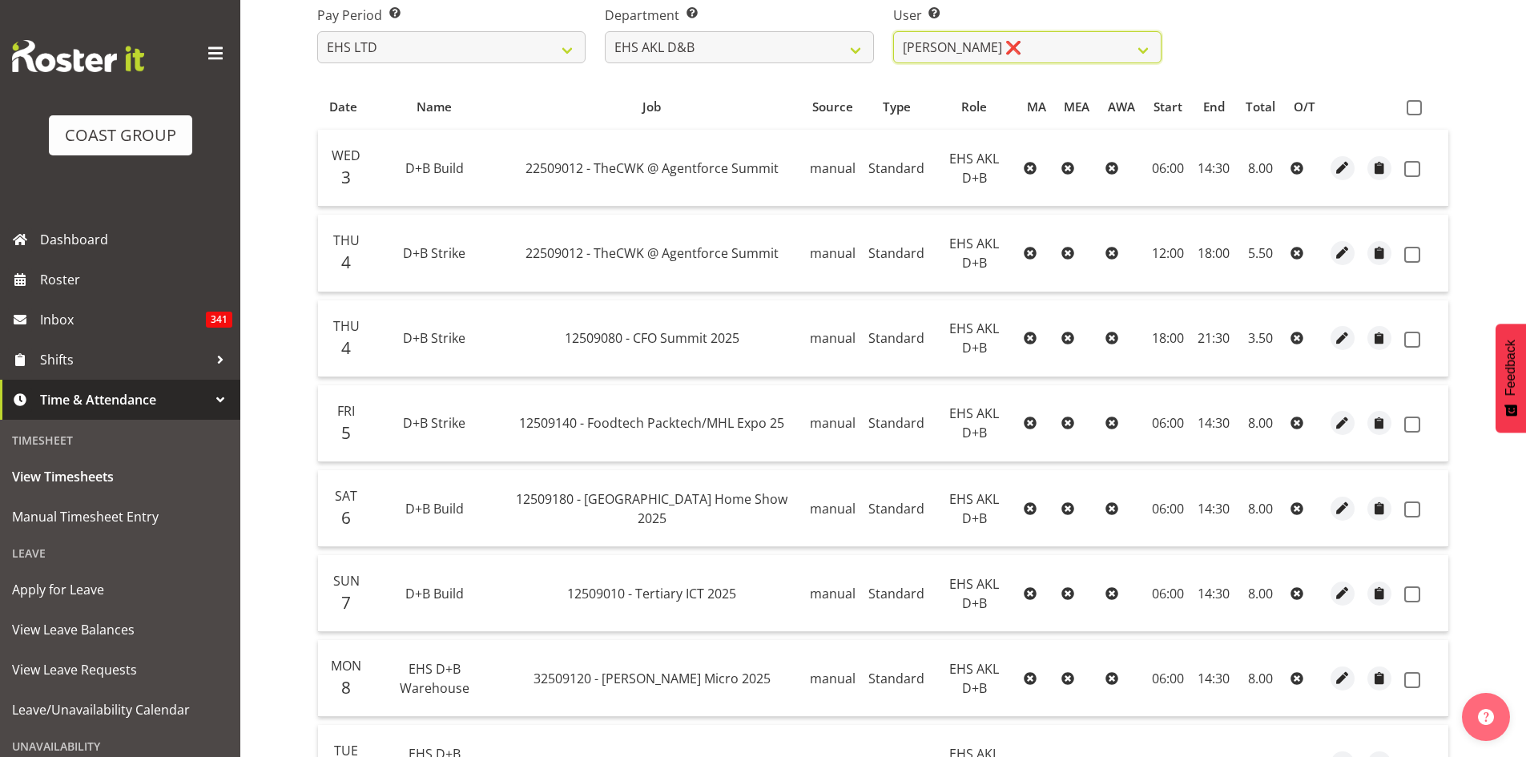
scroll to position [177, 0]
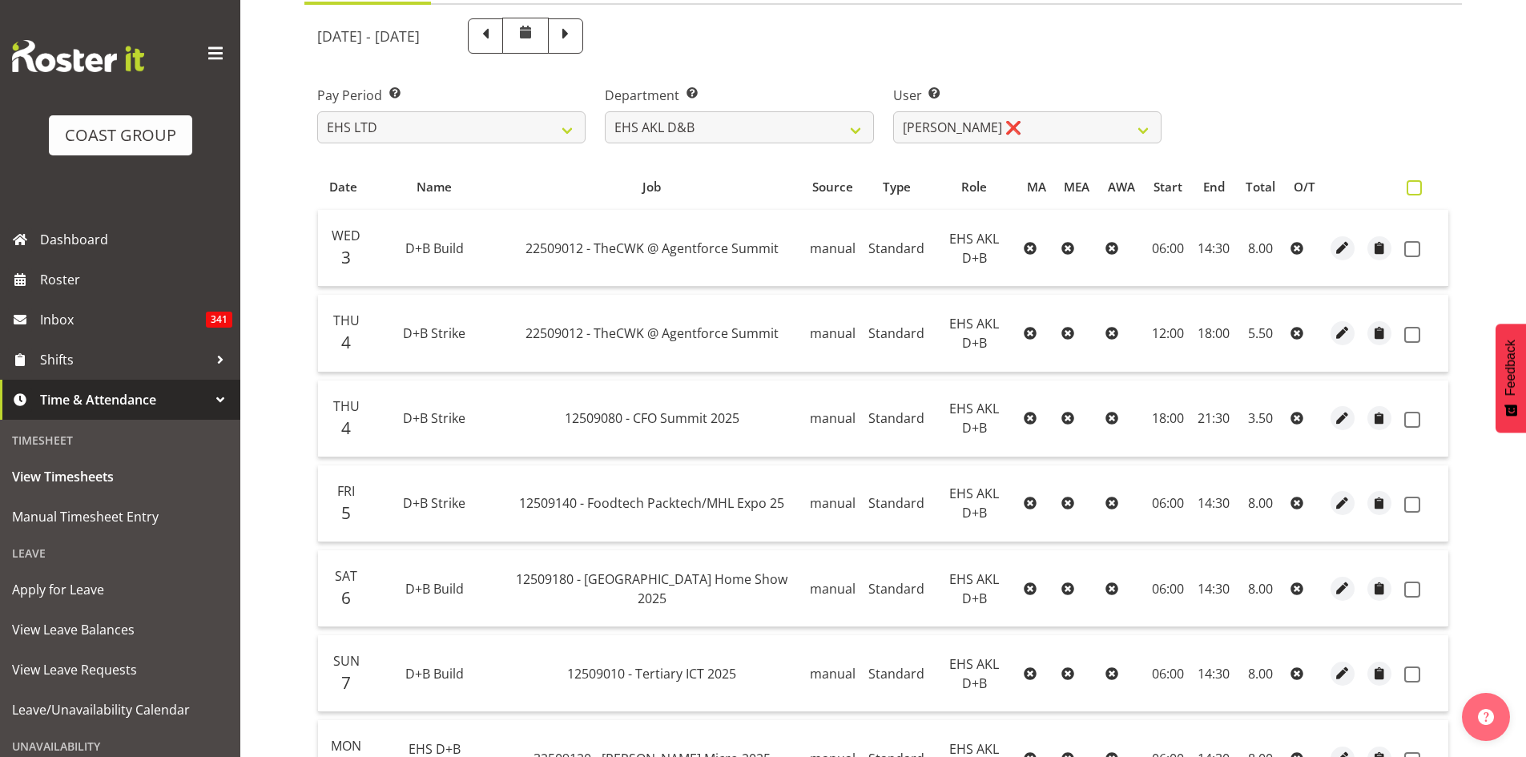
click at [1415, 193] on span at bounding box center [1414, 187] width 15 height 15
click at [1415, 193] on input "checkbox" at bounding box center [1412, 188] width 10 height 10
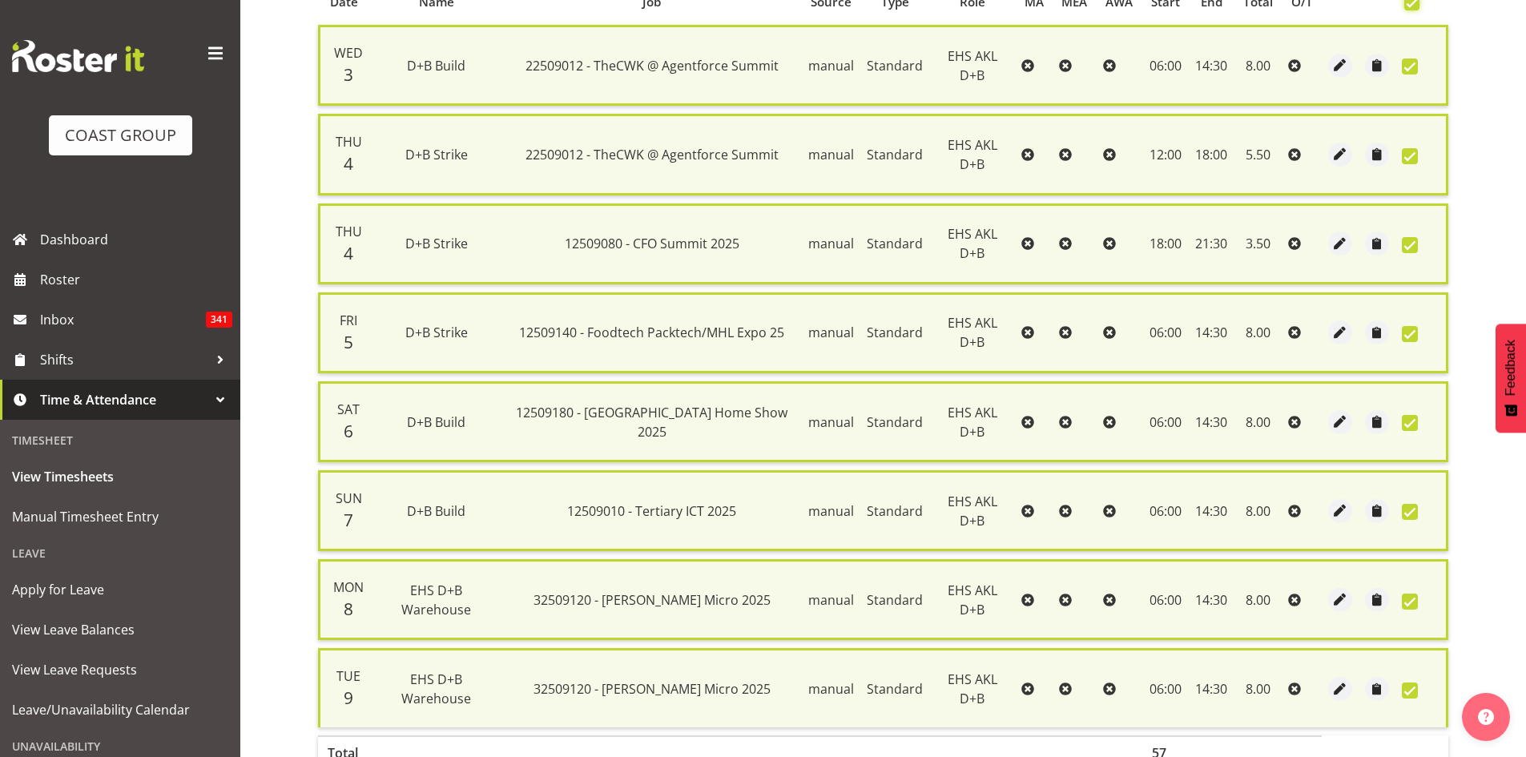
scroll to position [474, 0]
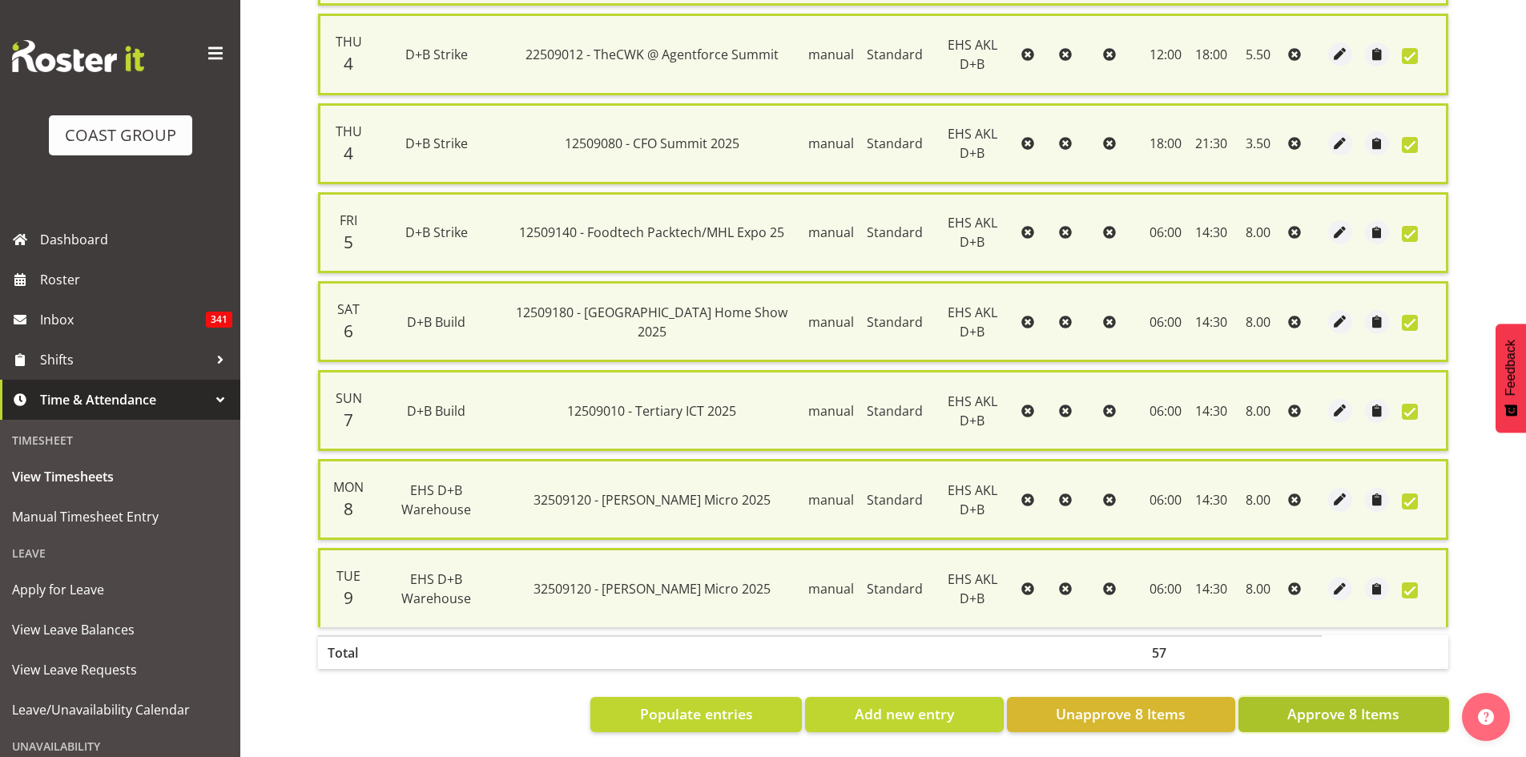
click at [1355, 708] on span "Approve 8 Items" at bounding box center [1343, 713] width 112 height 21
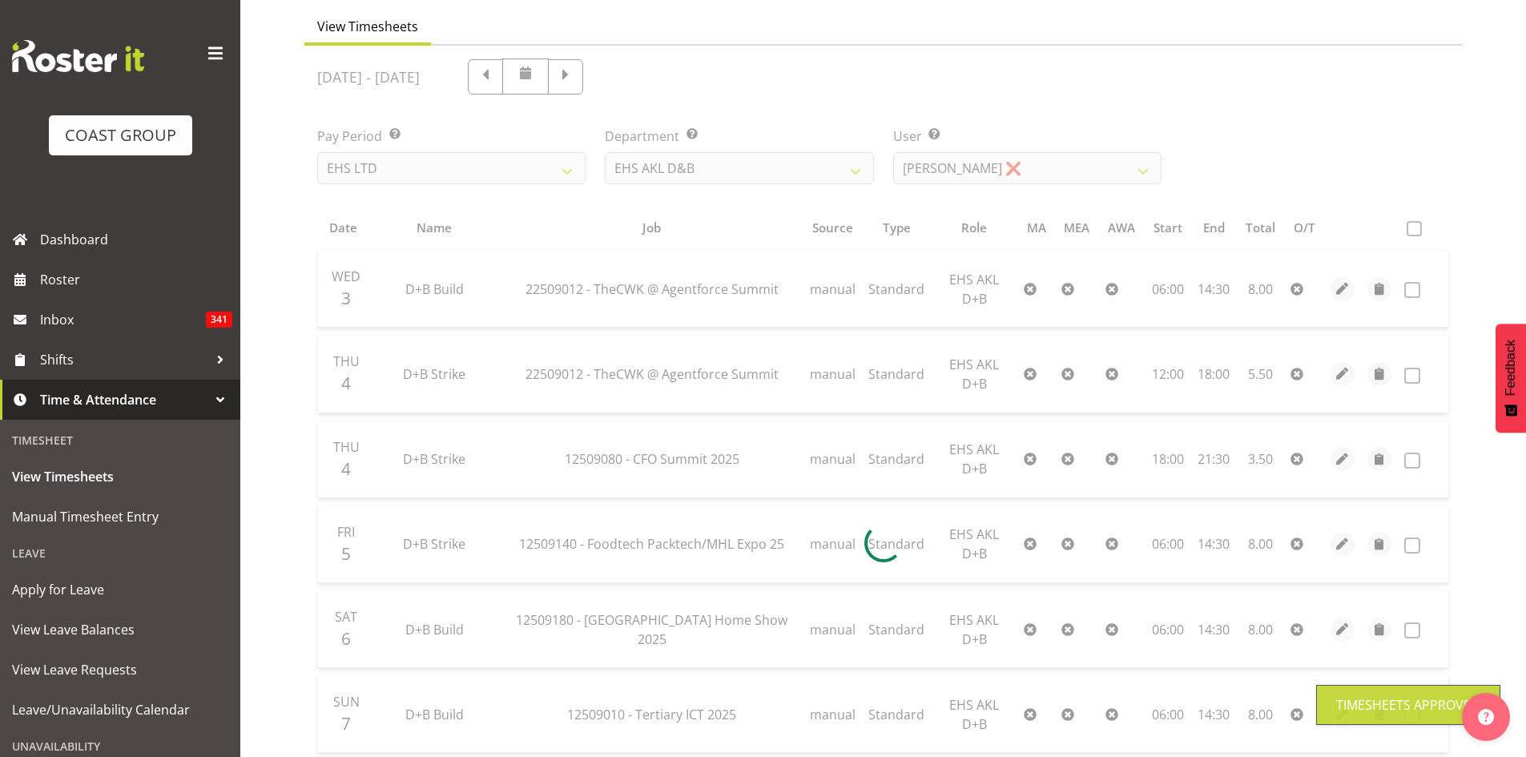
scroll to position [0, 0]
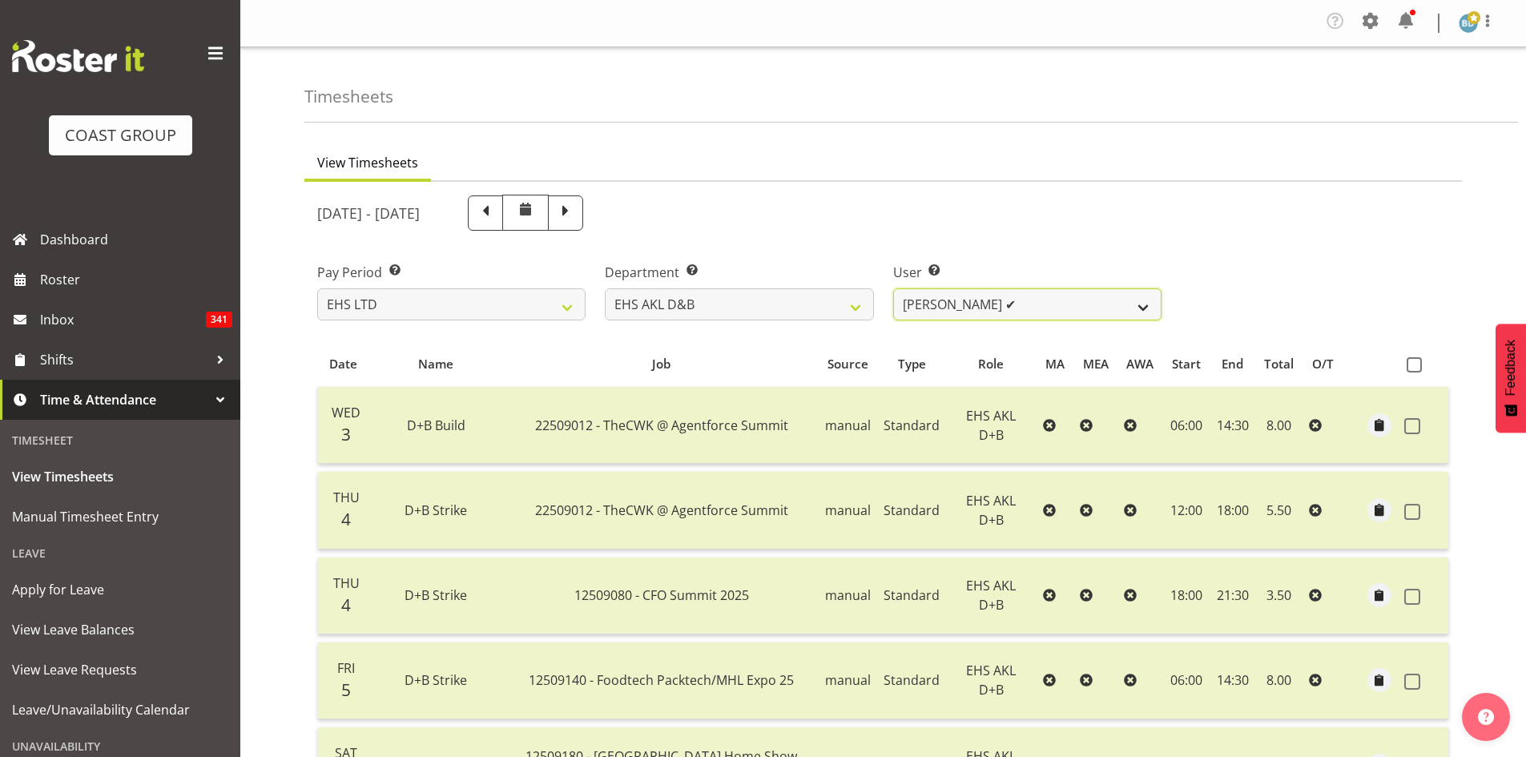
click at [1049, 311] on select "[PERSON_NAME] Pua ✔ [PERSON_NAME] ✔ [PERSON_NAME] ✔ [PERSON_NAME] ✔ [PERSON_NAM…" at bounding box center [1027, 304] width 268 height 32
click at [893, 288] on select "[PERSON_NAME] Pua ✔ [PERSON_NAME] ✔ [PERSON_NAME] ✔ [PERSON_NAME] ✔ [PERSON_NAM…" at bounding box center [1027, 304] width 268 height 32
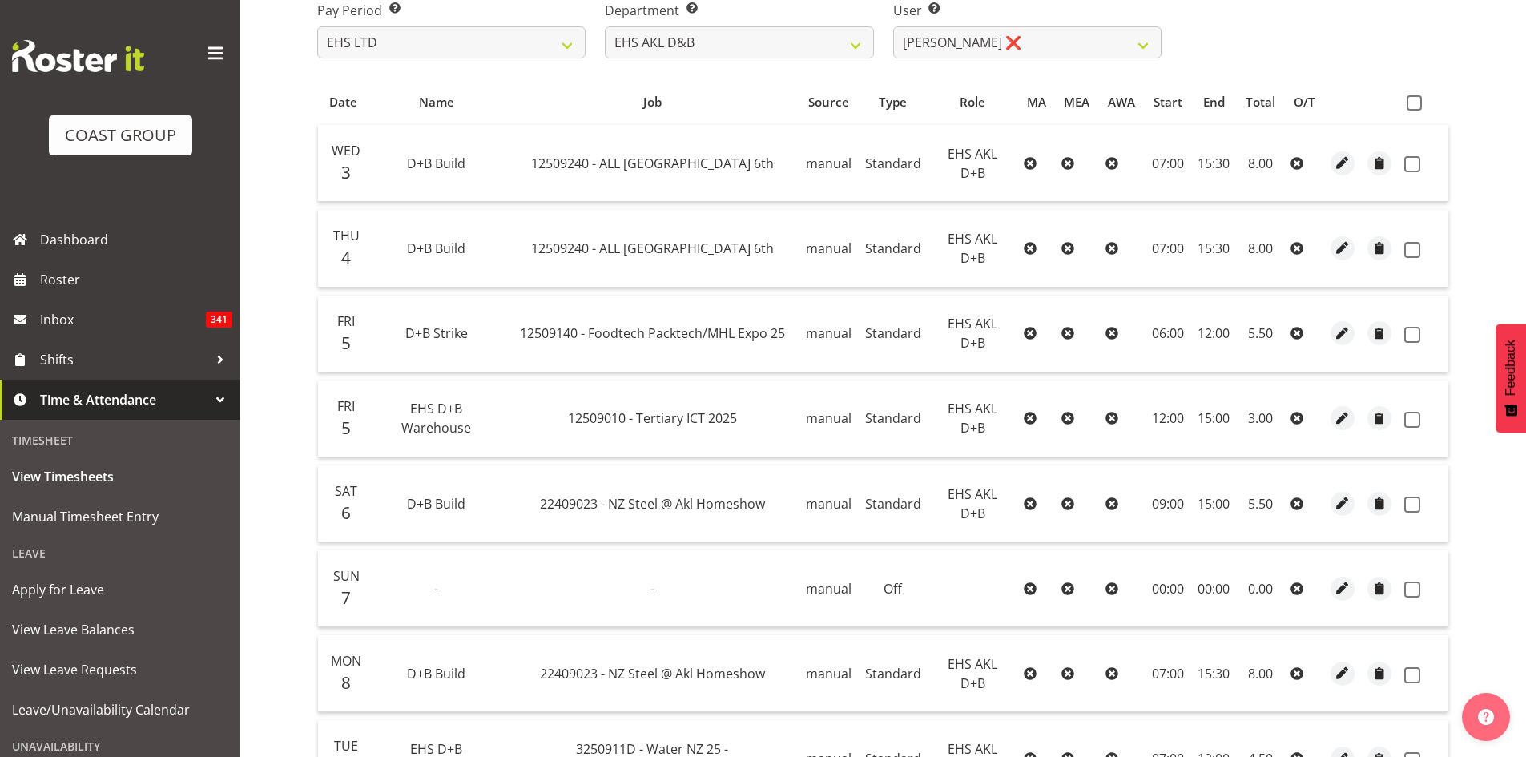
scroll to position [128, 0]
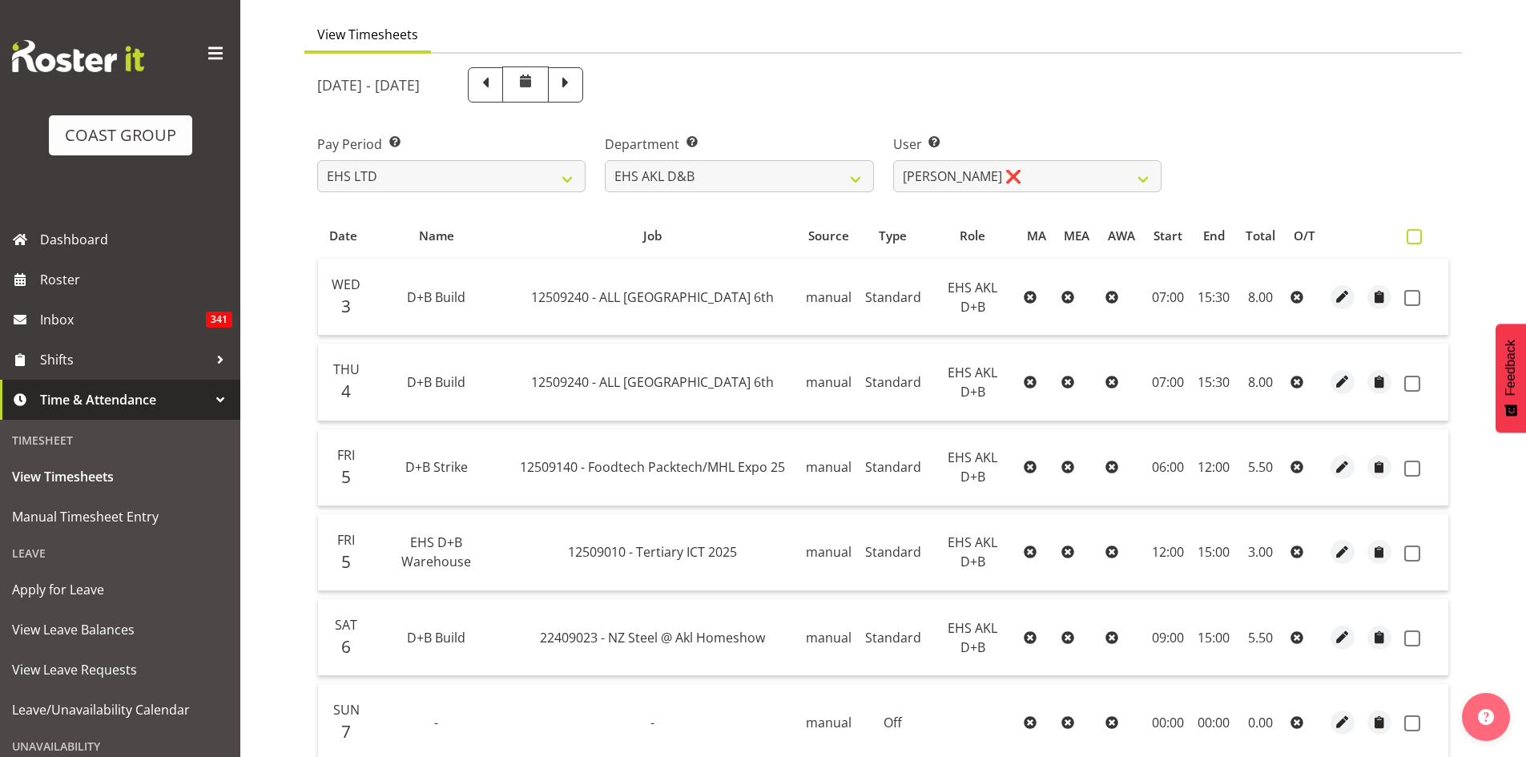
click at [1416, 239] on span at bounding box center [1414, 236] width 15 height 15
click at [1416, 239] on input "checkbox" at bounding box center [1412, 237] width 10 height 10
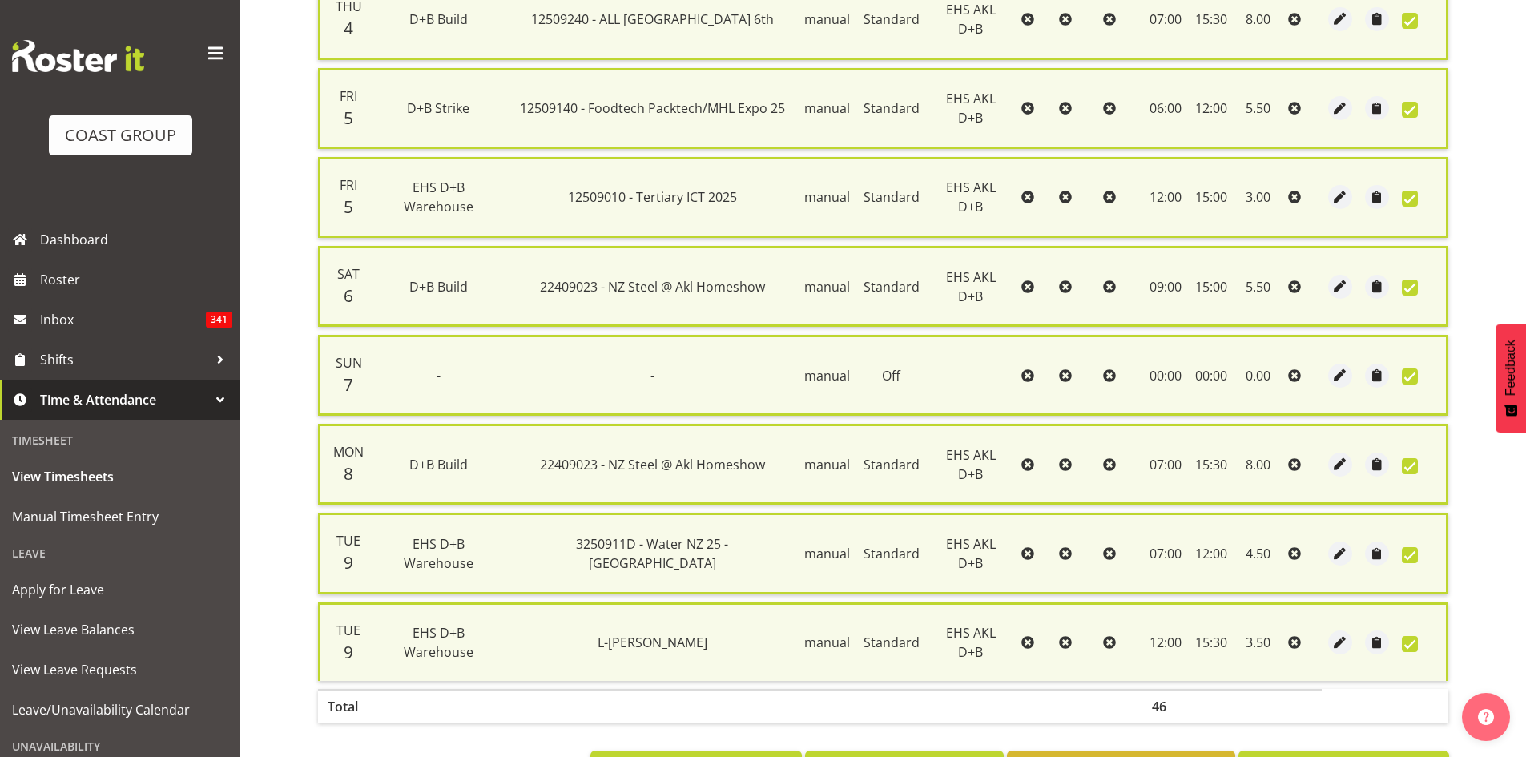
scroll to position [563, 0]
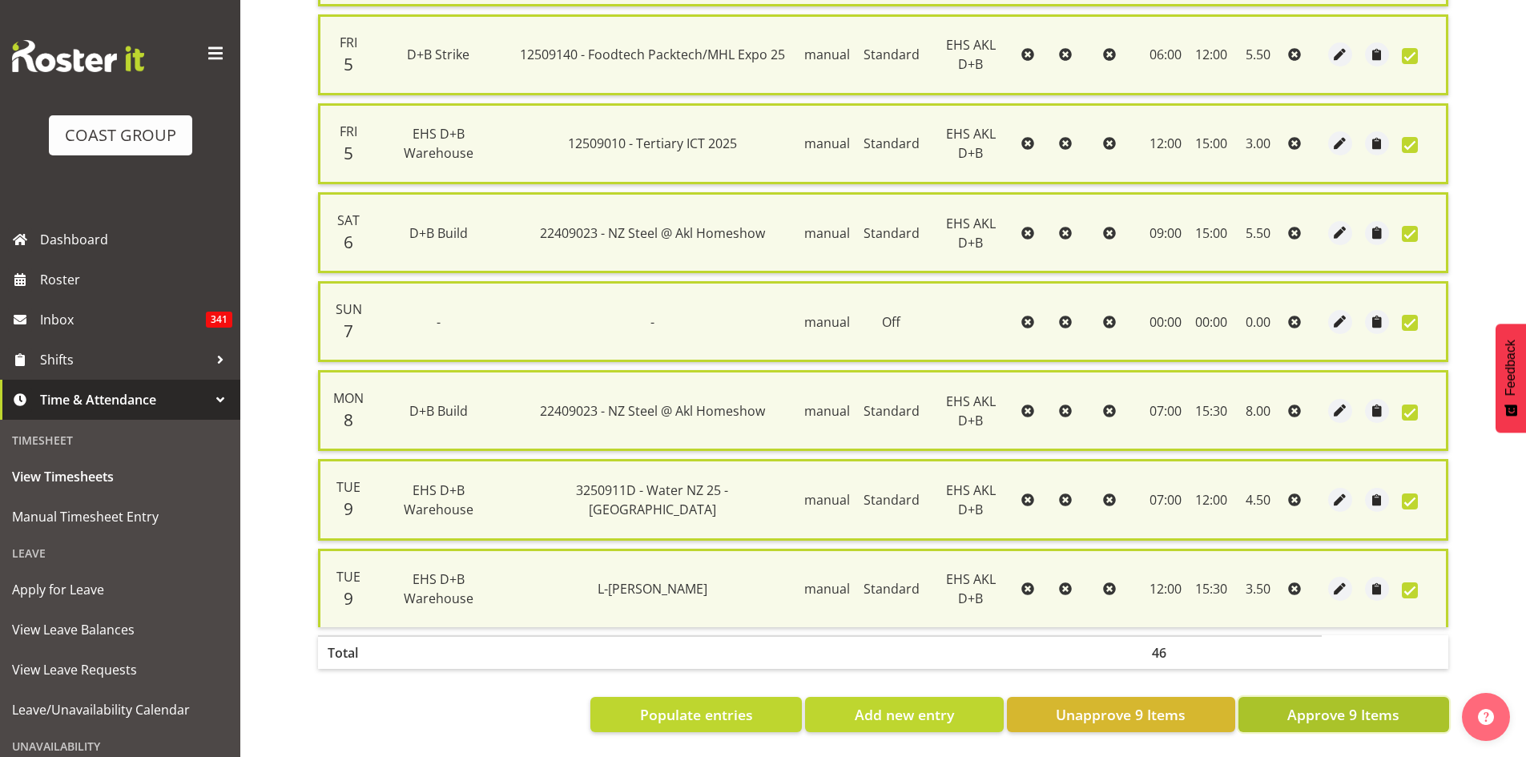
click at [1319, 704] on span "Approve 9 Items" at bounding box center [1343, 714] width 112 height 21
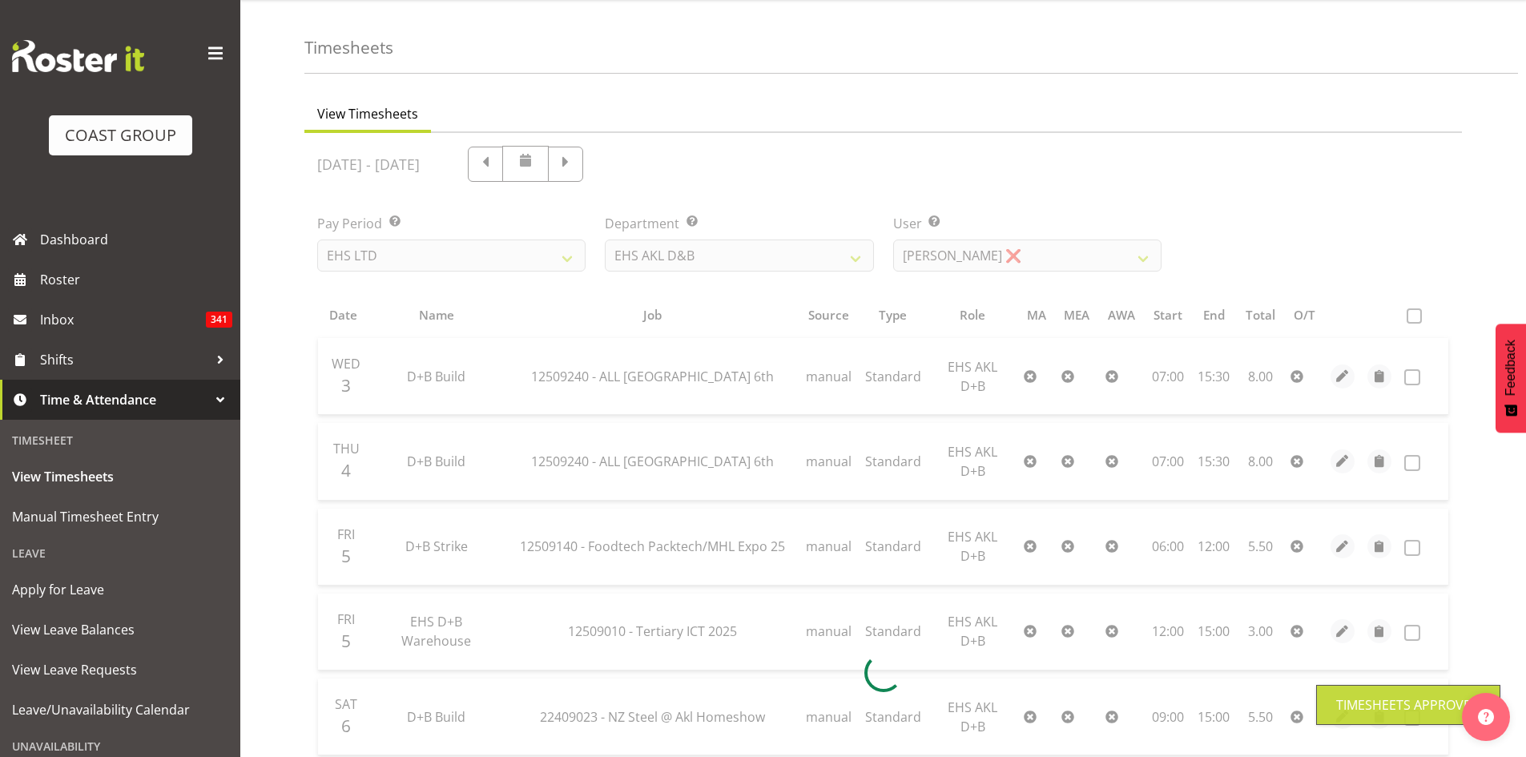
scroll to position [0, 0]
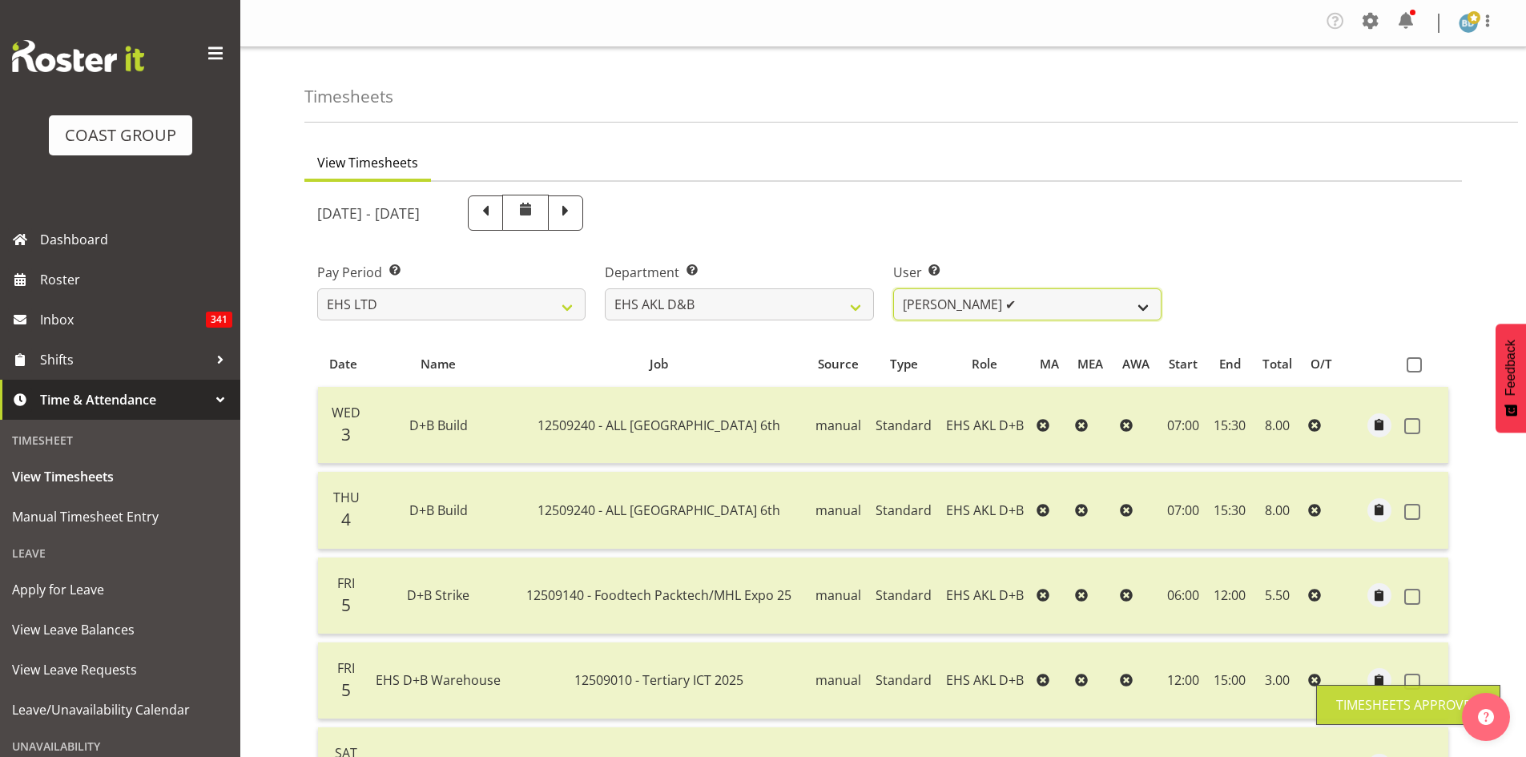
click at [1035, 307] on select "[PERSON_NAME] Pua ✔ [PERSON_NAME] ✔ [PERSON_NAME] ✔ [PERSON_NAME] ✔ [PERSON_NAM…" at bounding box center [1027, 304] width 268 height 32
click at [893, 288] on select "[PERSON_NAME] Pua ✔ [PERSON_NAME] ✔ [PERSON_NAME] ✔ [PERSON_NAME] ✔ [PERSON_NAM…" at bounding box center [1027, 304] width 268 height 32
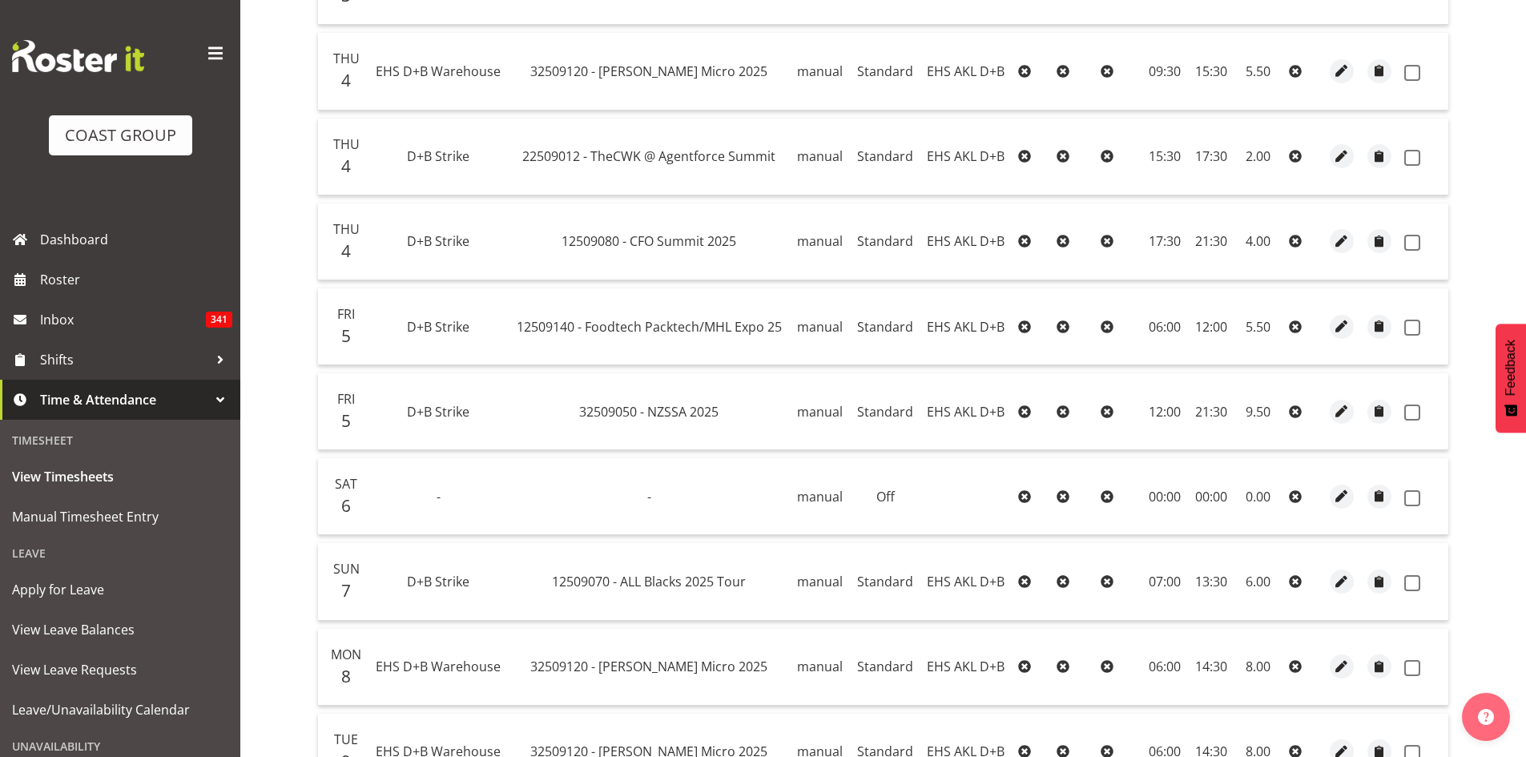
scroll to position [401, 0]
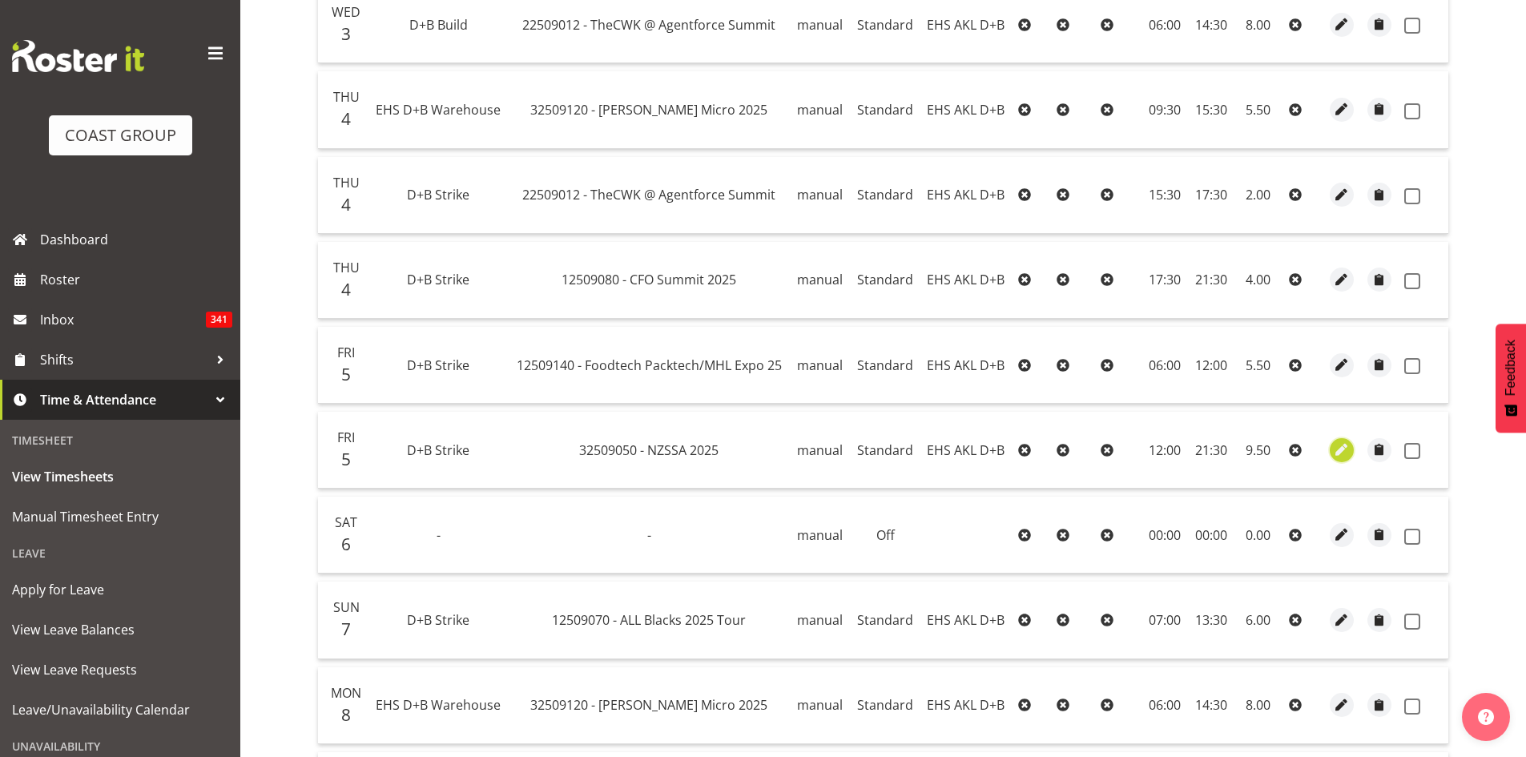
click at [1337, 452] on span "button" at bounding box center [1342, 450] width 18 height 18
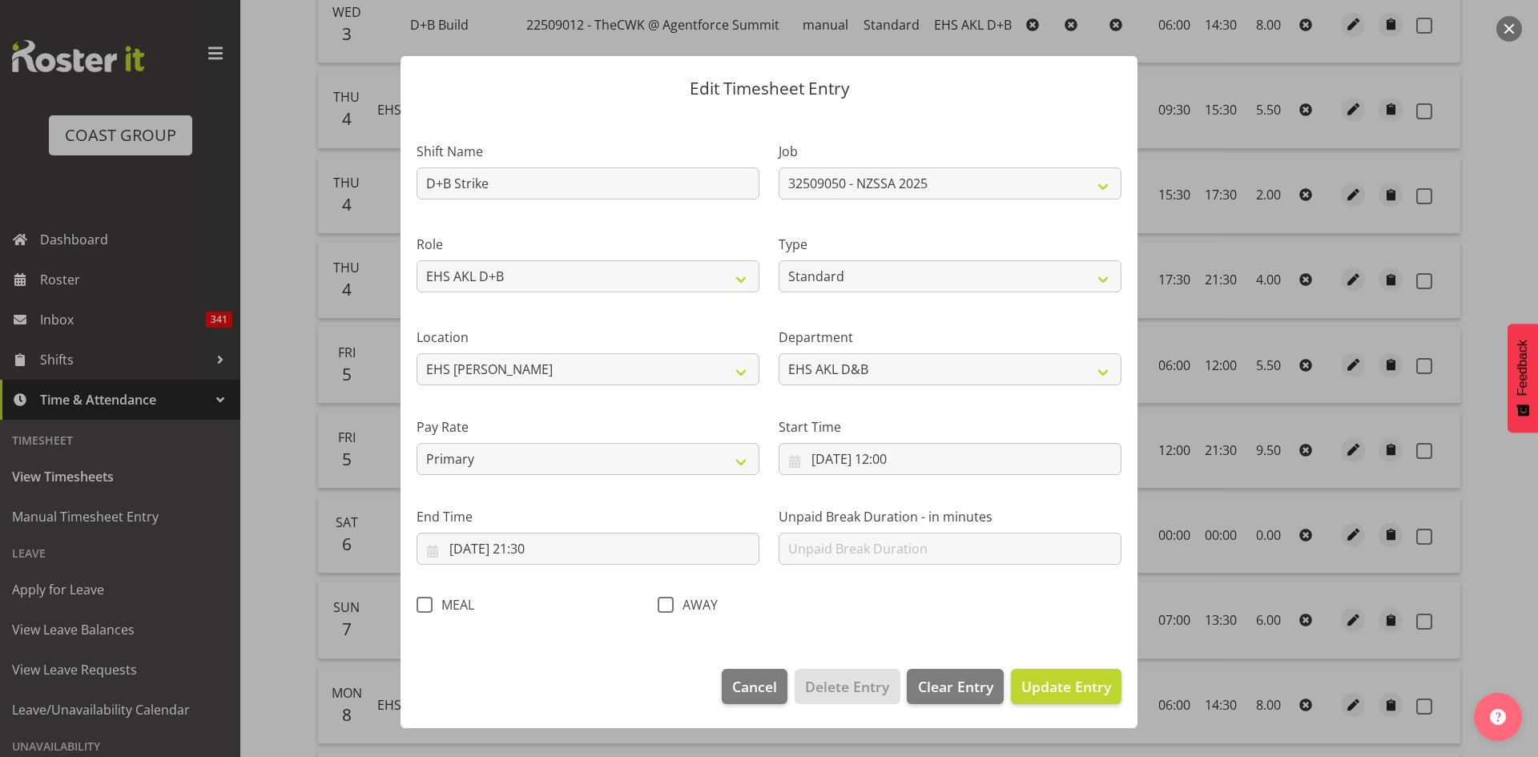
click at [423, 606] on span at bounding box center [425, 605] width 16 height 16
click at [423, 606] on input "MEAL" at bounding box center [422, 604] width 10 height 10
click at [1104, 694] on span "Update Entry" at bounding box center [1066, 686] width 90 height 19
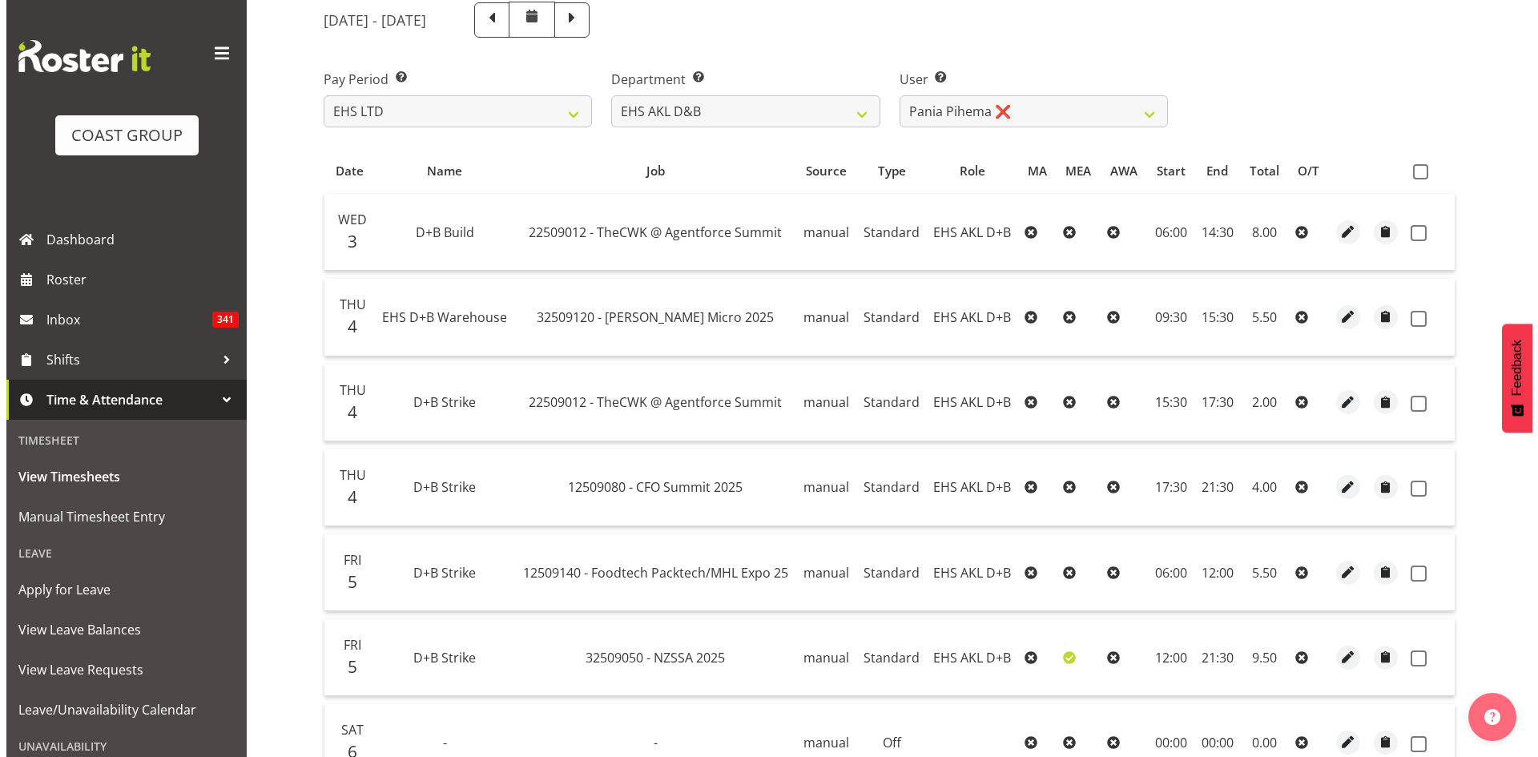
scroll to position [267, 0]
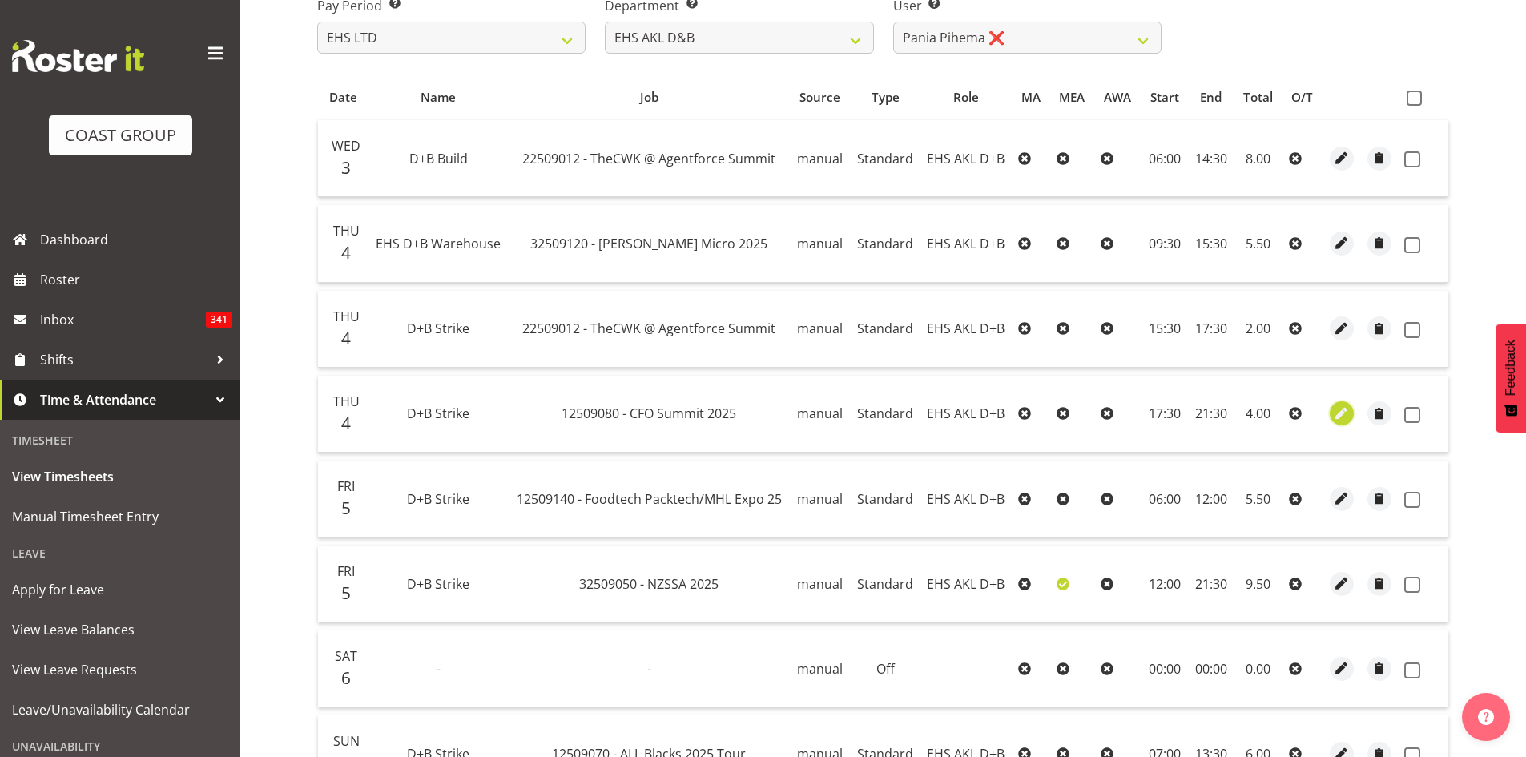
click at [1336, 411] on span "button" at bounding box center [1342, 414] width 18 height 18
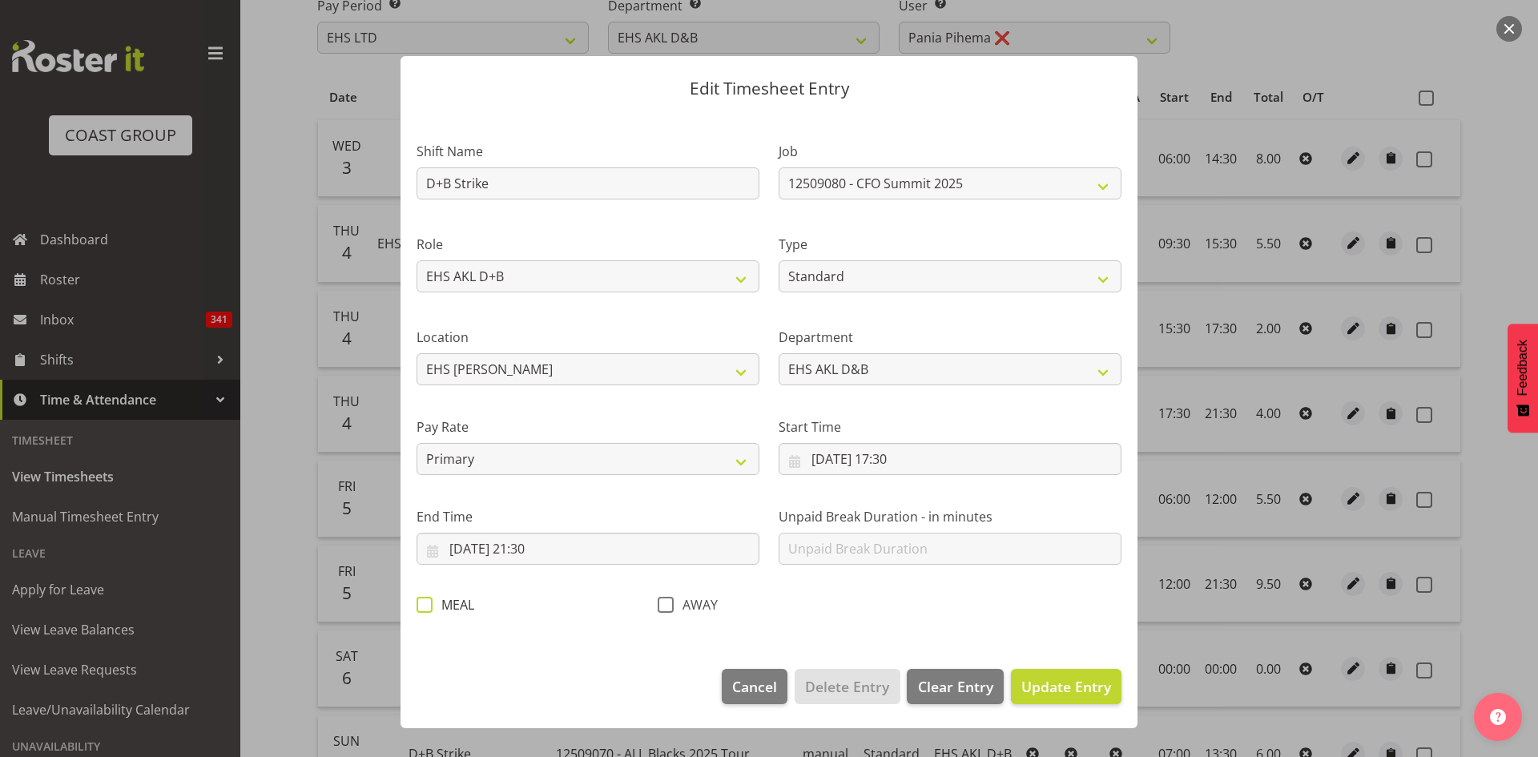
click at [425, 599] on span at bounding box center [425, 605] width 16 height 16
click at [425, 599] on input "MEAL" at bounding box center [422, 604] width 10 height 10
click at [1065, 689] on span "Update Entry" at bounding box center [1066, 686] width 90 height 19
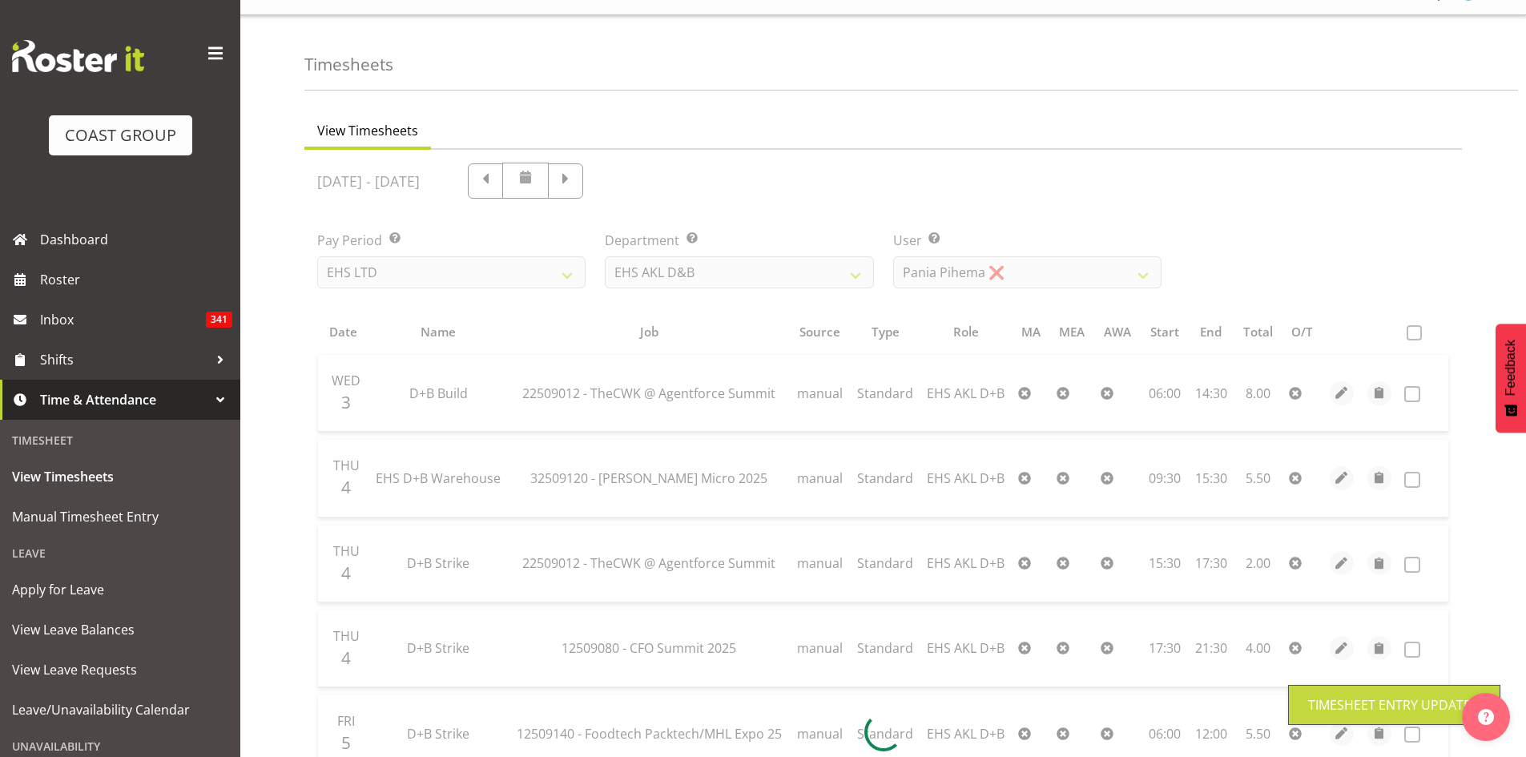
scroll to position [0, 0]
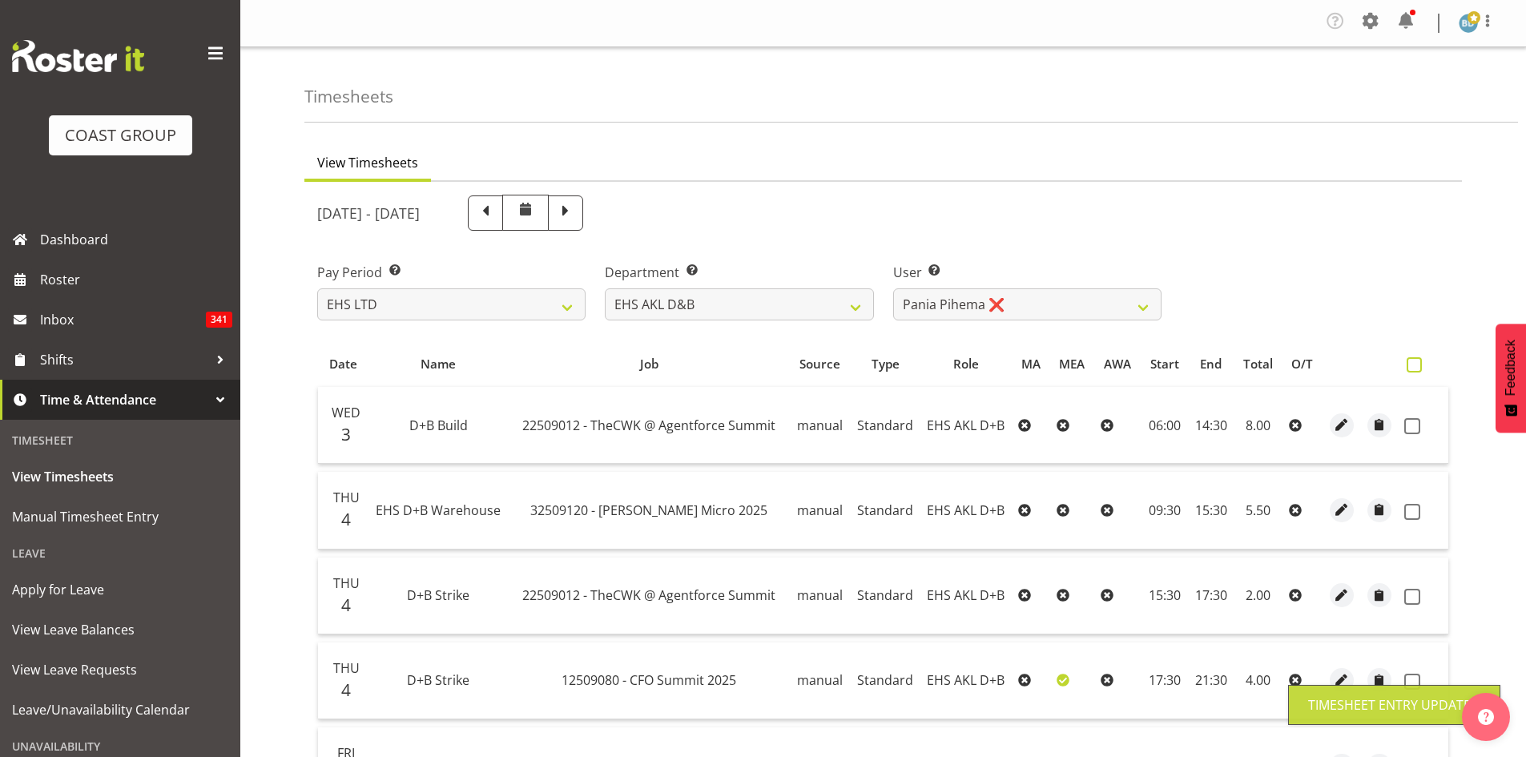
click at [1414, 362] on span at bounding box center [1414, 364] width 15 height 15
click at [1414, 362] on input "checkbox" at bounding box center [1412, 365] width 10 height 10
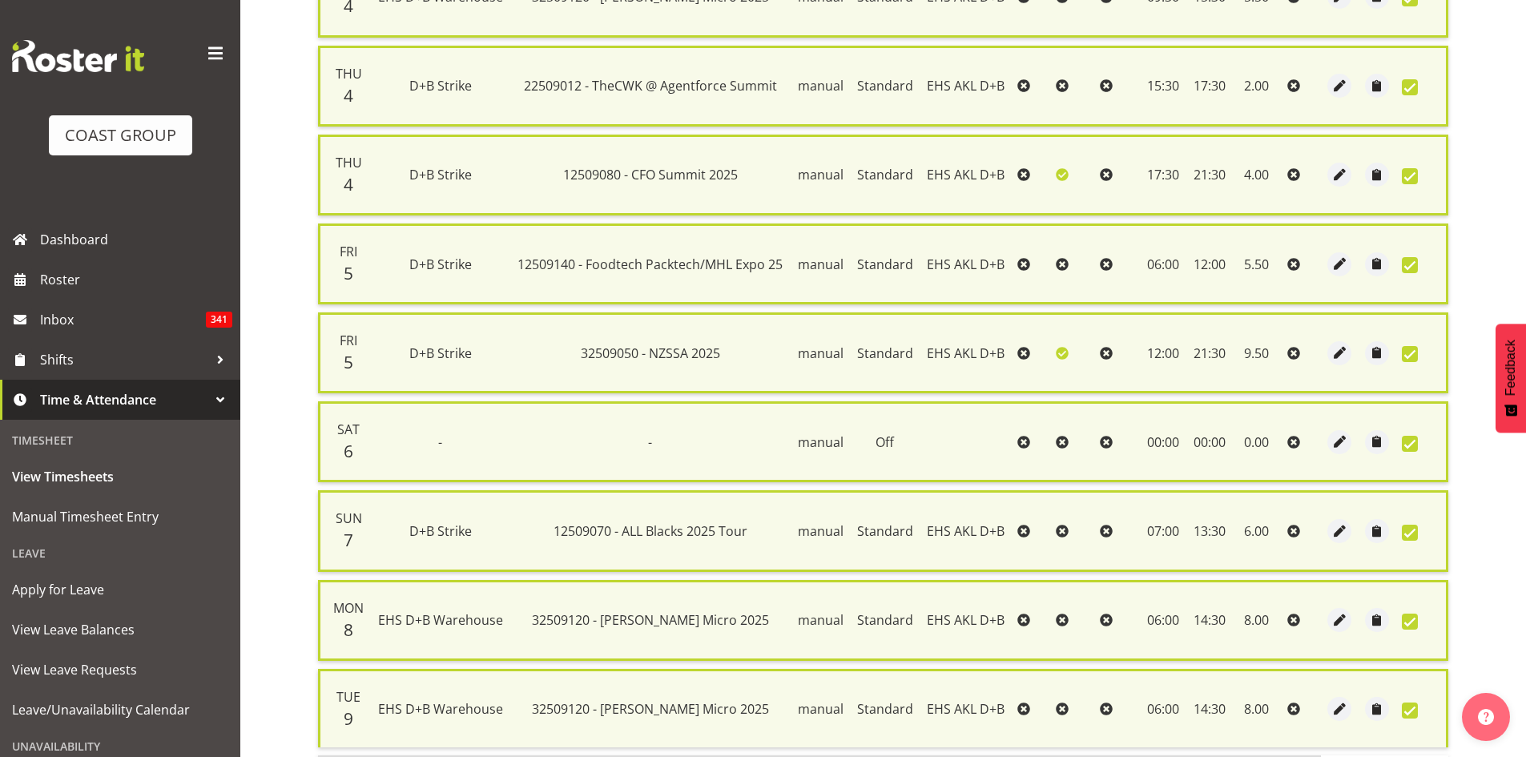
scroll to position [652, 0]
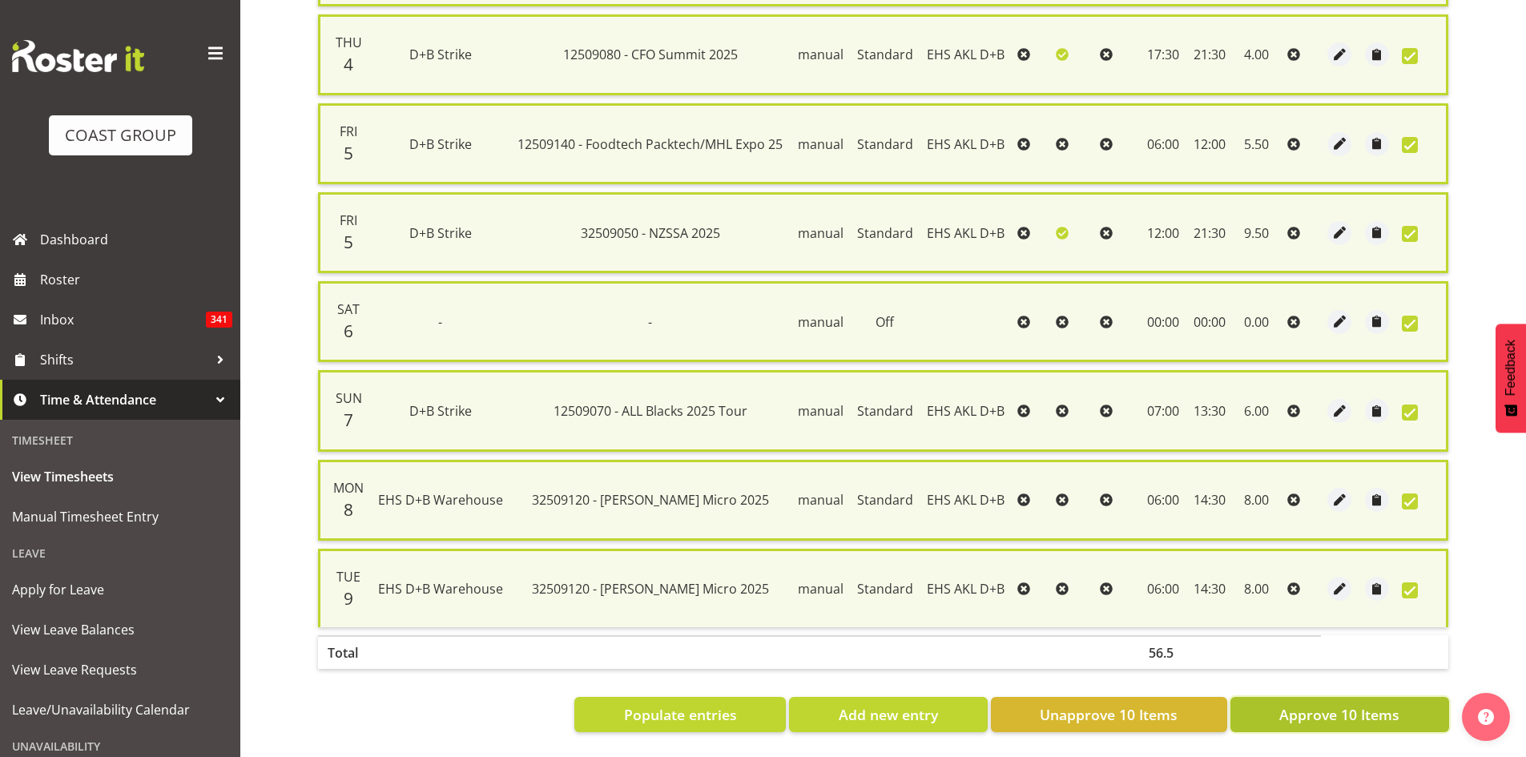
click at [1271, 712] on button "Approve 10 Items" at bounding box center [1339, 714] width 219 height 35
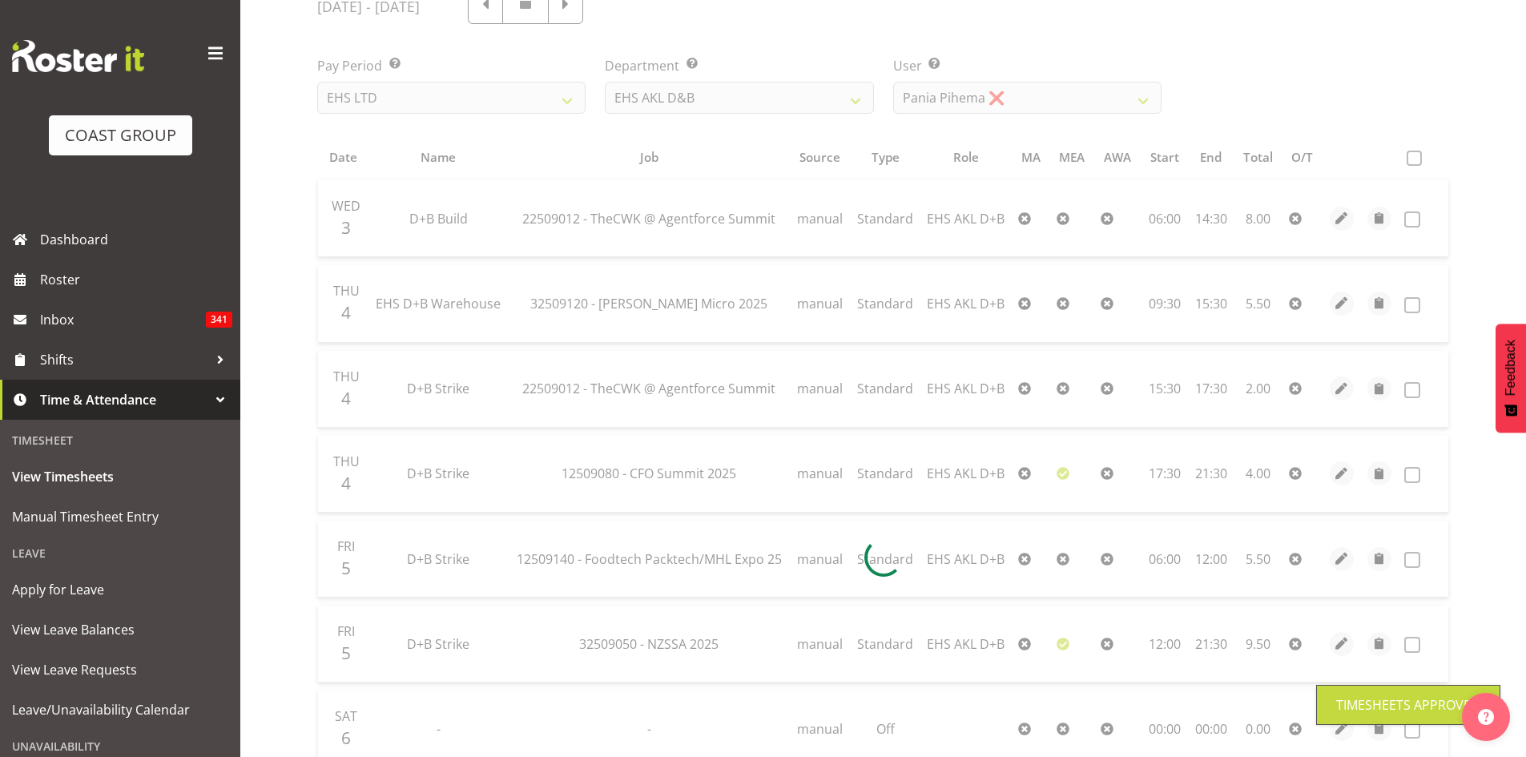
scroll to position [79, 0]
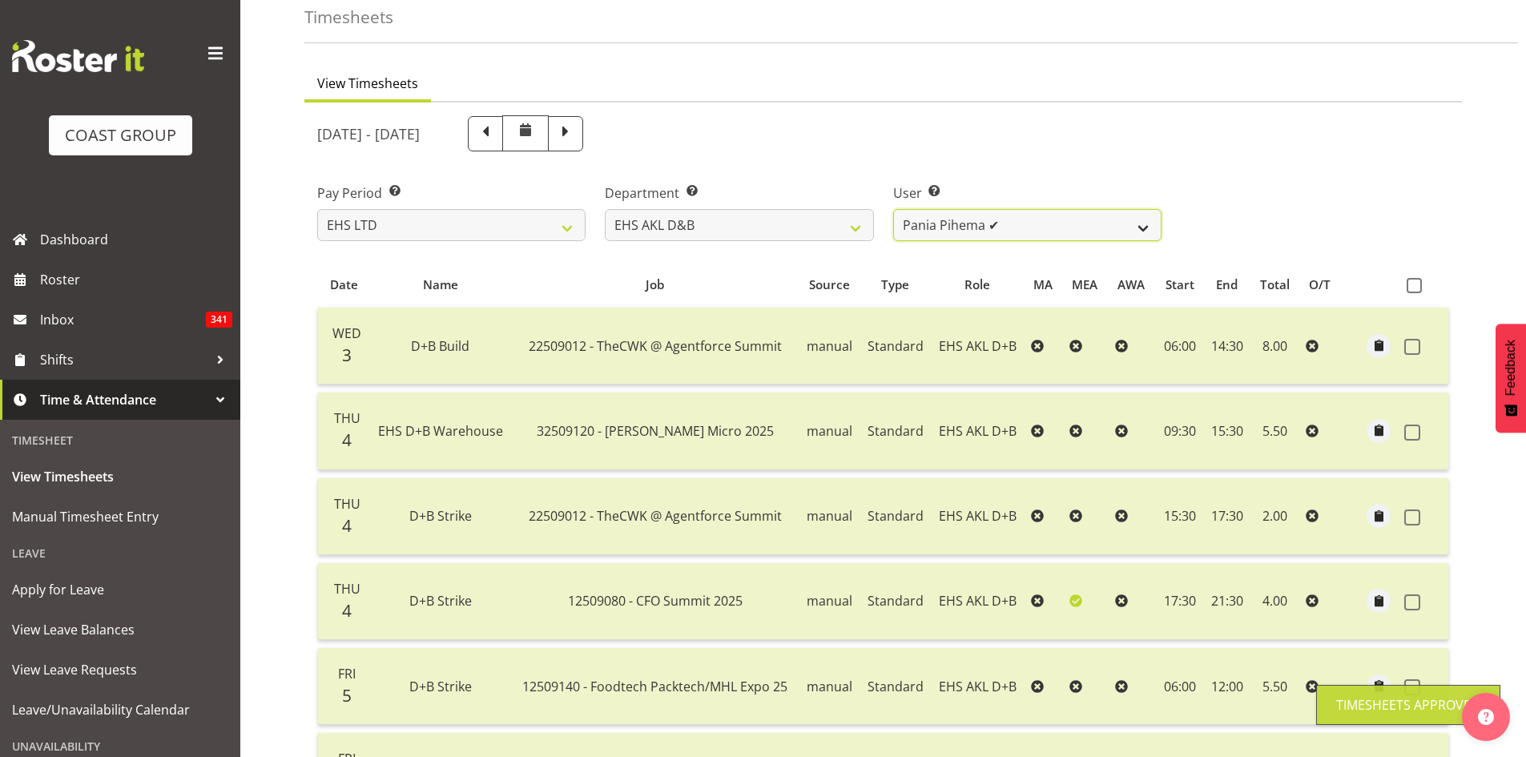
click at [1097, 226] on select "[PERSON_NAME] Pua ✔ [PERSON_NAME] ✔ [PERSON_NAME] ✔ [PERSON_NAME] ✔ [PERSON_NAM…" at bounding box center [1027, 225] width 268 height 32
click at [893, 209] on select "[PERSON_NAME] Pua ✔ [PERSON_NAME] ✔ [PERSON_NAME] ✔ [PERSON_NAME] ✔ [PERSON_NAM…" at bounding box center [1027, 225] width 268 height 32
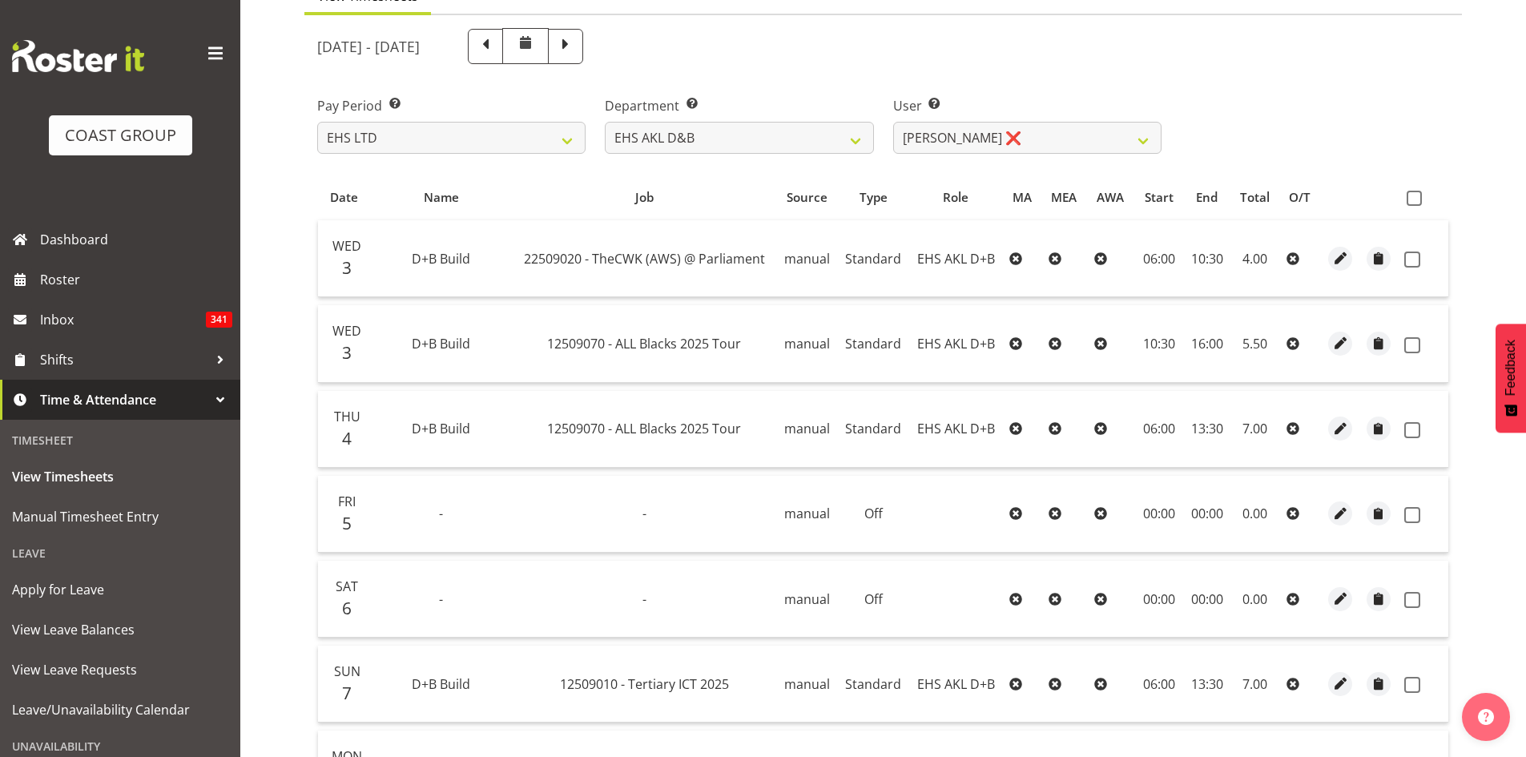
scroll to position [128, 0]
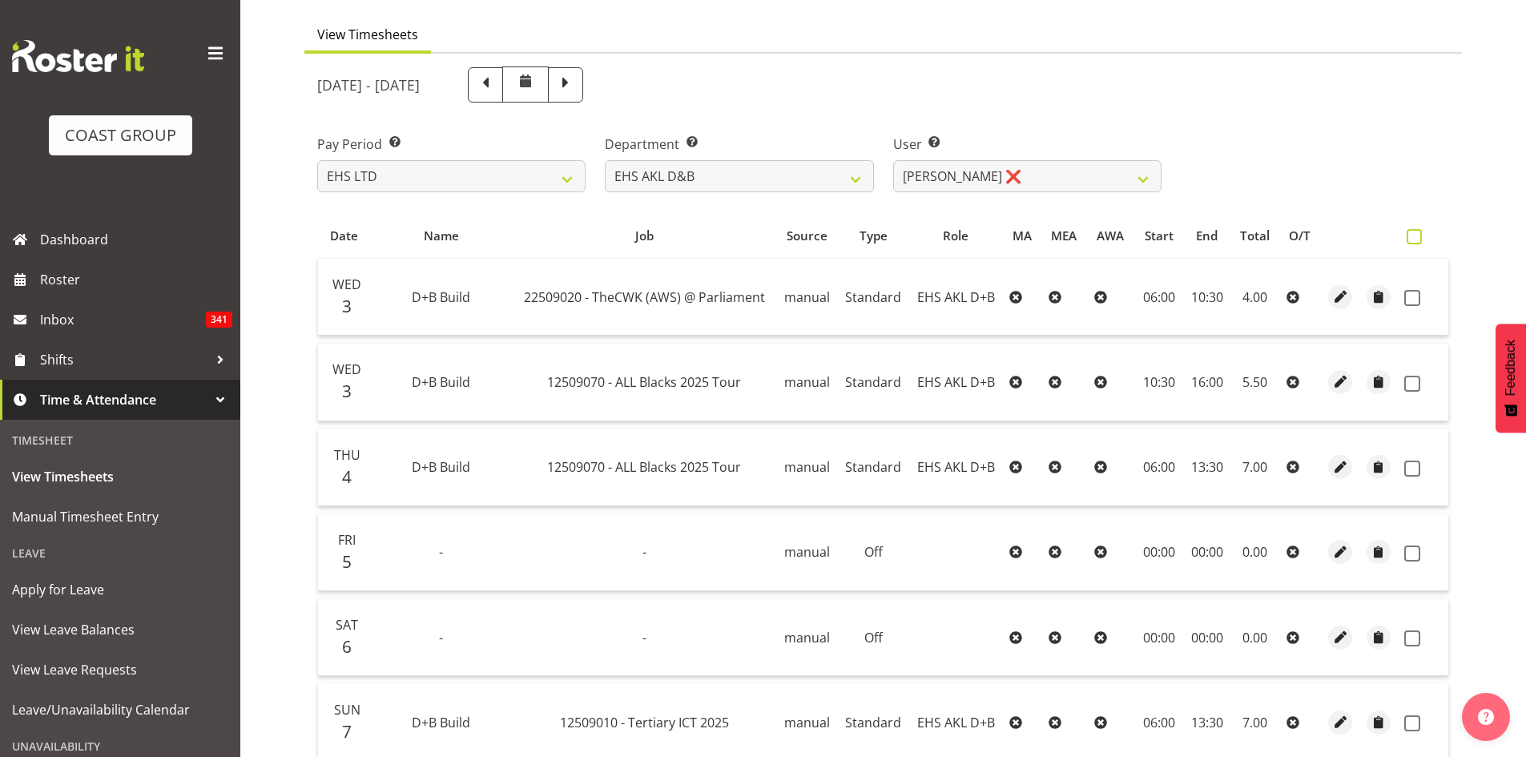
click at [1414, 236] on span at bounding box center [1414, 236] width 15 height 15
click at [1414, 236] on input "checkbox" at bounding box center [1412, 237] width 10 height 10
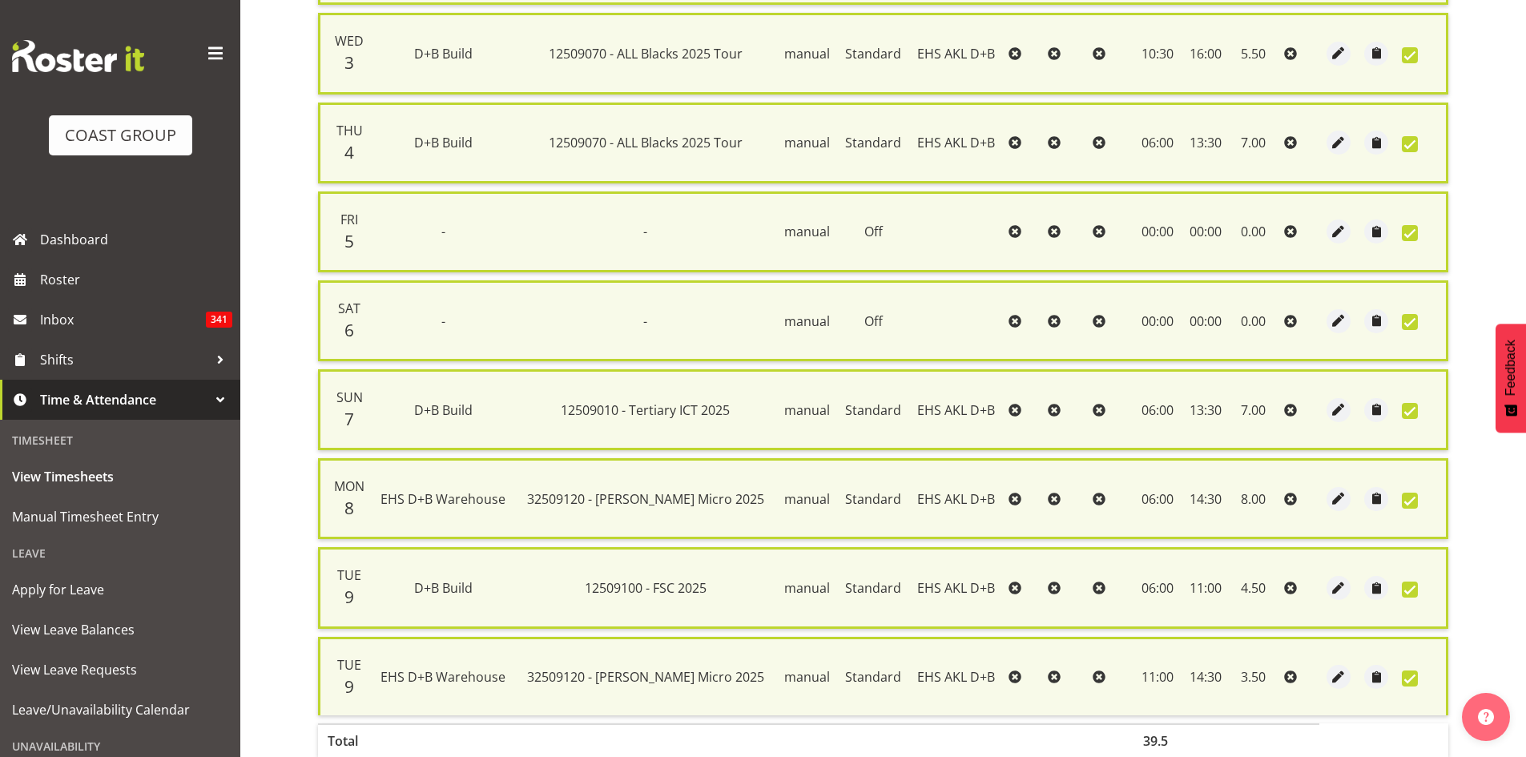
scroll to position [563, 0]
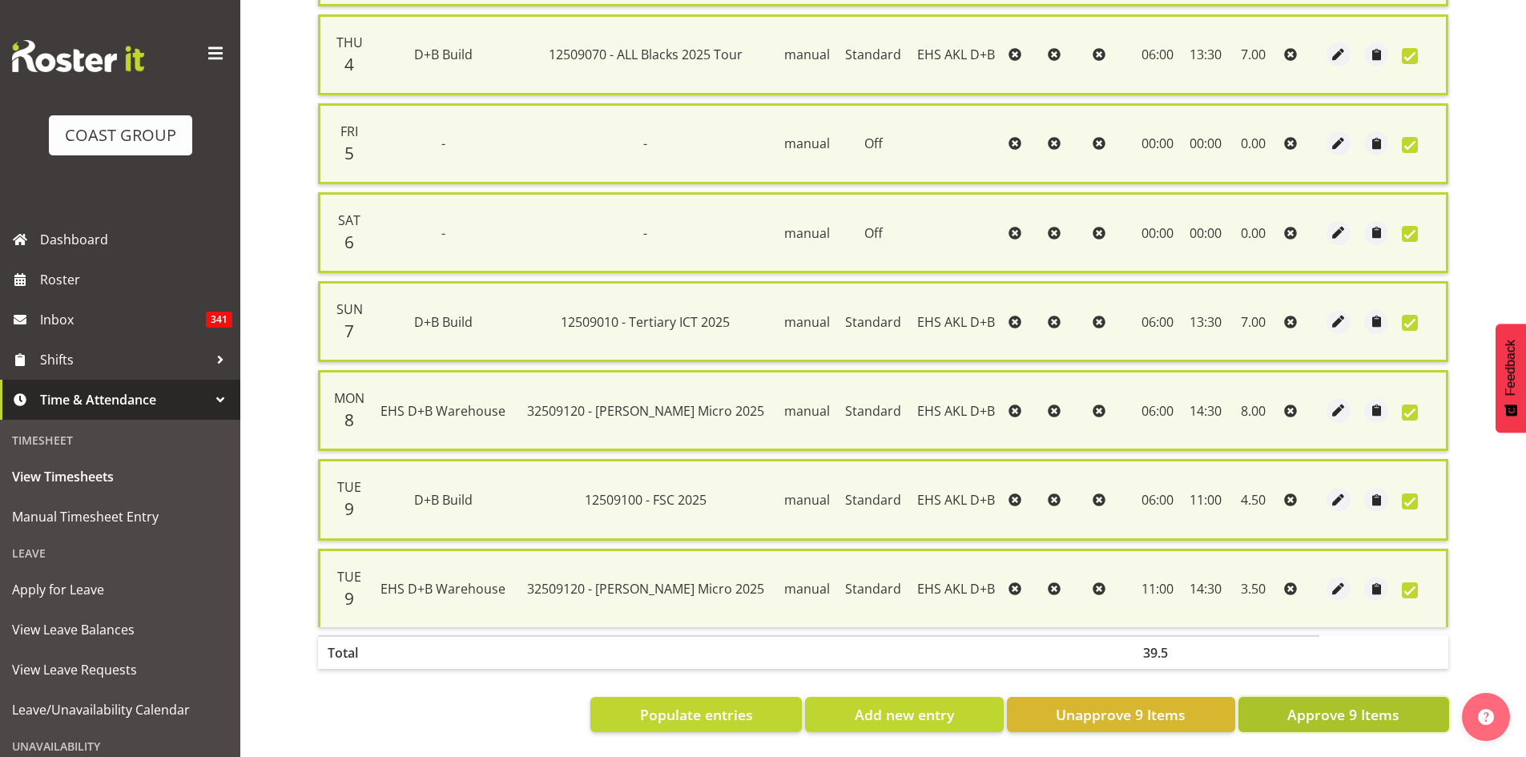
click at [1319, 709] on span "Approve 9 Items" at bounding box center [1343, 714] width 112 height 21
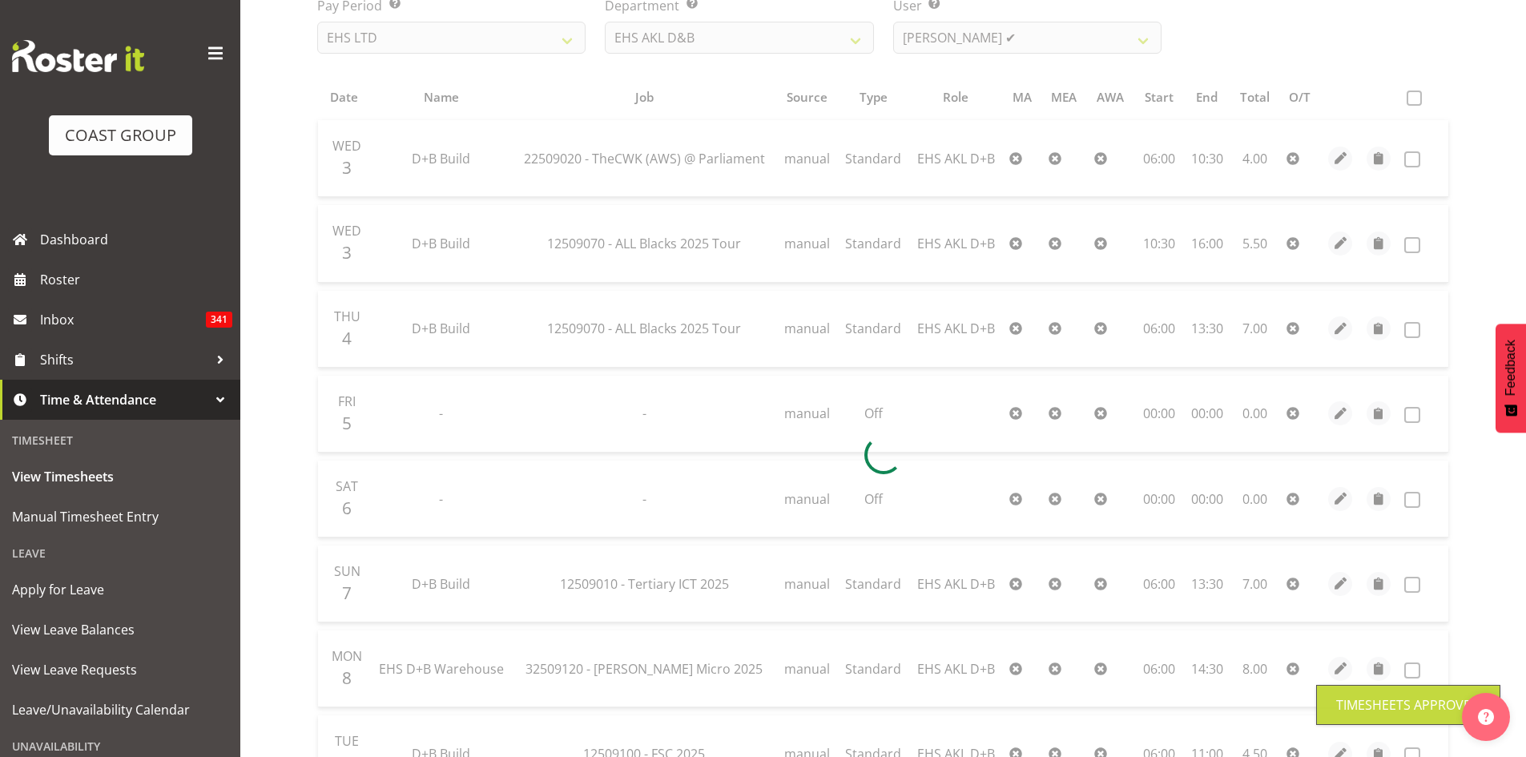
scroll to position [128, 0]
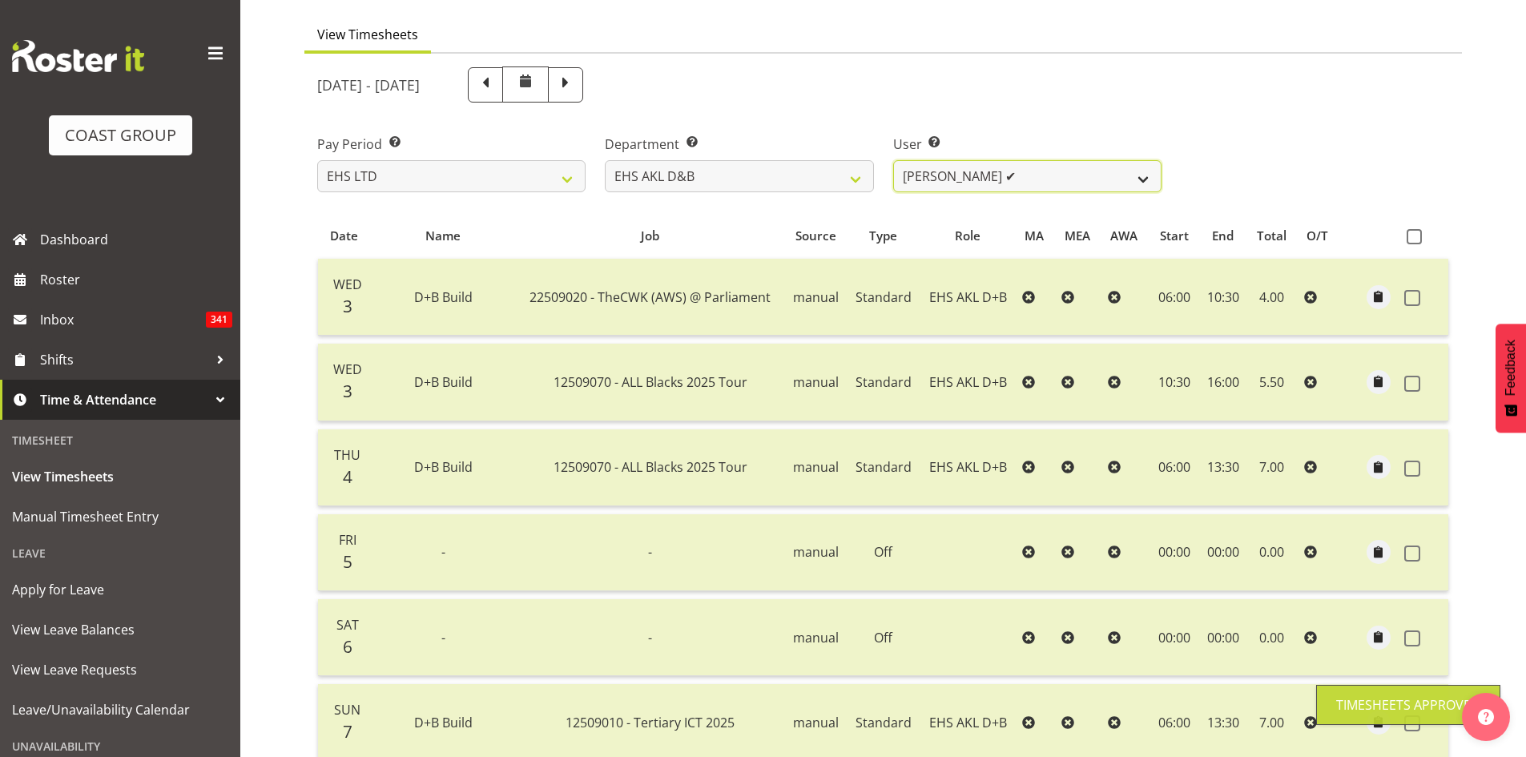
drag, startPoint x: 1033, startPoint y: 175, endPoint x: 1033, endPoint y: 183, distance: 8.1
click at [1033, 175] on select "[PERSON_NAME] Pua ✔ [PERSON_NAME] ✔ [PERSON_NAME] ✔ [PERSON_NAME] ✔ [PERSON_NAM…" at bounding box center [1027, 176] width 268 height 32
click at [893, 160] on select "[PERSON_NAME] Pua ✔ [PERSON_NAME] ✔ [PERSON_NAME] ✔ [PERSON_NAME] ✔ [PERSON_NAM…" at bounding box center [1027, 176] width 268 height 32
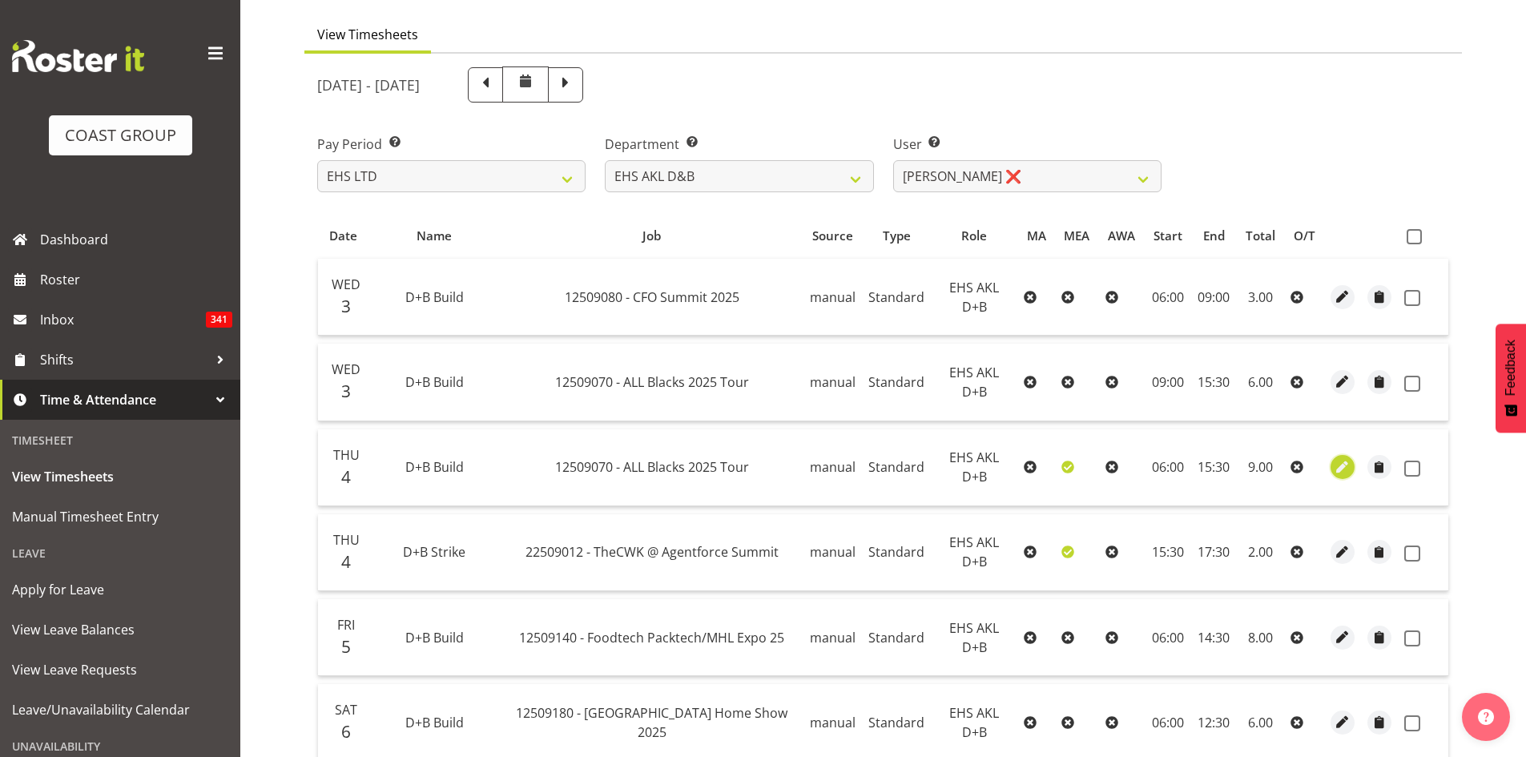
click at [1337, 461] on span "button" at bounding box center [1343, 467] width 18 height 18
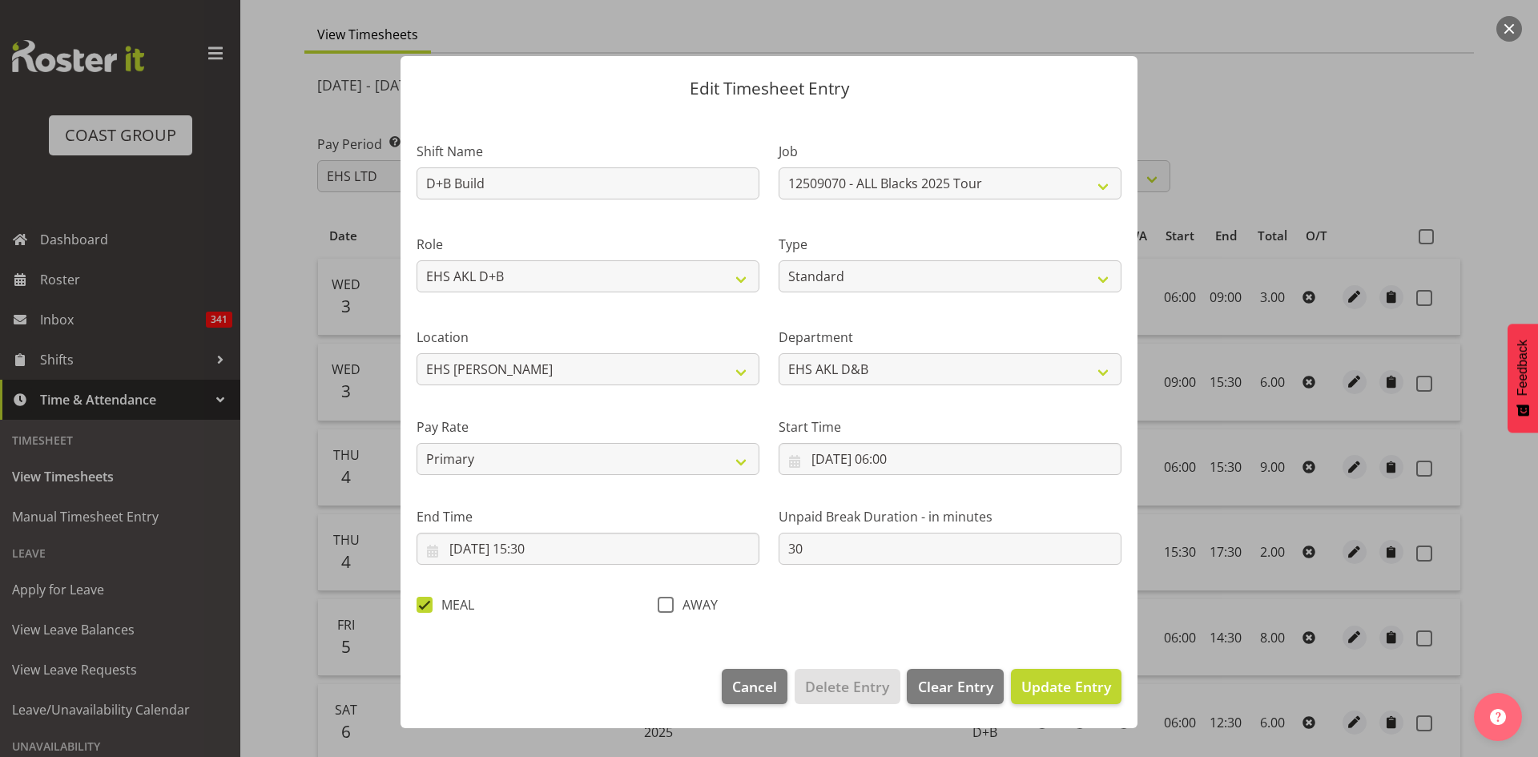
click at [426, 606] on span at bounding box center [425, 605] width 16 height 16
click at [426, 606] on input "MEAL" at bounding box center [422, 604] width 10 height 10
click at [1078, 695] on span "Update Entry" at bounding box center [1066, 686] width 90 height 19
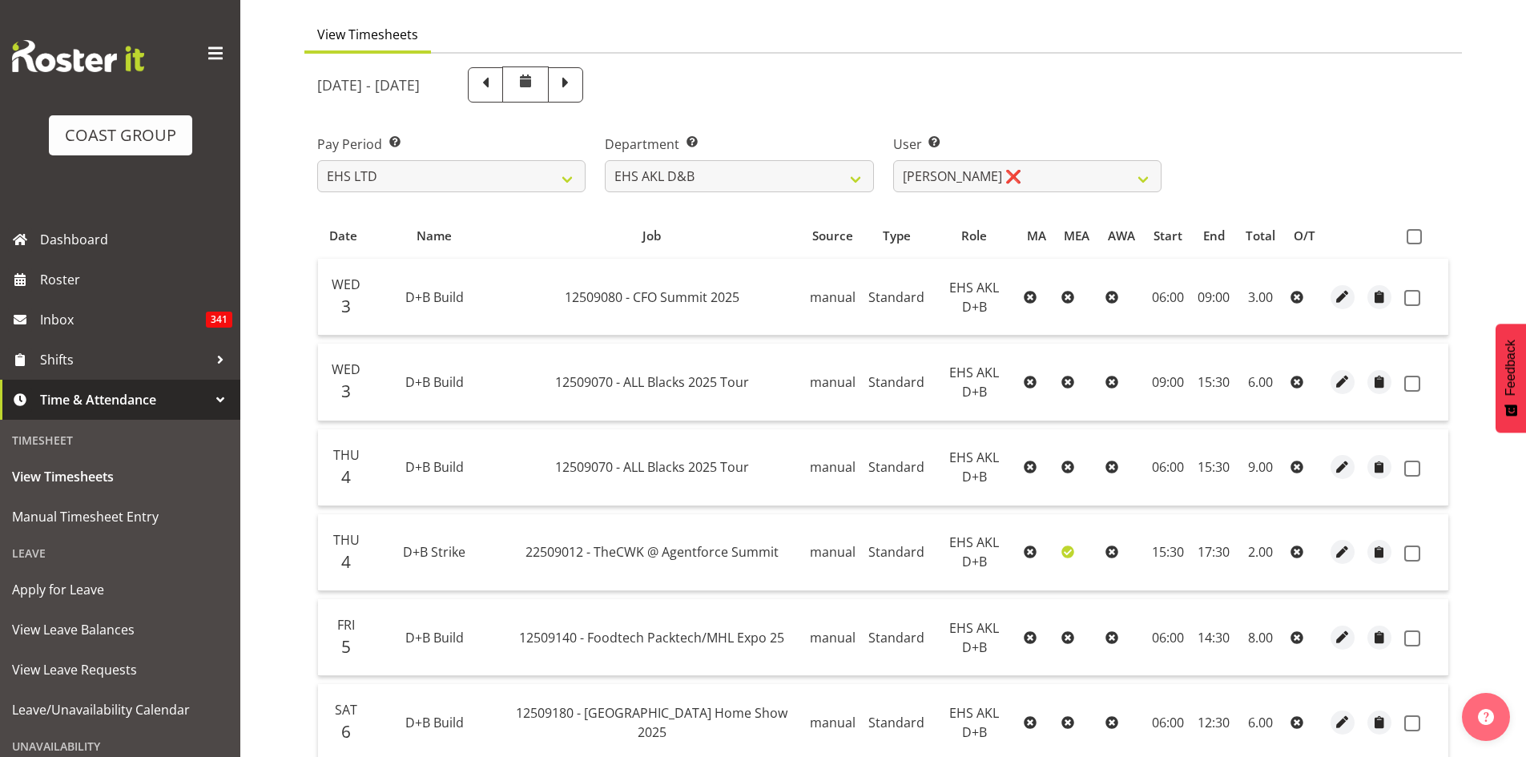
click at [1416, 238] on span at bounding box center [1414, 236] width 15 height 15
click at [1416, 238] on input "checkbox" at bounding box center [1412, 237] width 10 height 10
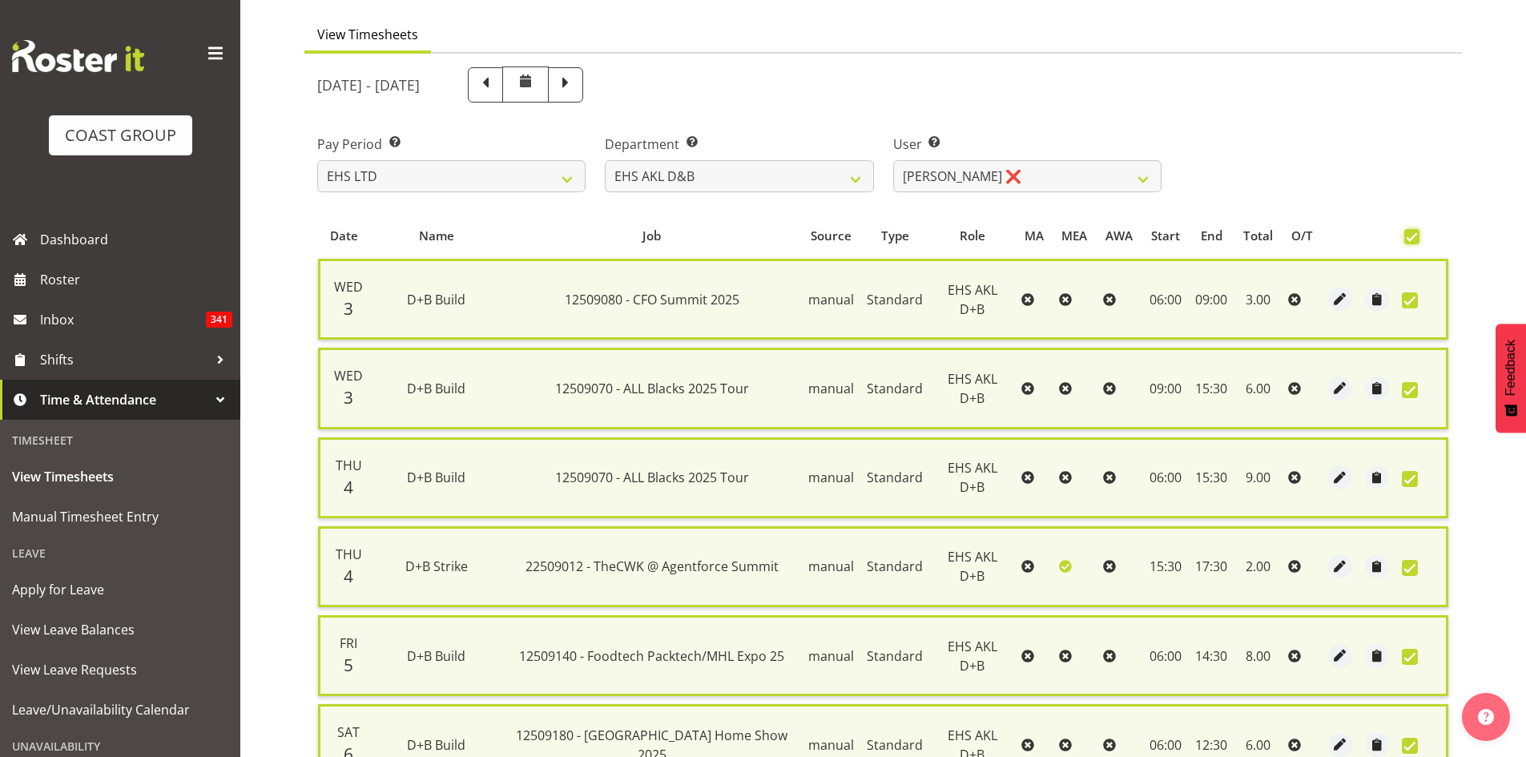
scroll to position [563, 0]
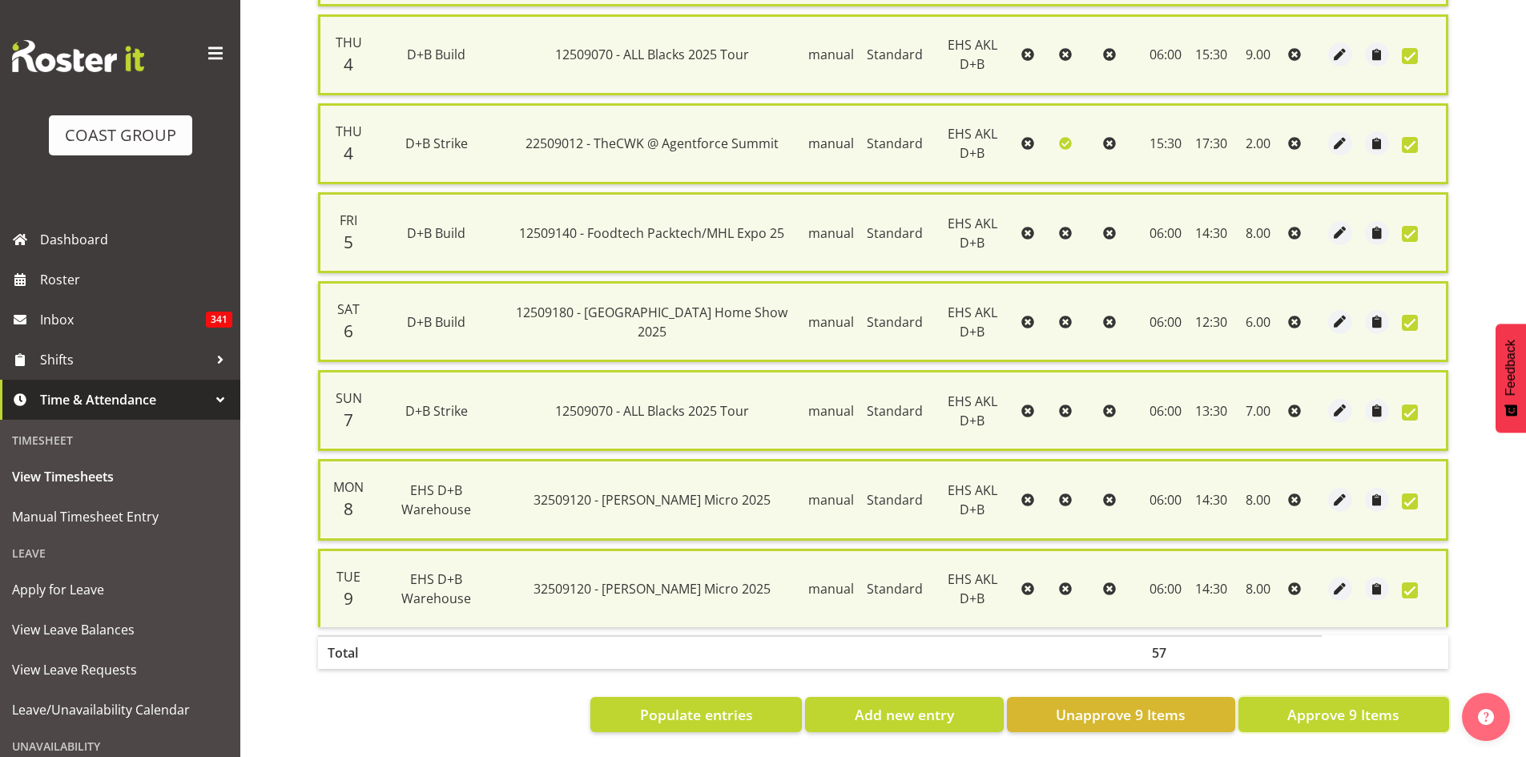
click at [1359, 704] on span "Approve 9 Items" at bounding box center [1343, 714] width 112 height 21
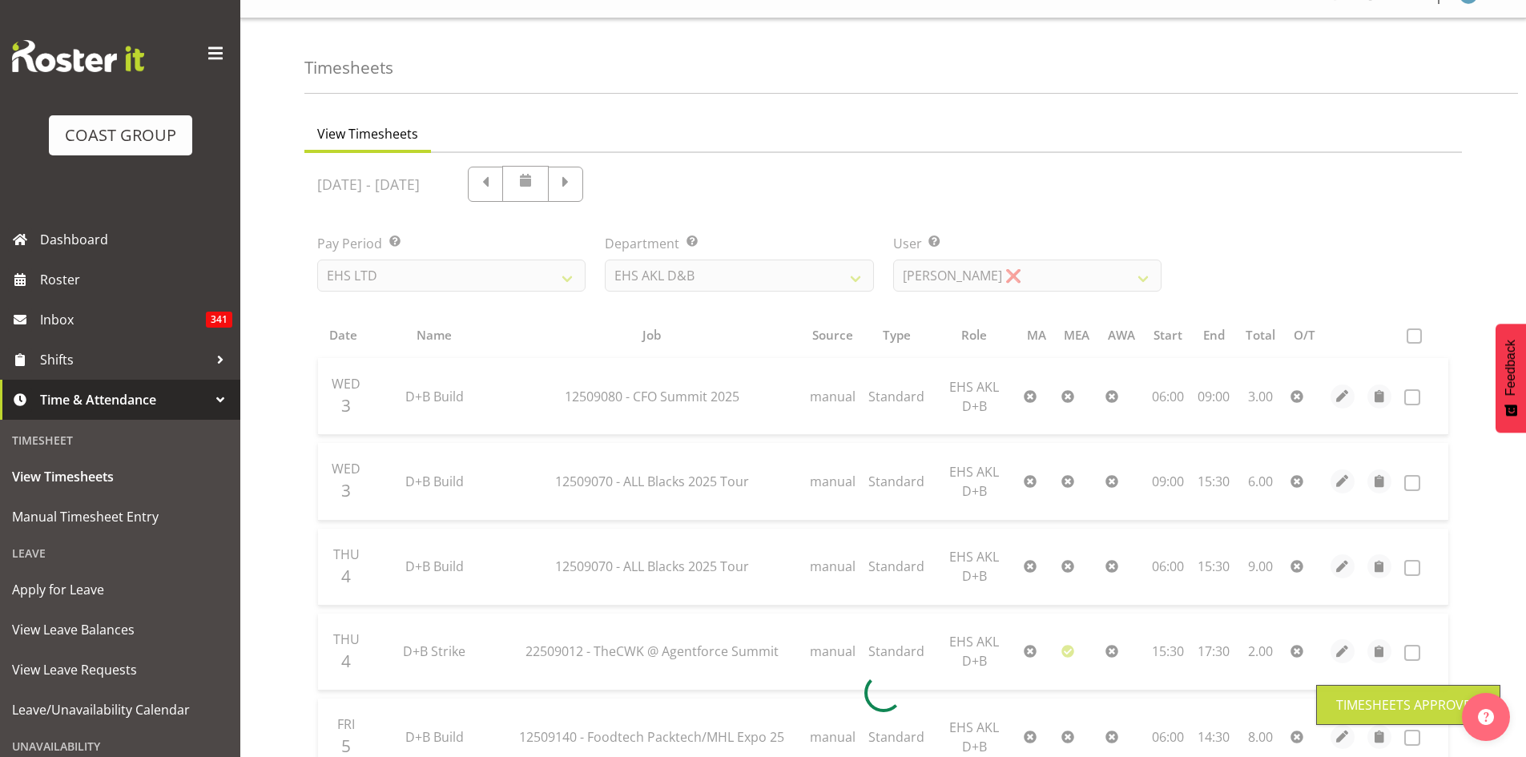
scroll to position [0, 0]
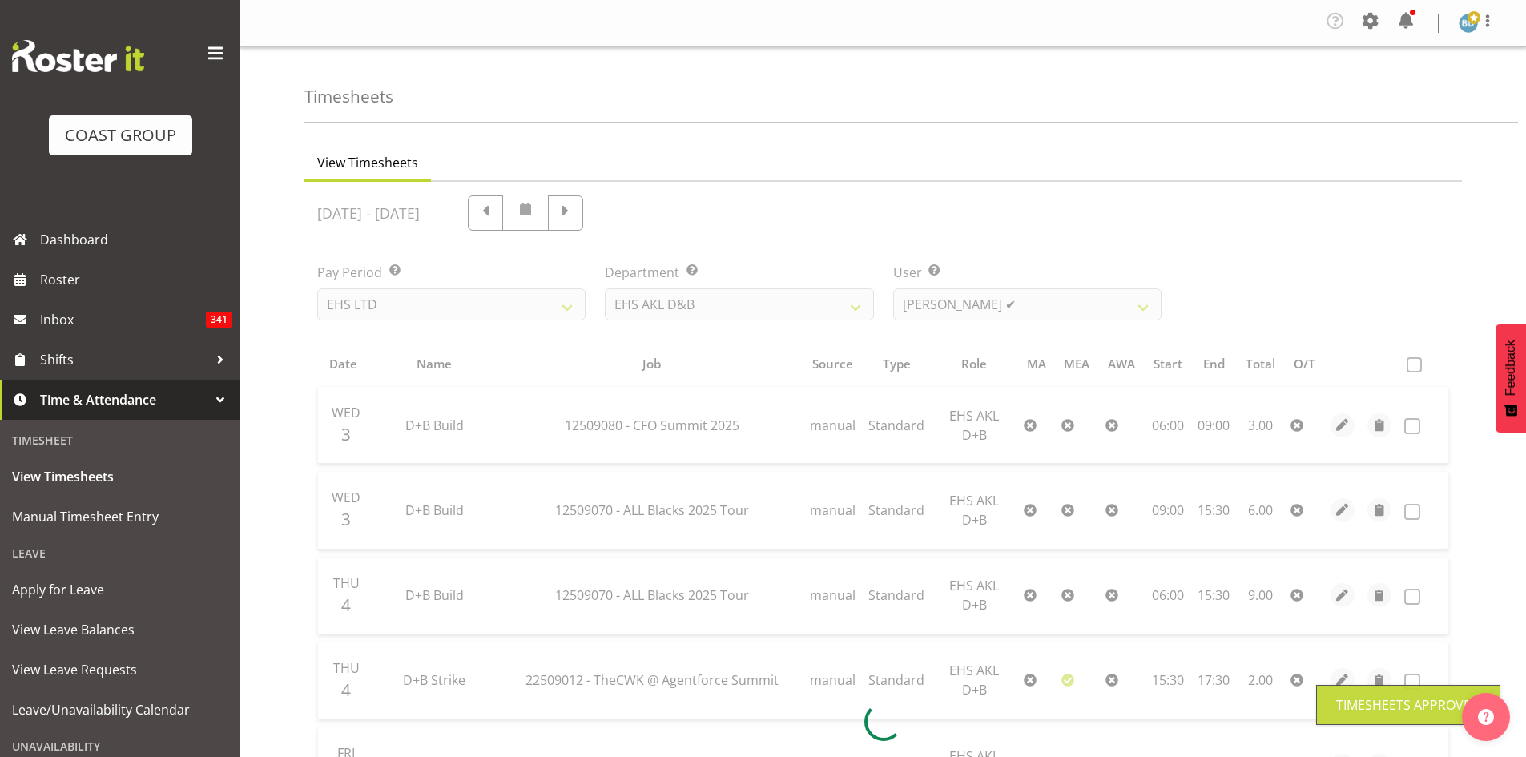
click at [1131, 310] on div at bounding box center [883, 721] width 1158 height 1079
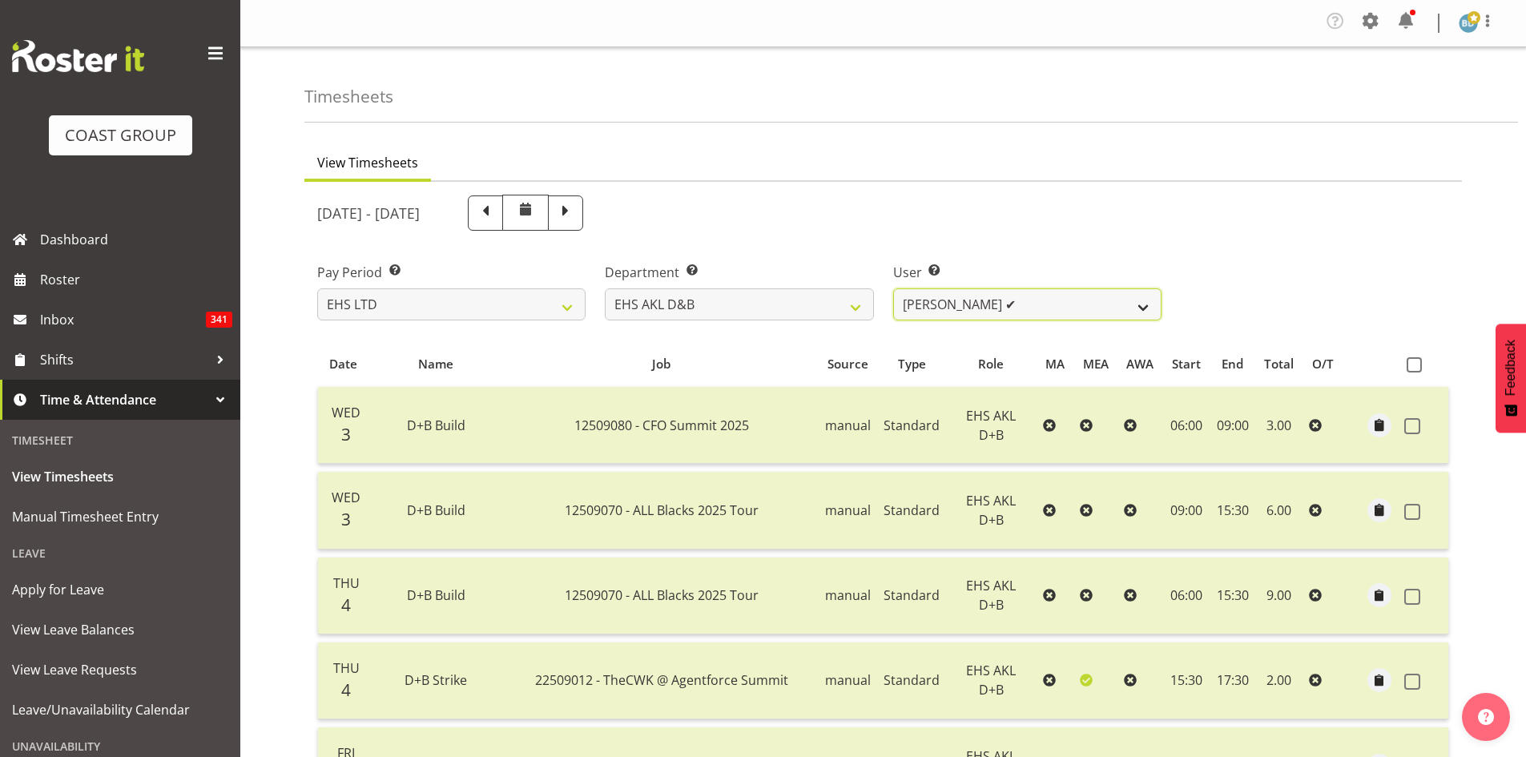
click at [1129, 307] on select "[PERSON_NAME] Pua ✔ [PERSON_NAME] ✔ [PERSON_NAME] ✔ [PERSON_NAME] ✔ [PERSON_NAM…" at bounding box center [1027, 304] width 268 height 32
click at [893, 288] on select "[PERSON_NAME] Pua ✔ [PERSON_NAME] ✔ [PERSON_NAME] ✔ [PERSON_NAME] ✔ [PERSON_NAM…" at bounding box center [1027, 304] width 268 height 32
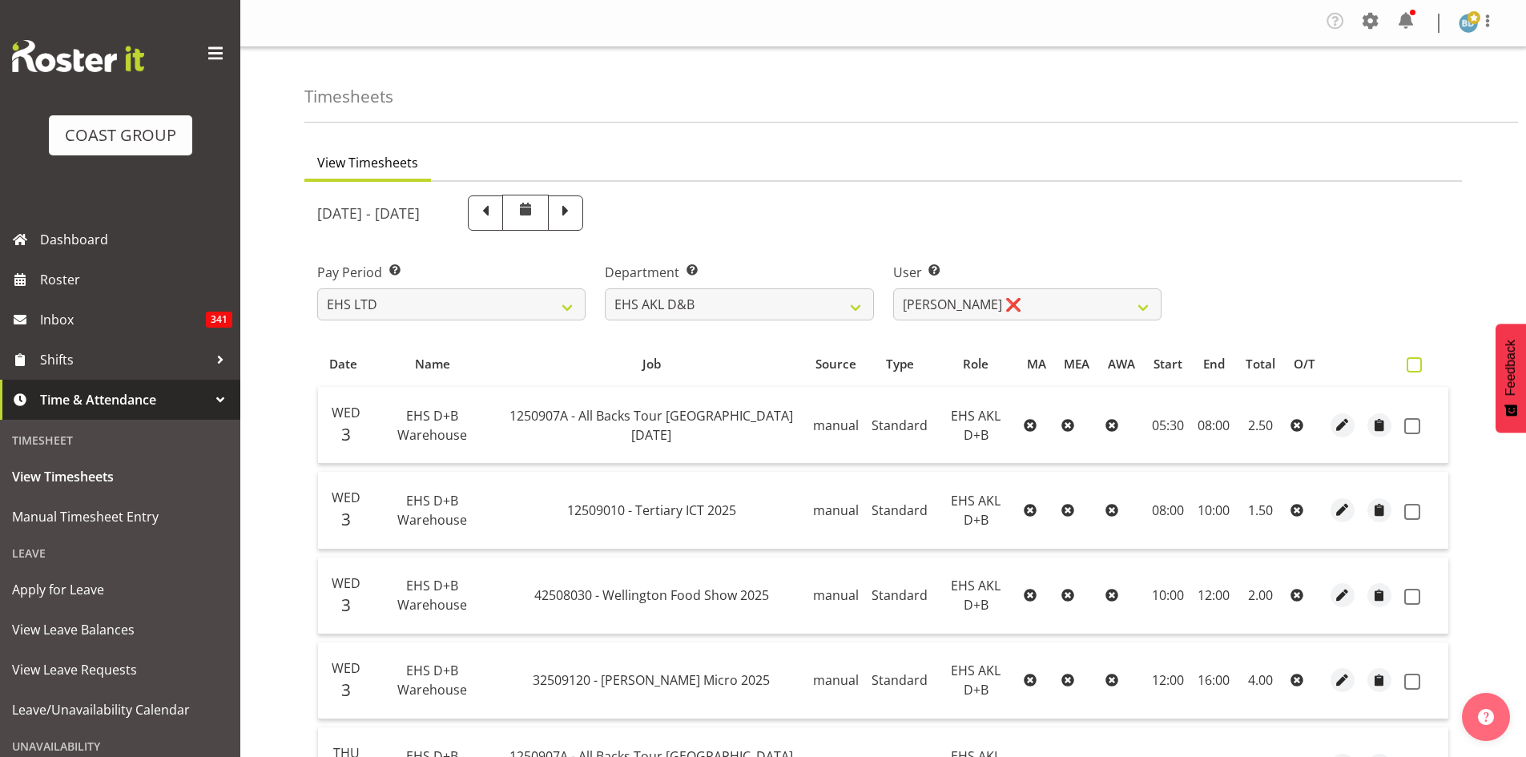
click at [1414, 361] on span at bounding box center [1414, 364] width 15 height 15
click at [1414, 361] on input "checkbox" at bounding box center [1412, 365] width 10 height 10
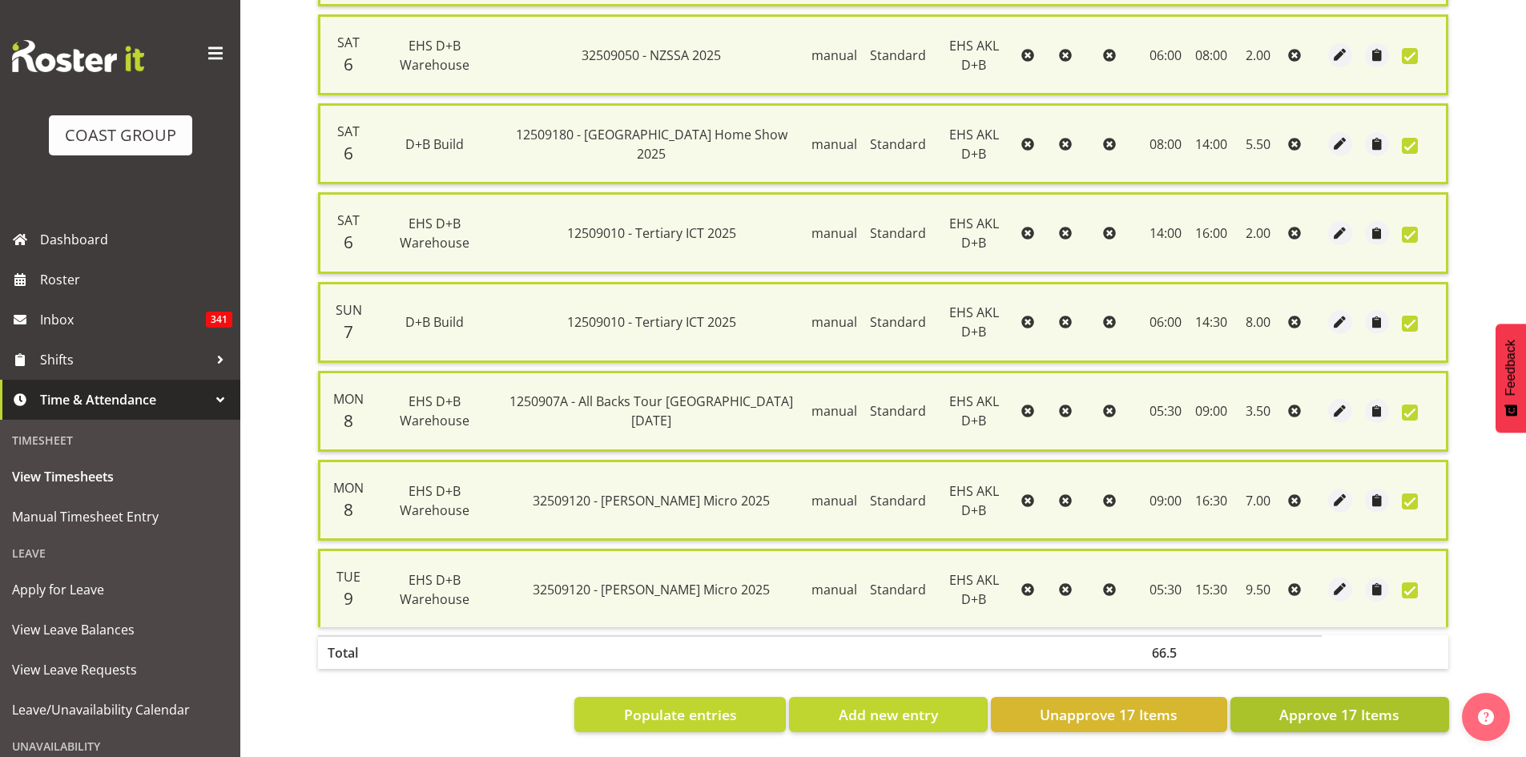
scroll to position [1275, 0]
click at [1338, 704] on span "Approve 17 Items" at bounding box center [1339, 714] width 120 height 21
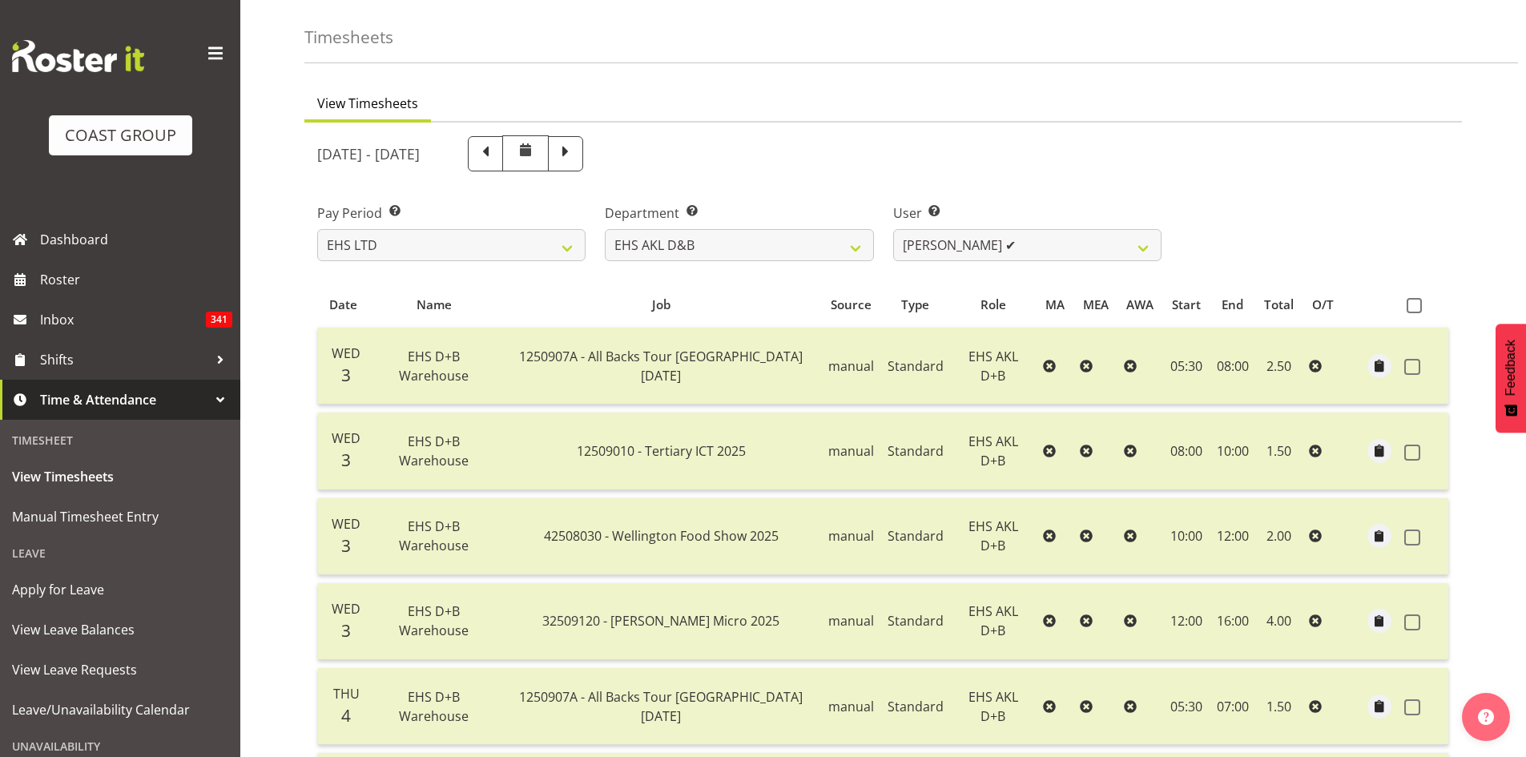
scroll to position [0, 0]
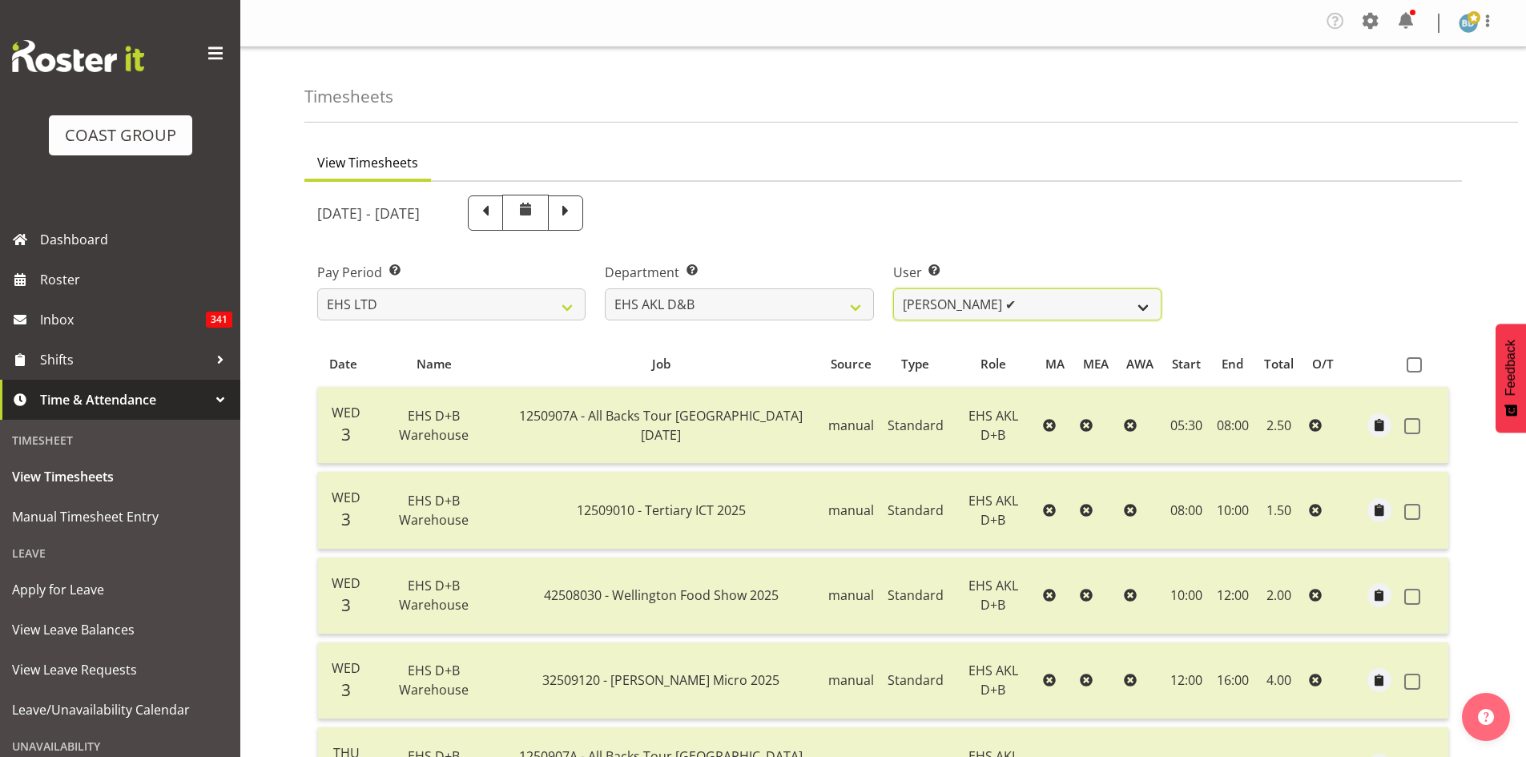
click at [1080, 309] on select "[PERSON_NAME] Pua ✔ [PERSON_NAME] ✔ [PERSON_NAME] ✔ [PERSON_NAME] ✔ [PERSON_NAM…" at bounding box center [1027, 304] width 268 height 32
click at [893, 288] on select "[PERSON_NAME] Pua ✔ [PERSON_NAME] ✔ [PERSON_NAME] ✔ [PERSON_NAME] ✔ [PERSON_NAM…" at bounding box center [1027, 304] width 268 height 32
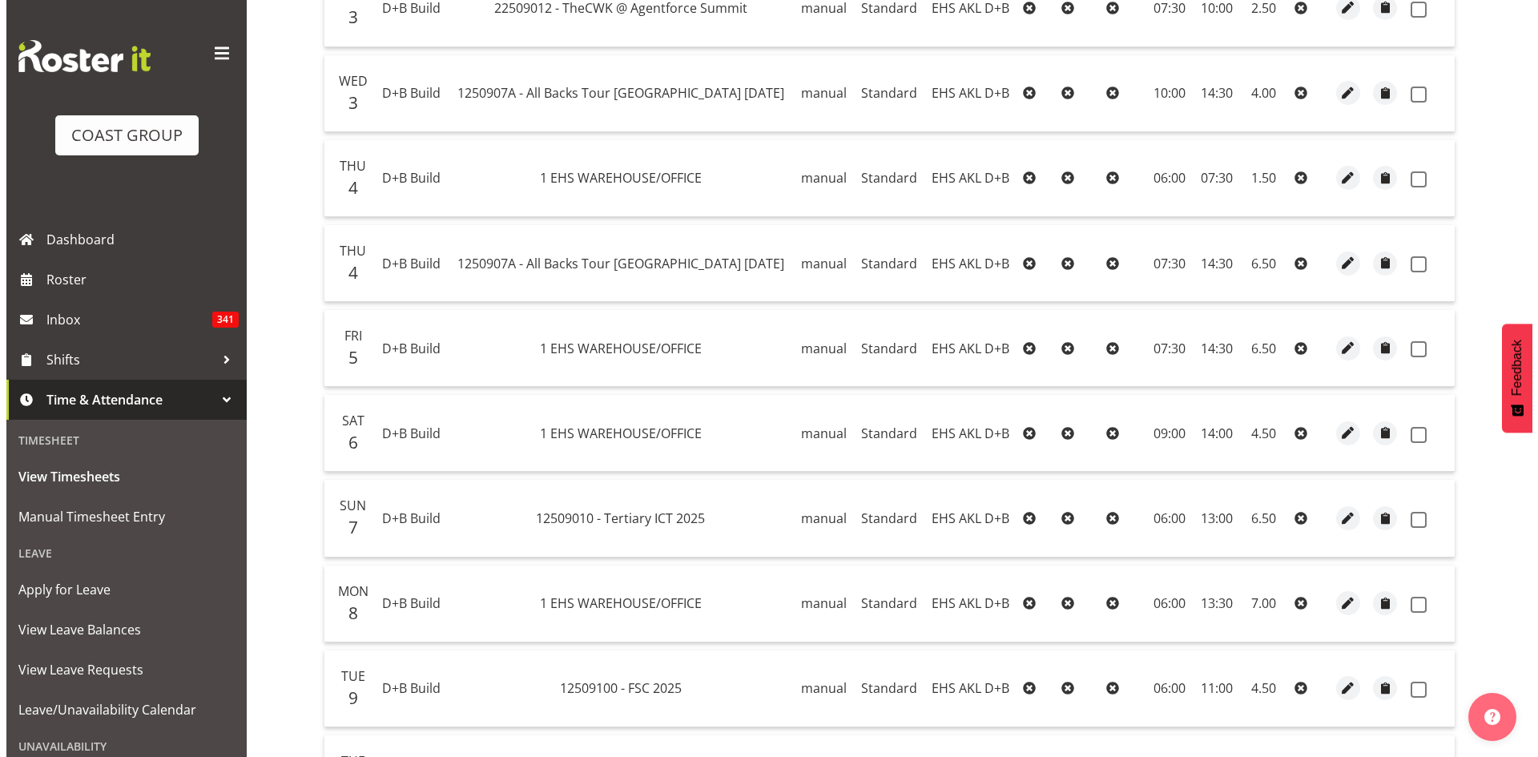
scroll to position [534, 0]
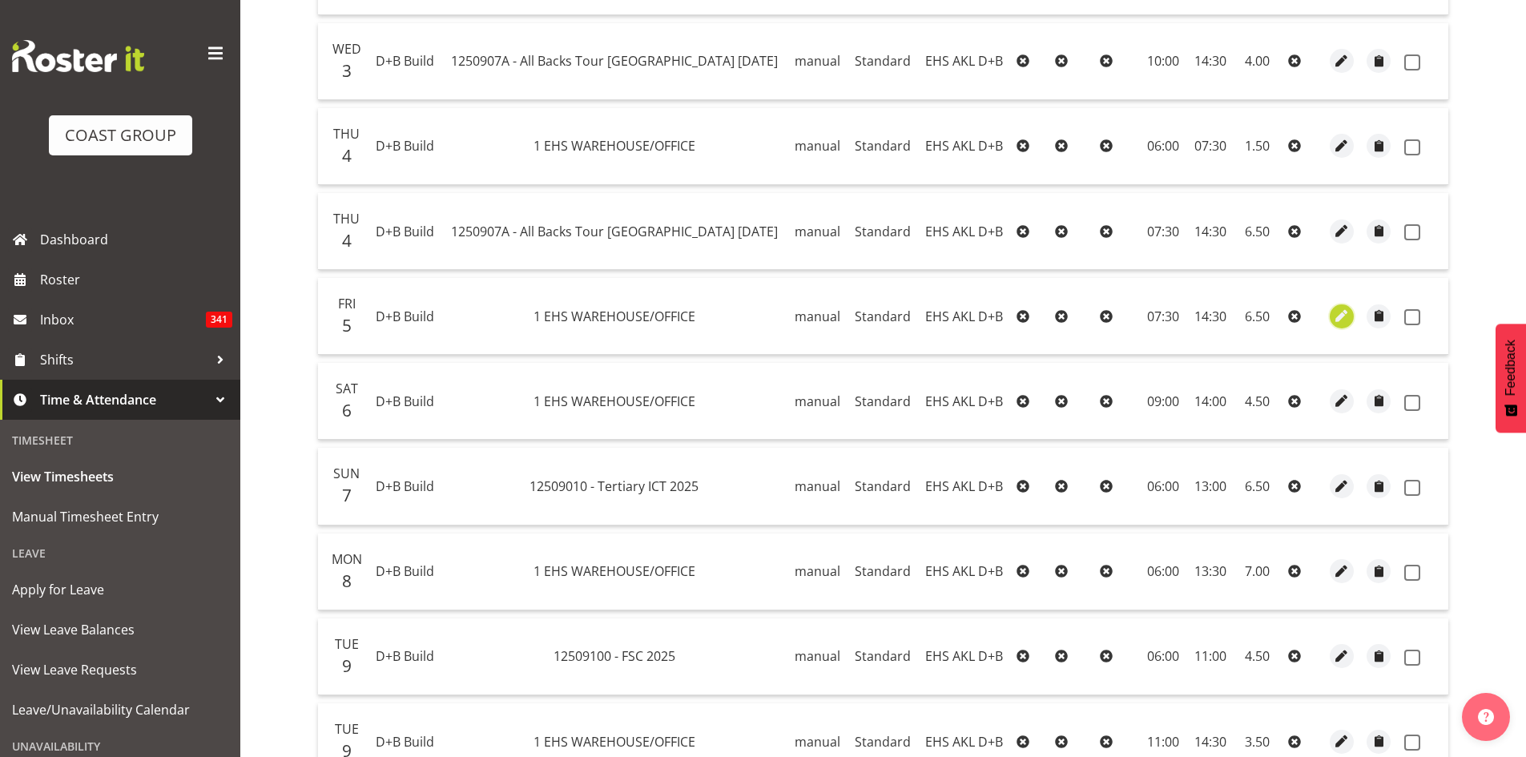
click at [1343, 315] on span "button" at bounding box center [1341, 316] width 18 height 18
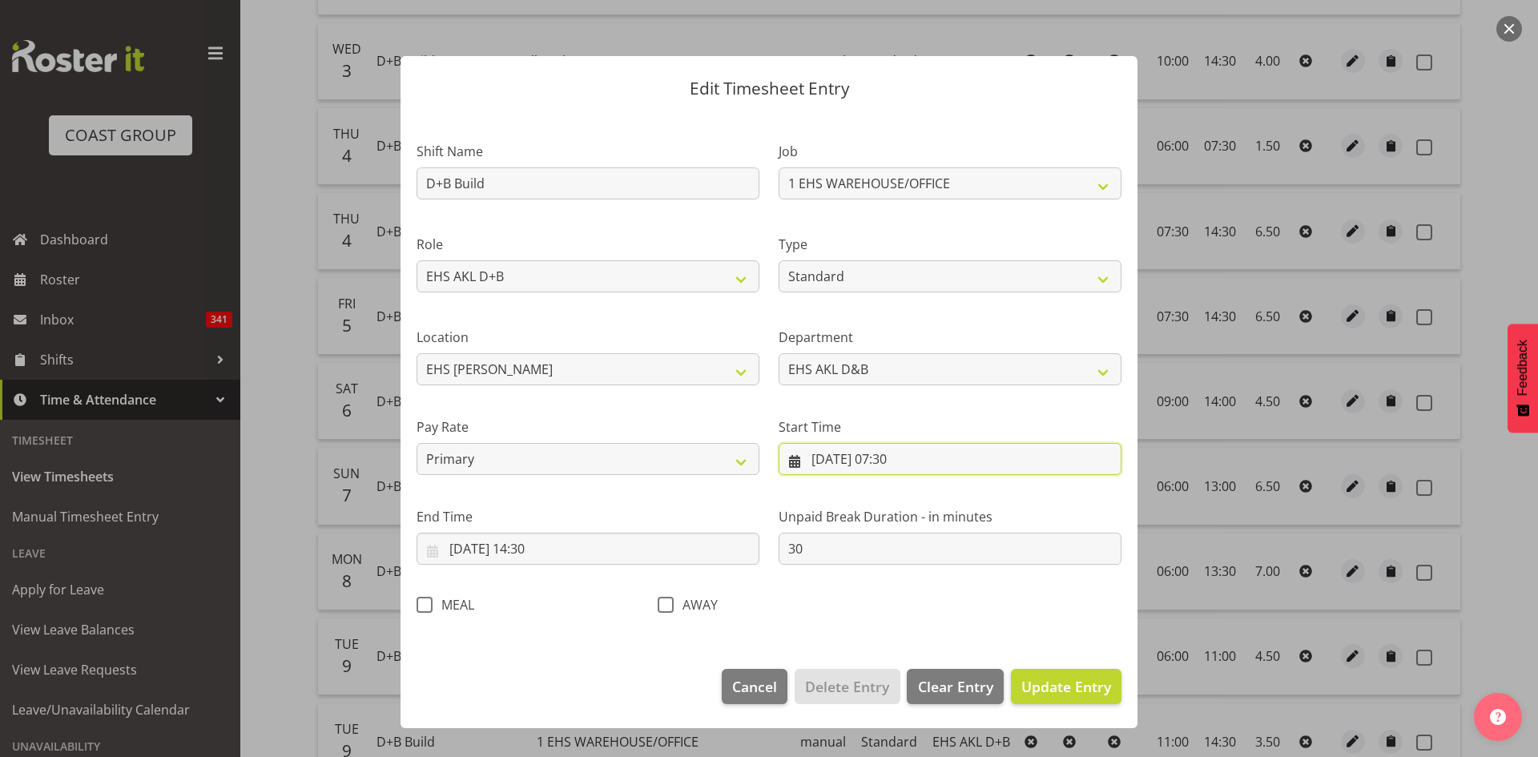
click at [898, 454] on input "[DATE] 07:30" at bounding box center [950, 459] width 343 height 32
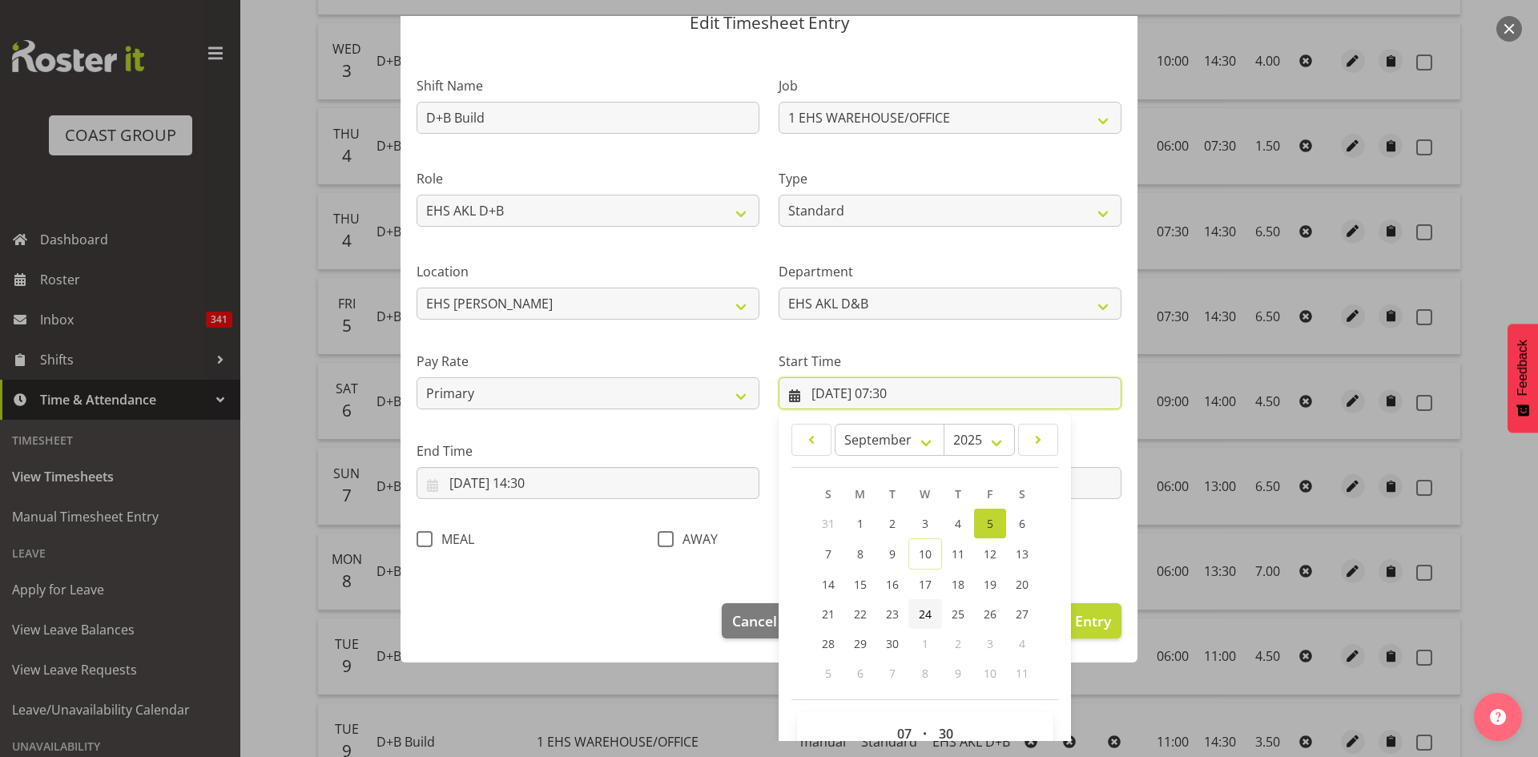
scroll to position [100, 0]
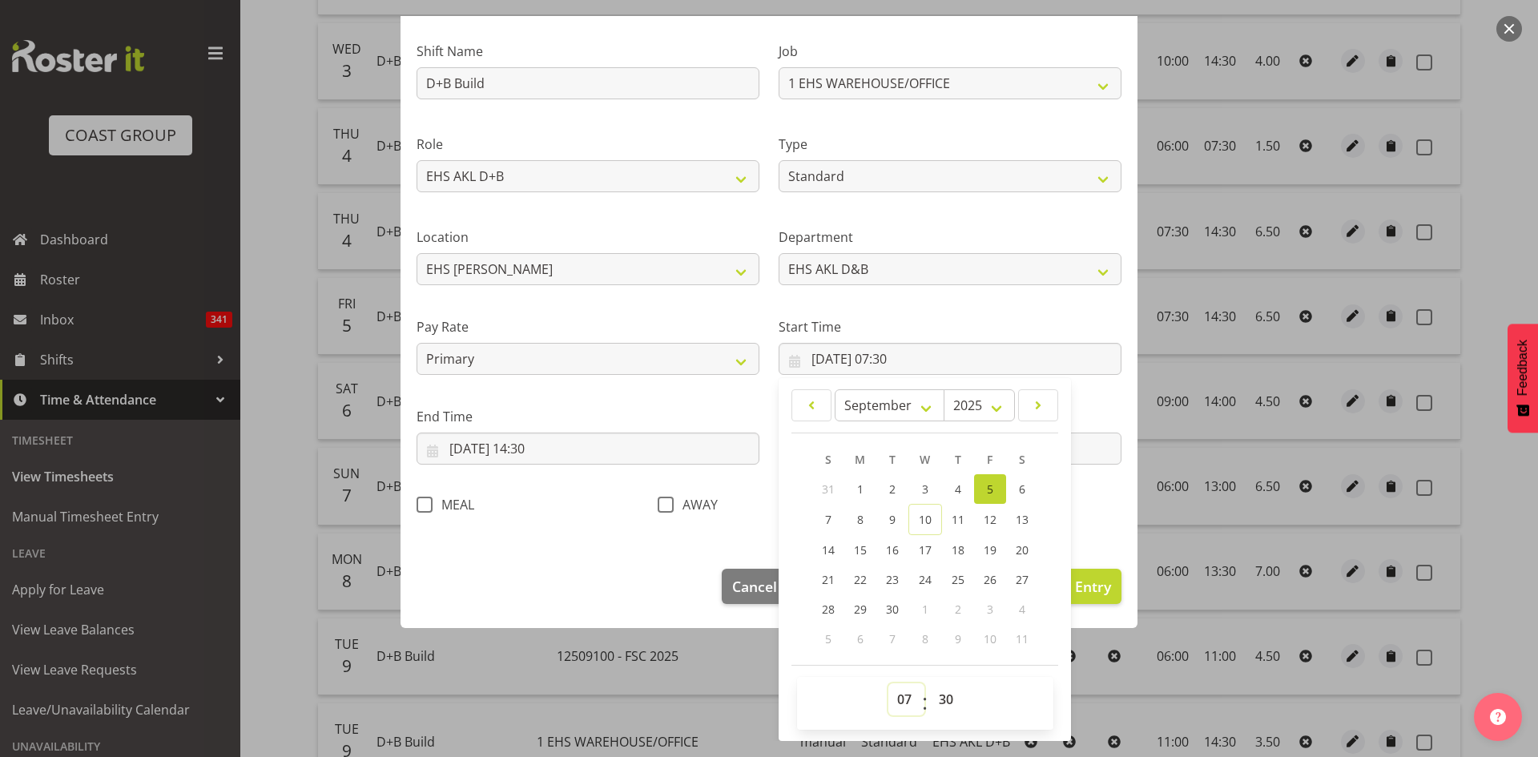
click at [892, 700] on select "00 01 02 03 04 05 06 07 08 09 10 11 12 13 14 15 16 17 18 19 20 21 22 23" at bounding box center [906, 699] width 36 height 32
click at [888, 683] on select "00 01 02 03 04 05 06 07 08 09 10 11 12 13 14 15 16 17 18 19 20 21 22 23" at bounding box center [906, 699] width 36 height 32
click at [938, 703] on select "00 01 02 03 04 05 06 07 08 09 10 11 12 13 14 15 16 17 18 19 20 21 22 23 24 25 2…" at bounding box center [948, 699] width 36 height 32
click at [930, 683] on select "00 01 02 03 04 05 06 07 08 09 10 11 12 13 14 15 16 17 18 19 20 21 22 23 24 25 2…" at bounding box center [948, 699] width 36 height 32
click at [506, 562] on footer "Cancel Delete Entry Clear Entry Update Entry" at bounding box center [769, 590] width 737 height 75
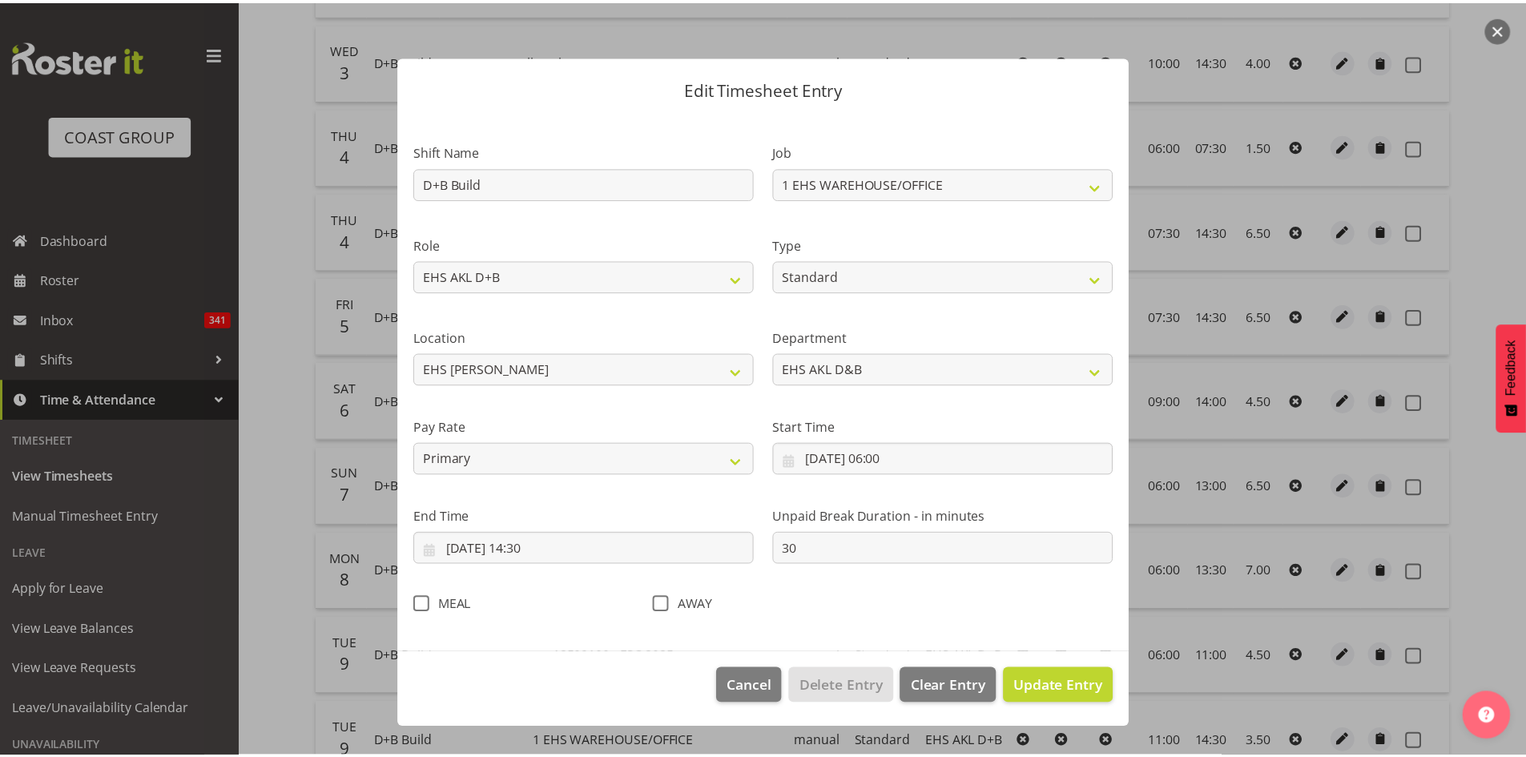
scroll to position [0, 0]
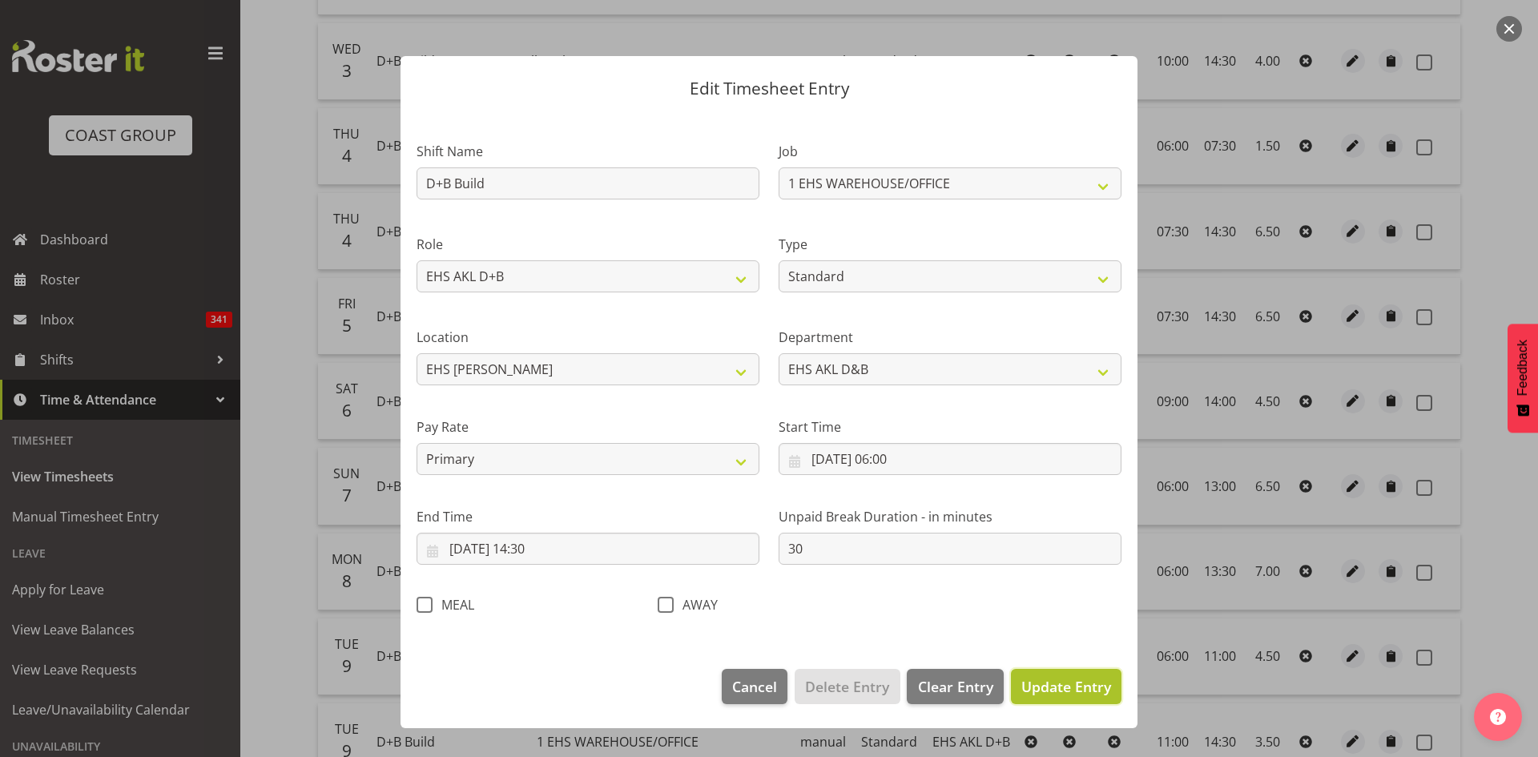
click at [1045, 697] on button "Update Entry" at bounding box center [1066, 686] width 111 height 35
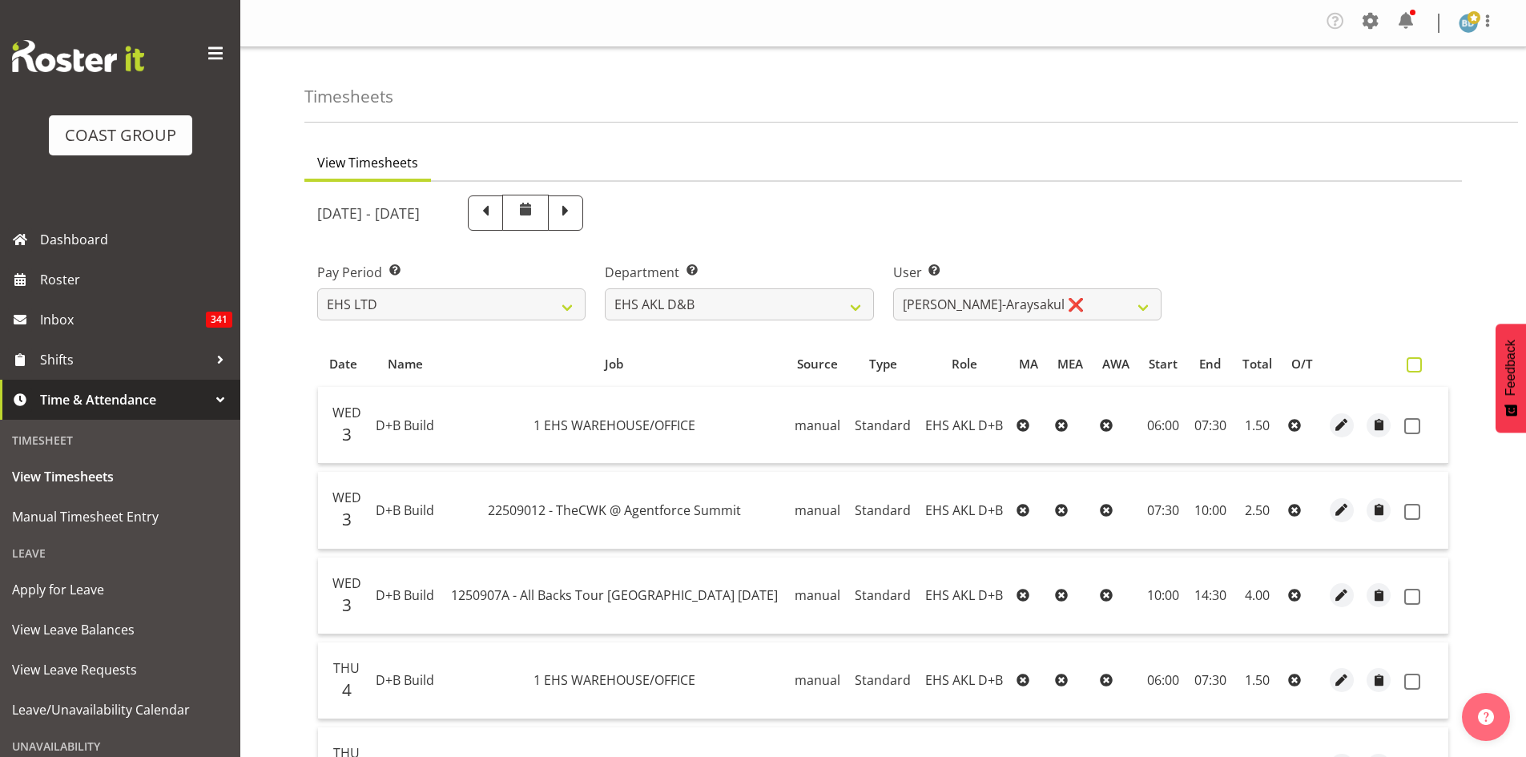
click at [1414, 362] on span at bounding box center [1414, 364] width 15 height 15
click at [1414, 362] on input "checkbox" at bounding box center [1412, 365] width 10 height 10
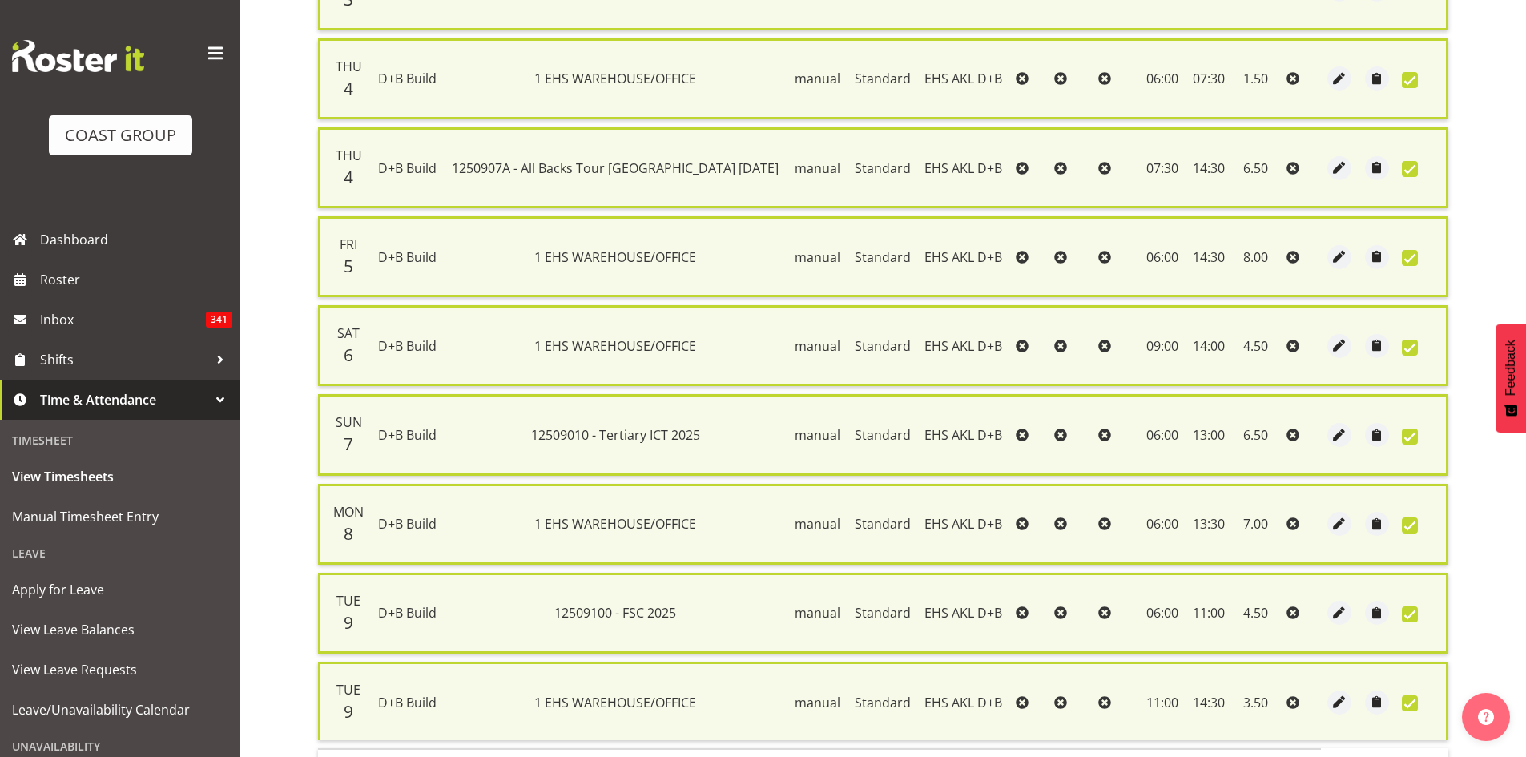
scroll to position [741, 0]
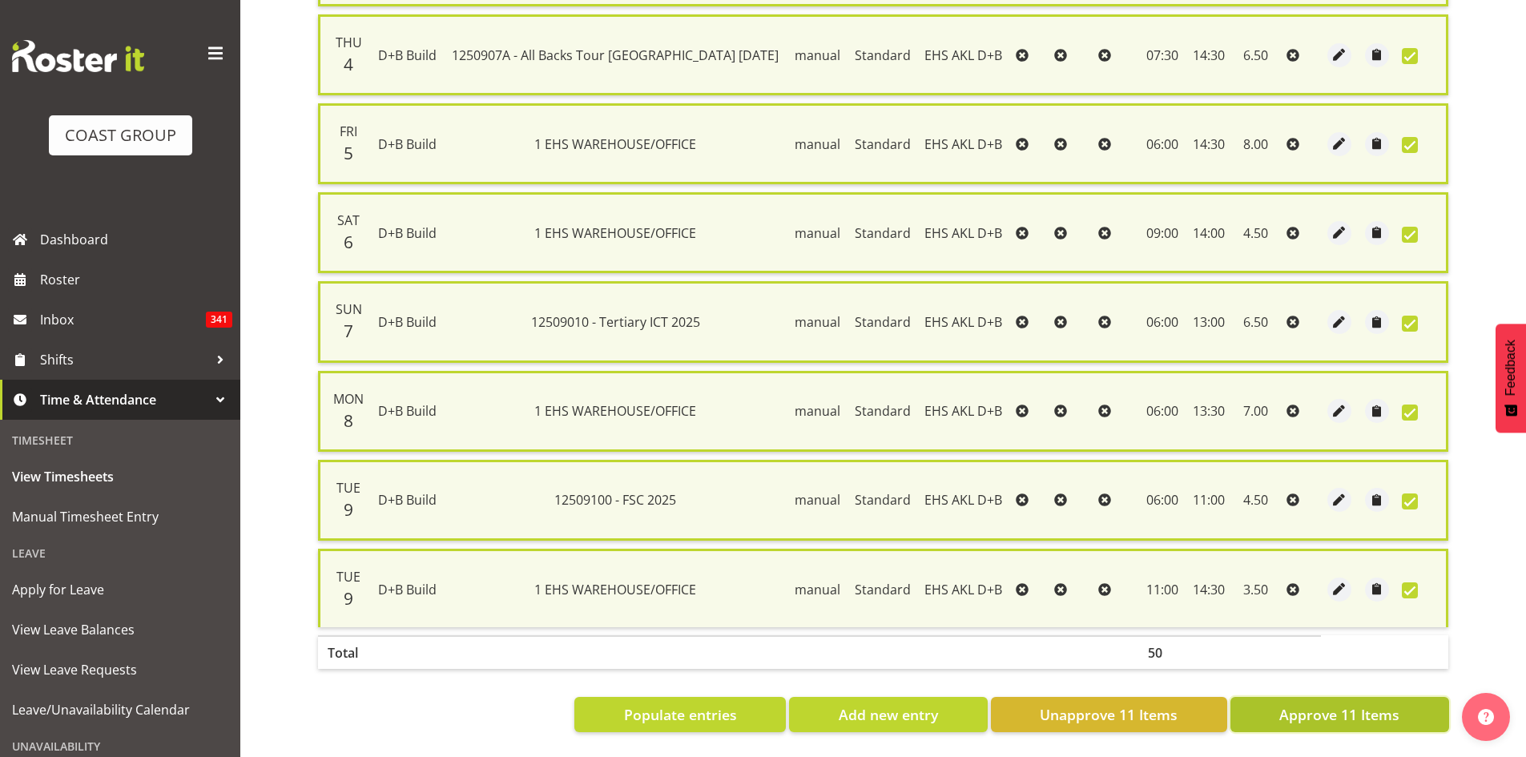
click at [1365, 704] on span "Approve 11 Items" at bounding box center [1339, 714] width 120 height 21
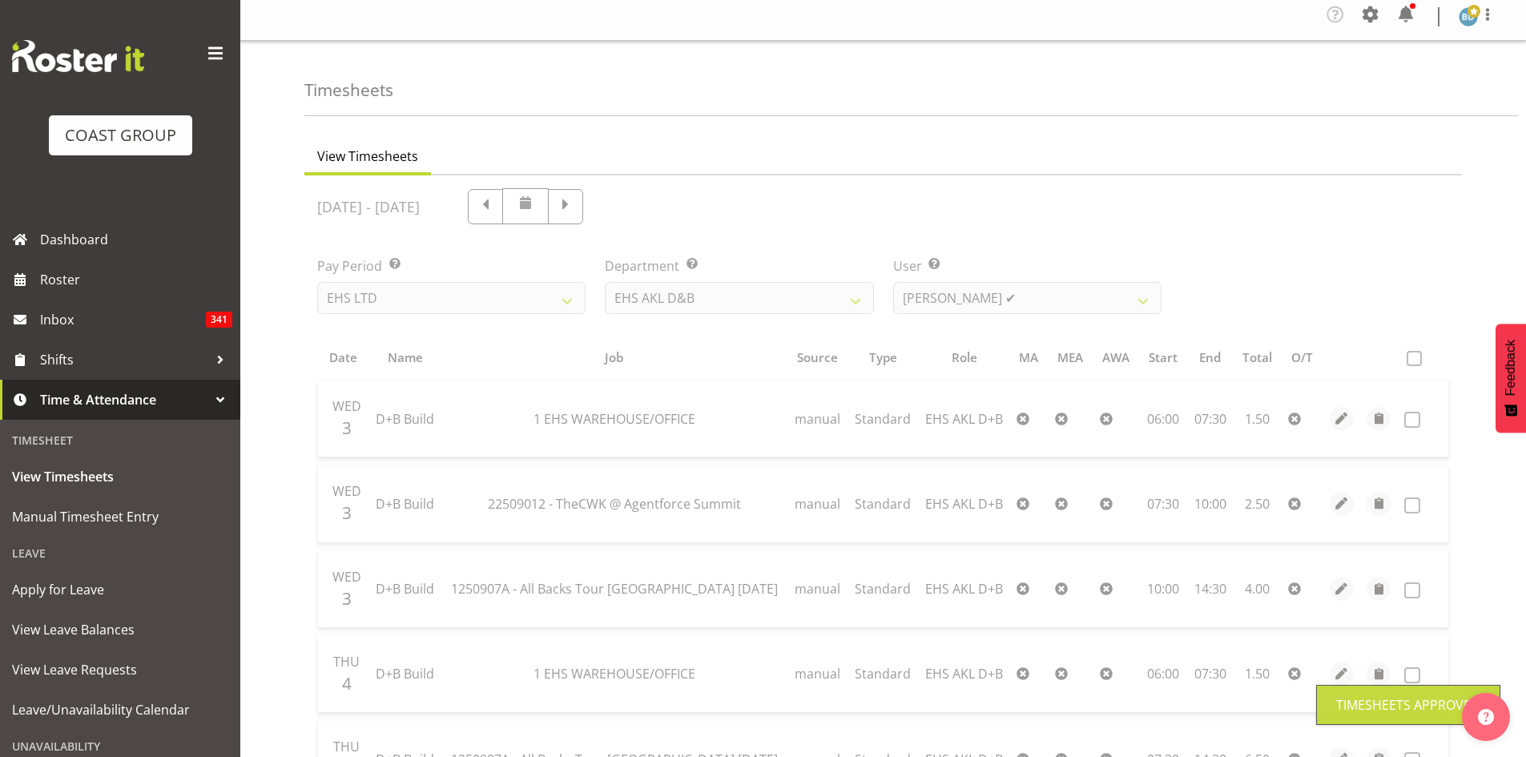
scroll to position [0, 0]
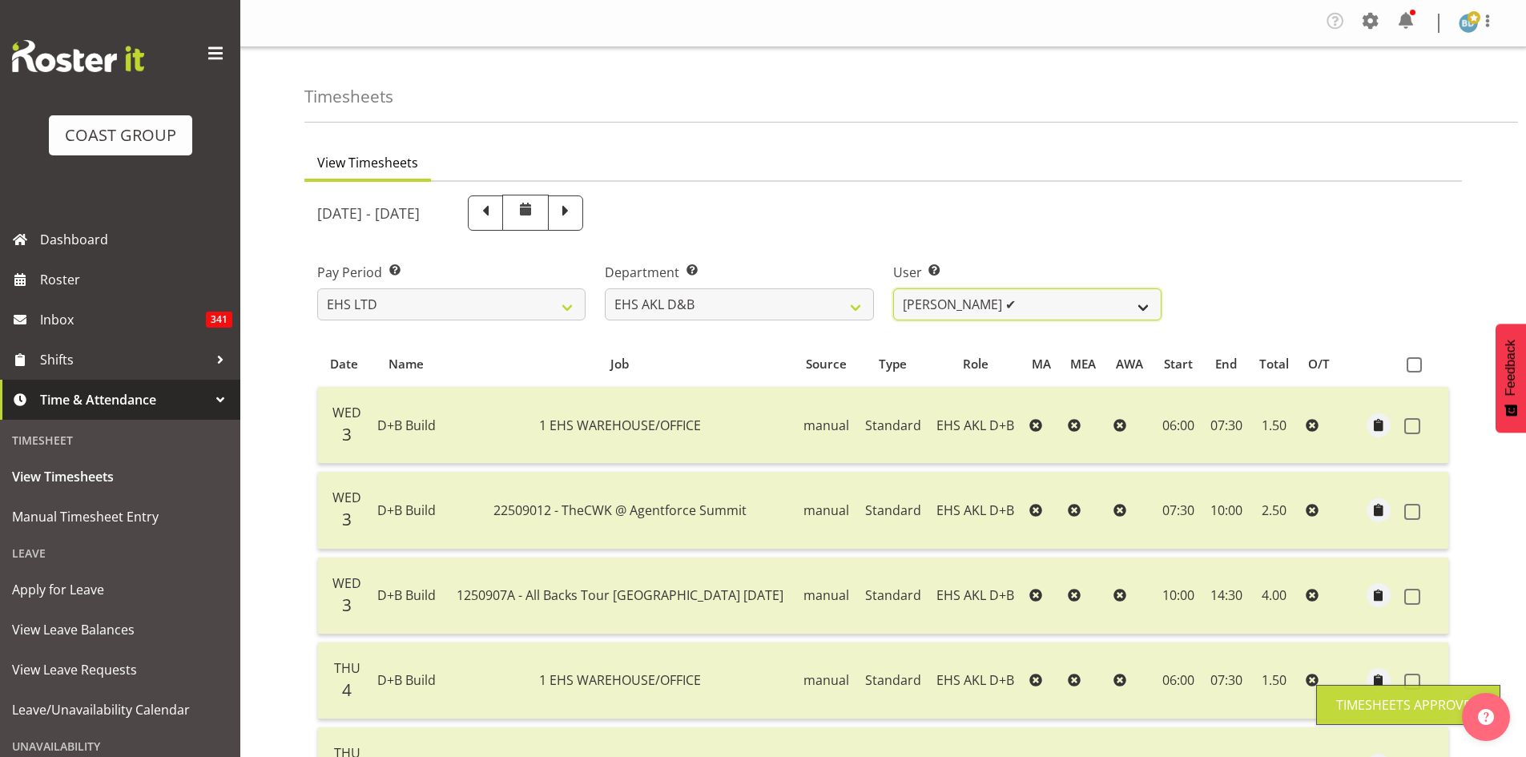
click at [1001, 313] on select "[PERSON_NAME] Pua ✔ [PERSON_NAME] ✔ [PERSON_NAME] ✔ [PERSON_NAME] ✔ [PERSON_NAM…" at bounding box center [1027, 304] width 268 height 32
click at [893, 288] on select "[PERSON_NAME] Pua ✔ [PERSON_NAME] ✔ [PERSON_NAME] ✔ [PERSON_NAME] ✔ [PERSON_NAM…" at bounding box center [1027, 304] width 268 height 32
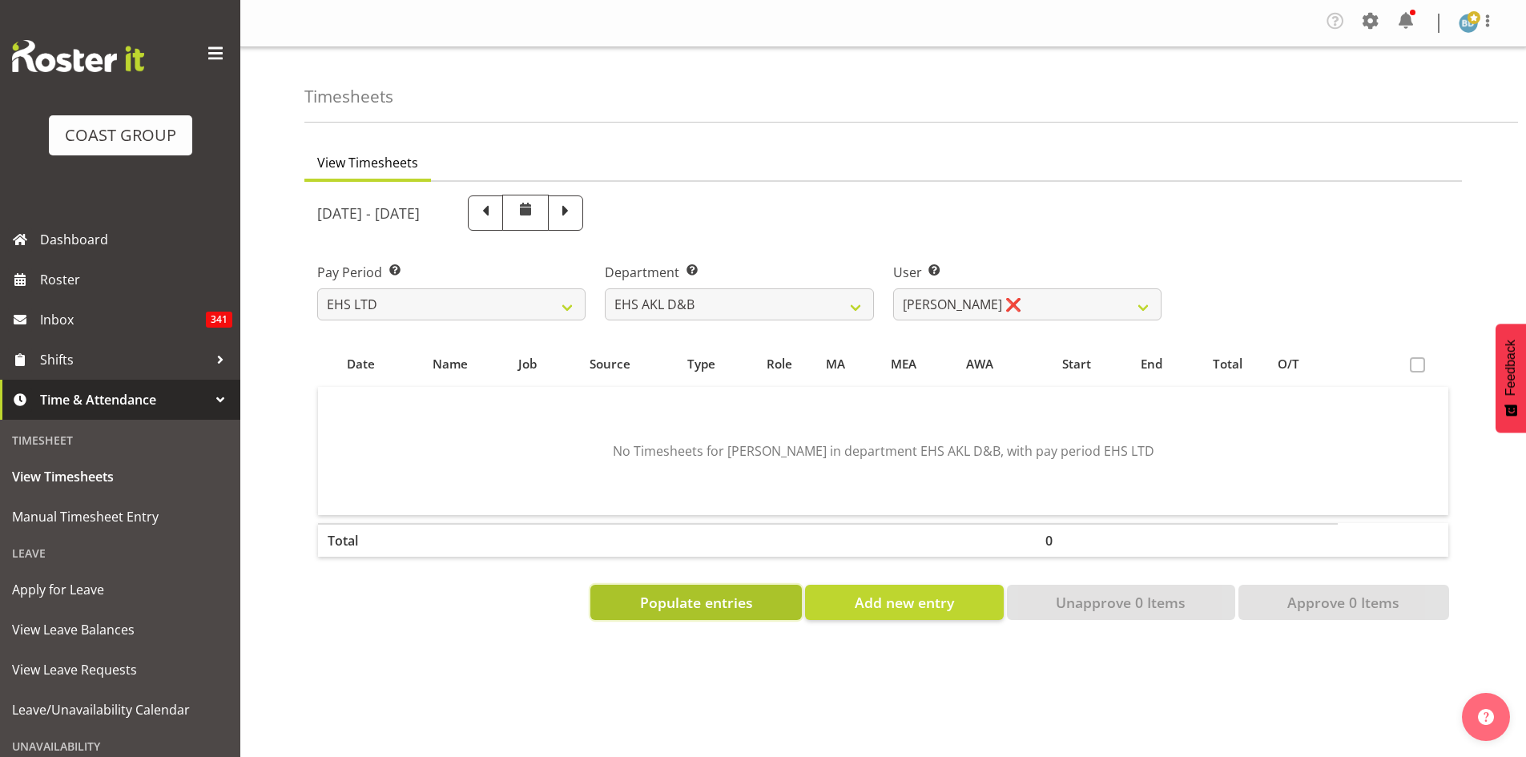
click at [683, 610] on span "Populate entries" at bounding box center [696, 602] width 113 height 21
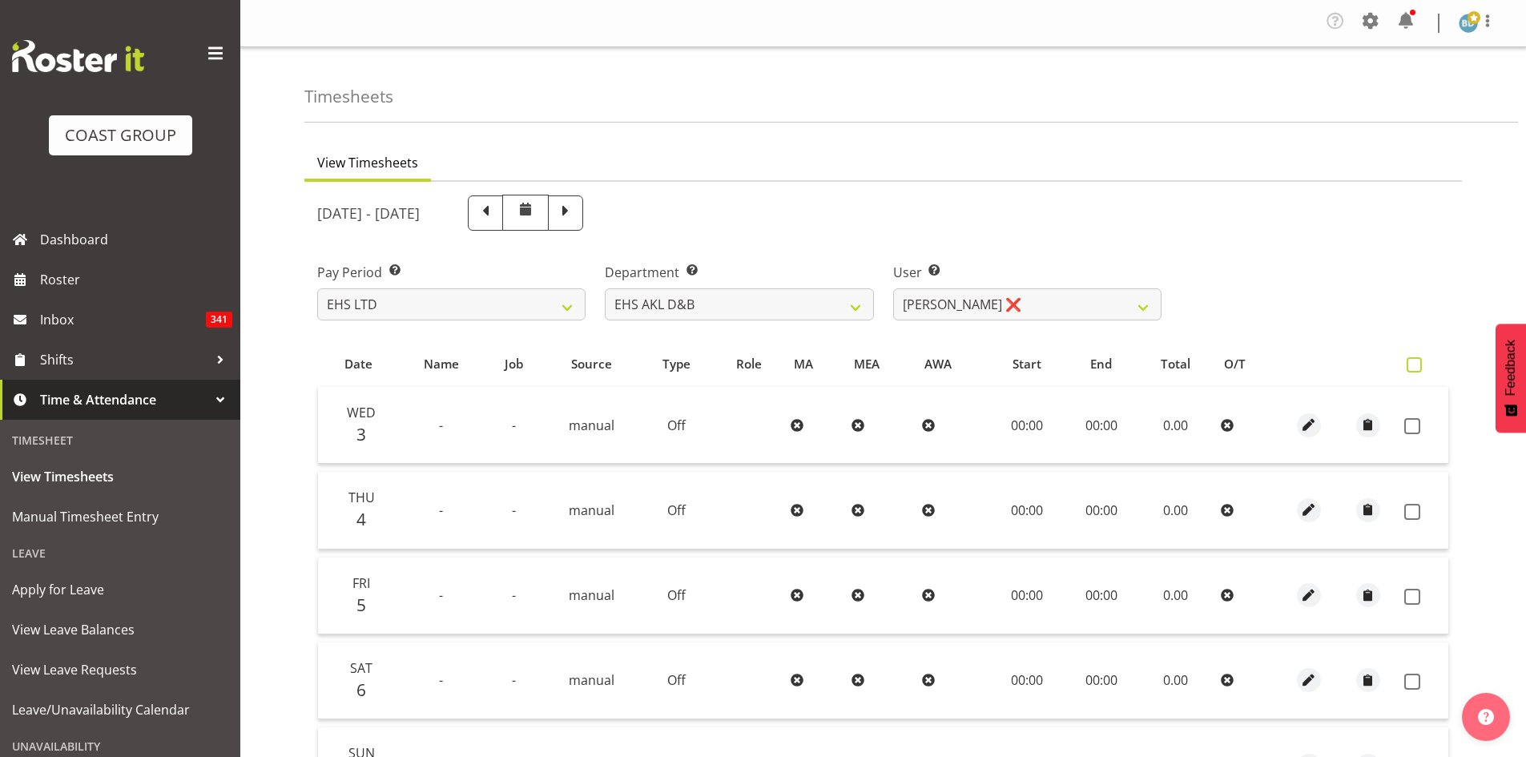
click at [1408, 367] on span at bounding box center [1414, 364] width 15 height 15
click at [1408, 367] on input "checkbox" at bounding box center [1412, 365] width 10 height 10
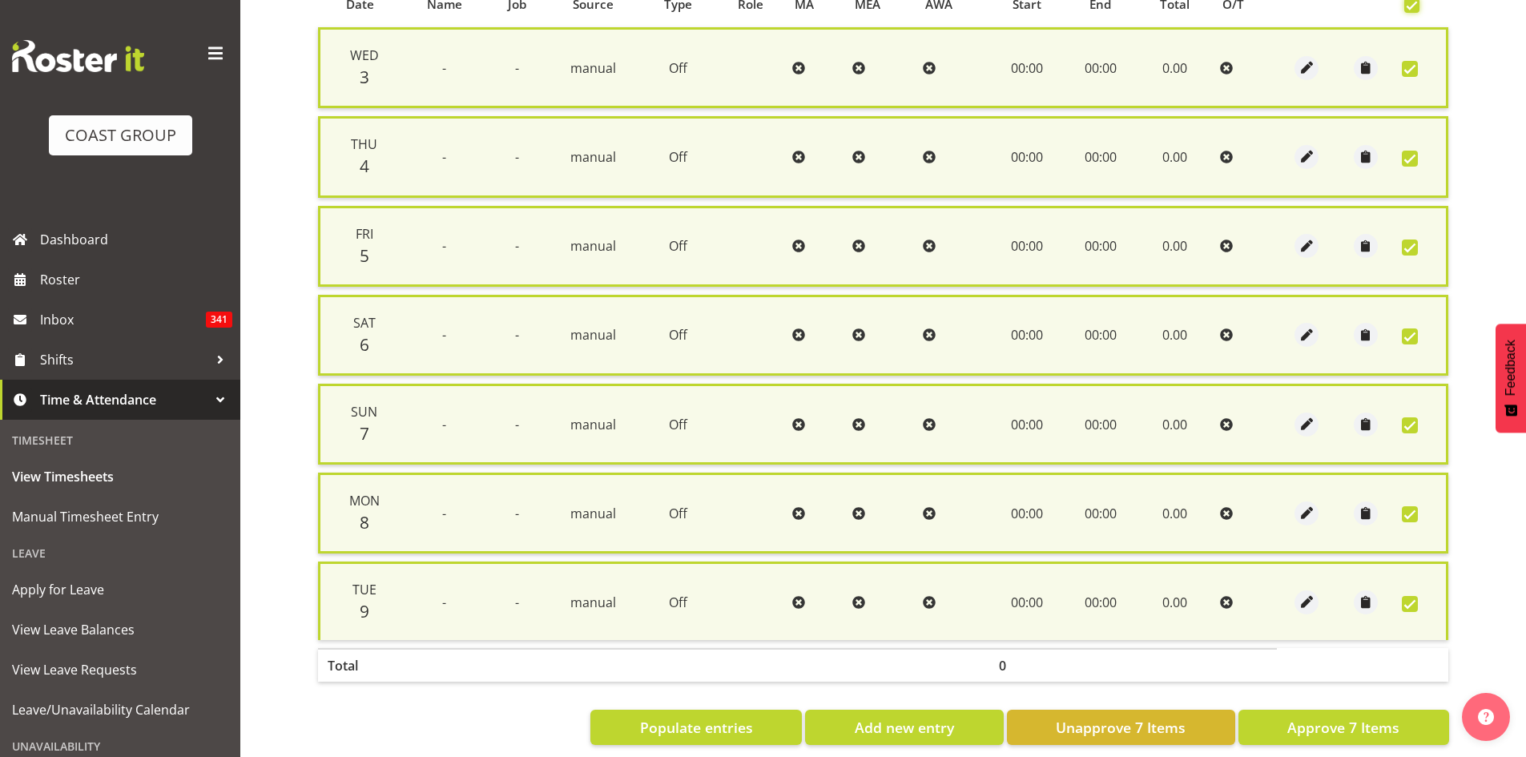
scroll to position [385, 0]
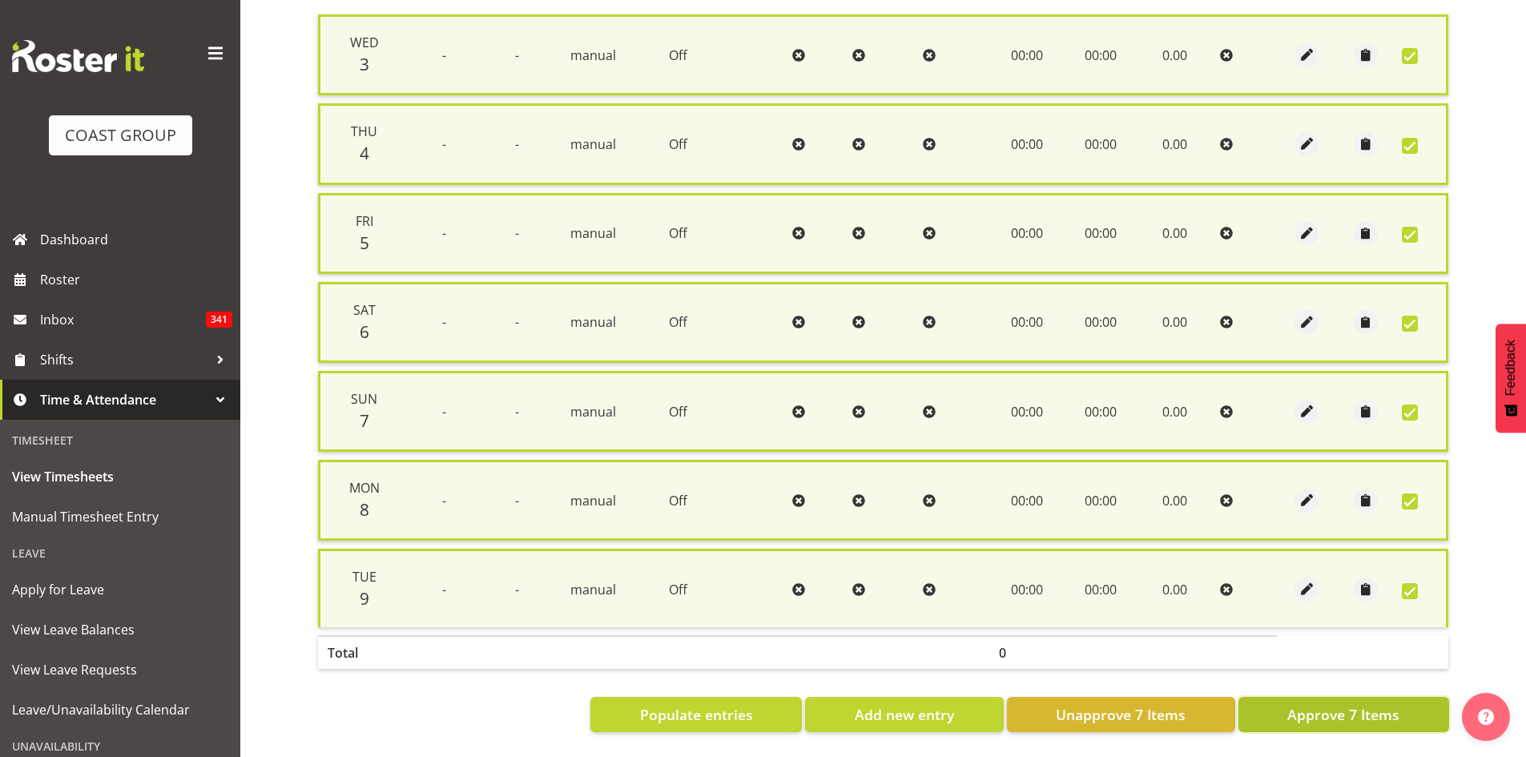
click at [1319, 704] on span "Approve 7 Items" at bounding box center [1343, 714] width 112 height 21
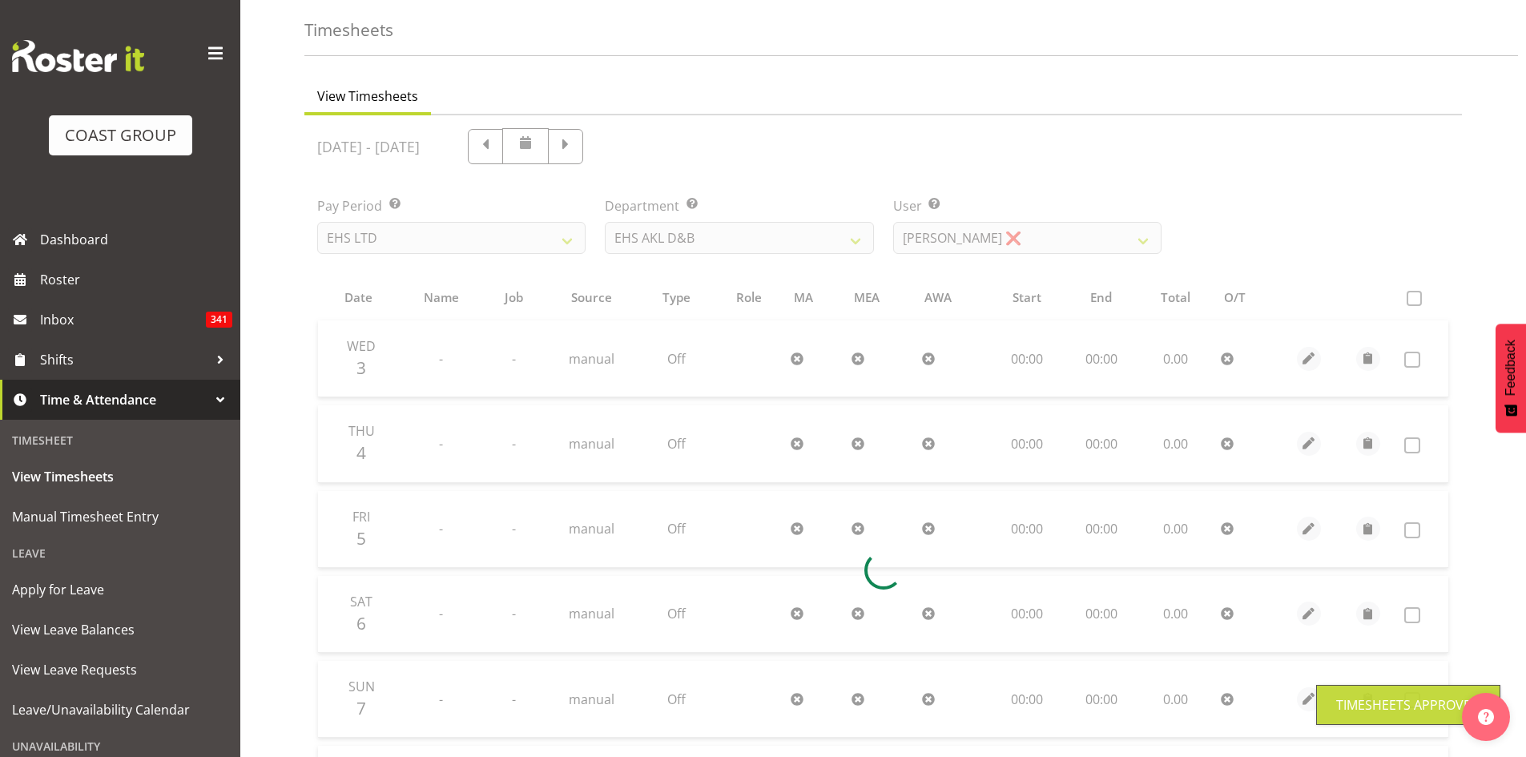
scroll to position [0, 0]
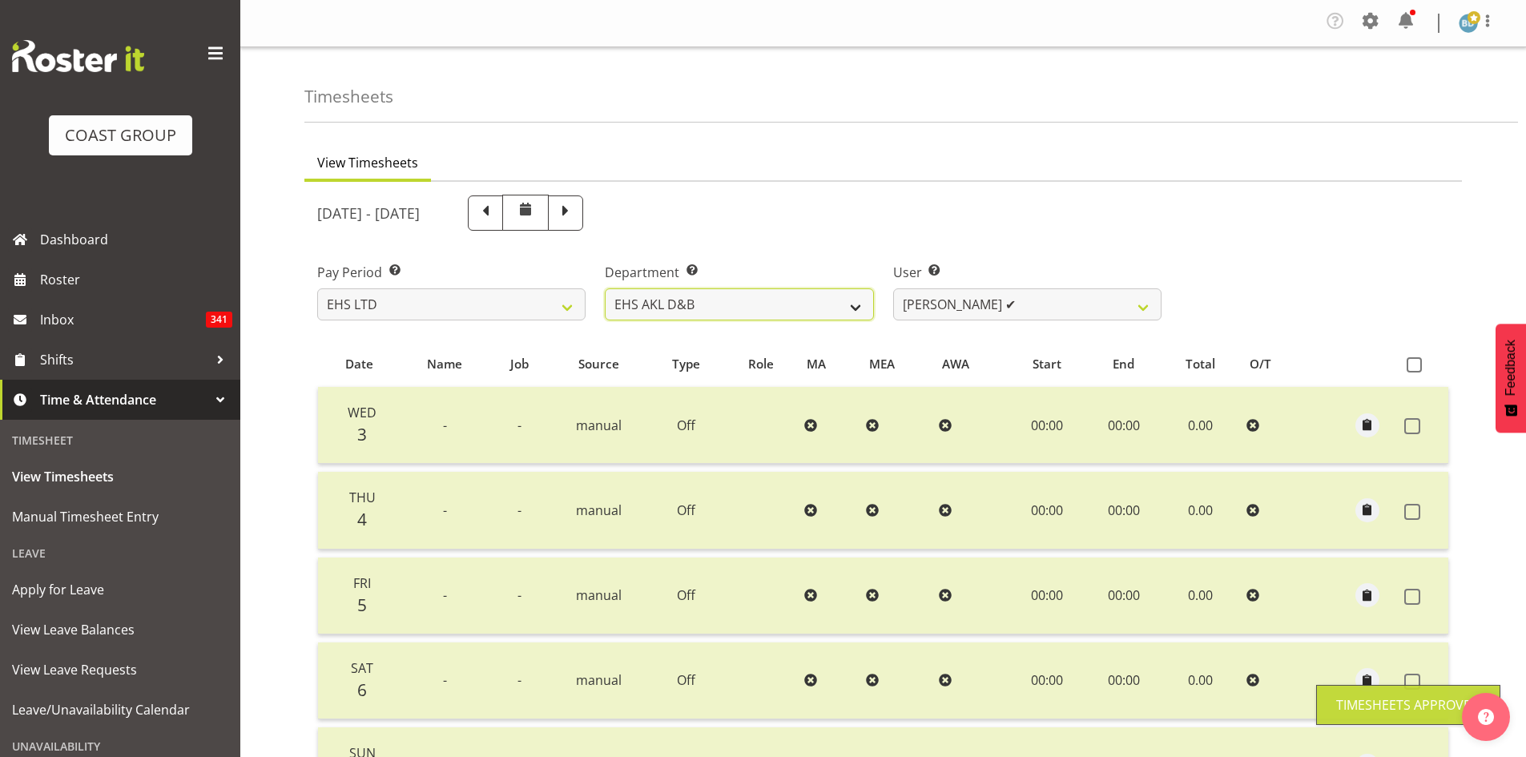
click at [807, 308] on select "EHS AKL D&B EHS AKL DESIGNER" at bounding box center [739, 304] width 268 height 32
click at [605, 288] on select "EHS AKL D&B EHS AKL DESIGNER" at bounding box center [739, 304] width 268 height 32
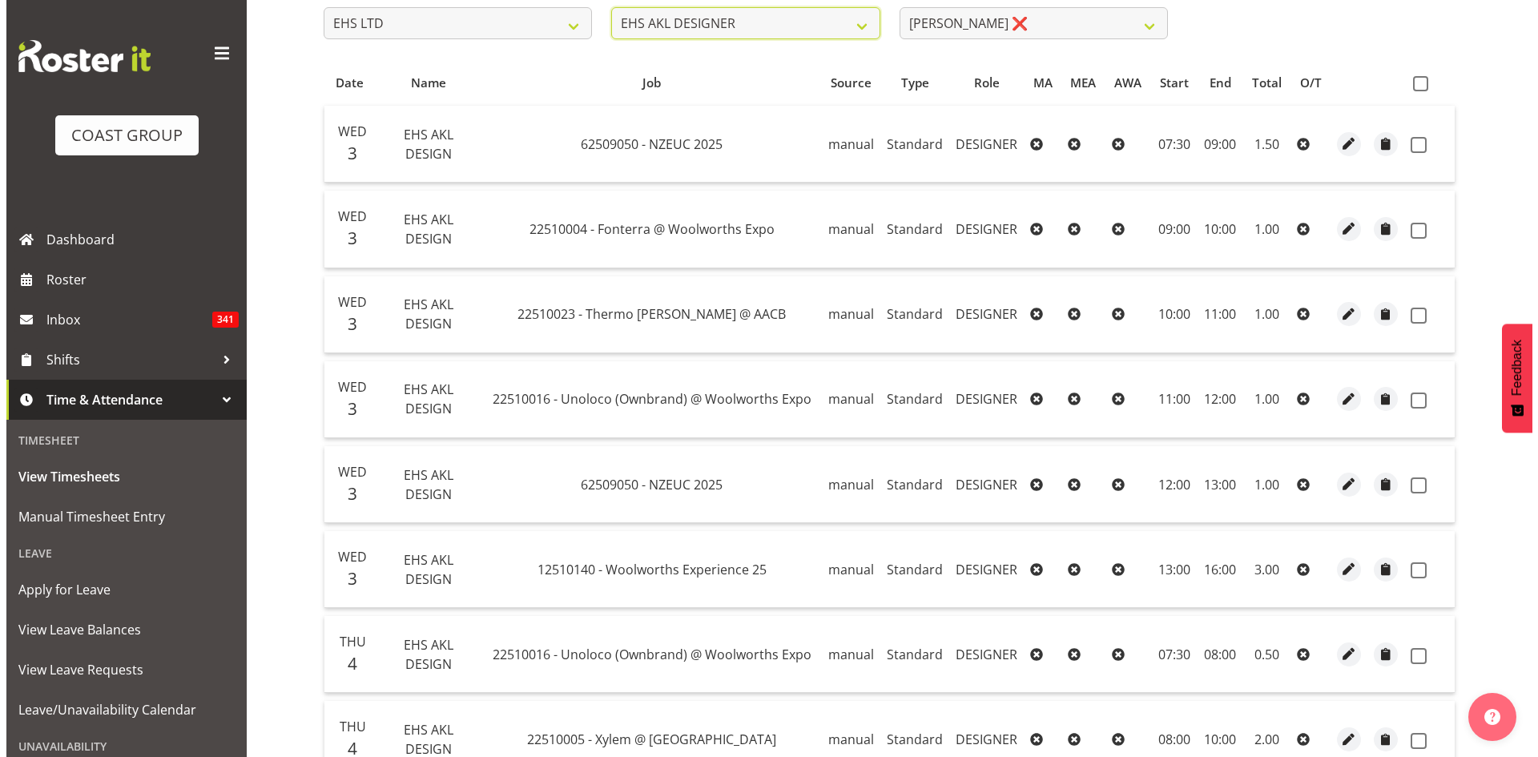
scroll to position [401, 0]
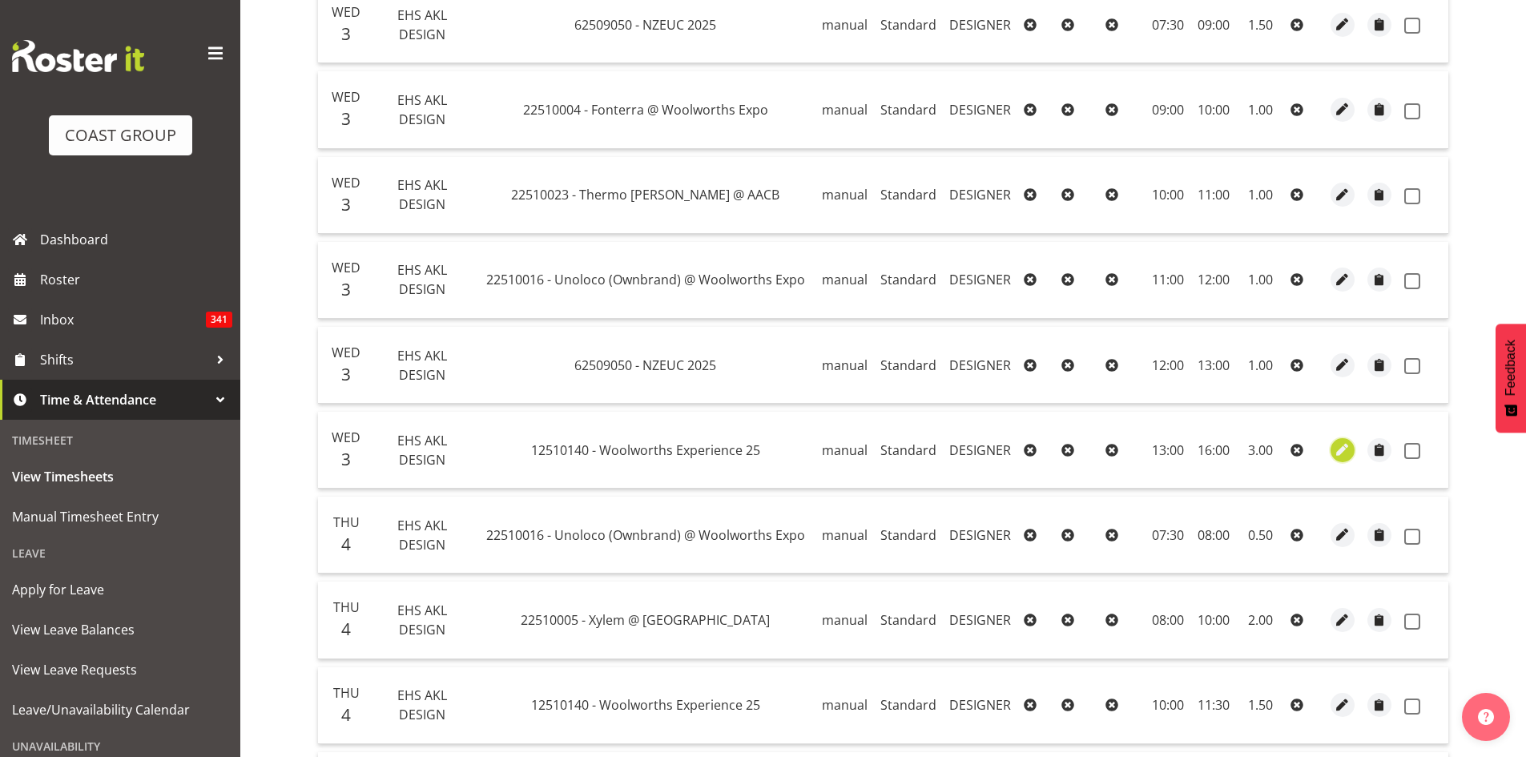
click at [1334, 446] on span "button" at bounding box center [1343, 450] width 18 height 18
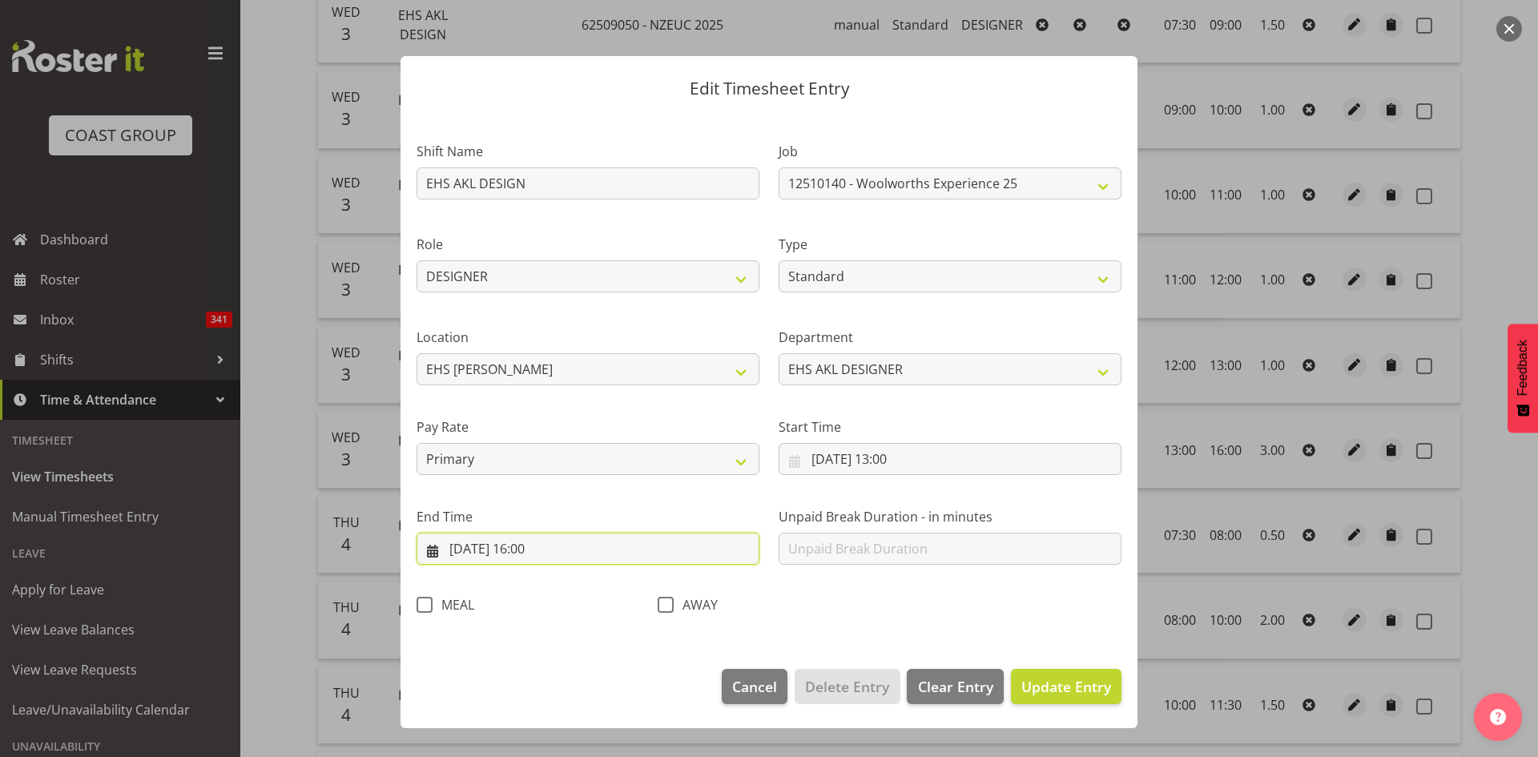
click at [545, 546] on input "[DATE] 16:00" at bounding box center [588, 549] width 343 height 32
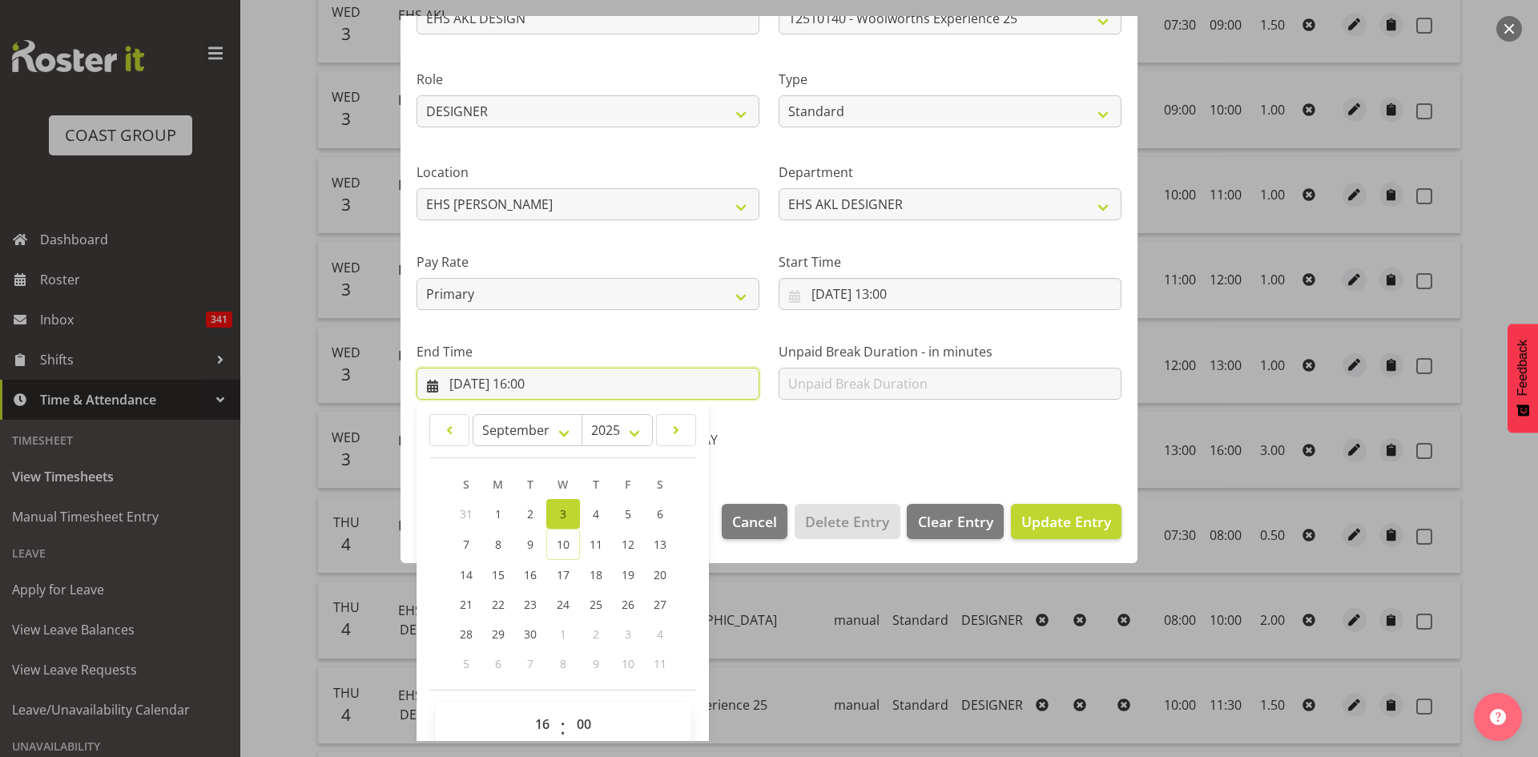
scroll to position [190, 0]
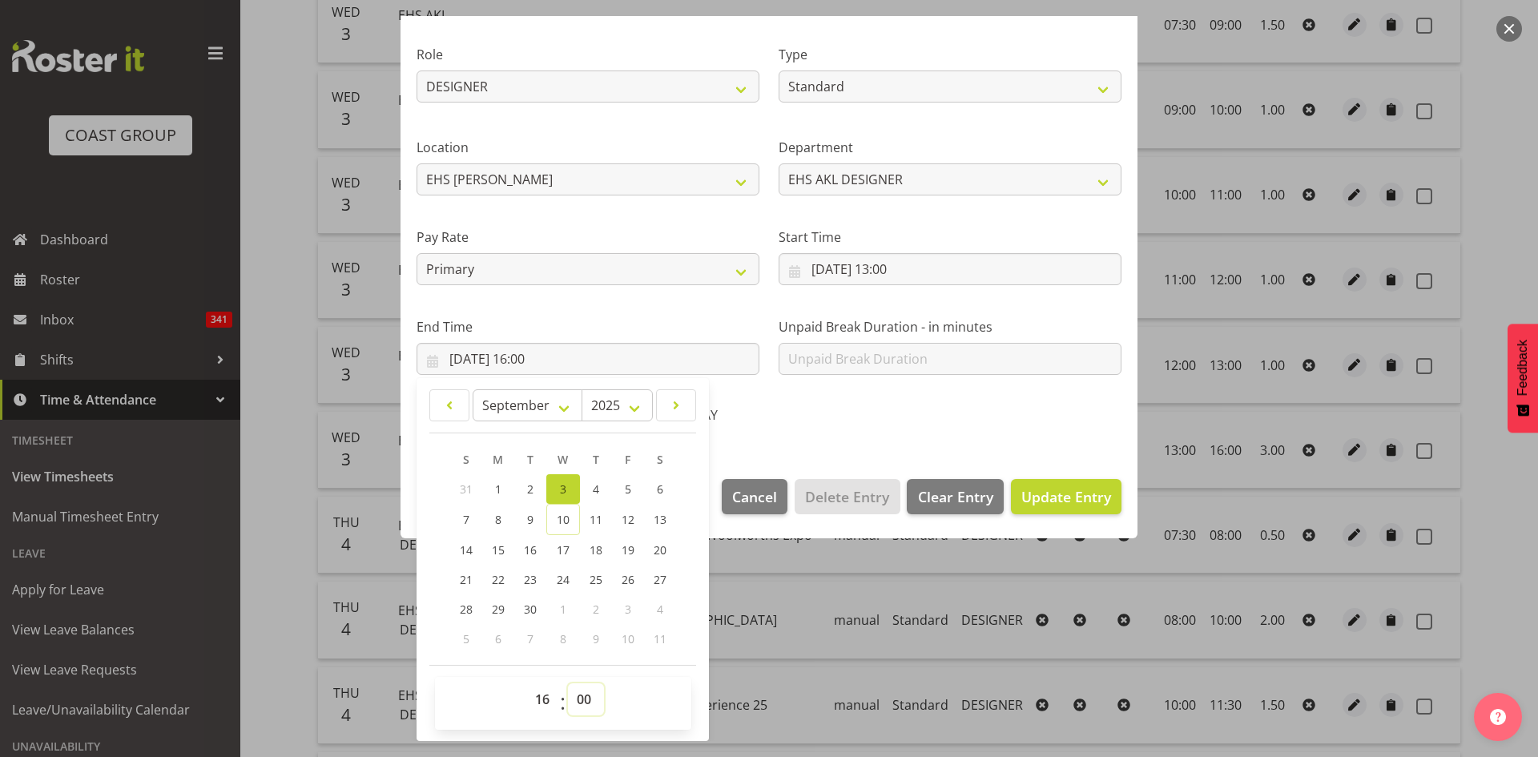
click at [583, 699] on select "00 01 02 03 04 05 06 07 08 09 10 11 12 13 14 15 16 17 18 19 20 21 22 23 24 25 2…" at bounding box center [586, 699] width 36 height 32
click at [568, 683] on select "00 01 02 03 04 05 06 07 08 09 10 11 12 13 14 15 16 17 18 19 20 21 22 23 24 25 2…" at bounding box center [586, 699] width 36 height 32
click at [1028, 497] on span "Update Entry" at bounding box center [1066, 496] width 90 height 19
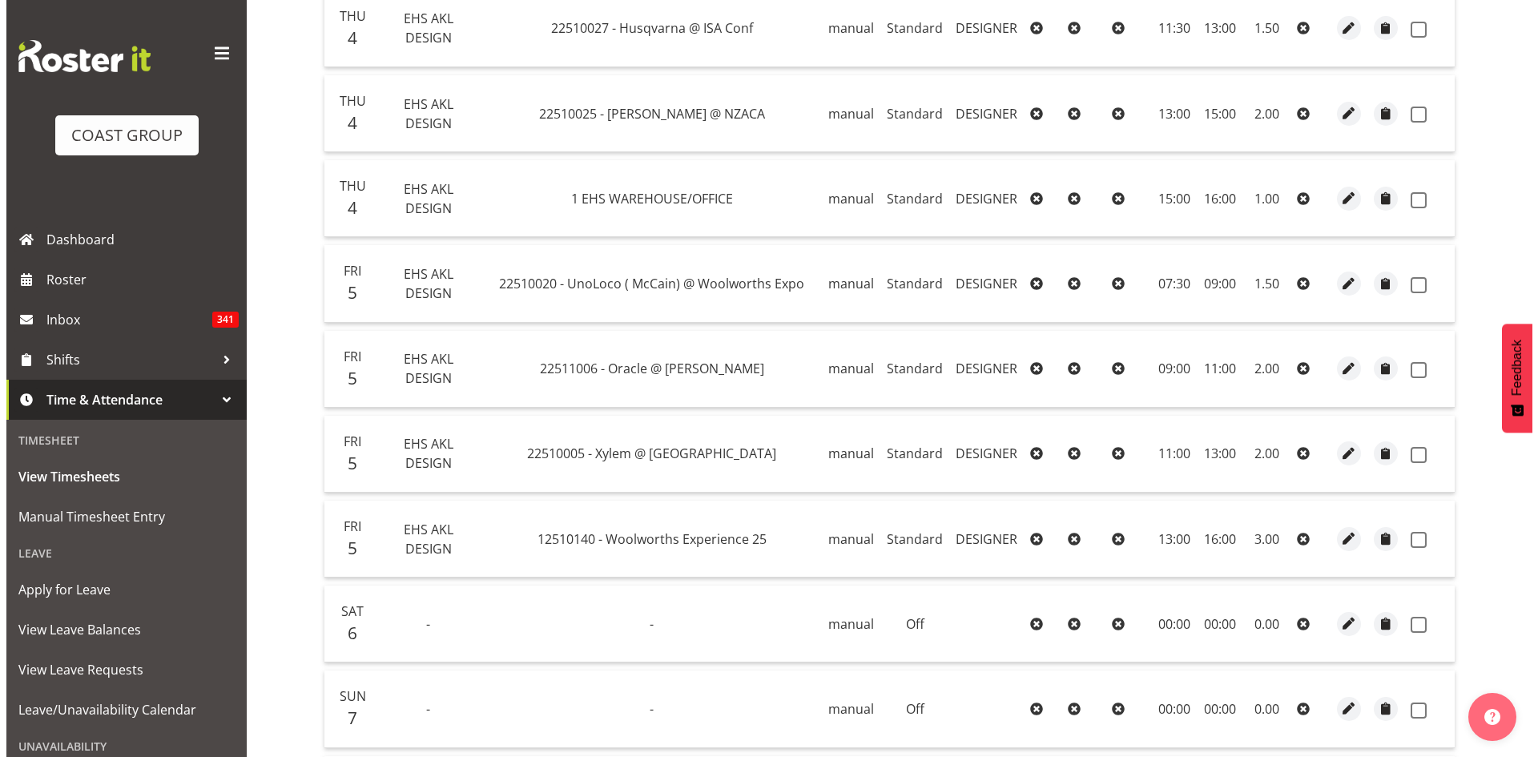
scroll to position [1202, 0]
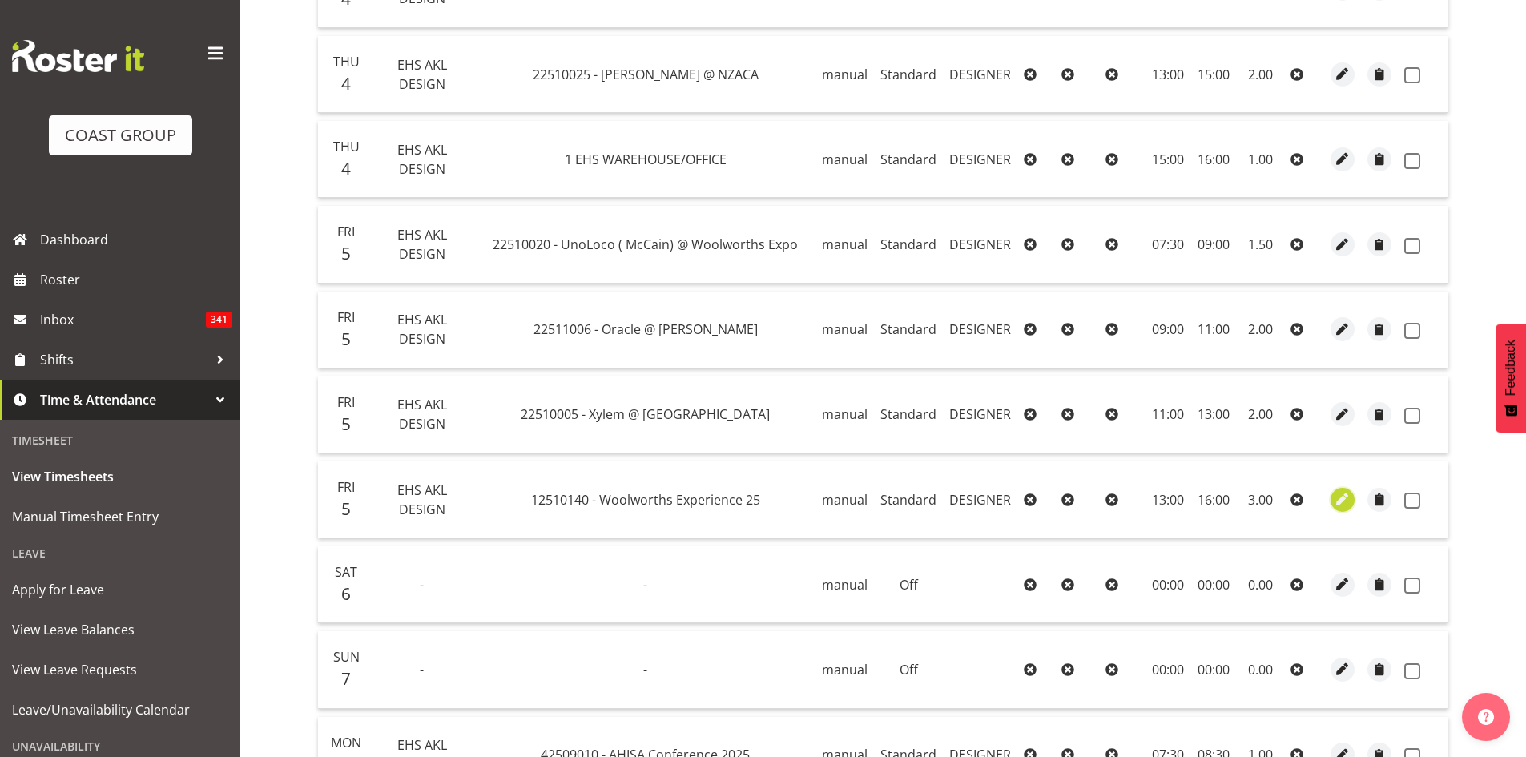
click at [1339, 495] on span "button" at bounding box center [1343, 499] width 18 height 18
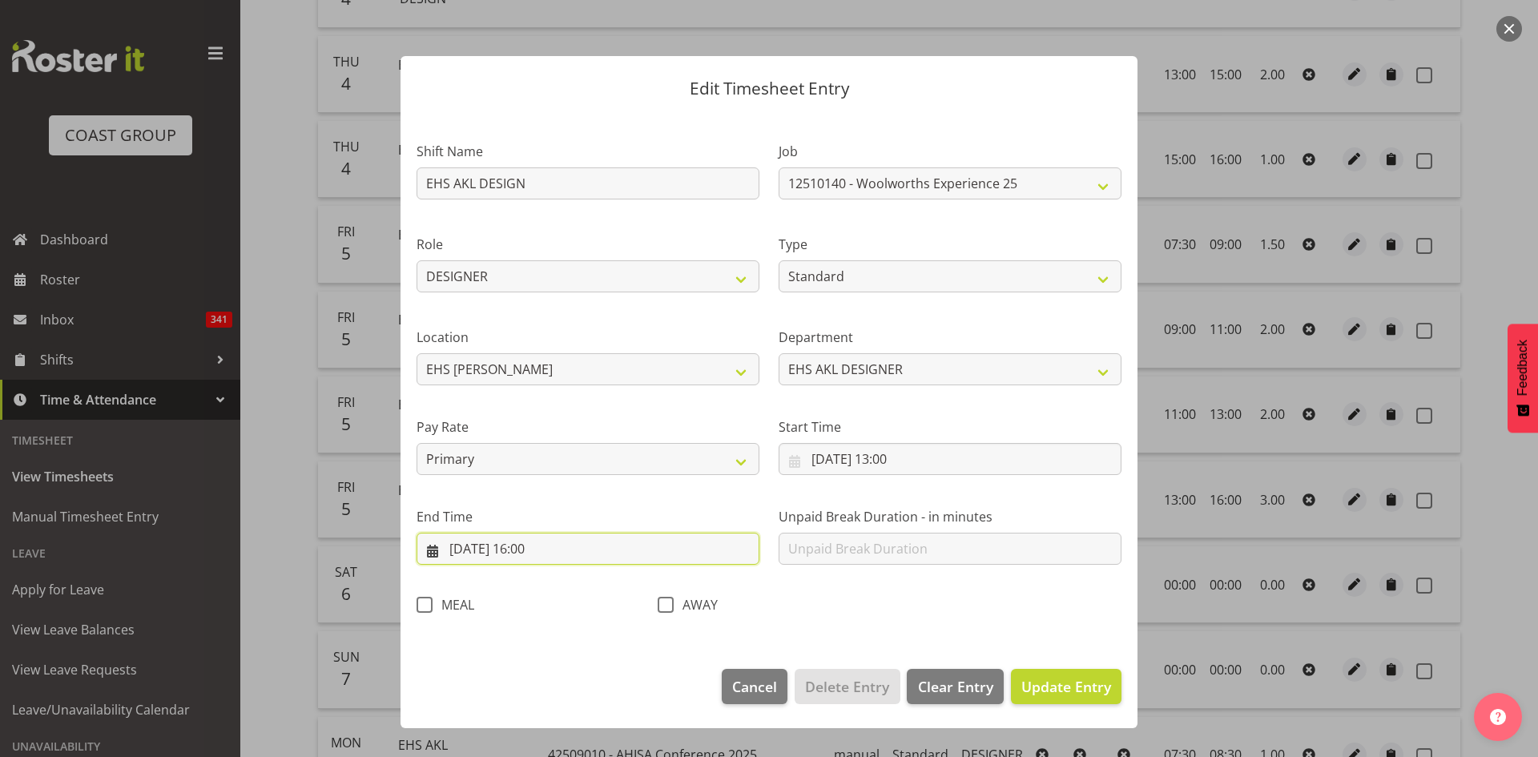
click at [546, 550] on input "[DATE] 16:00" at bounding box center [588, 549] width 343 height 32
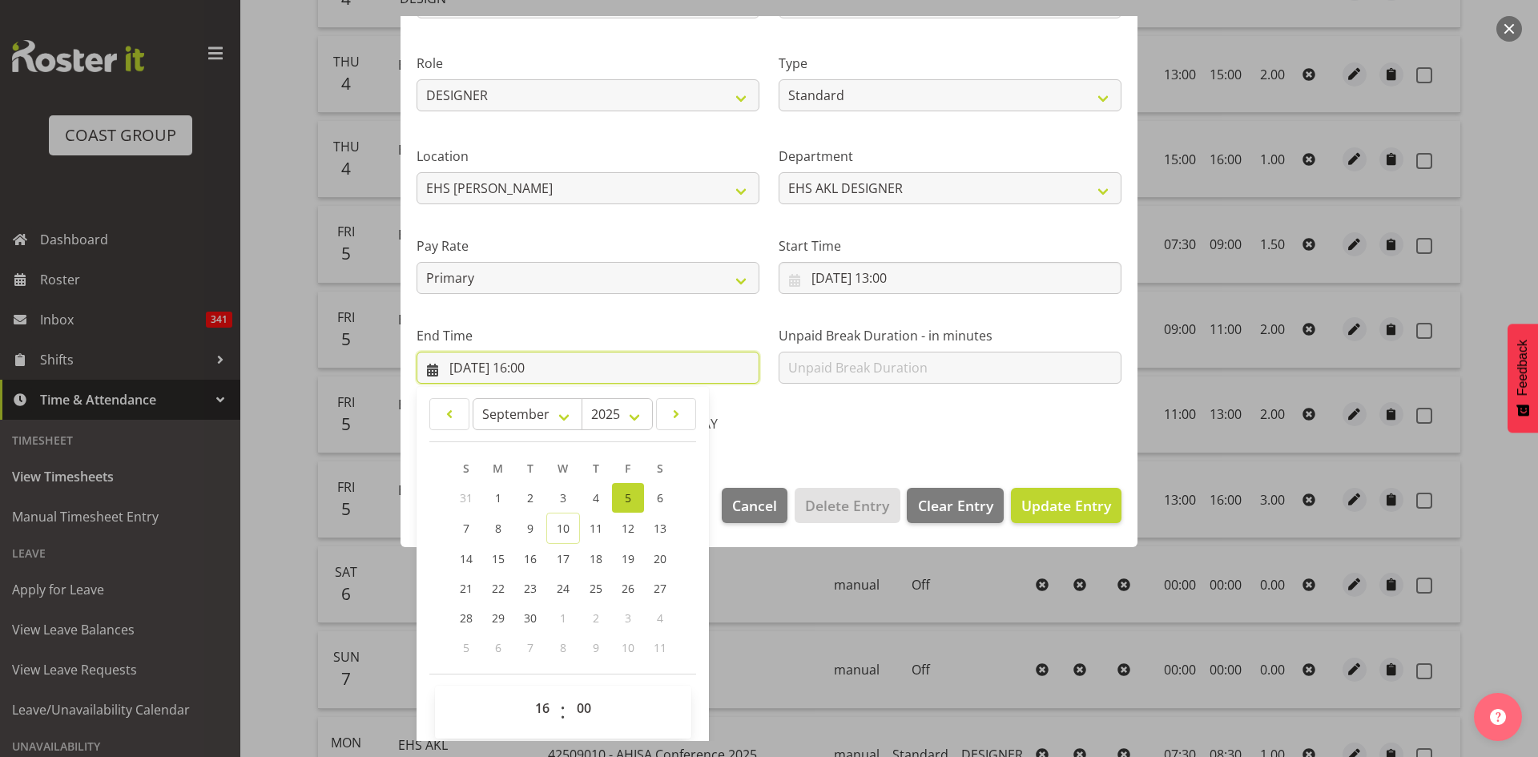
scroll to position [190, 0]
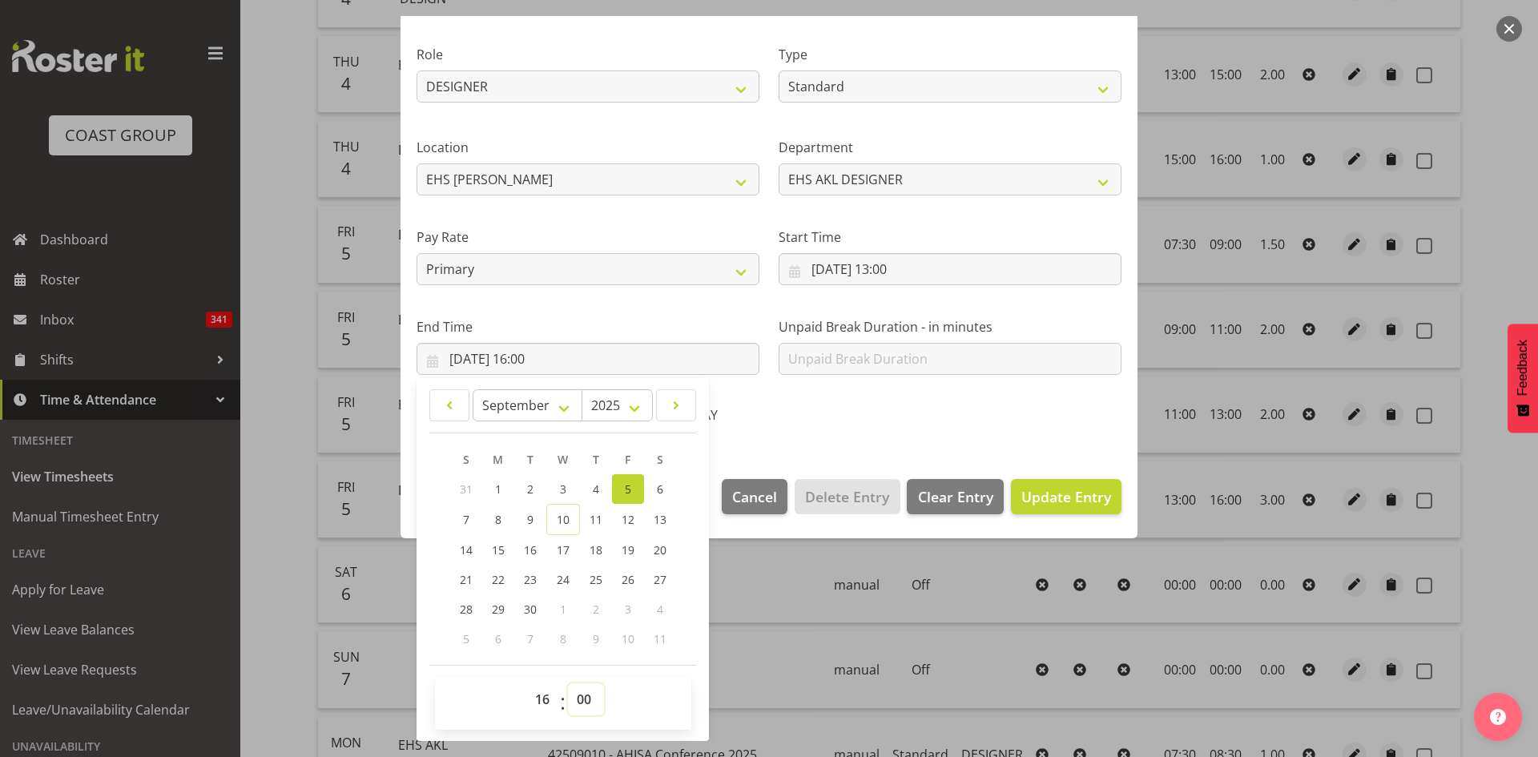
click at [579, 703] on select "00 01 02 03 04 05 06 07 08 09 10 11 12 13 14 15 16 17 18 19 20 21 22 23 24 25 2…" at bounding box center [586, 699] width 36 height 32
click at [568, 683] on select "00 01 02 03 04 05 06 07 08 09 10 11 12 13 14 15 16 17 18 19 20 21 22 23 24 25 2…" at bounding box center [586, 699] width 36 height 32
click at [1070, 507] on button "Update Entry" at bounding box center [1066, 496] width 111 height 35
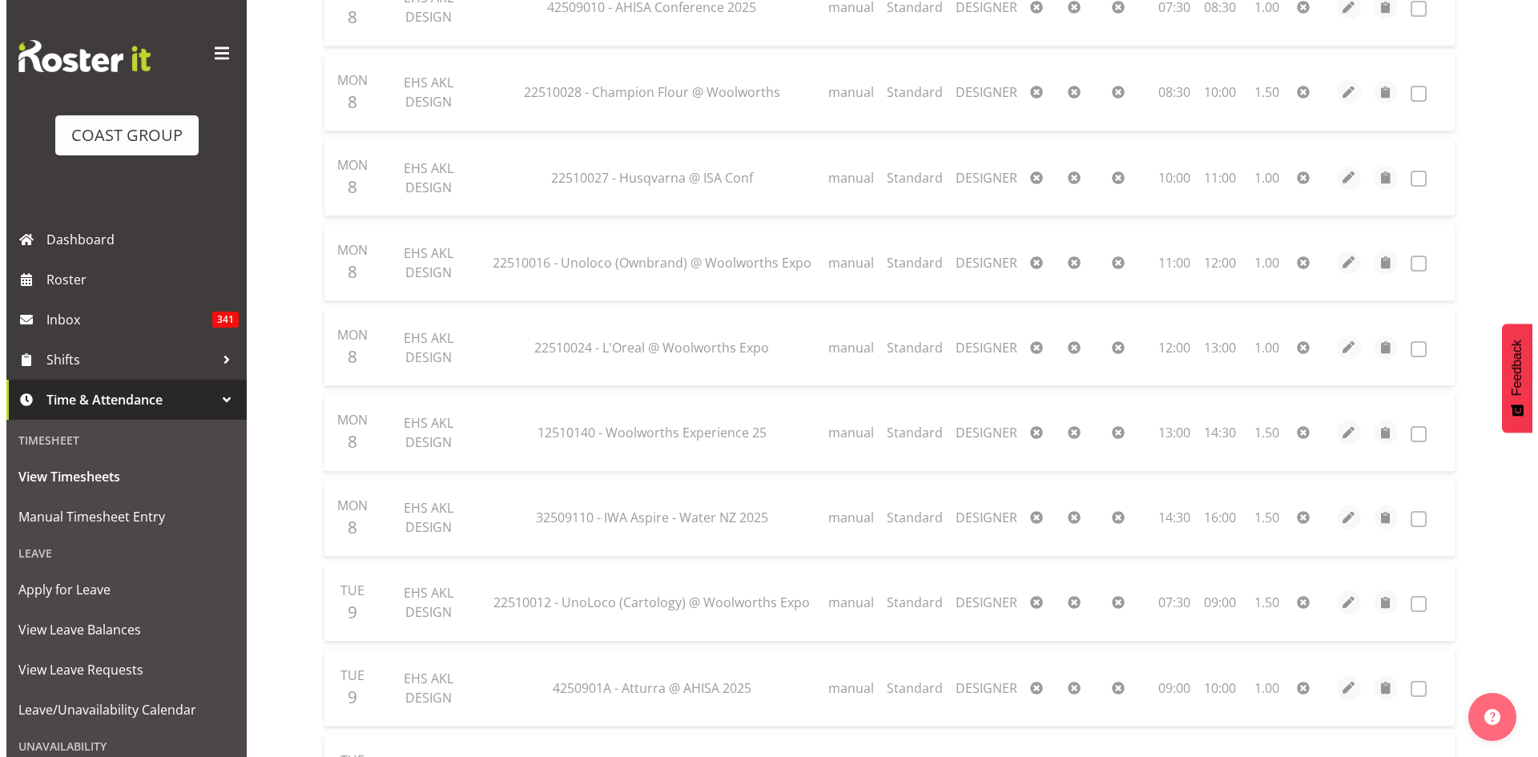
scroll to position [2136, 0]
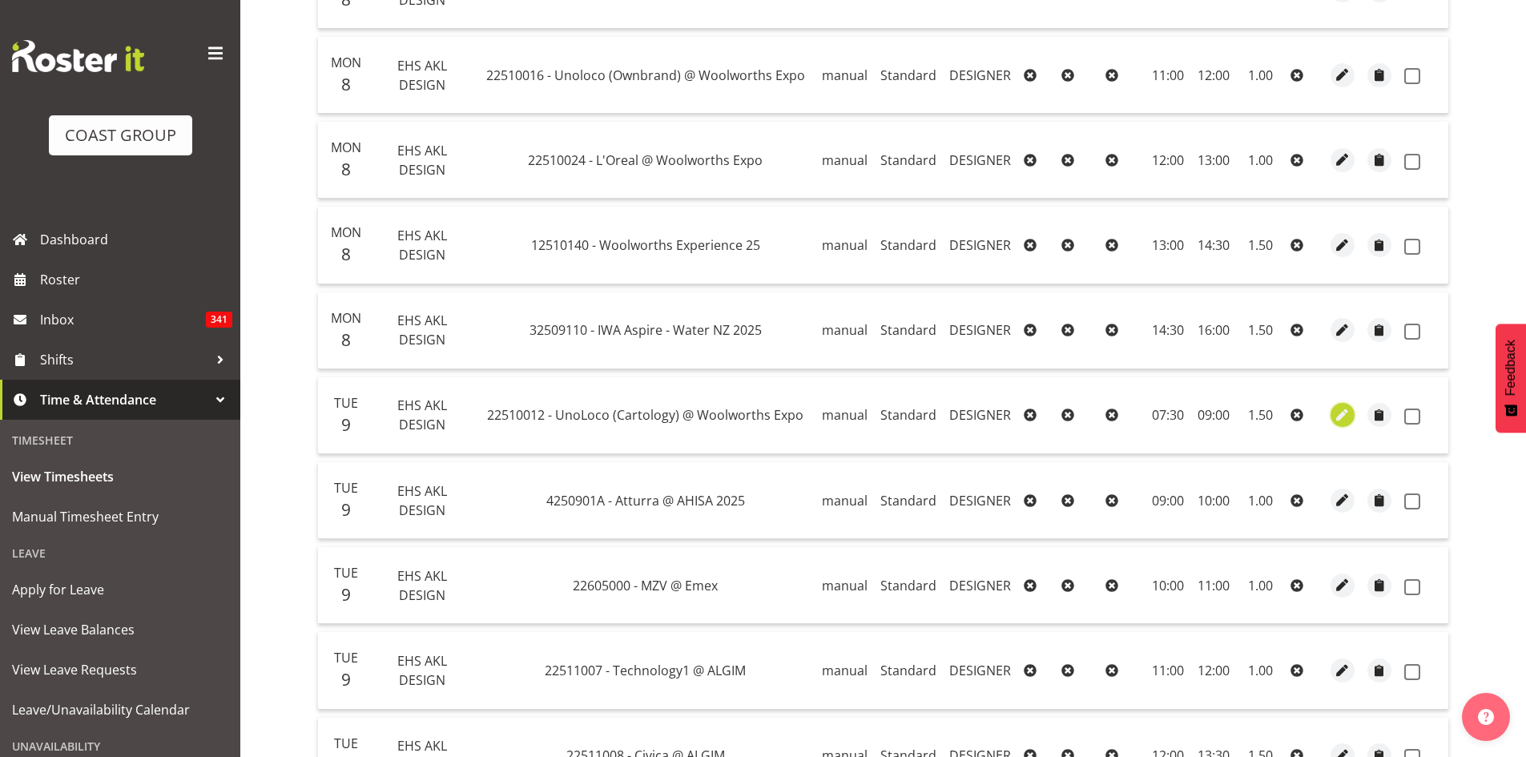
click at [1337, 412] on span "button" at bounding box center [1343, 415] width 18 height 18
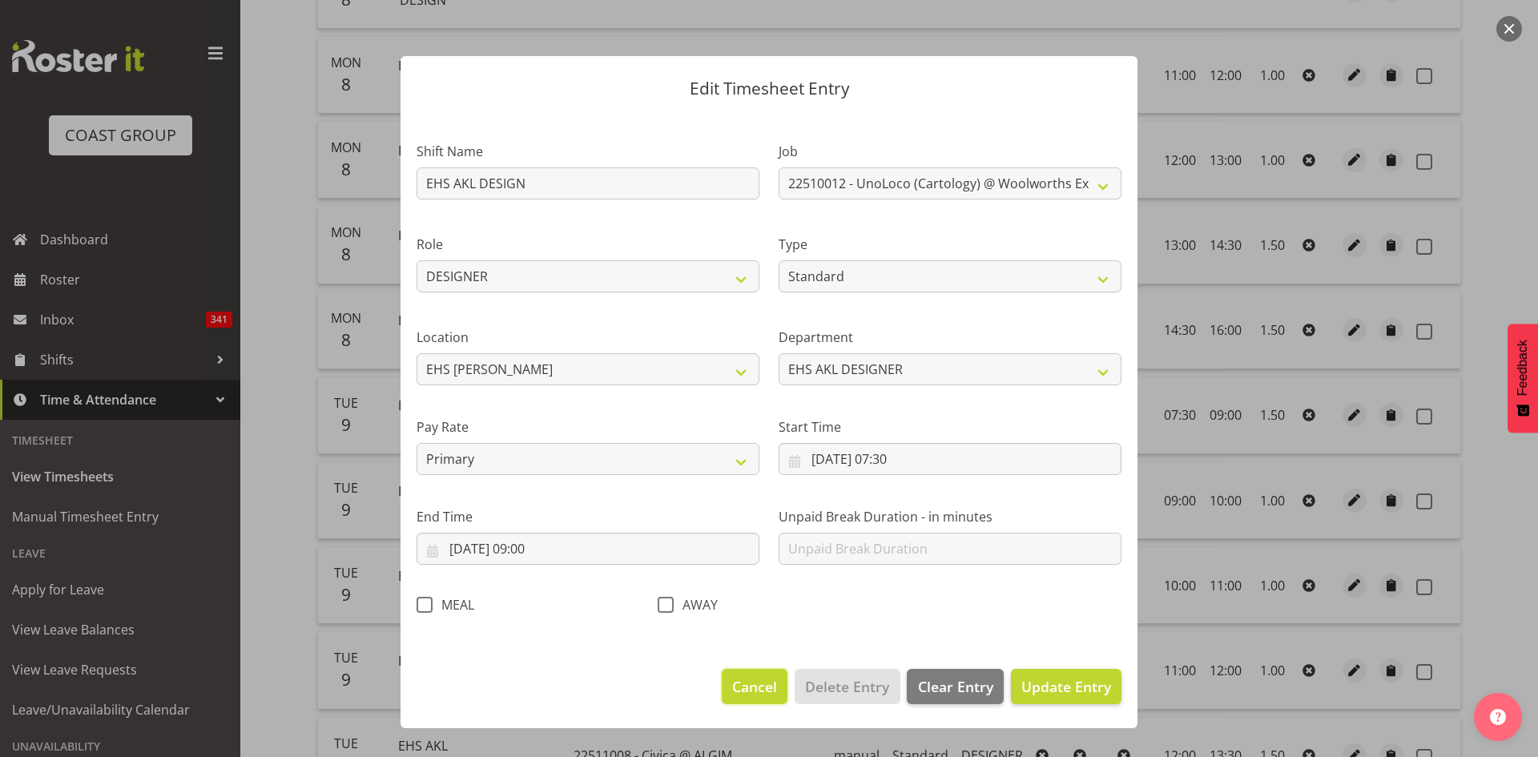
click at [743, 683] on span "Cancel" at bounding box center [754, 686] width 45 height 21
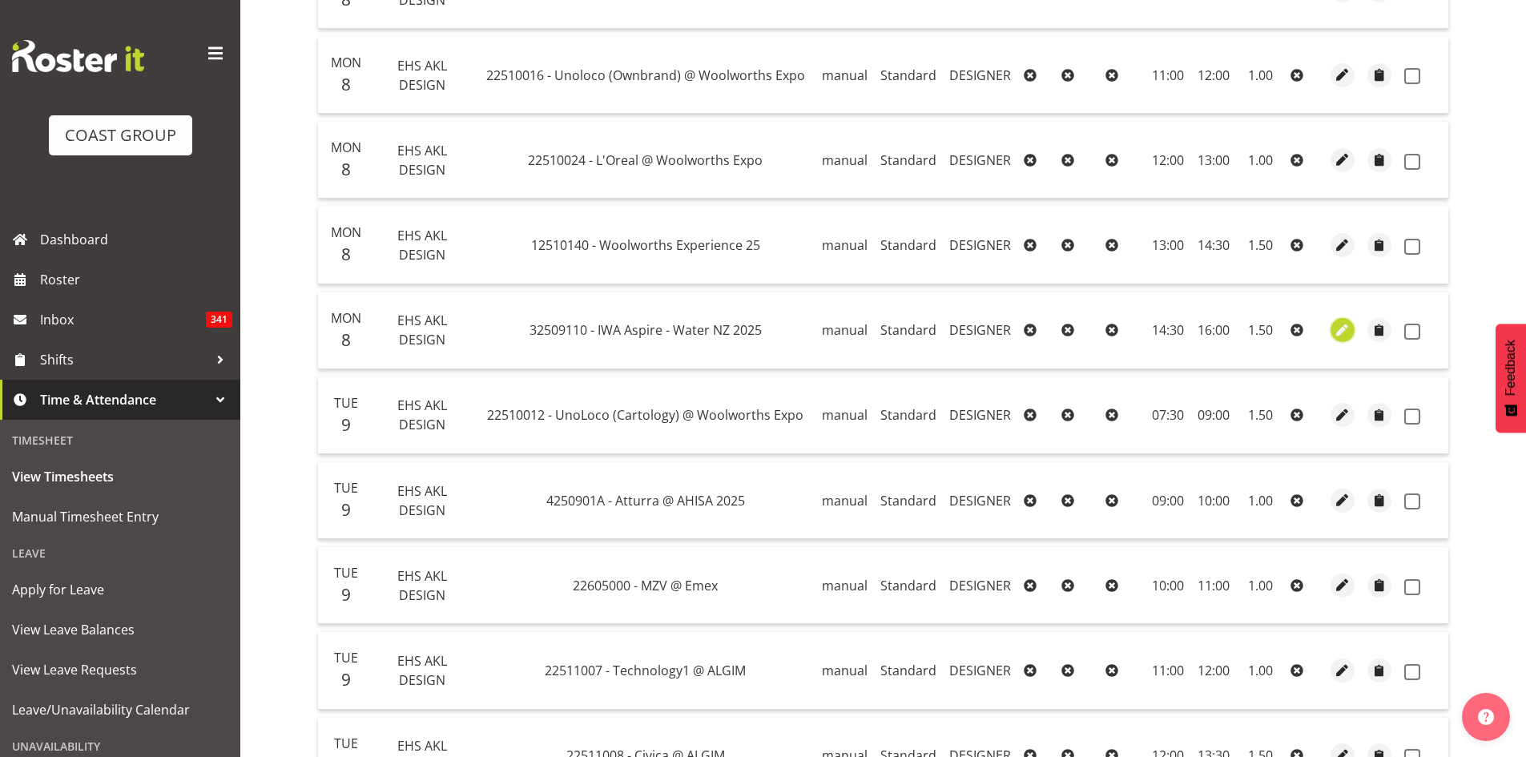
click at [1335, 331] on span "button" at bounding box center [1343, 330] width 18 height 18
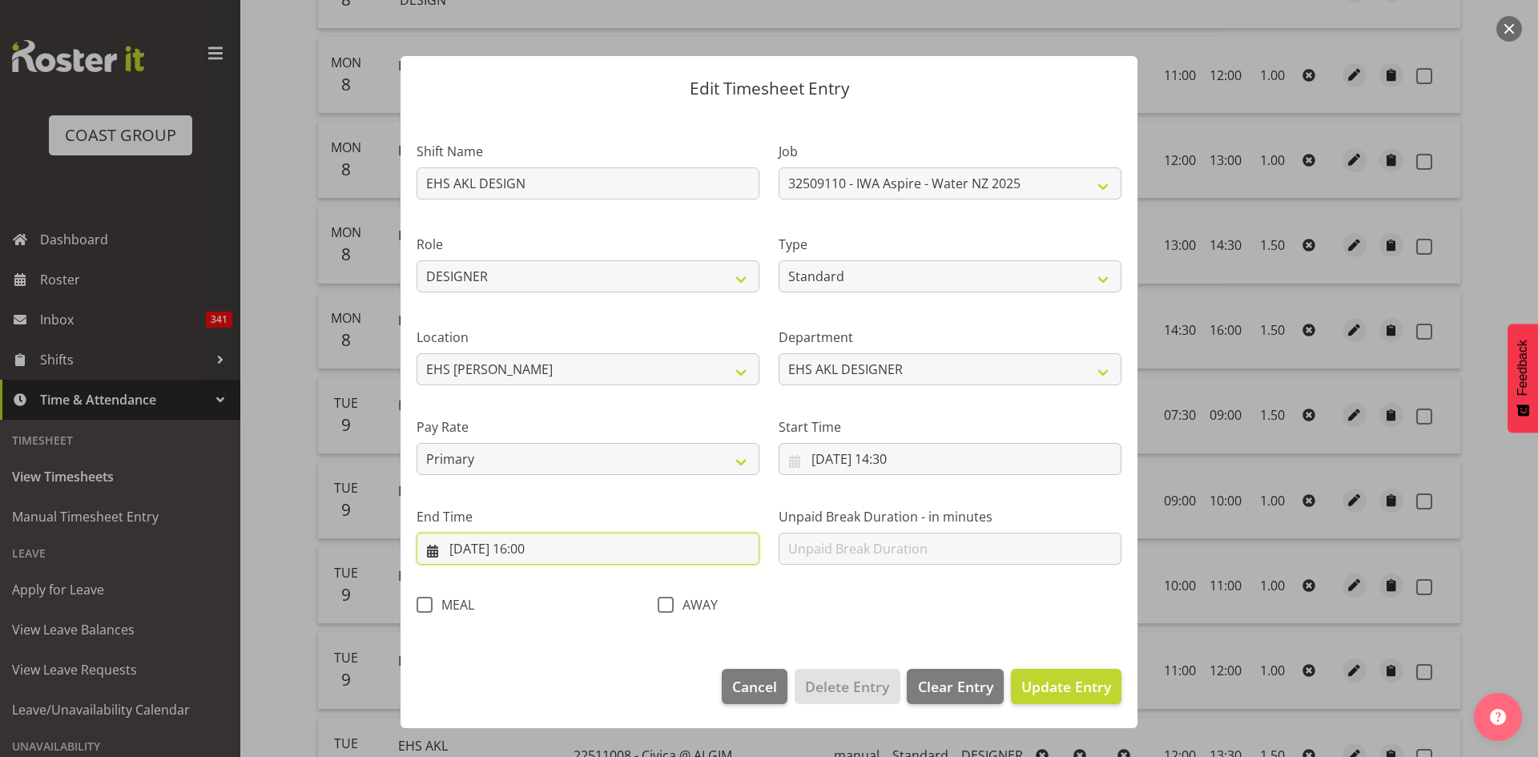
click at [533, 551] on input "[DATE] 16:00" at bounding box center [588, 549] width 343 height 32
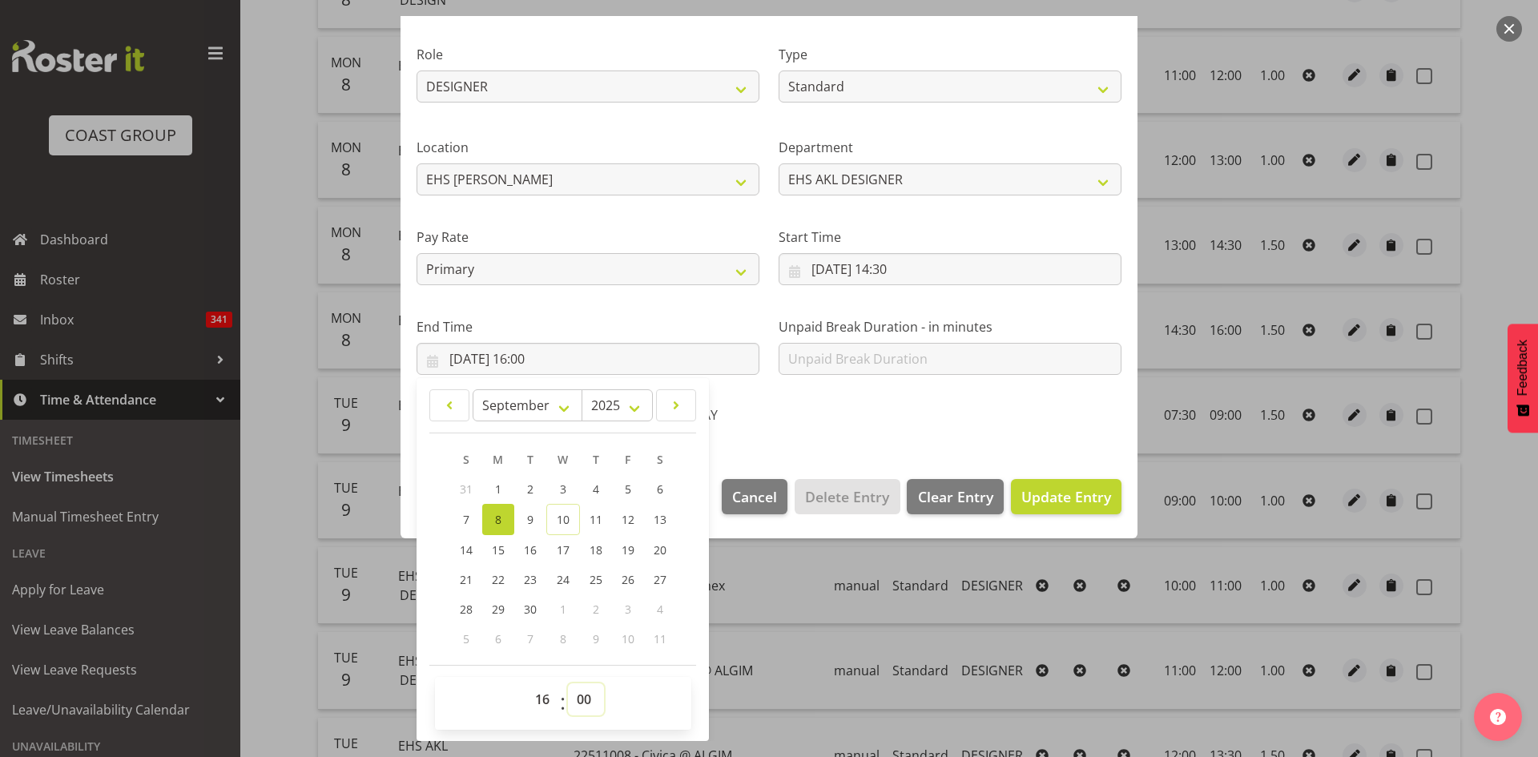
click at [581, 699] on select "00 01 02 03 04 05 06 07 08 09 10 11 12 13 14 15 16 17 18 19 20 21 22 23 24 25 2…" at bounding box center [586, 699] width 36 height 32
click at [568, 683] on select "00 01 02 03 04 05 06 07 08 09 10 11 12 13 14 15 16 17 18 19 20 21 22 23 24 25 2…" at bounding box center [586, 699] width 36 height 32
click at [1021, 494] on span "Update Entry" at bounding box center [1066, 496] width 90 height 19
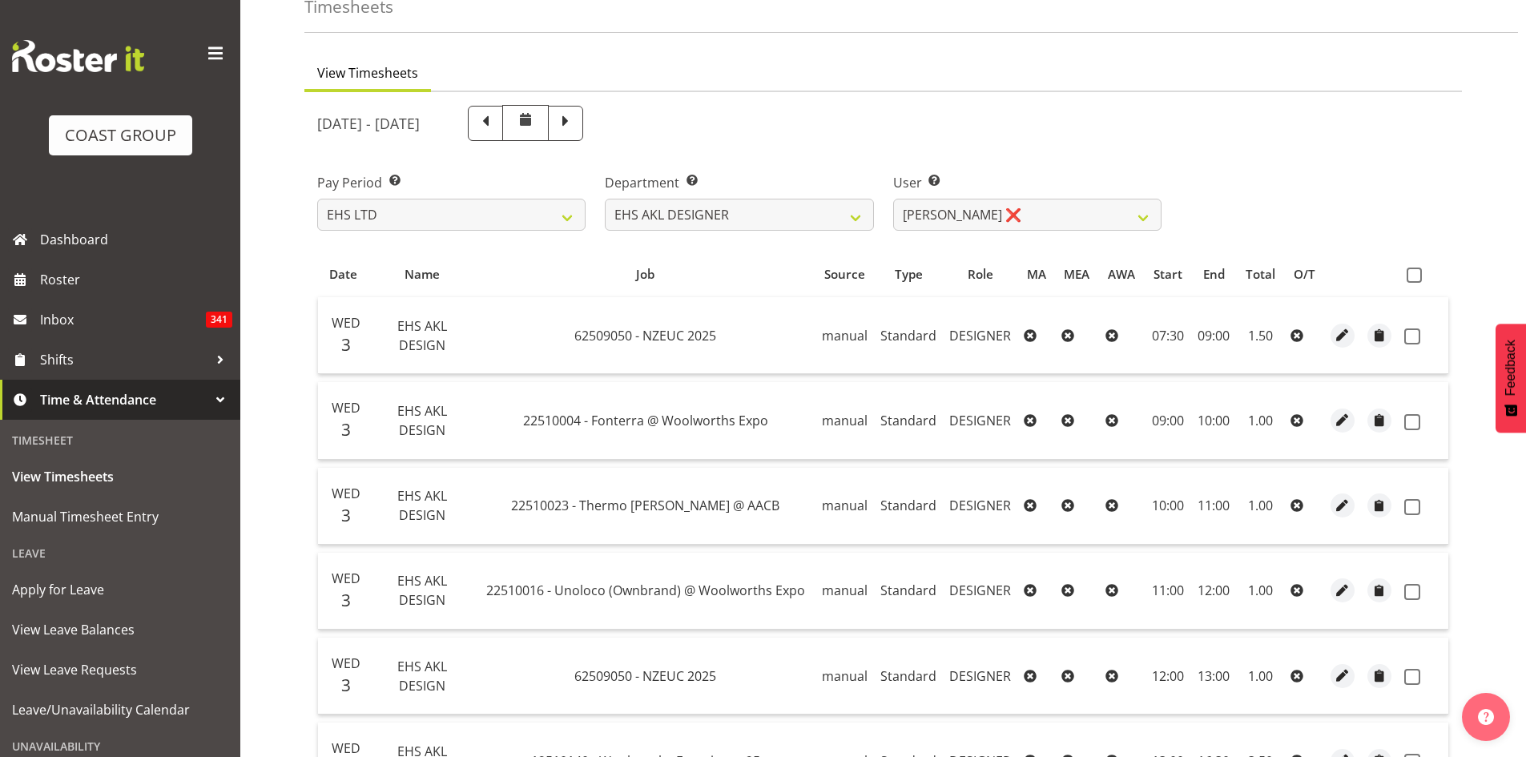
scroll to position [0, 0]
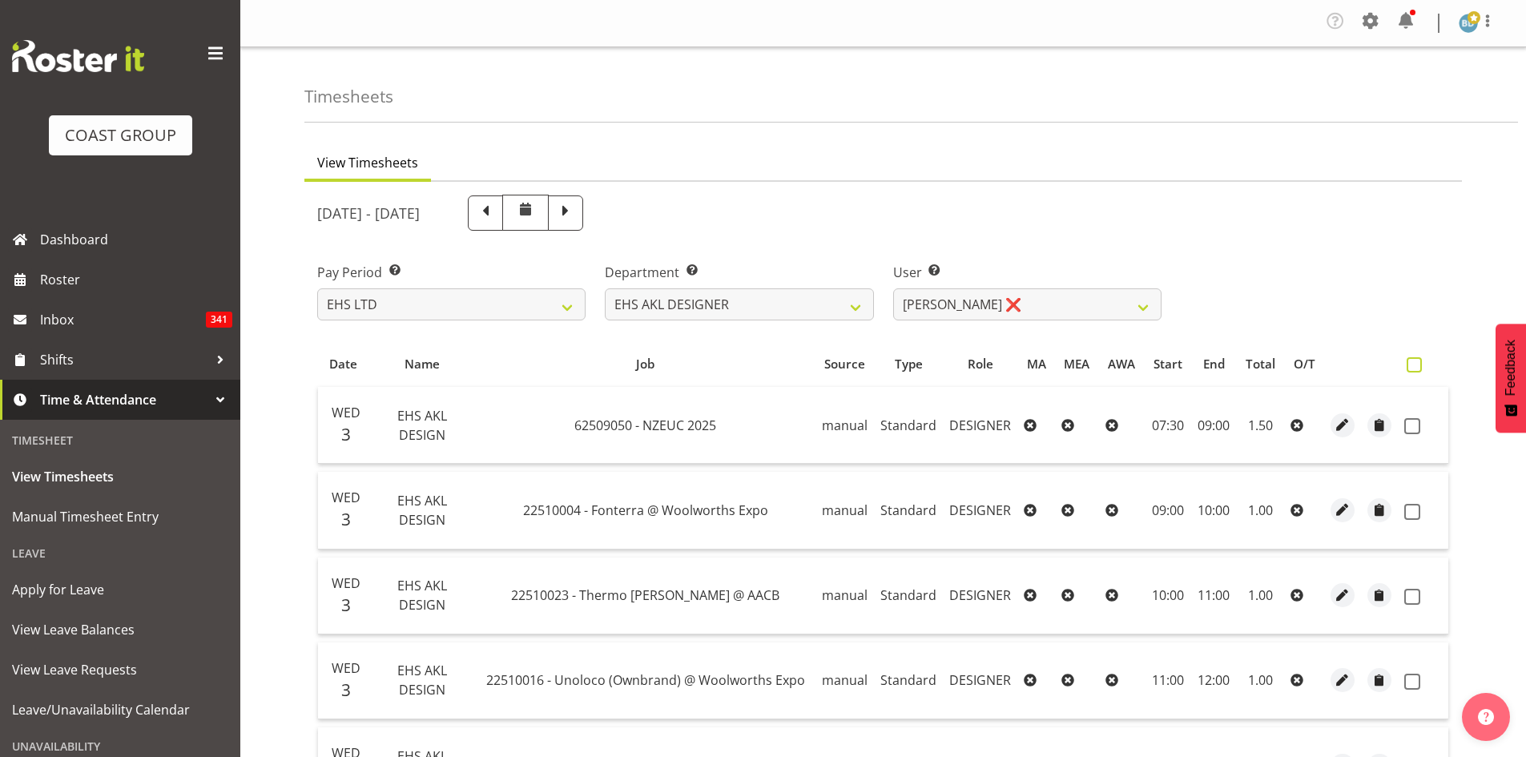
click at [1420, 368] on span at bounding box center [1414, 364] width 15 height 15
click at [1417, 368] on input "checkbox" at bounding box center [1412, 365] width 10 height 10
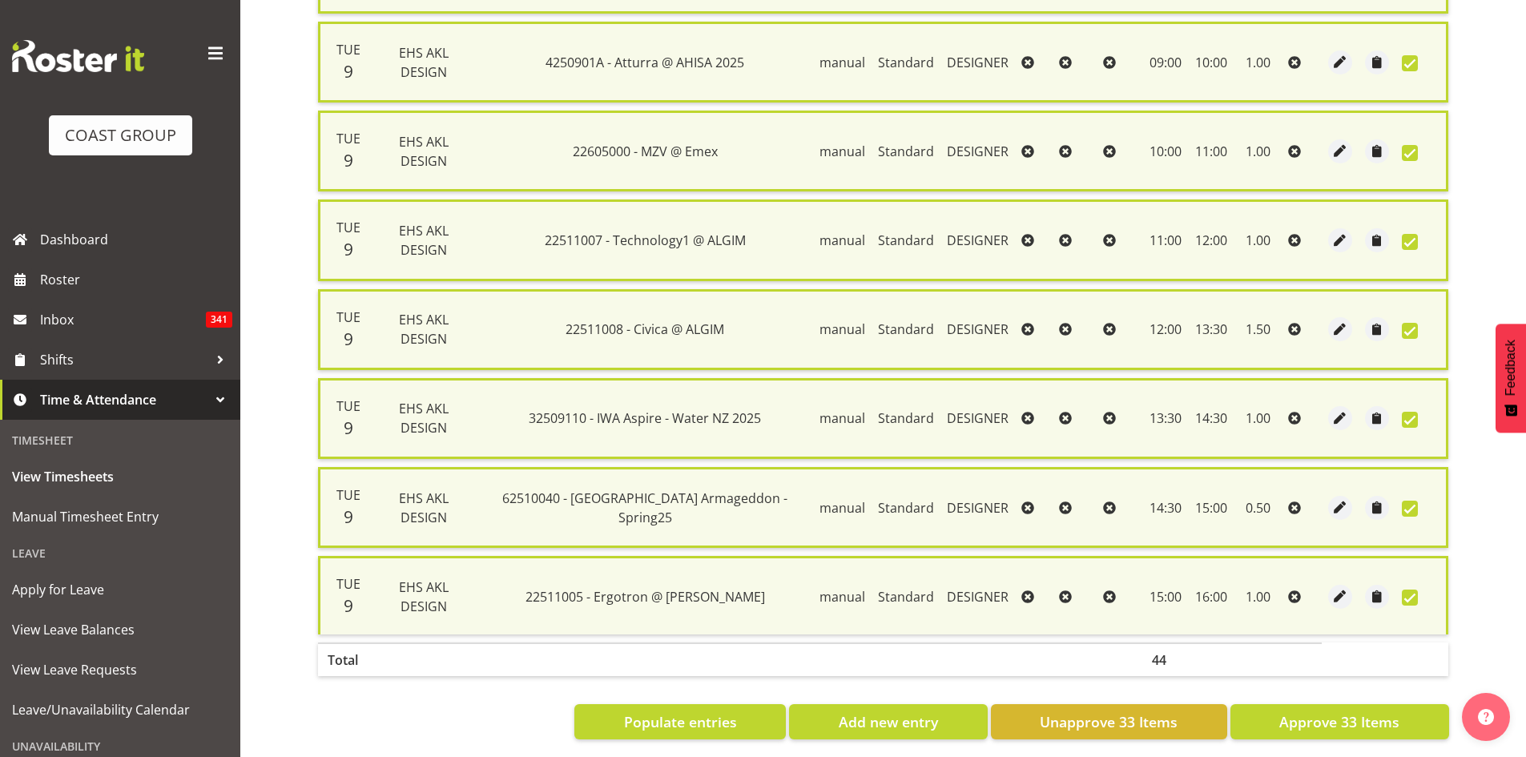
scroll to position [2700, 0]
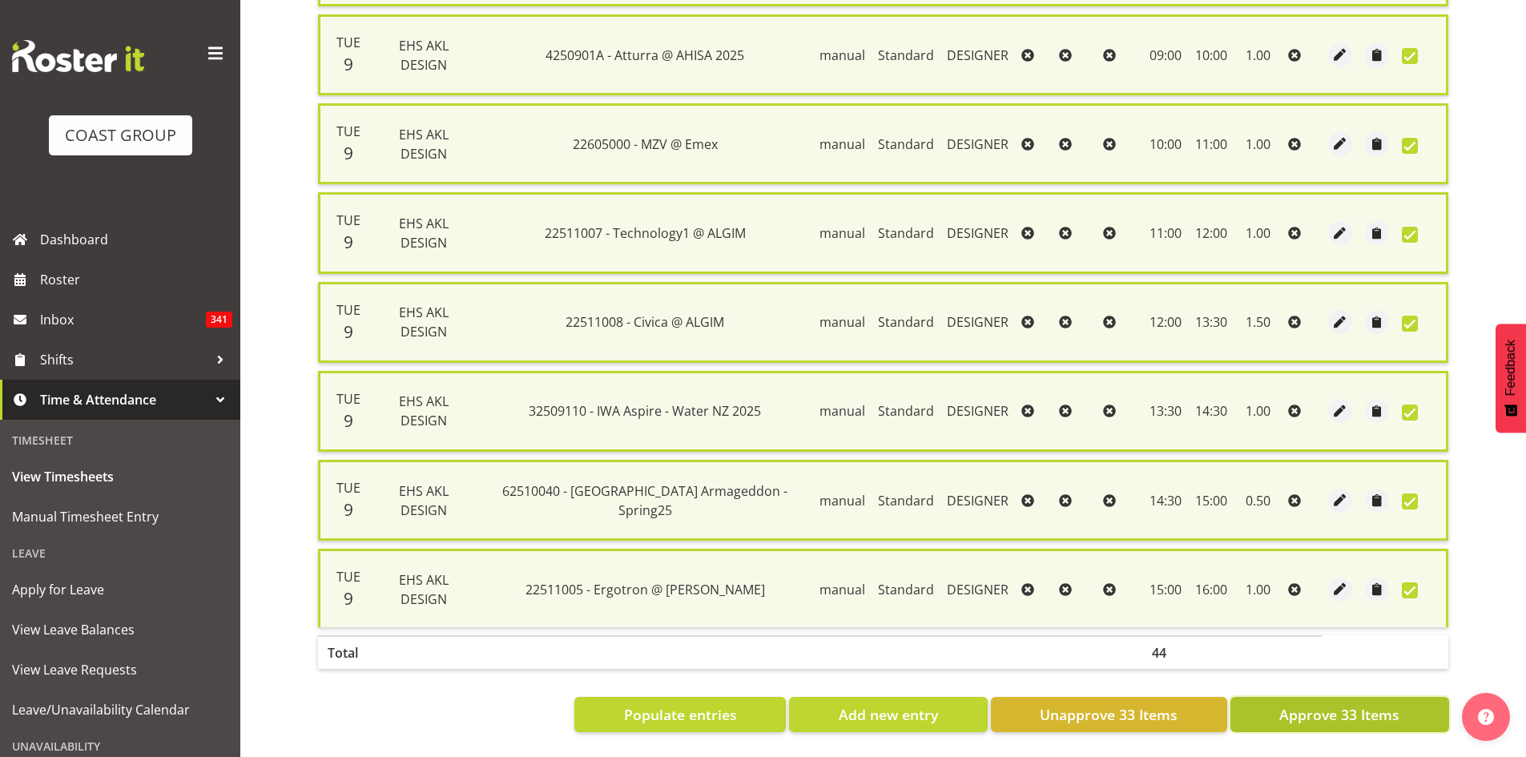
click at [1314, 704] on span "Approve 33 Items" at bounding box center [1339, 714] width 120 height 21
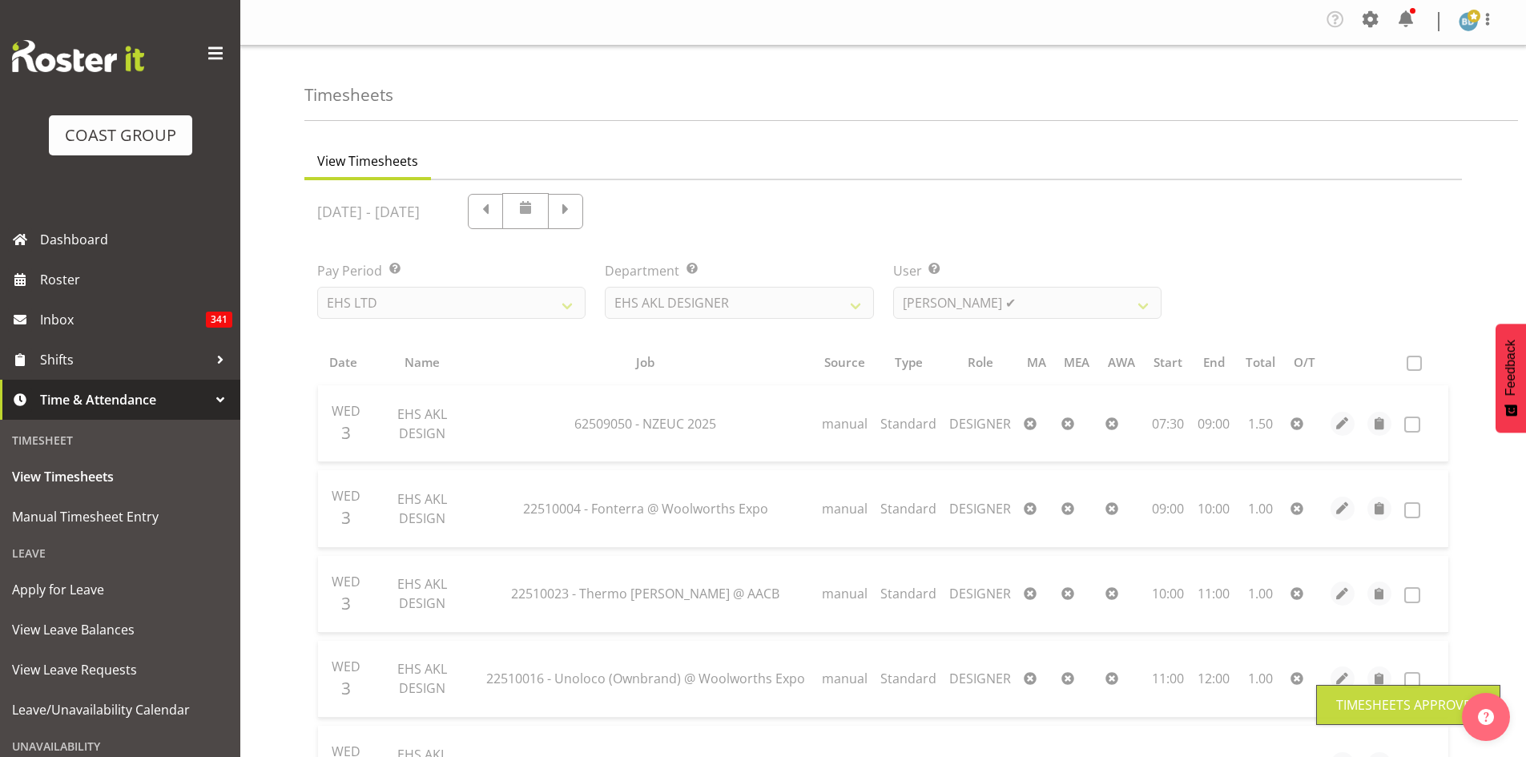
scroll to position [0, 0]
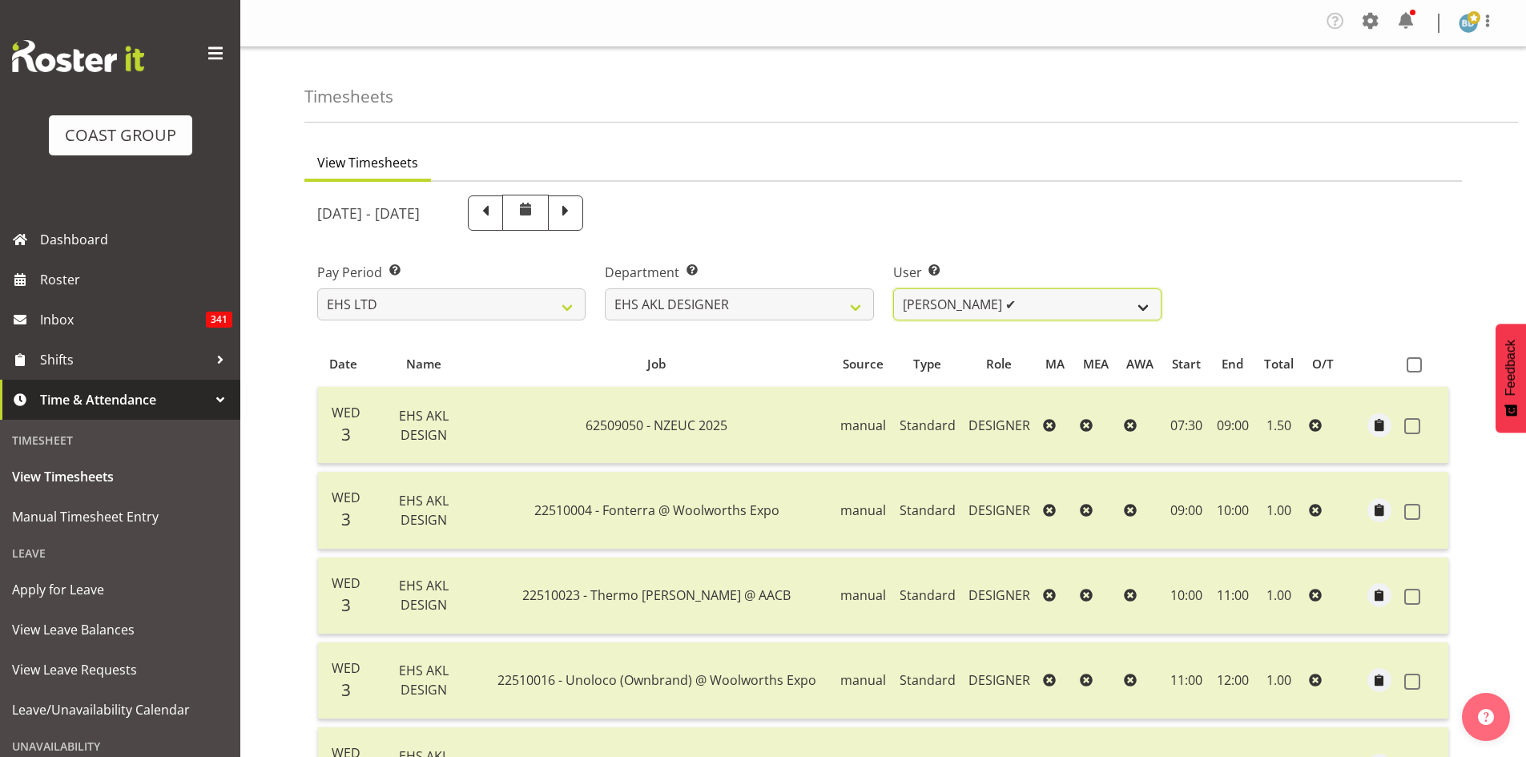
drag, startPoint x: 1113, startPoint y: 304, endPoint x: 1106, endPoint y: 311, distance: 9.6
click at [1113, 304] on select "[PERSON_NAME] ✔ [PERSON_NAME] ❌" at bounding box center [1027, 304] width 268 height 32
click at [893, 288] on select "[PERSON_NAME] ✔ [PERSON_NAME] ❌" at bounding box center [1027, 304] width 268 height 32
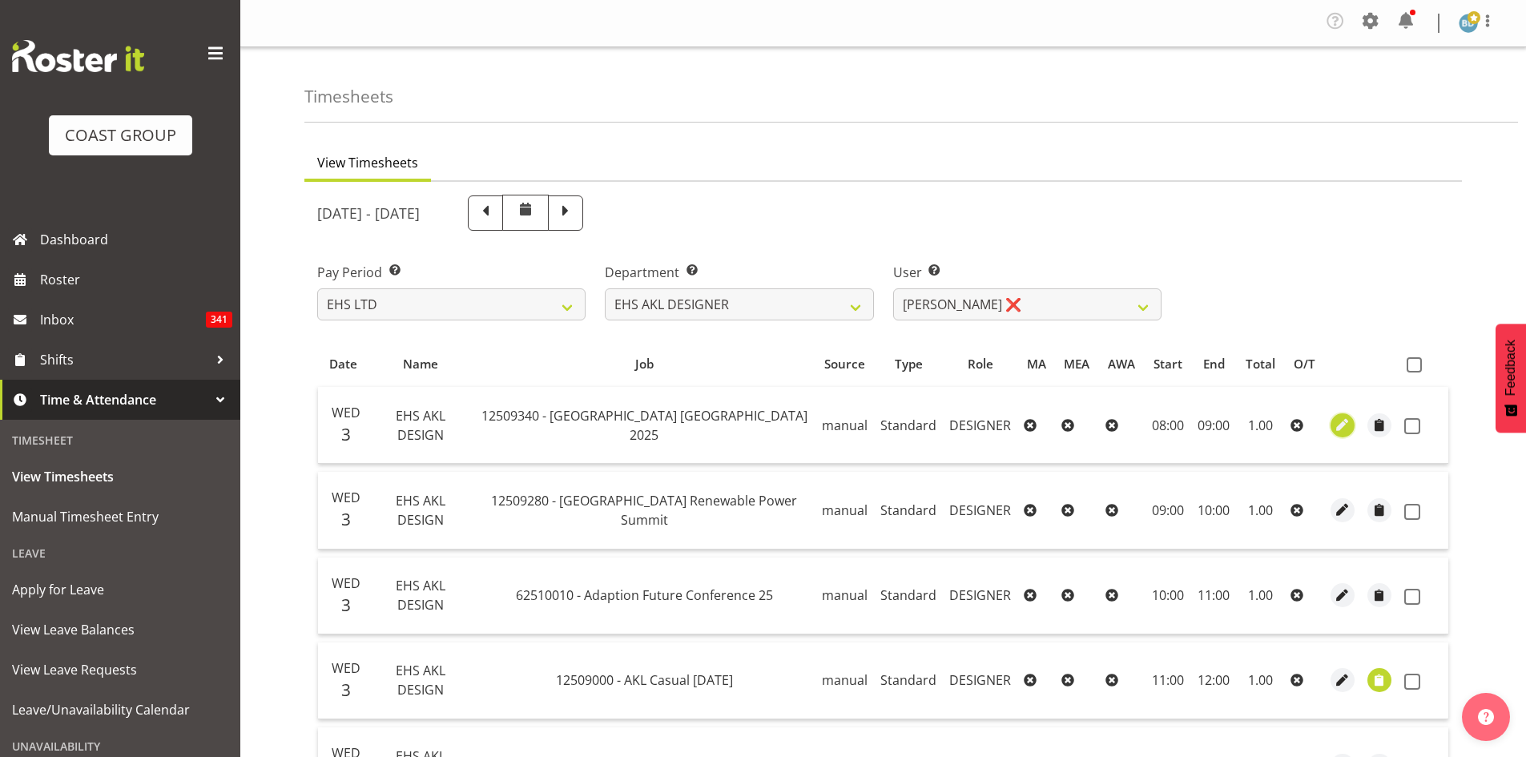
click at [1339, 423] on span "button" at bounding box center [1343, 425] width 18 height 18
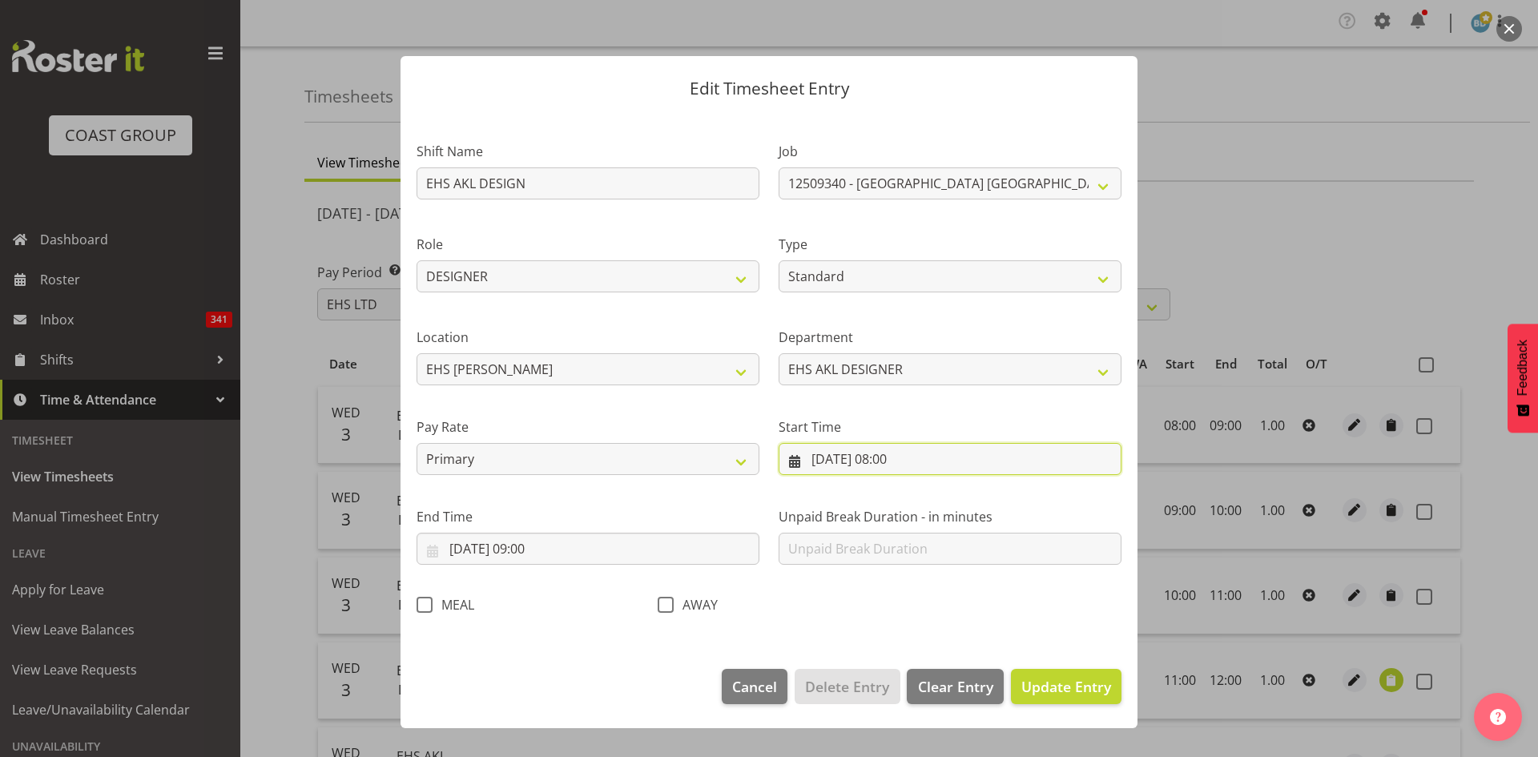
click at [894, 459] on input "[DATE] 08:00" at bounding box center [950, 459] width 343 height 32
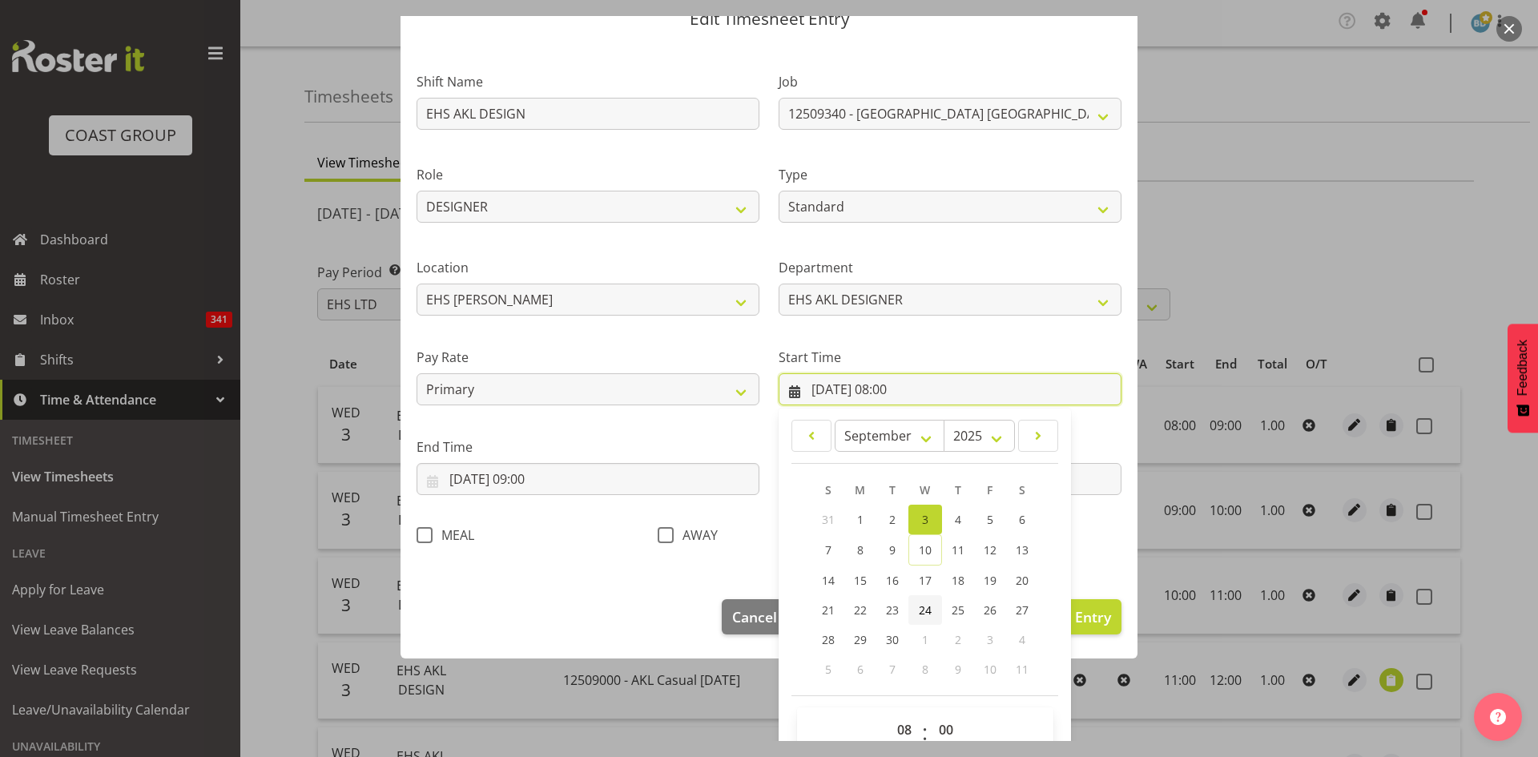
scroll to position [100, 0]
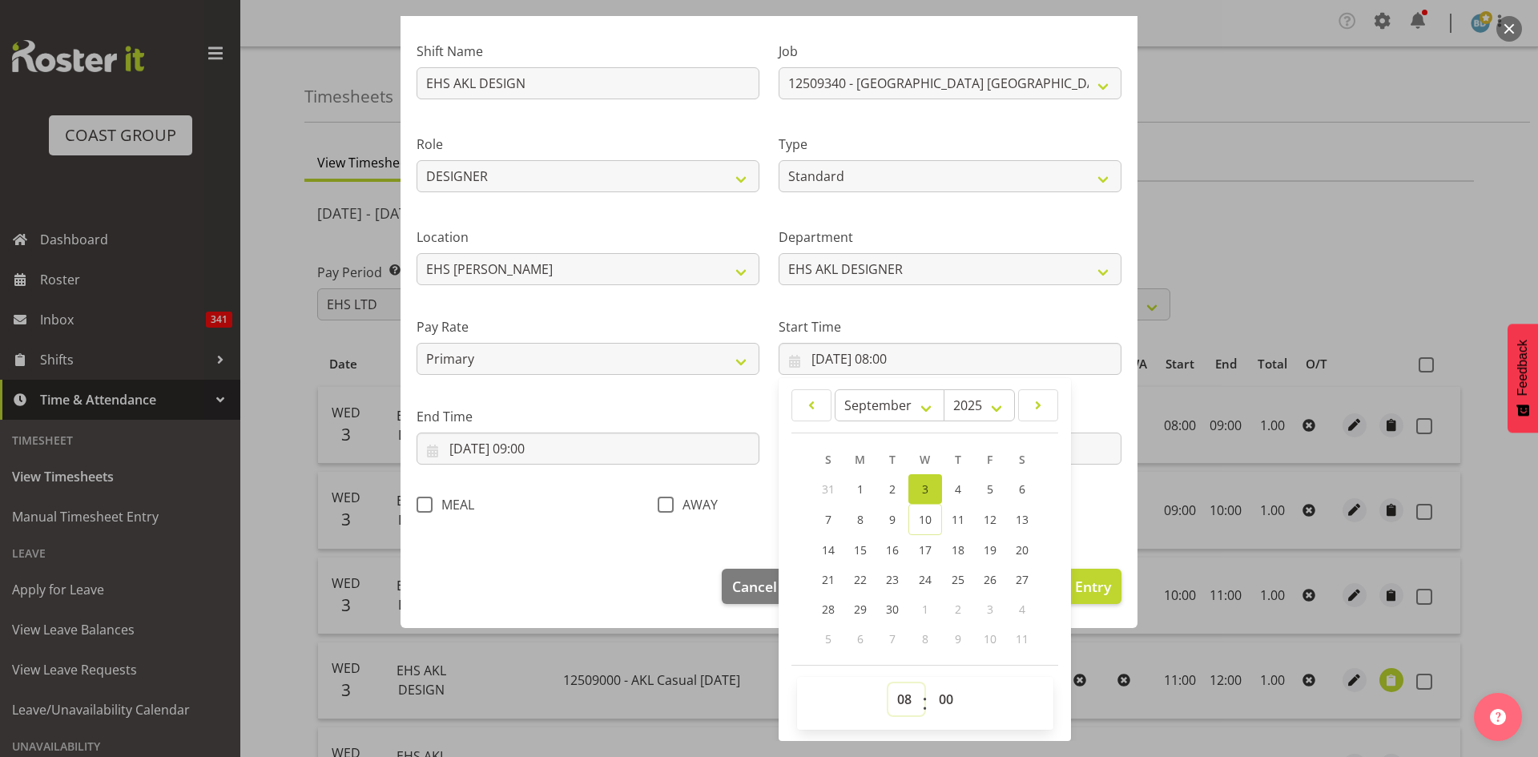
click at [898, 700] on select "00 01 02 03 04 05 06 07 08 09 10 11 12 13 14 15 16 17 18 19 20 21 22 23" at bounding box center [906, 699] width 36 height 32
click at [888, 683] on select "00 01 02 03 04 05 06 07 08 09 10 11 12 13 14 15 16 17 18 19 20 21 22 23" at bounding box center [906, 699] width 36 height 32
click at [530, 546] on section "Shift Name EHS AKL DESIGN Job 1 Carlton Events 1 [PERSON_NAME][GEOGRAPHIC_DATA]…" at bounding box center [769, 283] width 737 height 540
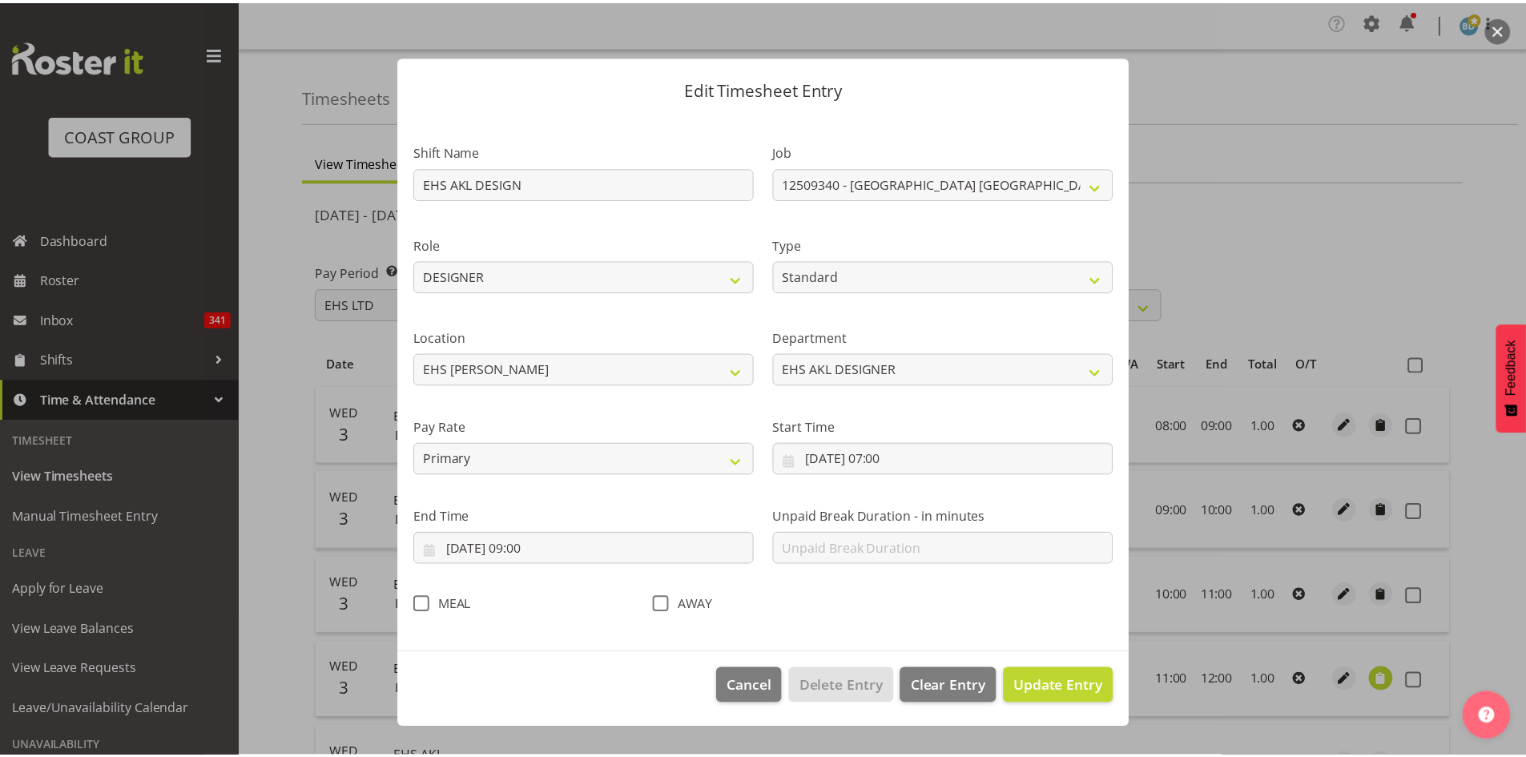
scroll to position [0, 0]
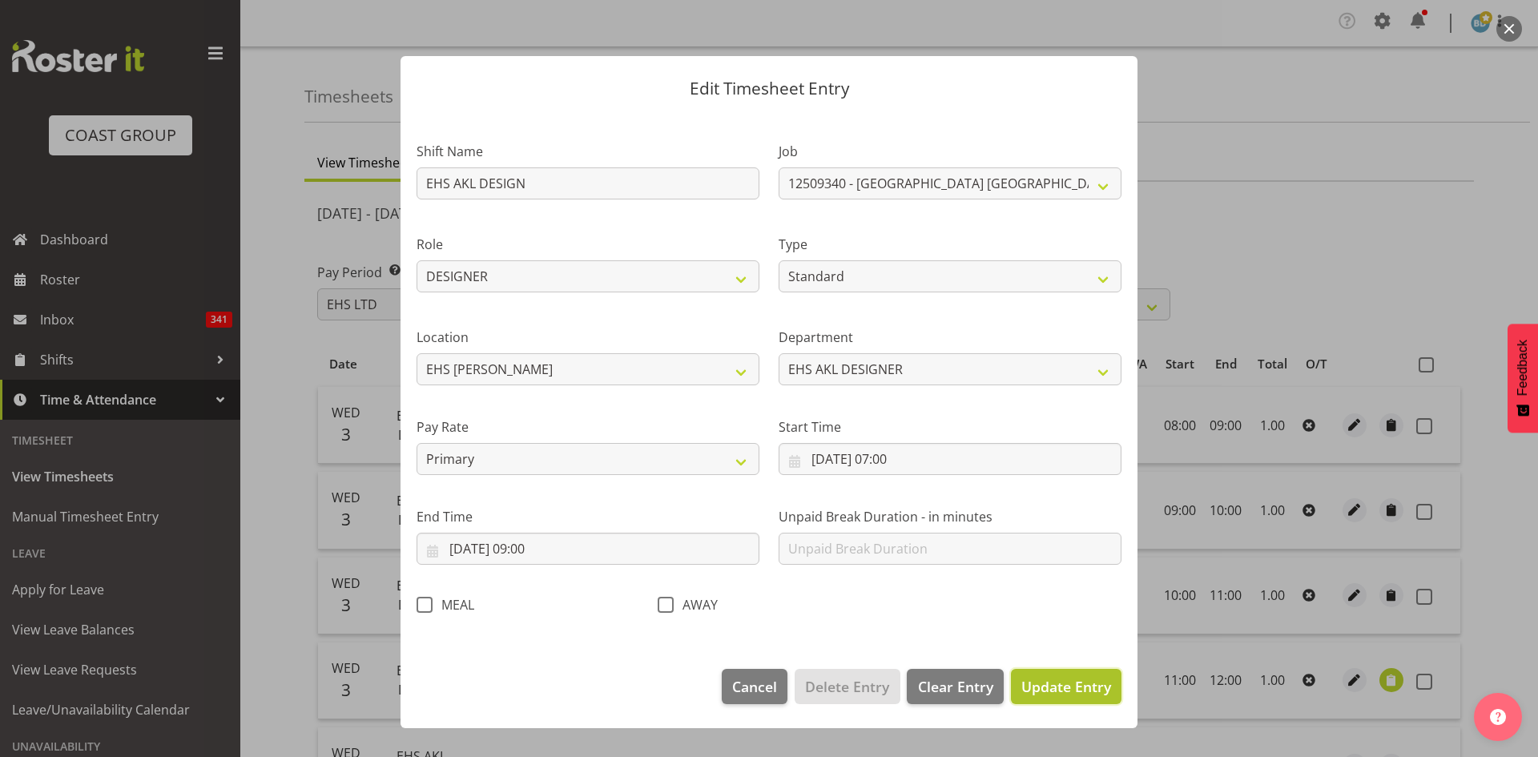
click at [1052, 695] on span "Update Entry" at bounding box center [1066, 686] width 90 height 19
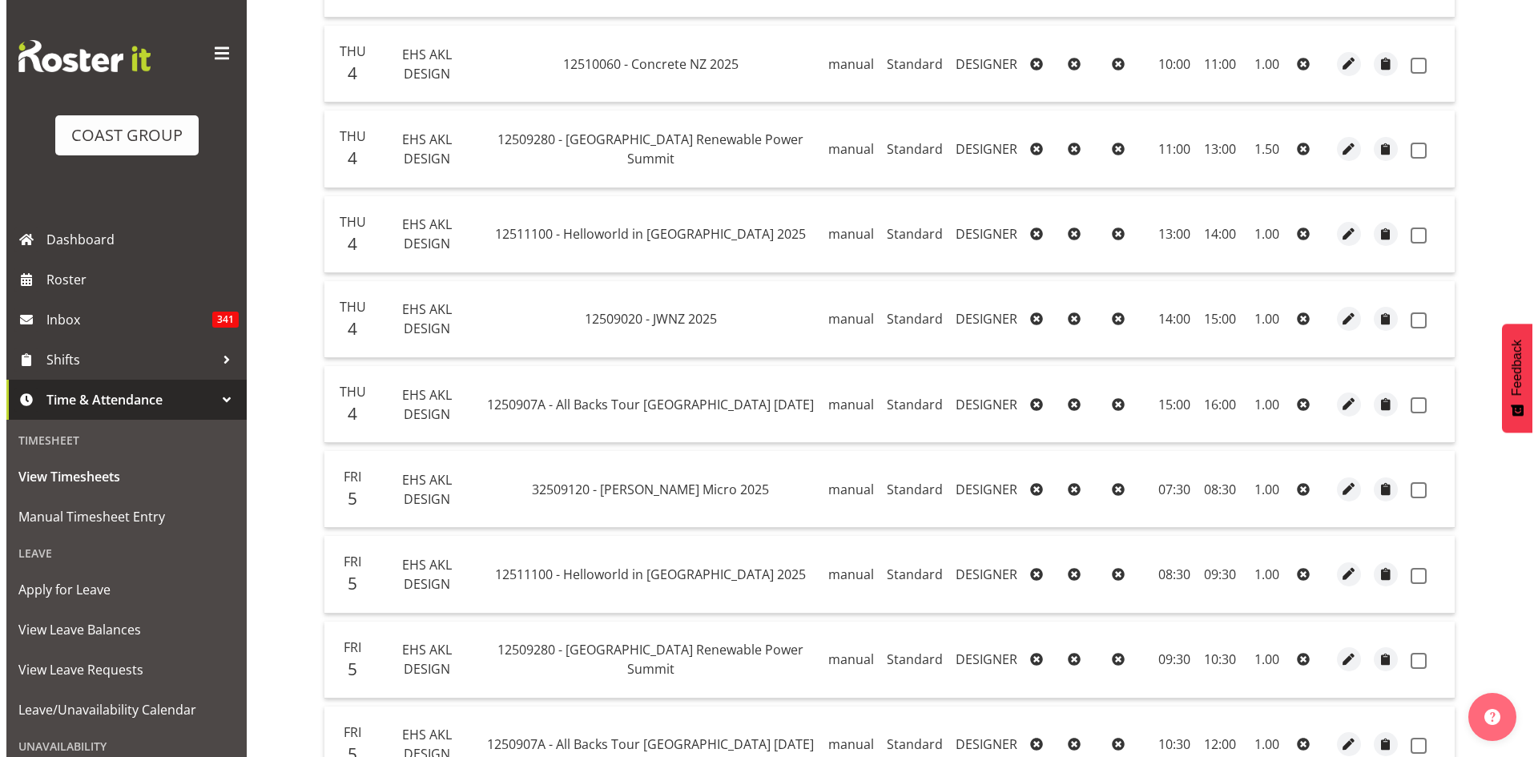
scroll to position [1335, 0]
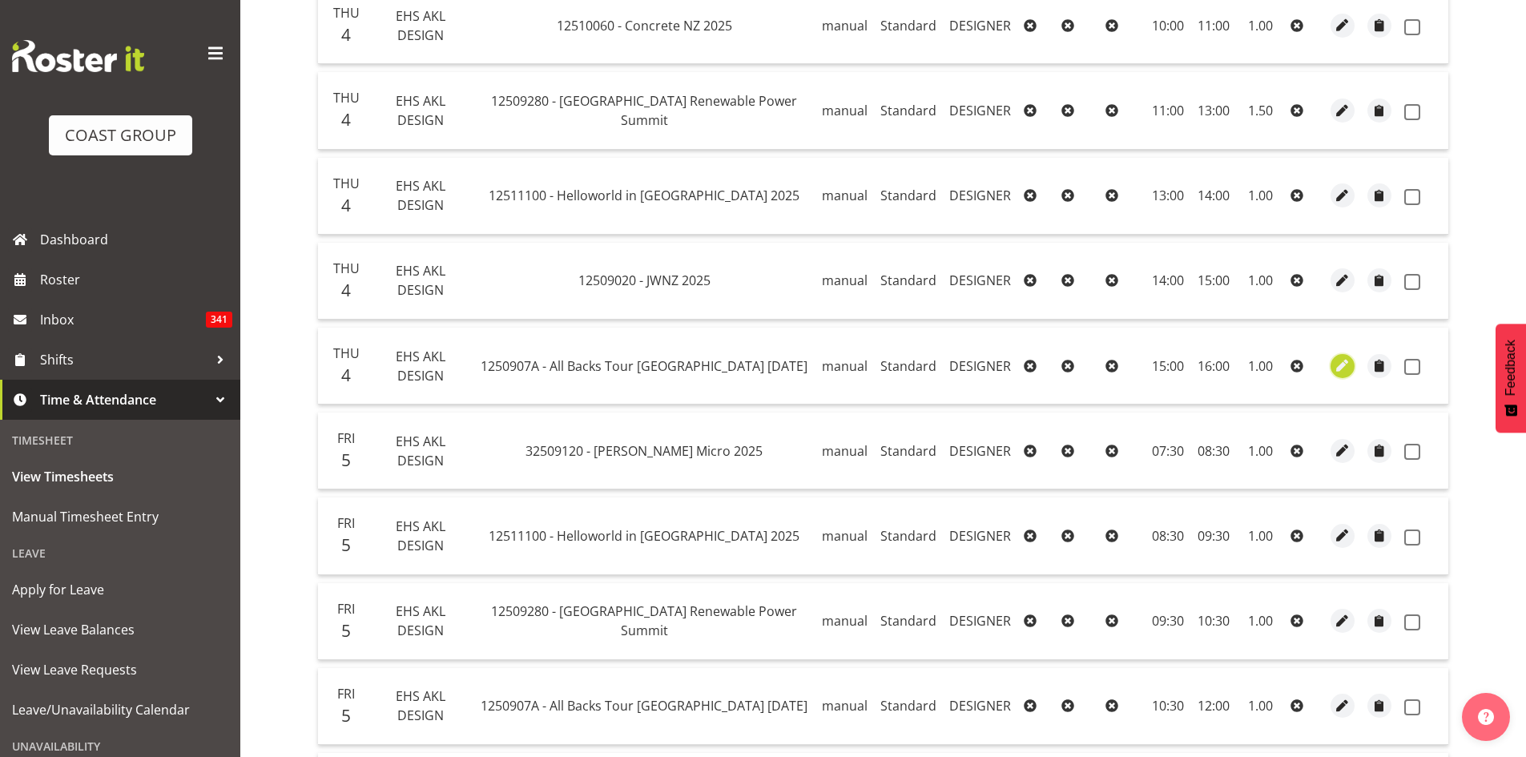
click at [1337, 366] on span "button" at bounding box center [1343, 365] width 18 height 18
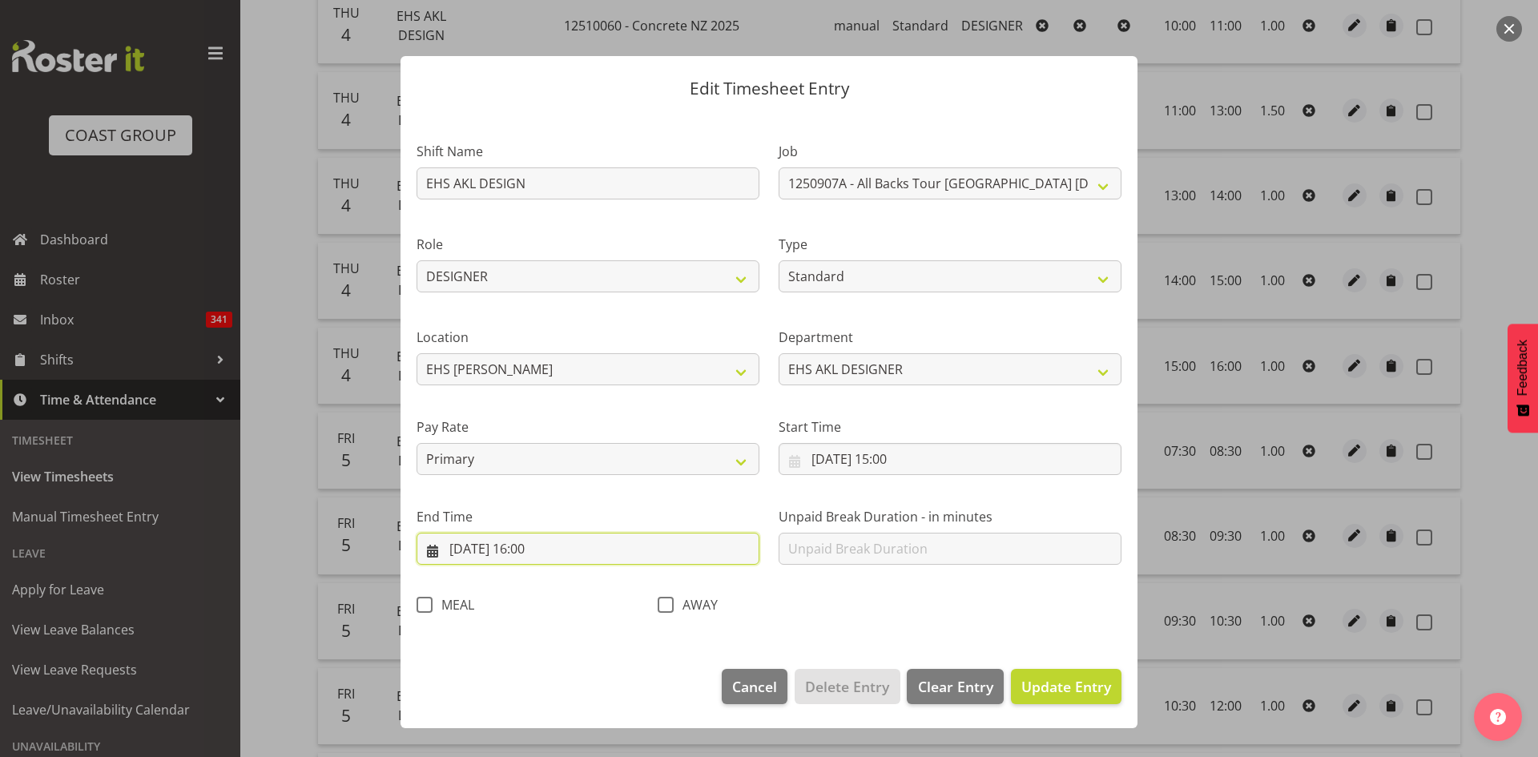
click at [542, 550] on input "[DATE] 16:00" at bounding box center [588, 549] width 343 height 32
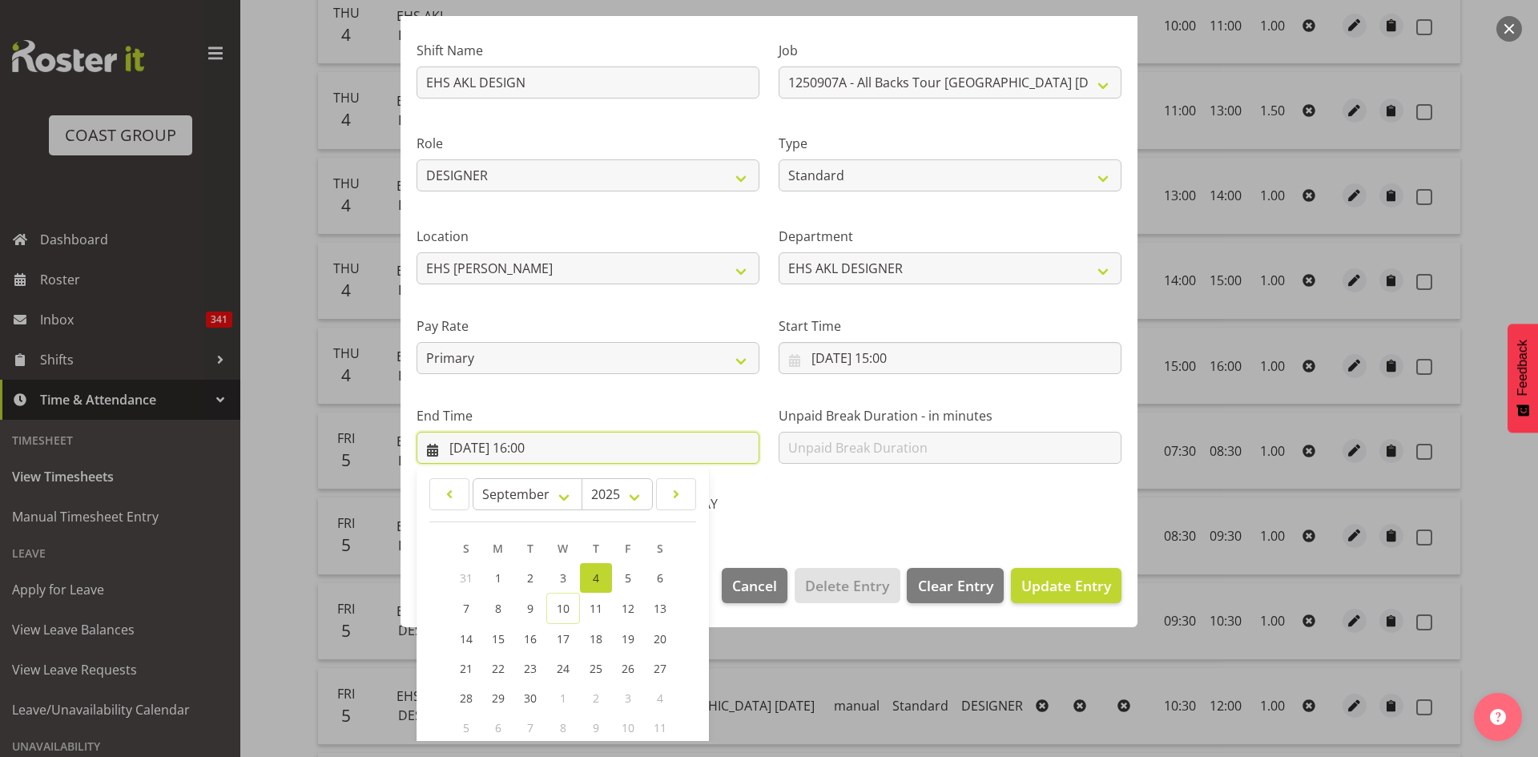
scroll to position [190, 0]
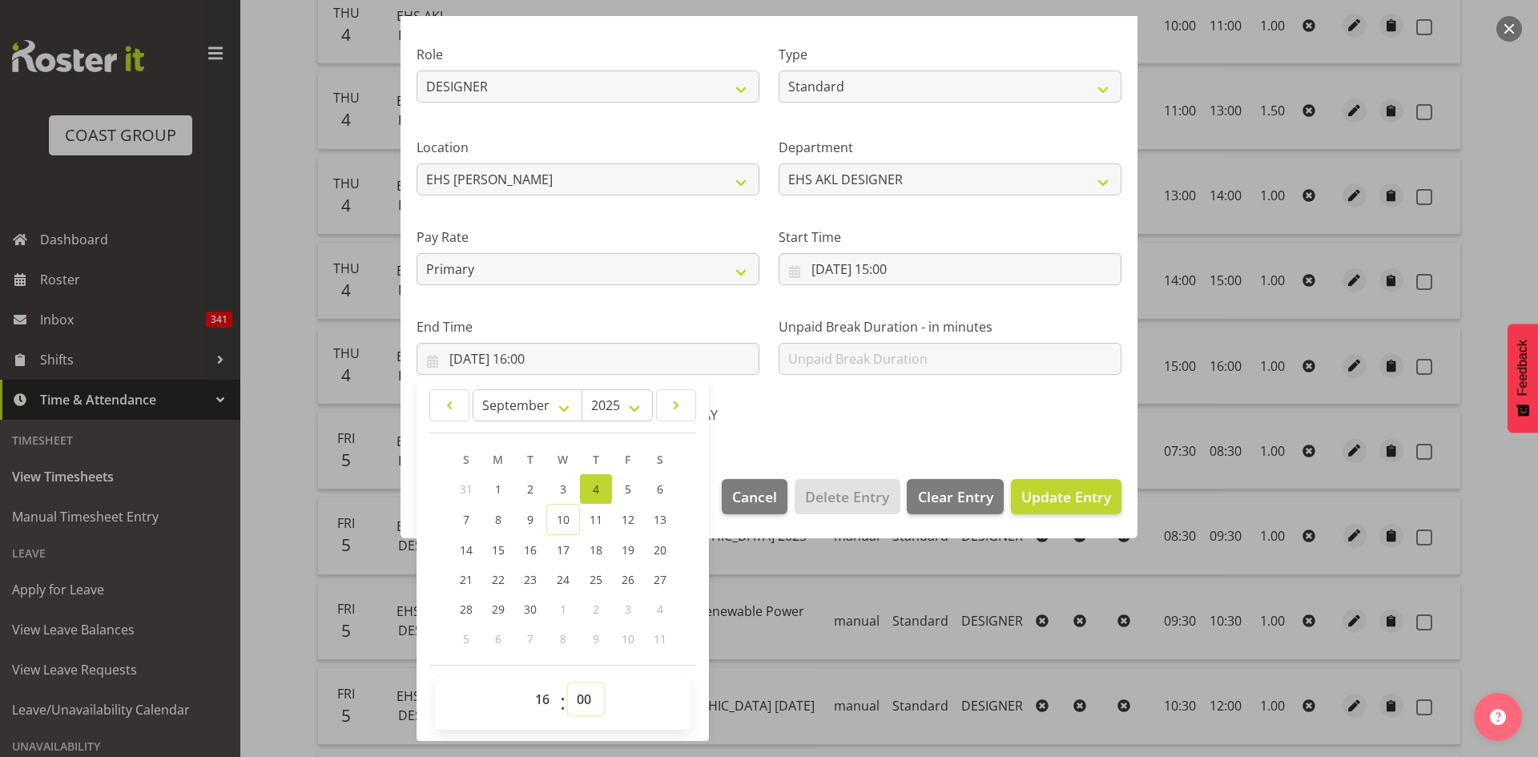
click at [588, 696] on select "00 01 02 03 04 05 06 07 08 09 10 11 12 13 14 15 16 17 18 19 20 21 22 23 24 25 2…" at bounding box center [586, 699] width 36 height 32
click at [568, 683] on select "00 01 02 03 04 05 06 07 08 09 10 11 12 13 14 15 16 17 18 19 20 21 22 23 24 25 2…" at bounding box center [586, 699] width 36 height 32
click at [1069, 500] on span "Update Entry" at bounding box center [1066, 496] width 90 height 19
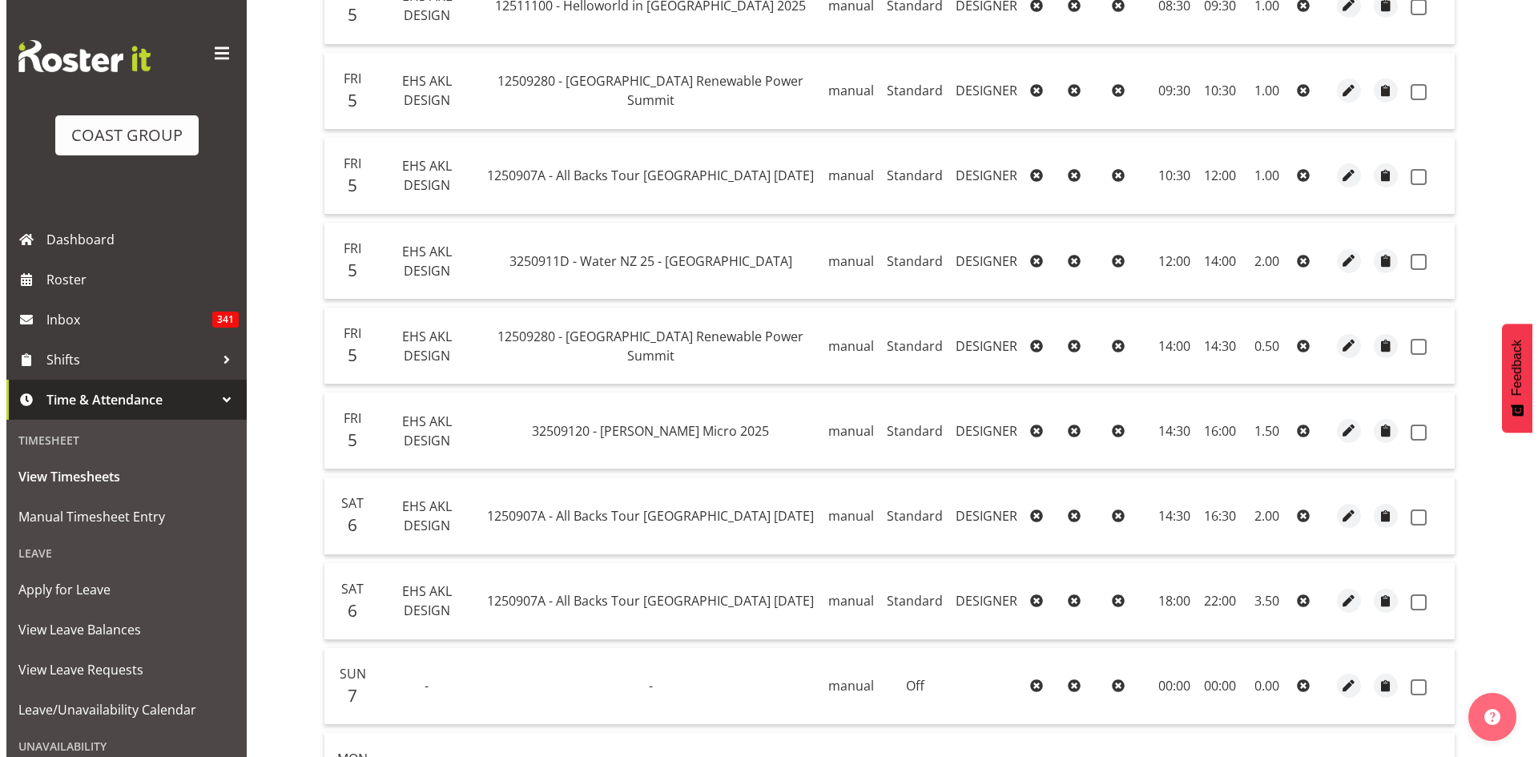
scroll to position [1869, 0]
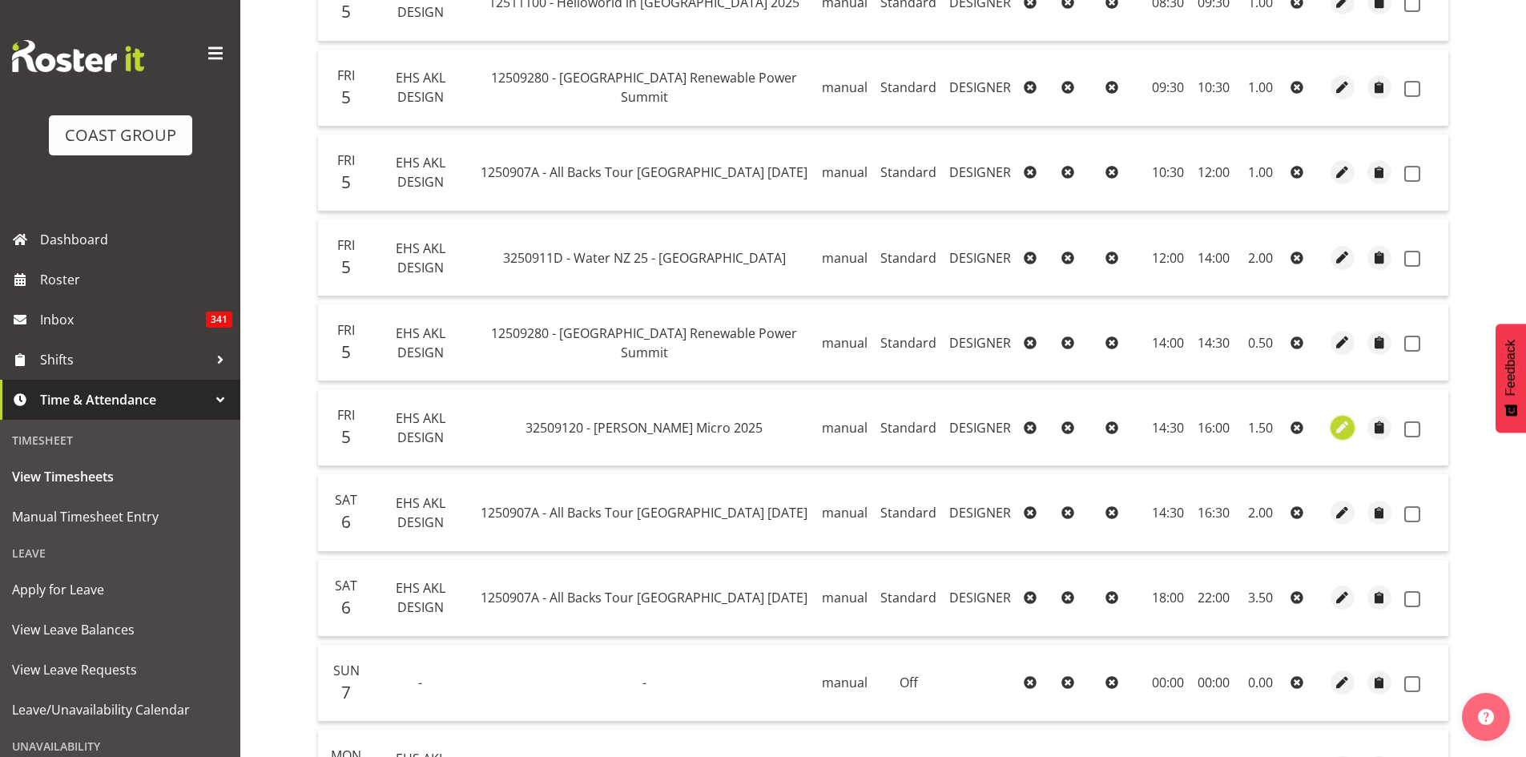
click at [1338, 430] on span "button" at bounding box center [1343, 427] width 18 height 18
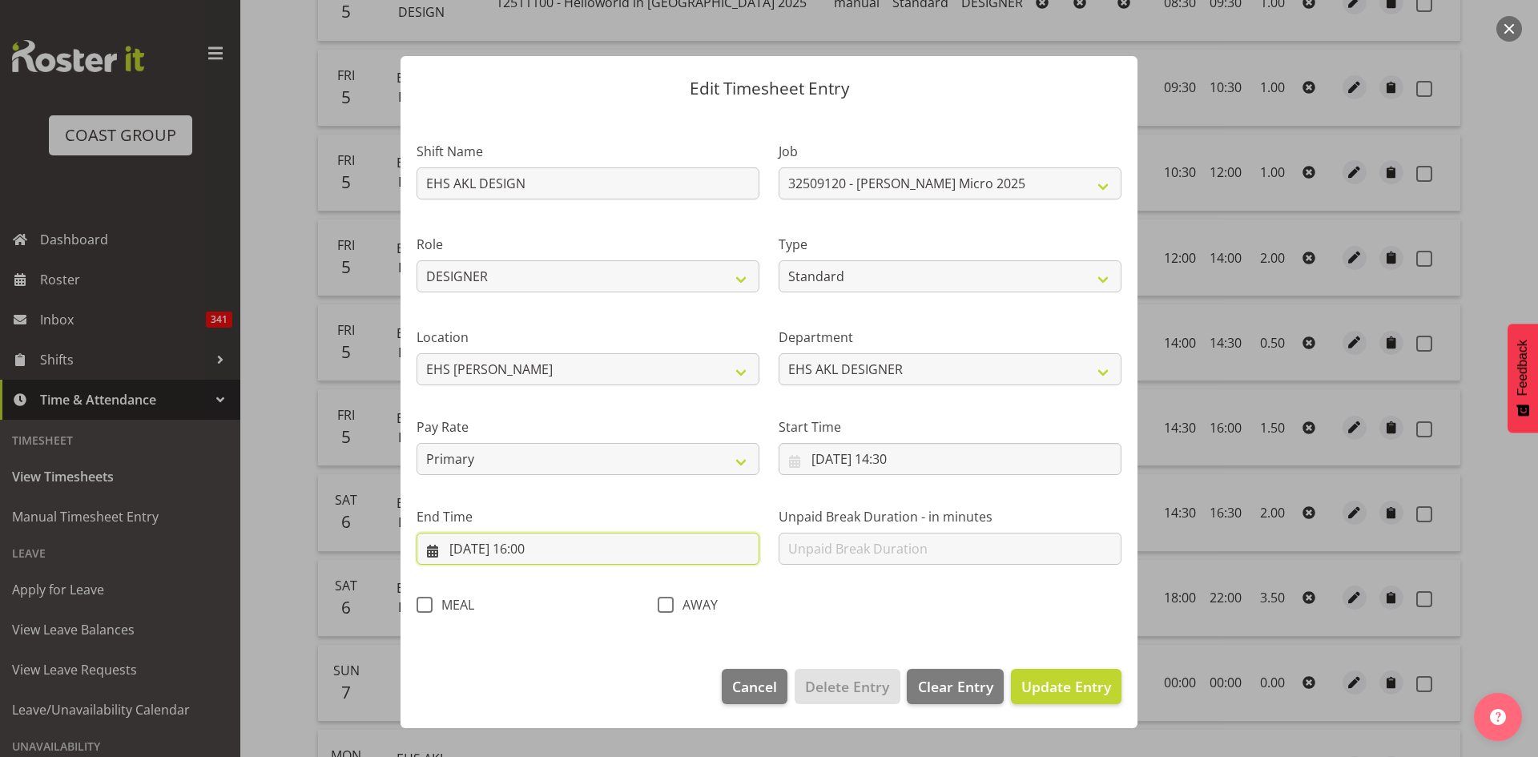
click at [551, 548] on input "[DATE] 16:00" at bounding box center [588, 549] width 343 height 32
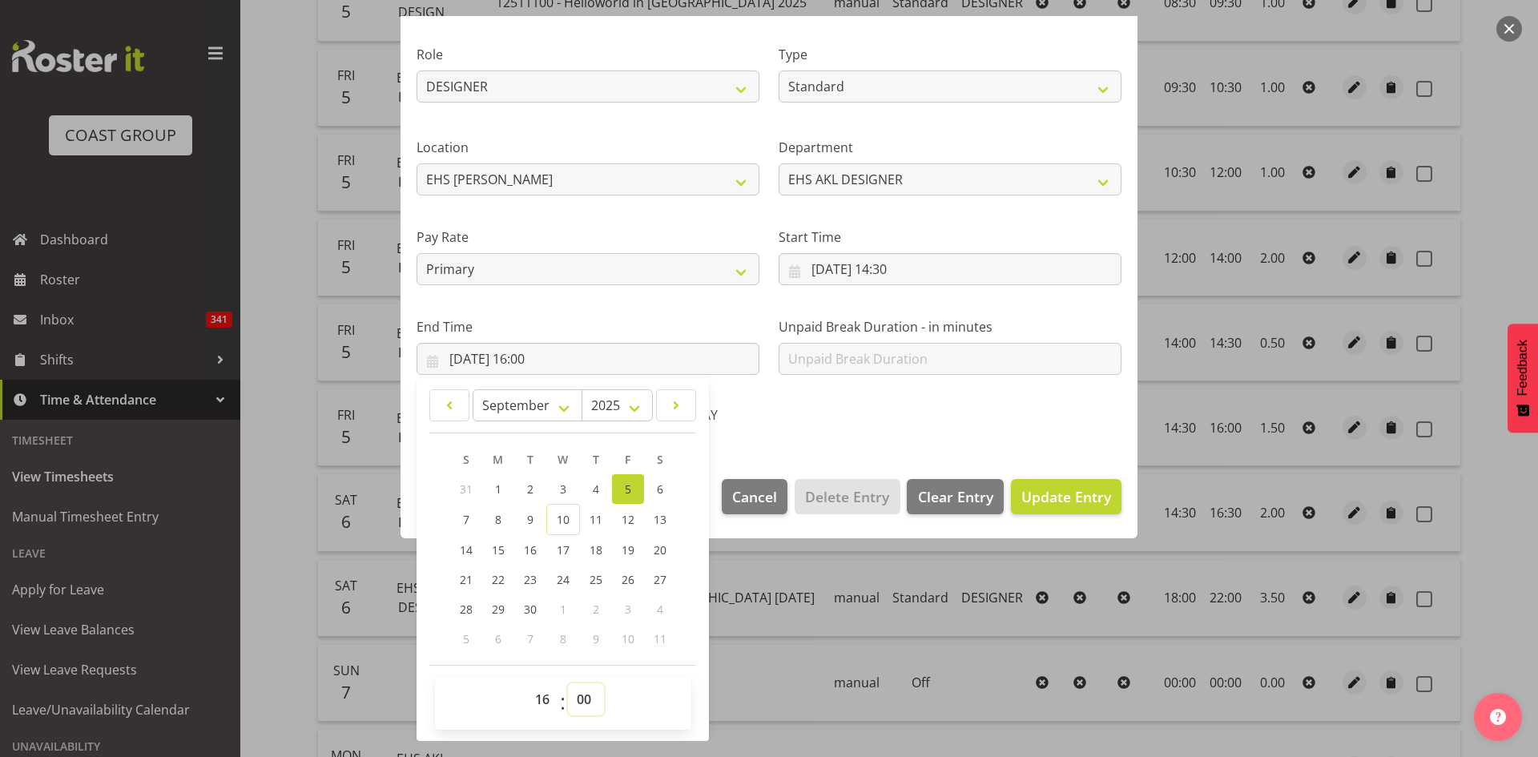
click at [590, 701] on select "00 01 02 03 04 05 06 07 08 09 10 11 12 13 14 15 16 17 18 19 20 21 22 23 24 25 2…" at bounding box center [586, 699] width 36 height 32
click at [568, 683] on select "00 01 02 03 04 05 06 07 08 09 10 11 12 13 14 15 16 17 18 19 20 21 22 23 24 25 2…" at bounding box center [586, 699] width 36 height 32
click at [1053, 501] on span "Update Entry" at bounding box center [1066, 496] width 90 height 19
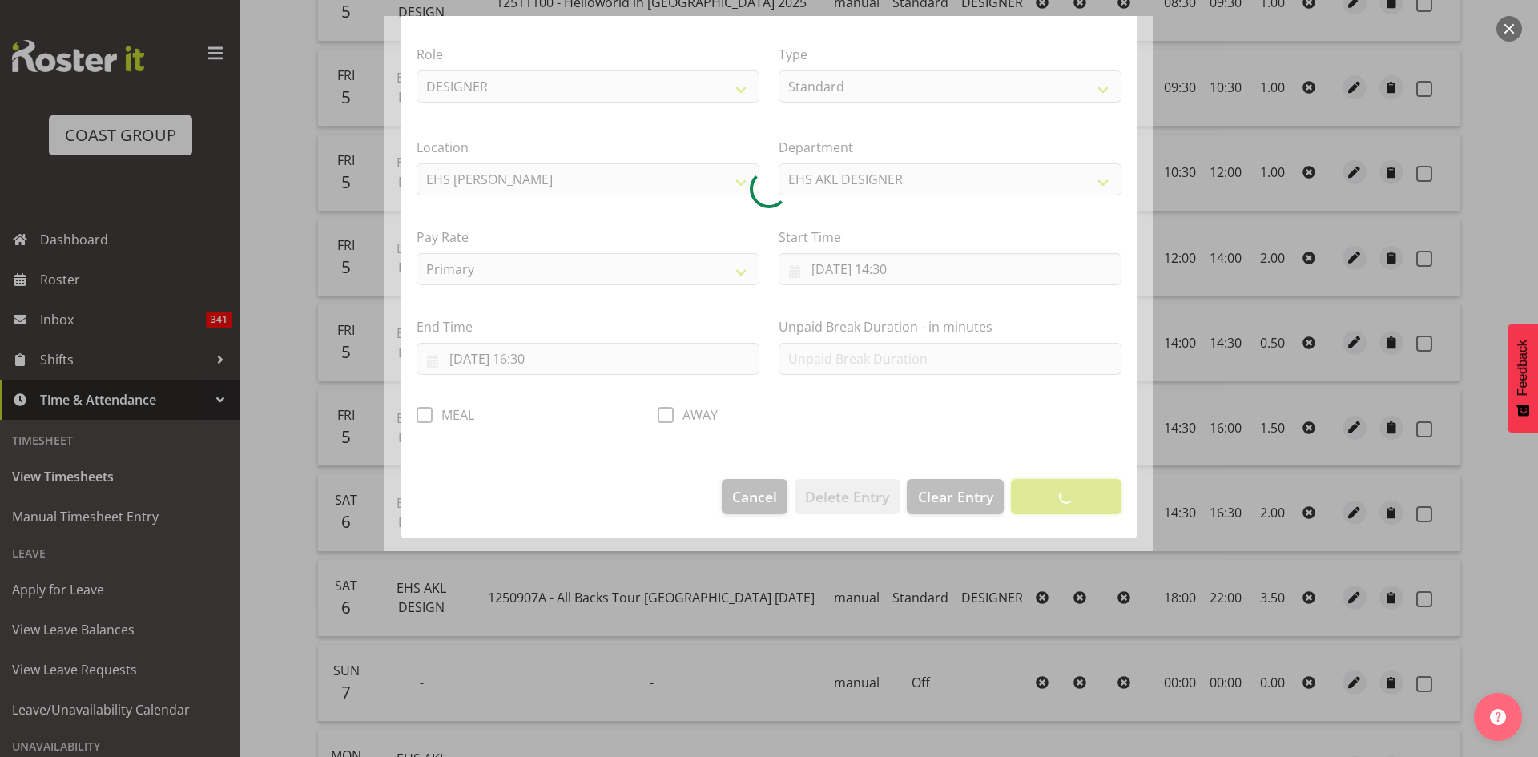
scroll to position [0, 0]
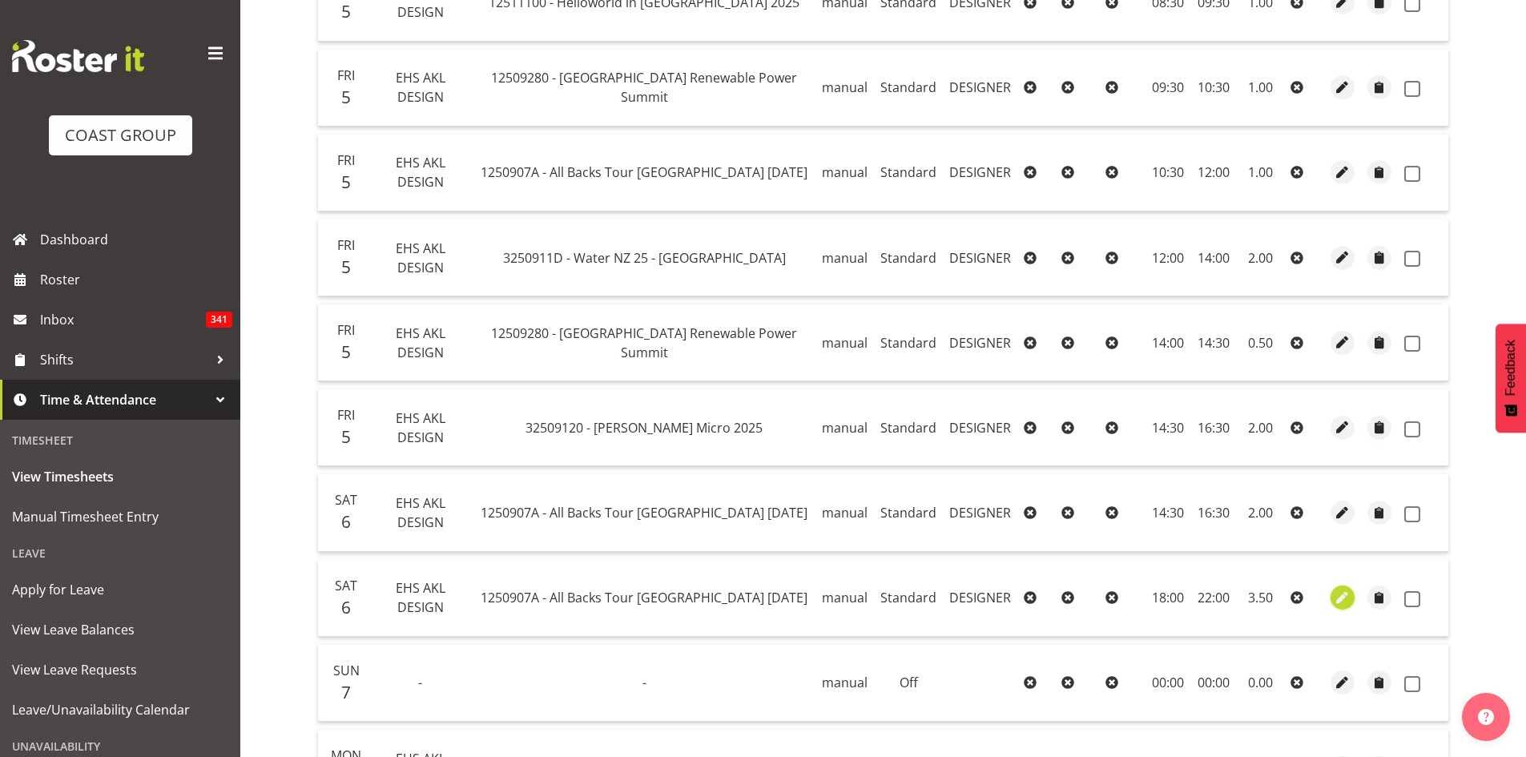
click at [1341, 600] on span "button" at bounding box center [1343, 598] width 18 height 18
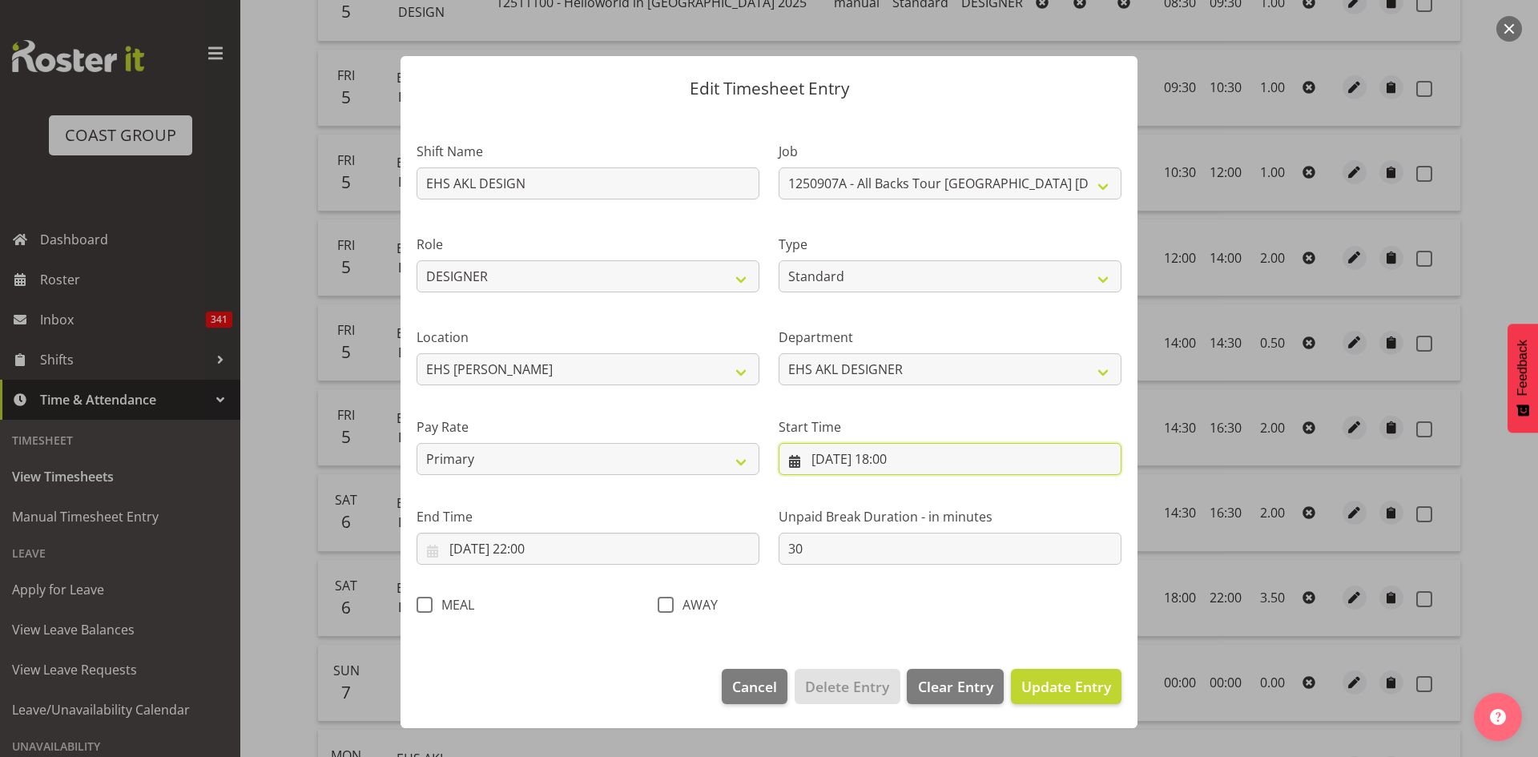
click at [894, 461] on input "[DATE] 18:00" at bounding box center [950, 459] width 343 height 32
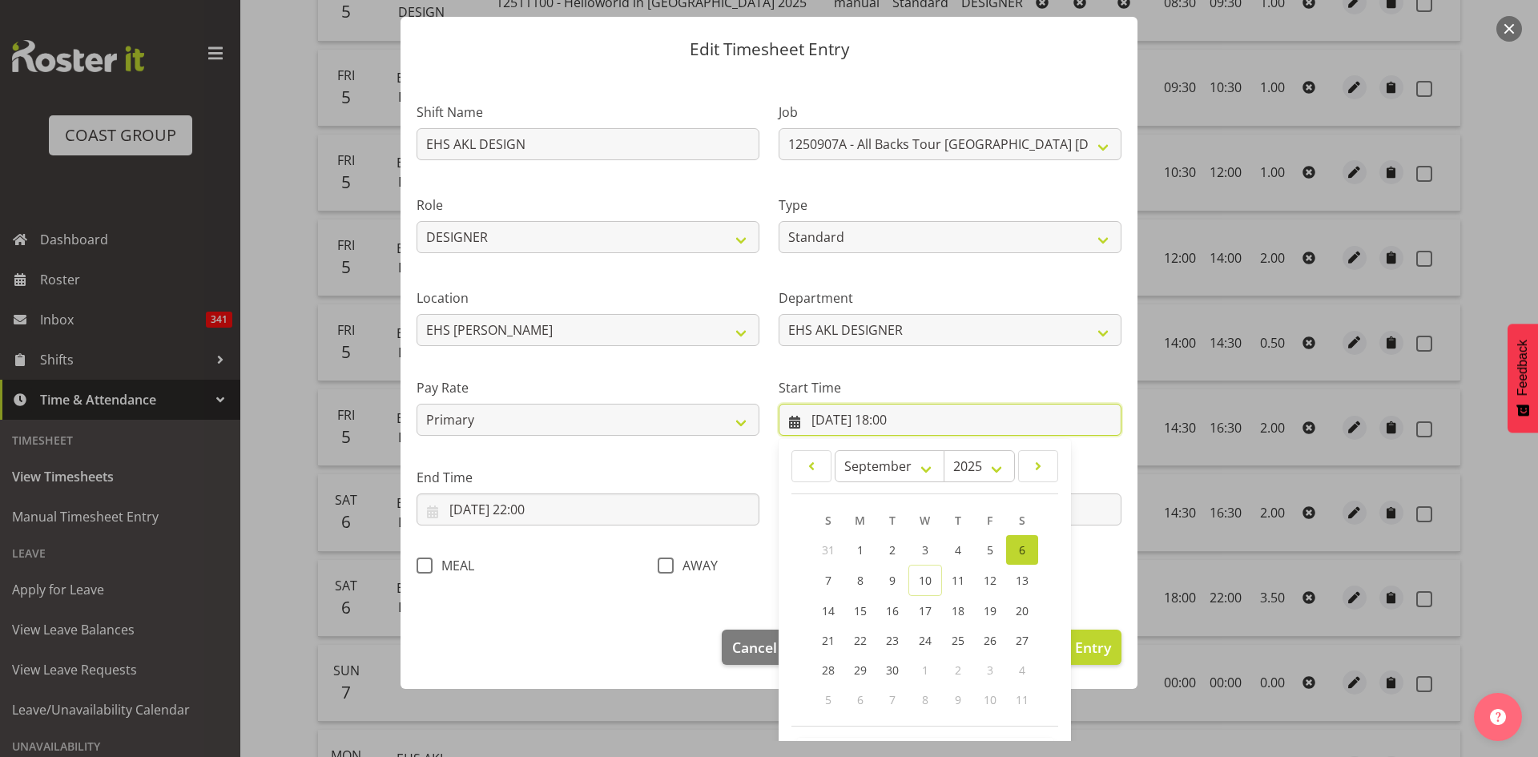
scroll to position [100, 0]
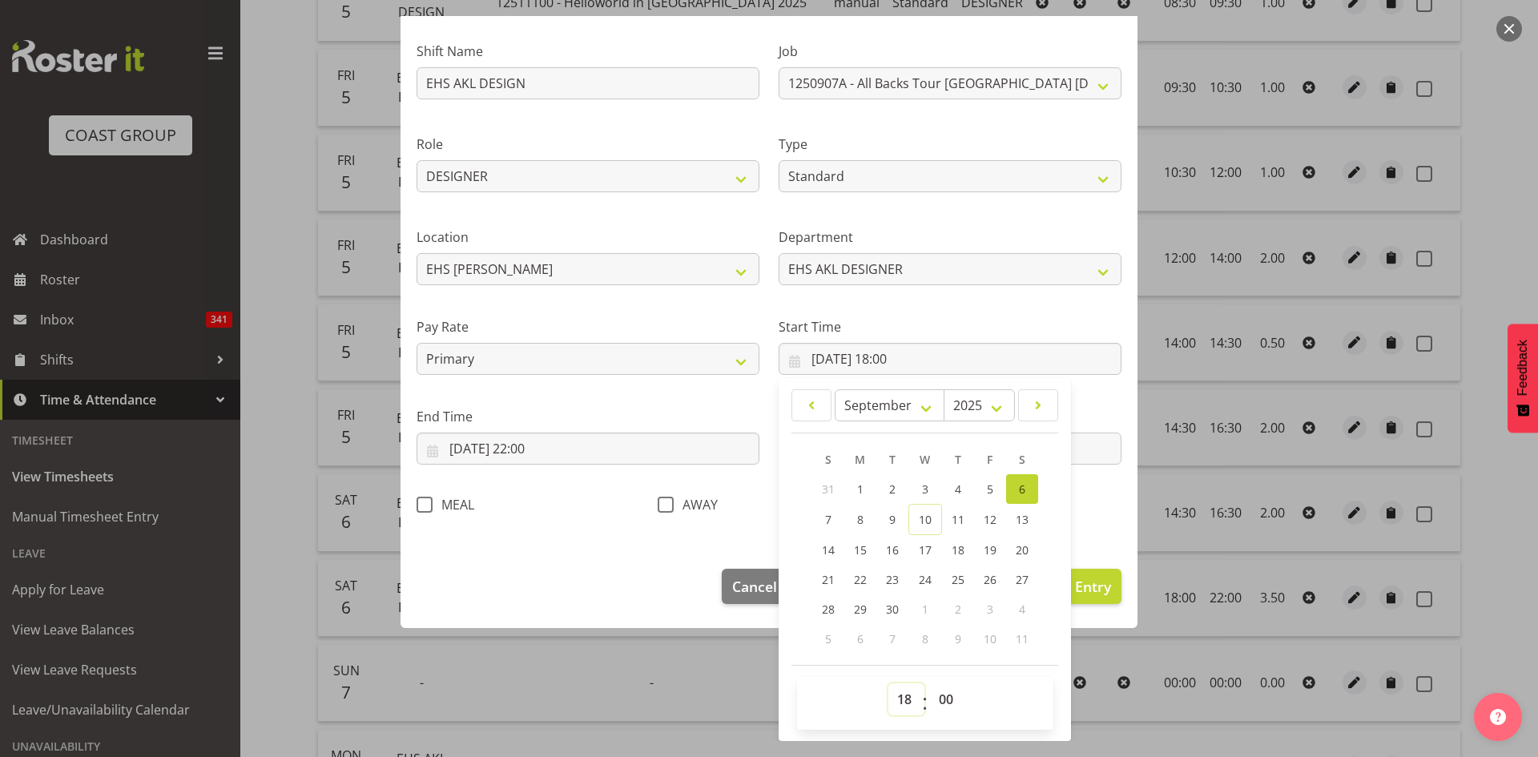
click at [896, 695] on select "00 01 02 03 04 05 06 07 08 09 10 11 12 13 14 15 16 17 18 19 20 21 22 23" at bounding box center [906, 699] width 36 height 32
click at [888, 683] on select "00 01 02 03 04 05 06 07 08 09 10 11 12 13 14 15 16 17 18 19 20 21 22 23" at bounding box center [906, 699] width 36 height 32
click at [941, 691] on select "00 01 02 03 04 05 06 07 08 09 10 11 12 13 14 15 16 17 18 19 20 21 22 23 24 25 2…" at bounding box center [948, 699] width 36 height 32
click at [930, 683] on select "00 01 02 03 04 05 06 07 08 09 10 11 12 13 14 15 16 17 18 19 20 21 22 23 24 25 2…" at bounding box center [948, 699] width 36 height 32
click at [723, 674] on div "Edit Timesheet Entry Shift Name EHS AKL DESIGN Job 1 Carlton Events 1 [PERSON_N…" at bounding box center [769, 378] width 769 height 725
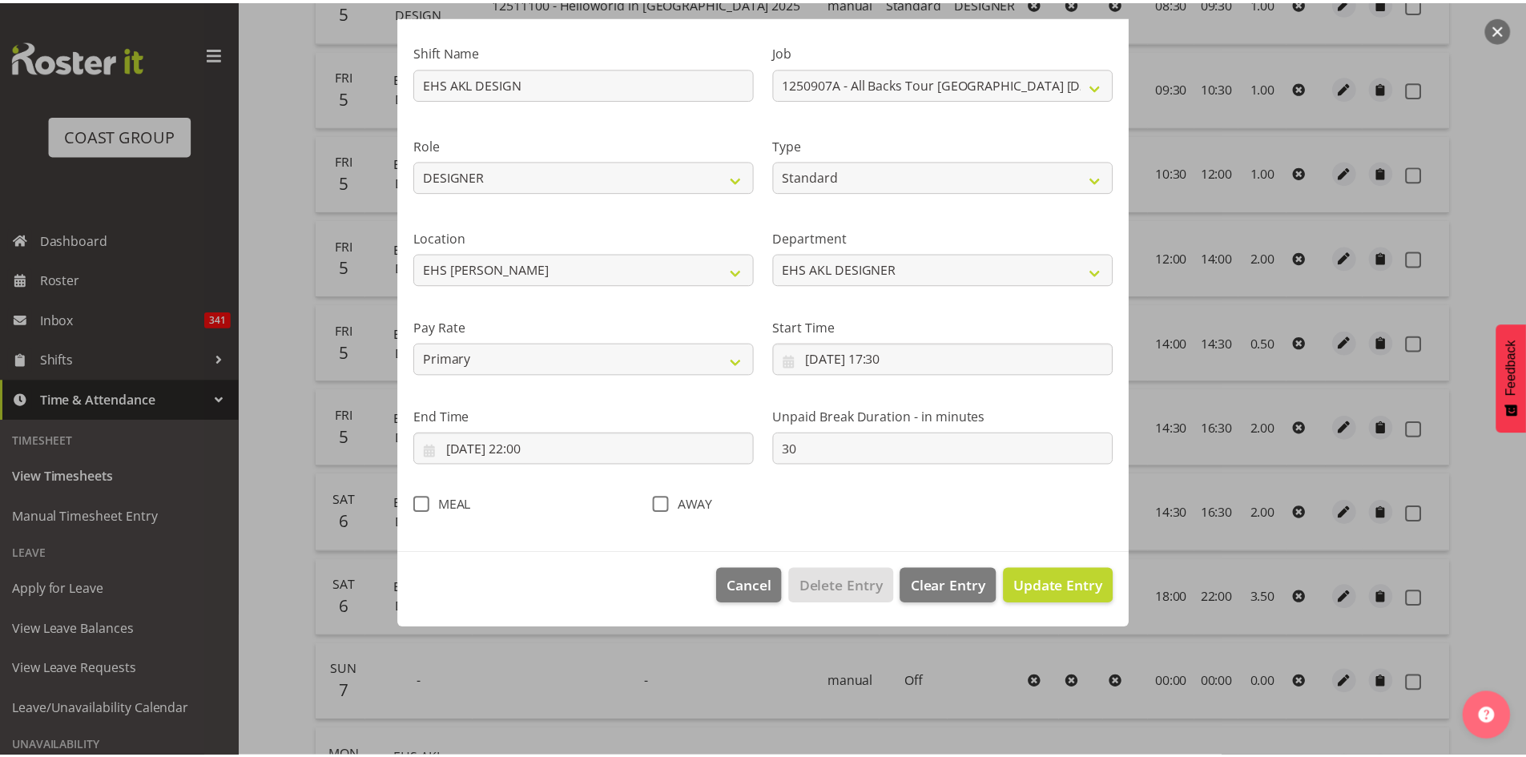
scroll to position [0, 0]
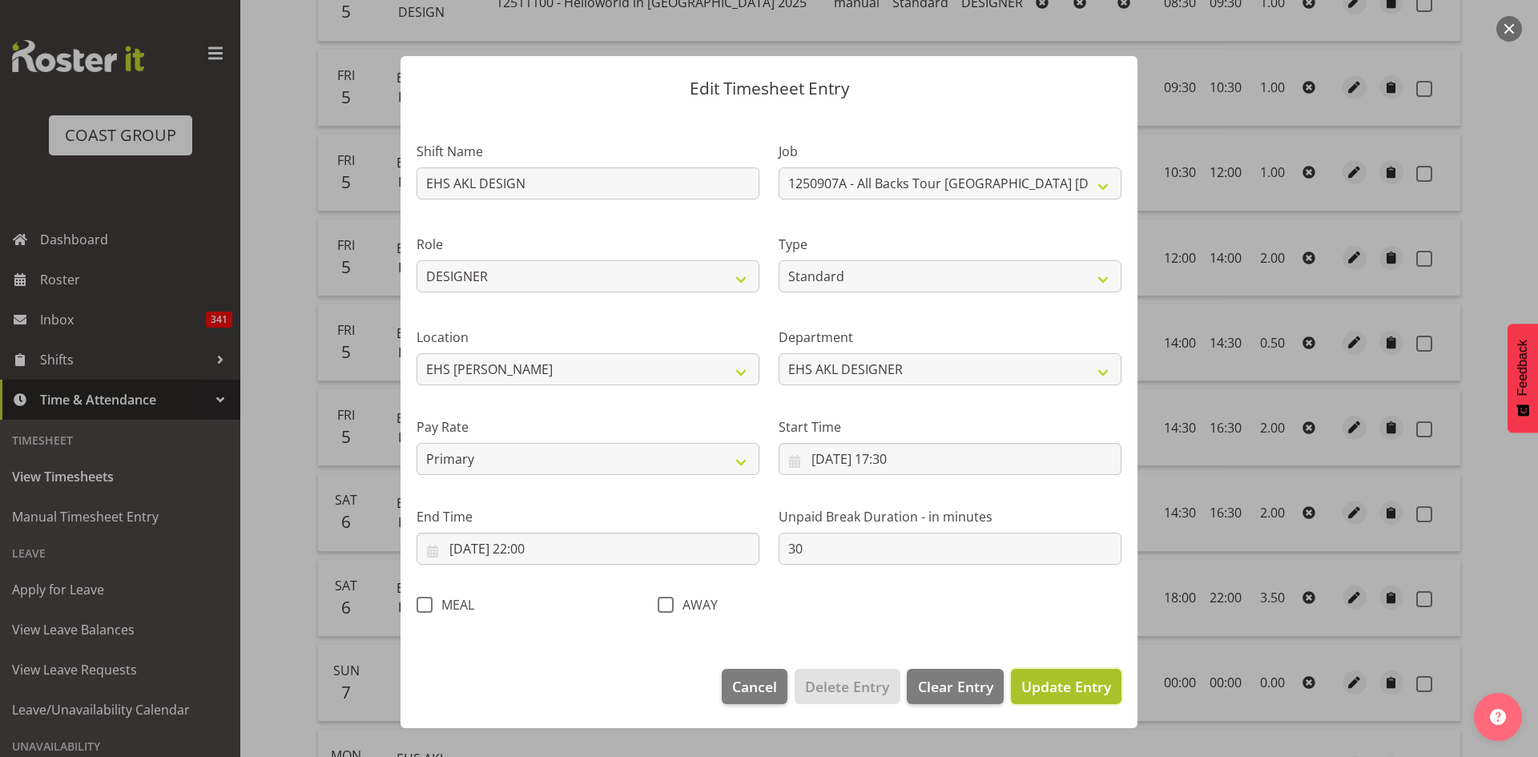
click at [1051, 694] on span "Update Entry" at bounding box center [1066, 686] width 90 height 19
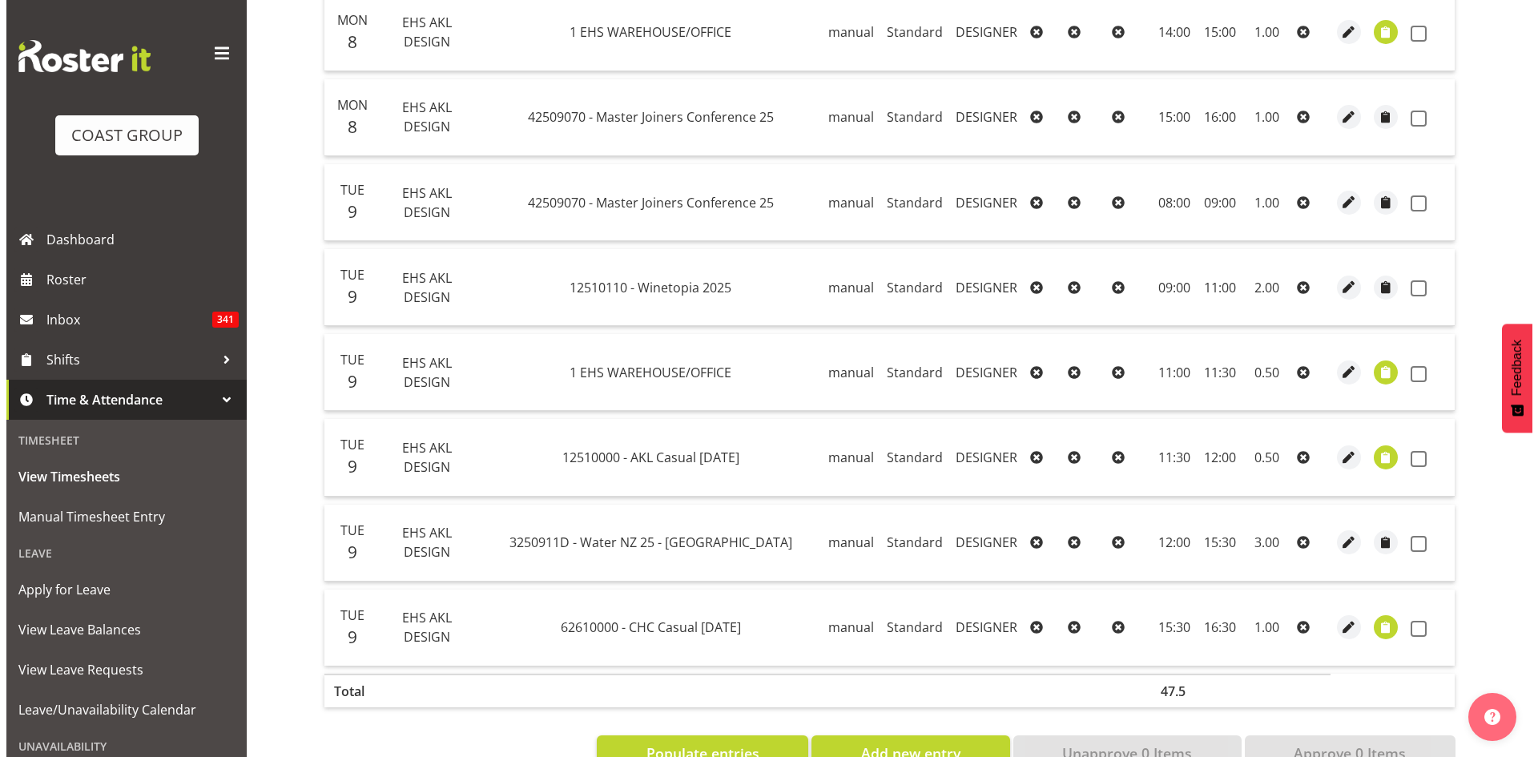
scroll to position [3336, 0]
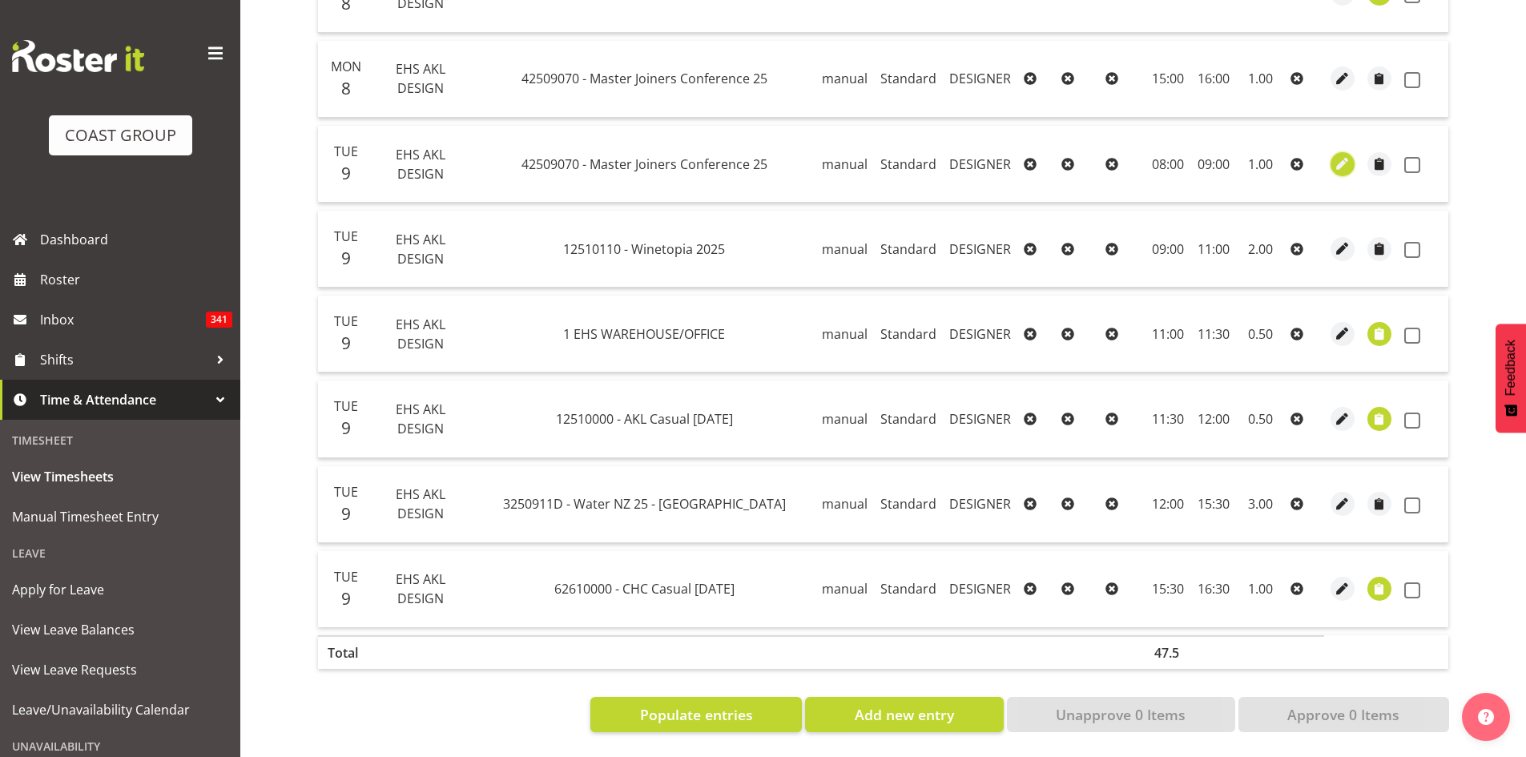
click at [1338, 155] on span "button" at bounding box center [1343, 164] width 18 height 18
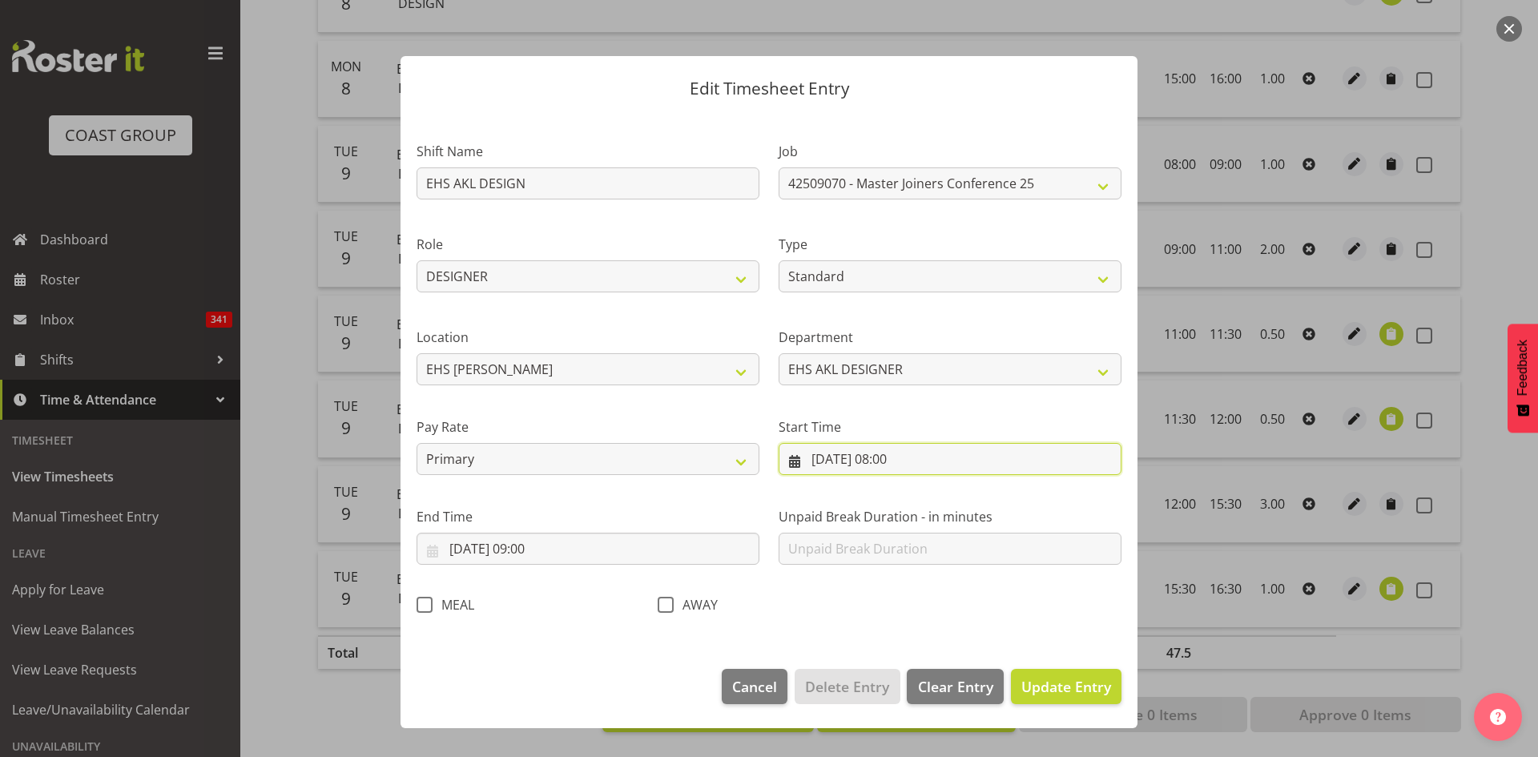
click at [901, 454] on input "[DATE] 08:00" at bounding box center [950, 459] width 343 height 32
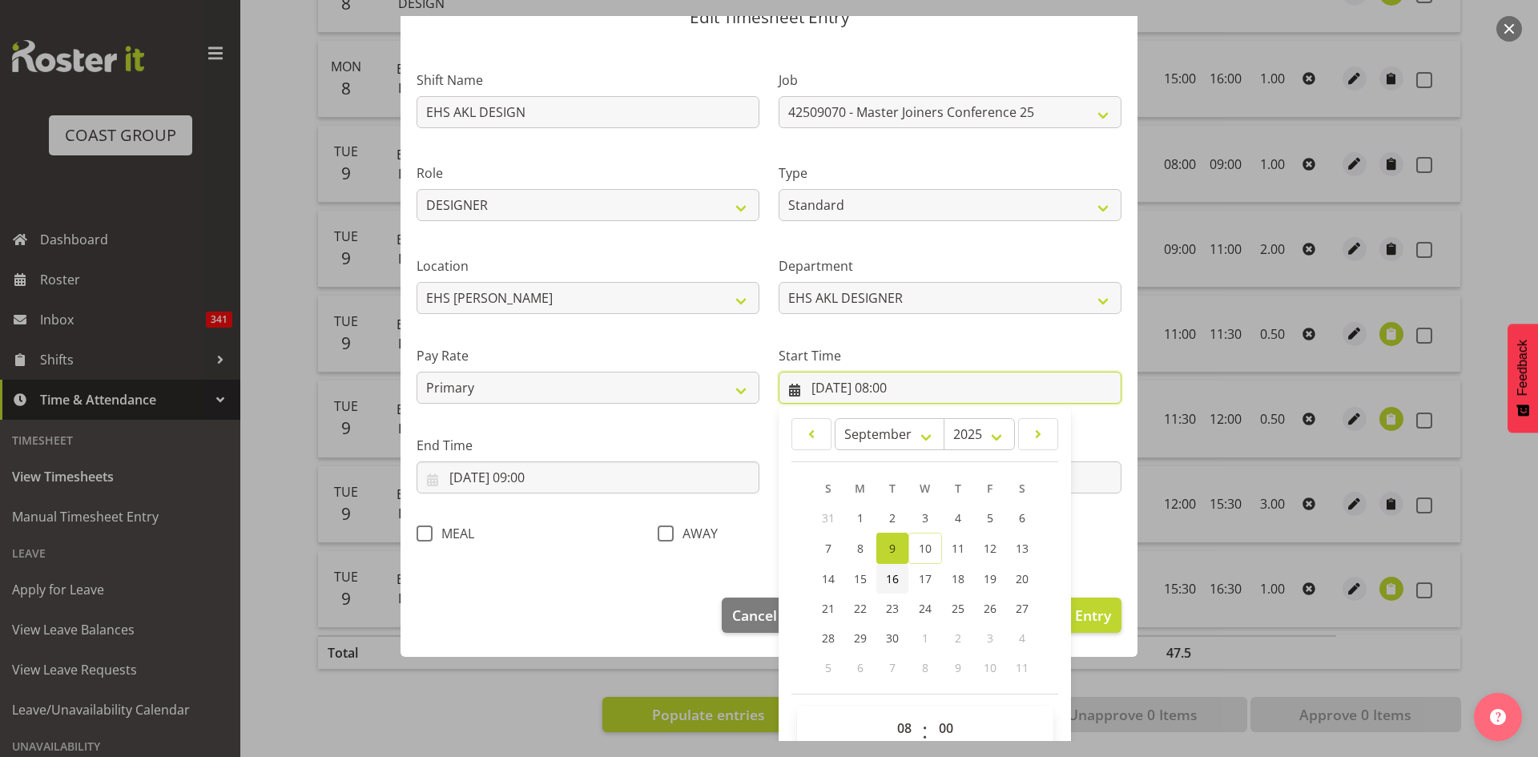
scroll to position [100, 0]
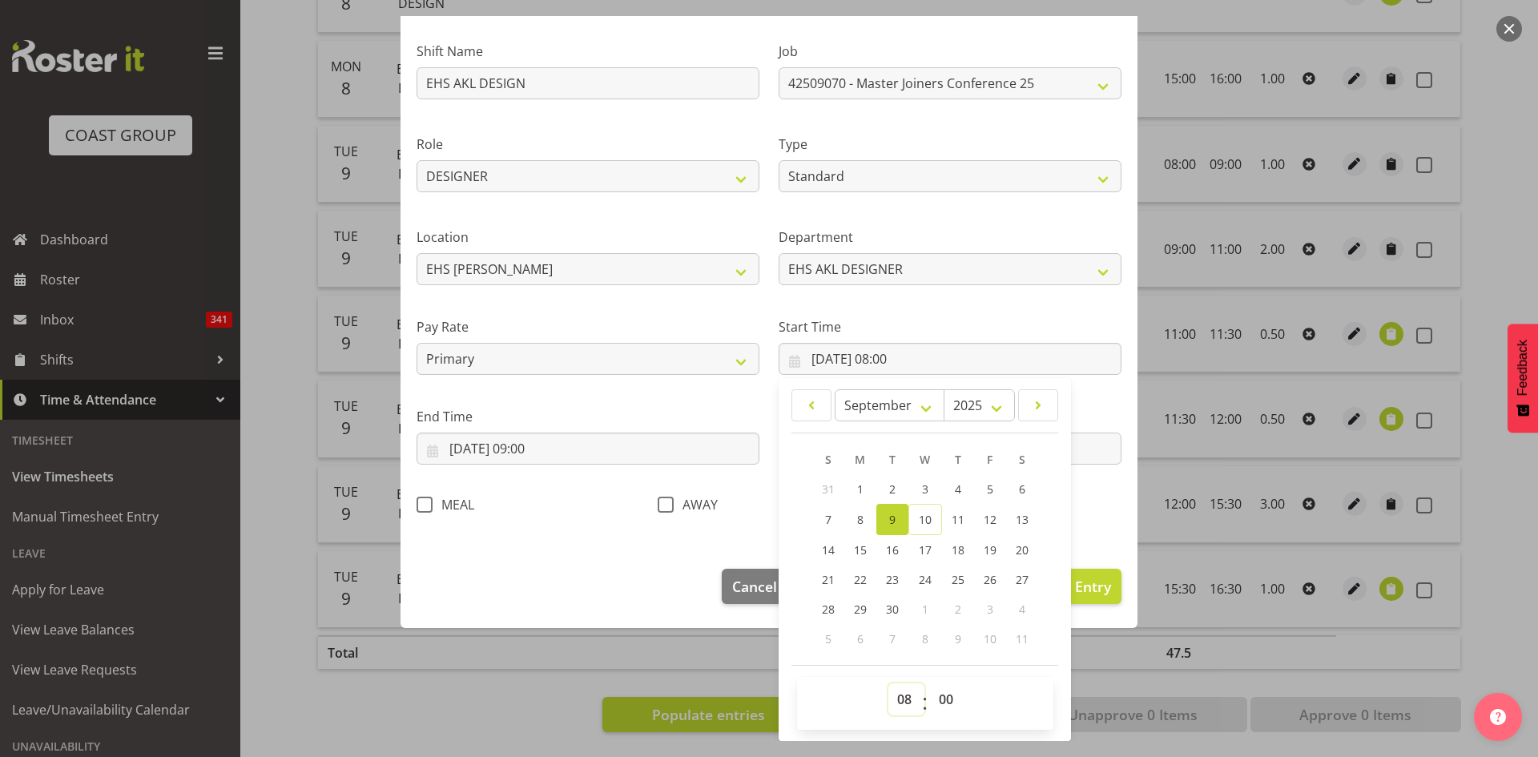
click at [896, 703] on select "00 01 02 03 04 05 06 07 08 09 10 11 12 13 14 15 16 17 18 19 20 21 22 23" at bounding box center [906, 699] width 36 height 32
click at [888, 683] on select "00 01 02 03 04 05 06 07 08 09 10 11 12 13 14 15 16 17 18 19 20 21 22 23" at bounding box center [906, 699] width 36 height 32
click at [938, 698] on select "00 01 02 03 04 05 06 07 08 09 10 11 12 13 14 15 16 17 18 19 20 21 22 23 24 25 2…" at bounding box center [948, 699] width 36 height 32
click at [930, 683] on select "00 01 02 03 04 05 06 07 08 09 10 11 12 13 14 15 16 17 18 19 20 21 22 23 24 25 2…" at bounding box center [948, 699] width 36 height 32
click at [640, 578] on footer "Cancel Delete Entry Clear Entry Update Entry" at bounding box center [769, 590] width 737 height 75
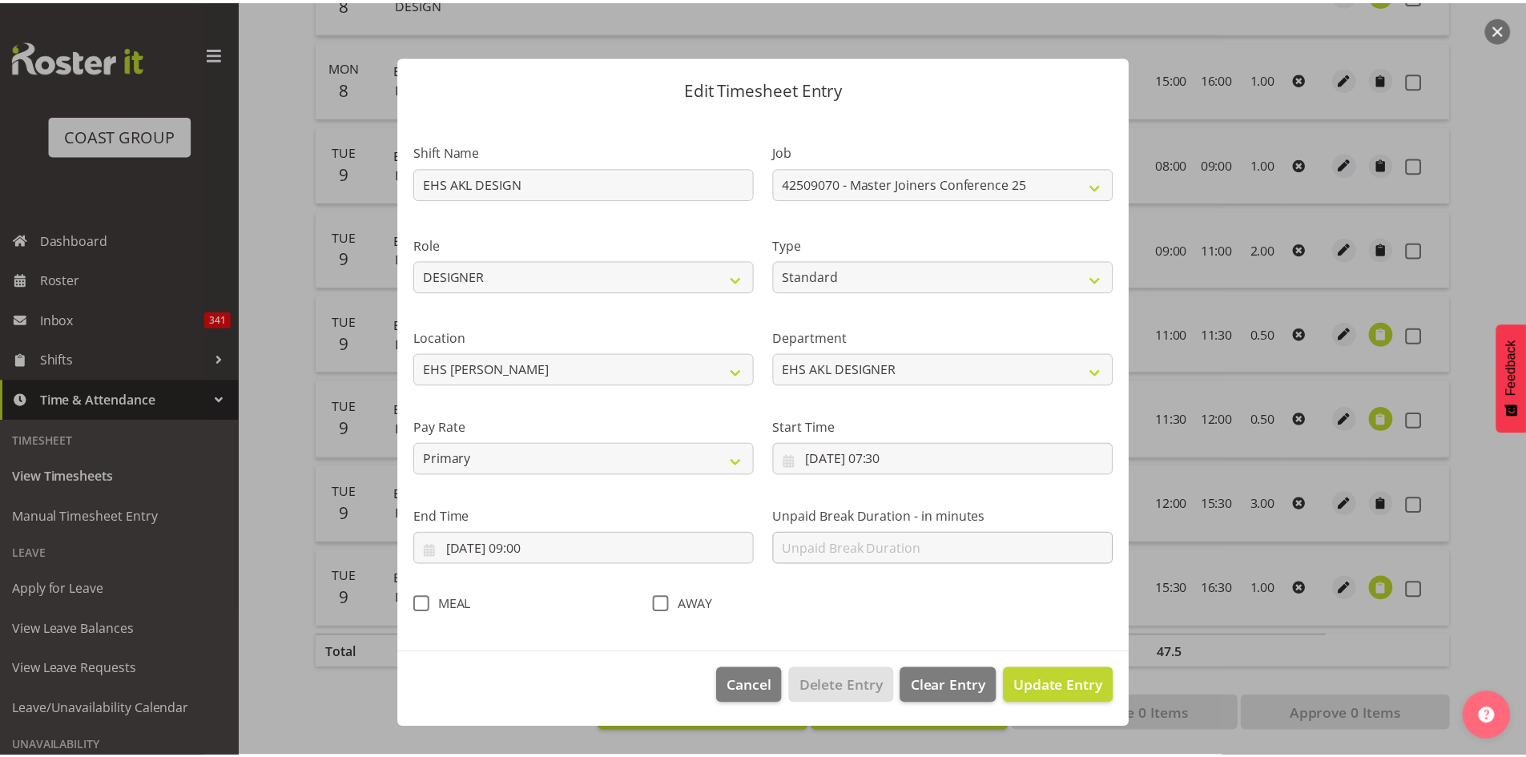
scroll to position [0, 0]
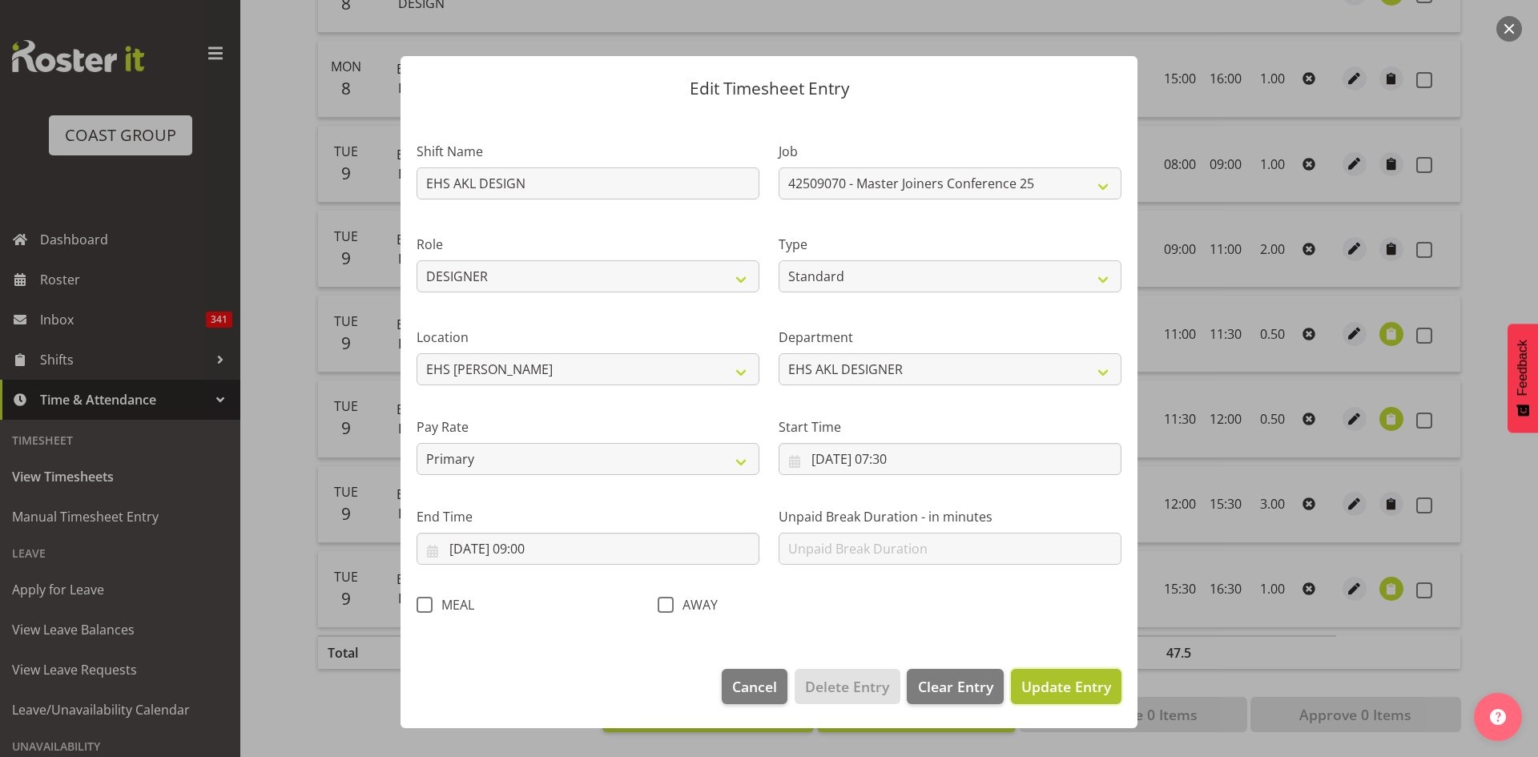
click at [1094, 682] on span "Update Entry" at bounding box center [1066, 686] width 90 height 19
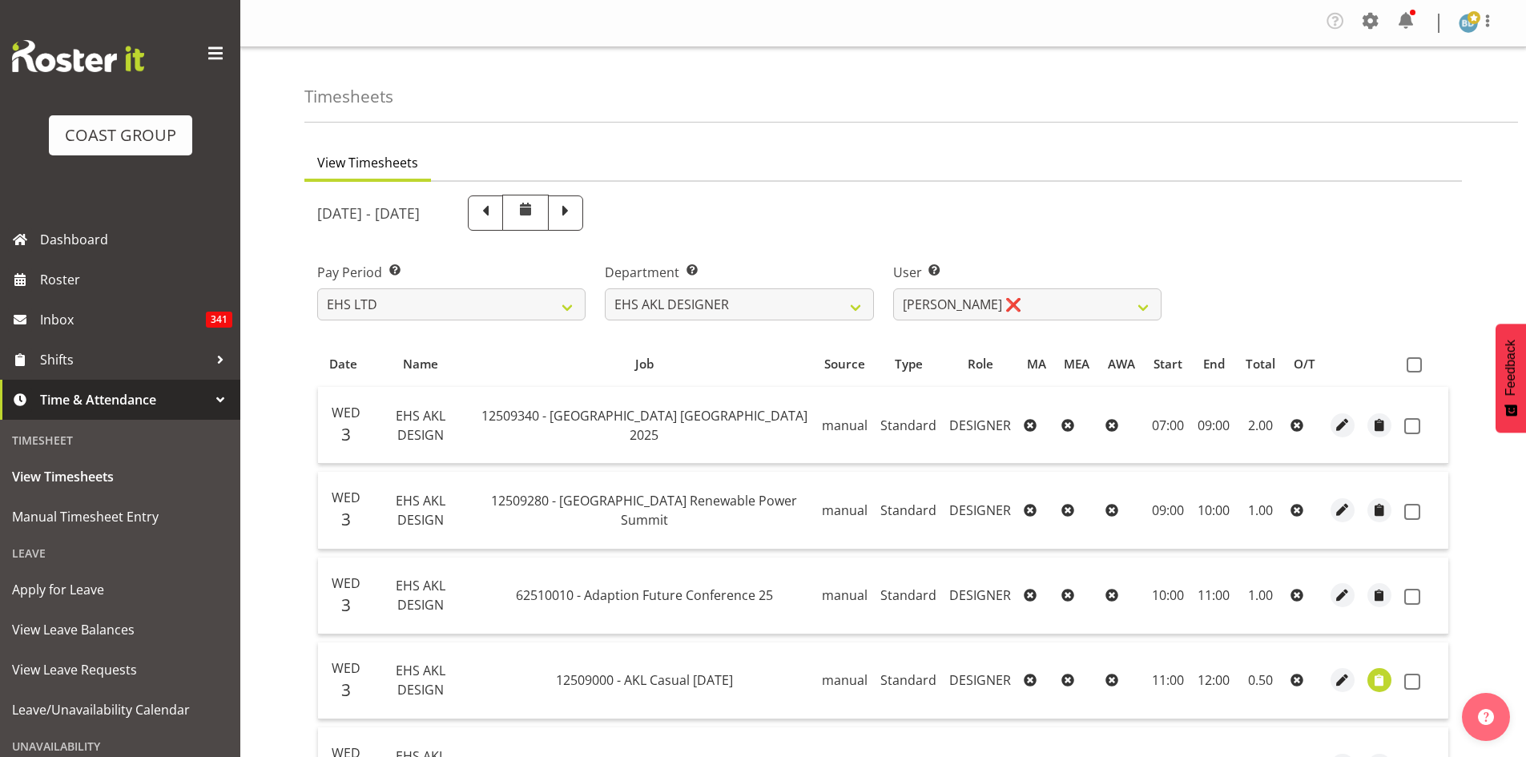
drag, startPoint x: 1417, startPoint y: 366, endPoint x: 1354, endPoint y: 429, distance: 89.5
click at [1417, 366] on span at bounding box center [1414, 364] width 15 height 15
click at [1417, 366] on input "checkbox" at bounding box center [1412, 365] width 10 height 10
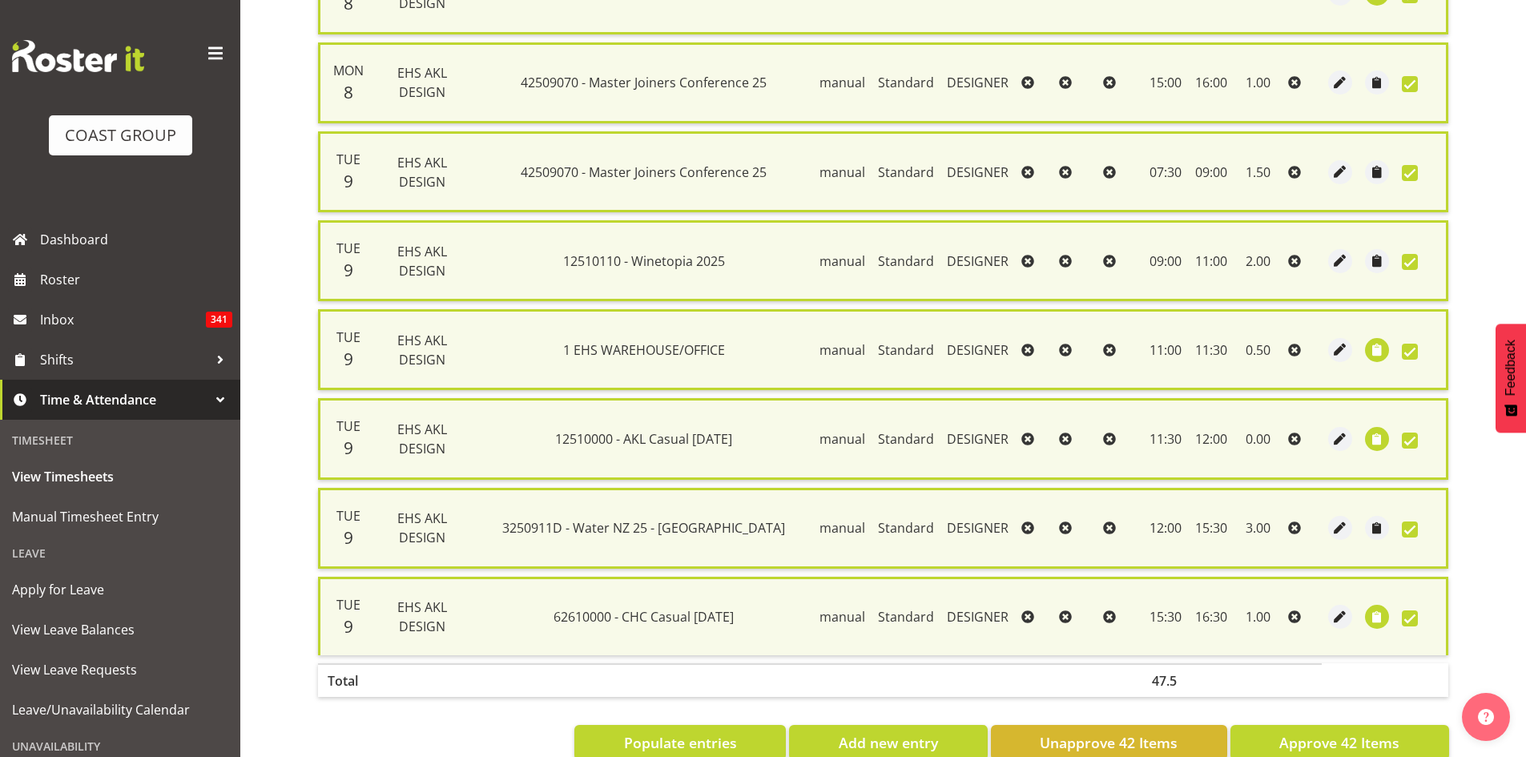
scroll to position [3502, 0]
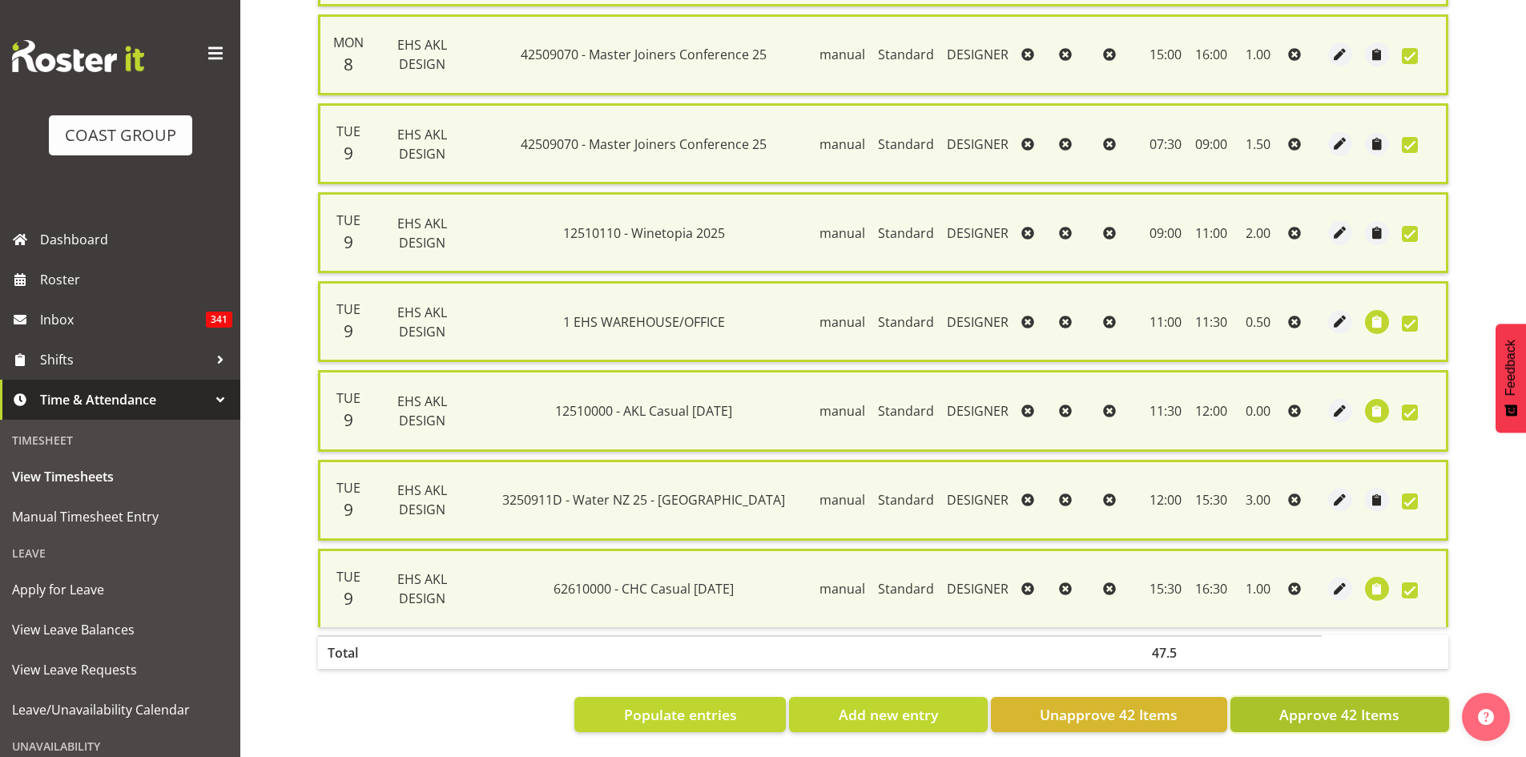
click at [1351, 704] on span "Approve 42 Items" at bounding box center [1339, 714] width 120 height 21
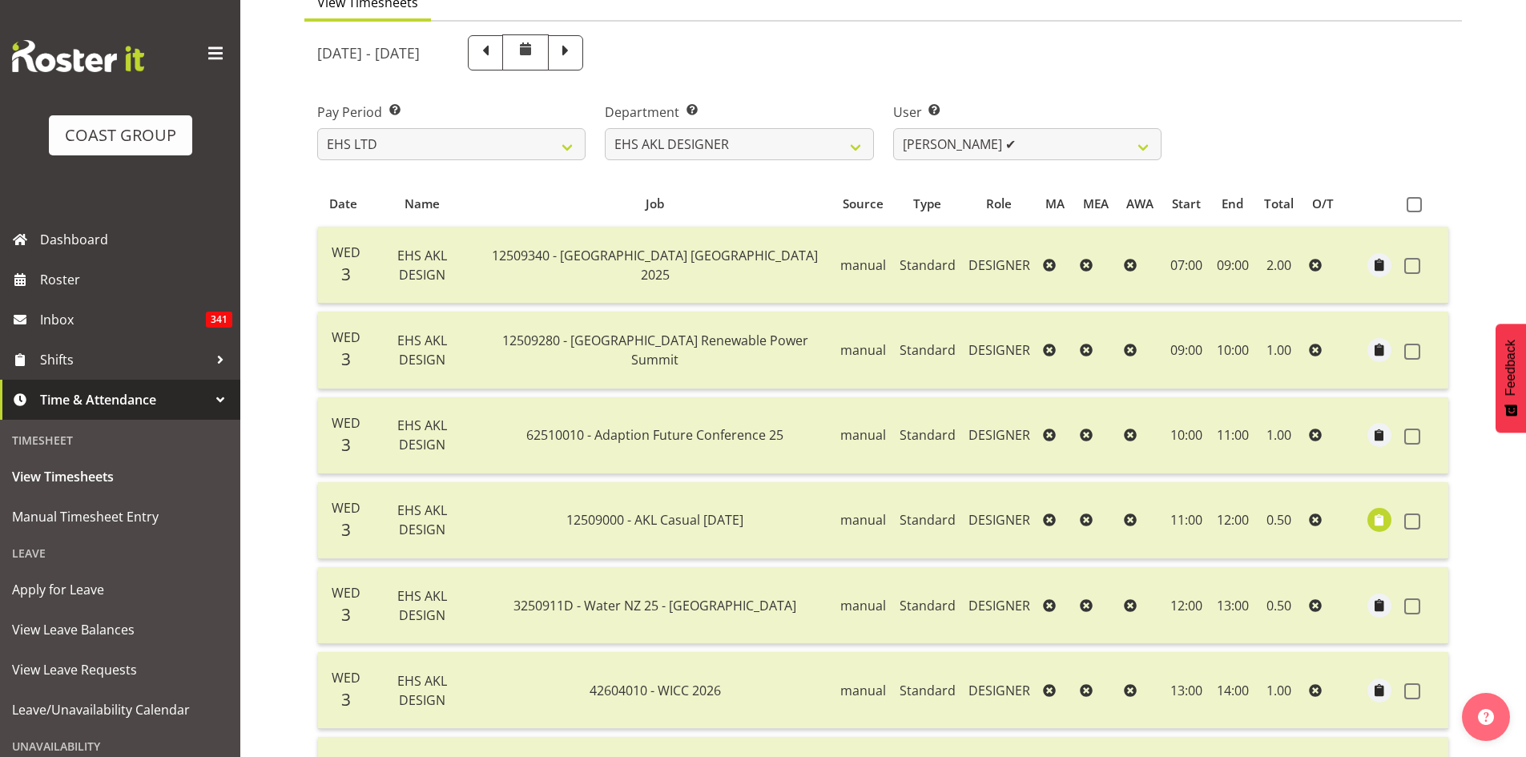
scroll to position [0, 0]
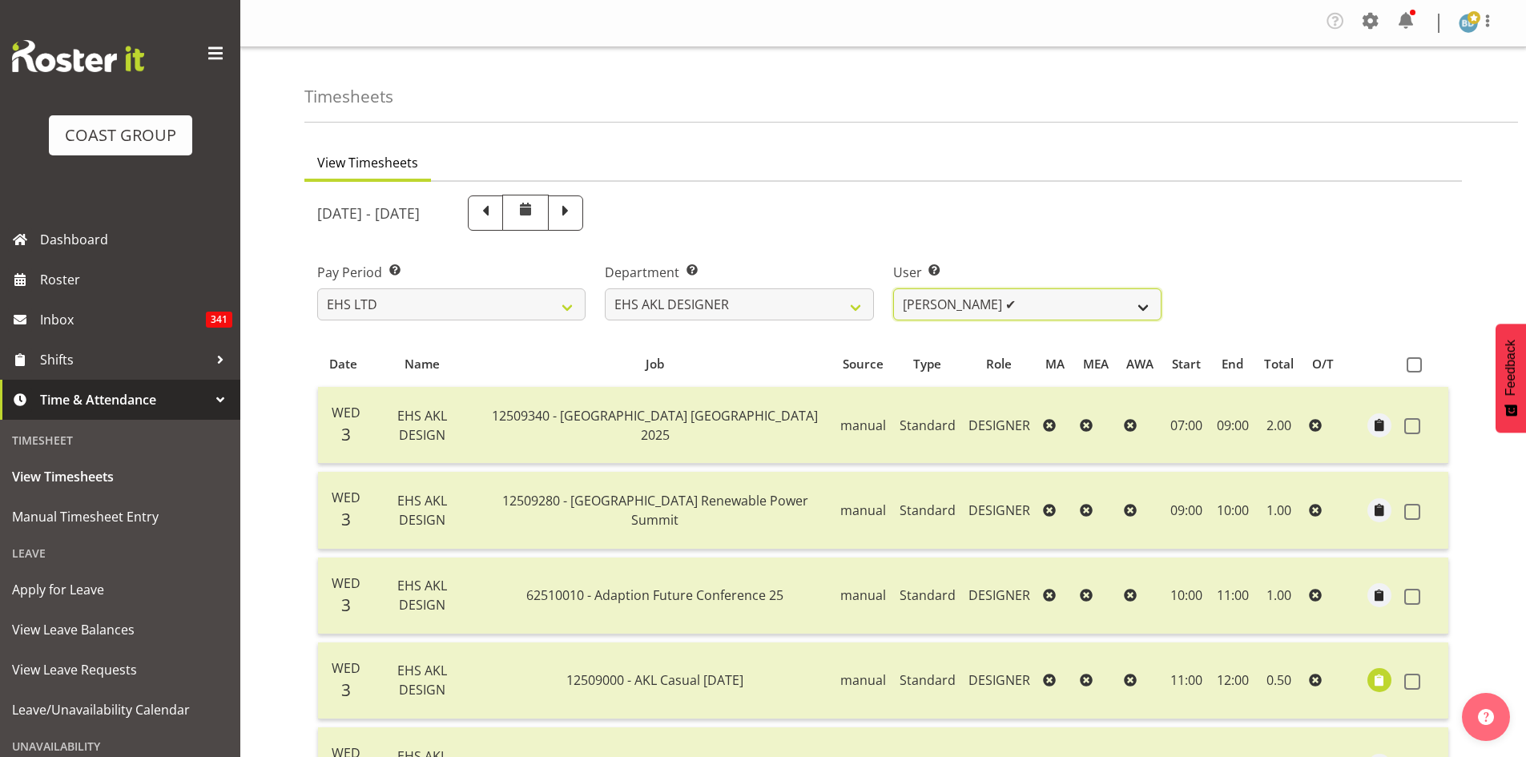
click at [1021, 305] on select "[PERSON_NAME] ✔ [PERSON_NAME] ✔" at bounding box center [1027, 304] width 268 height 32
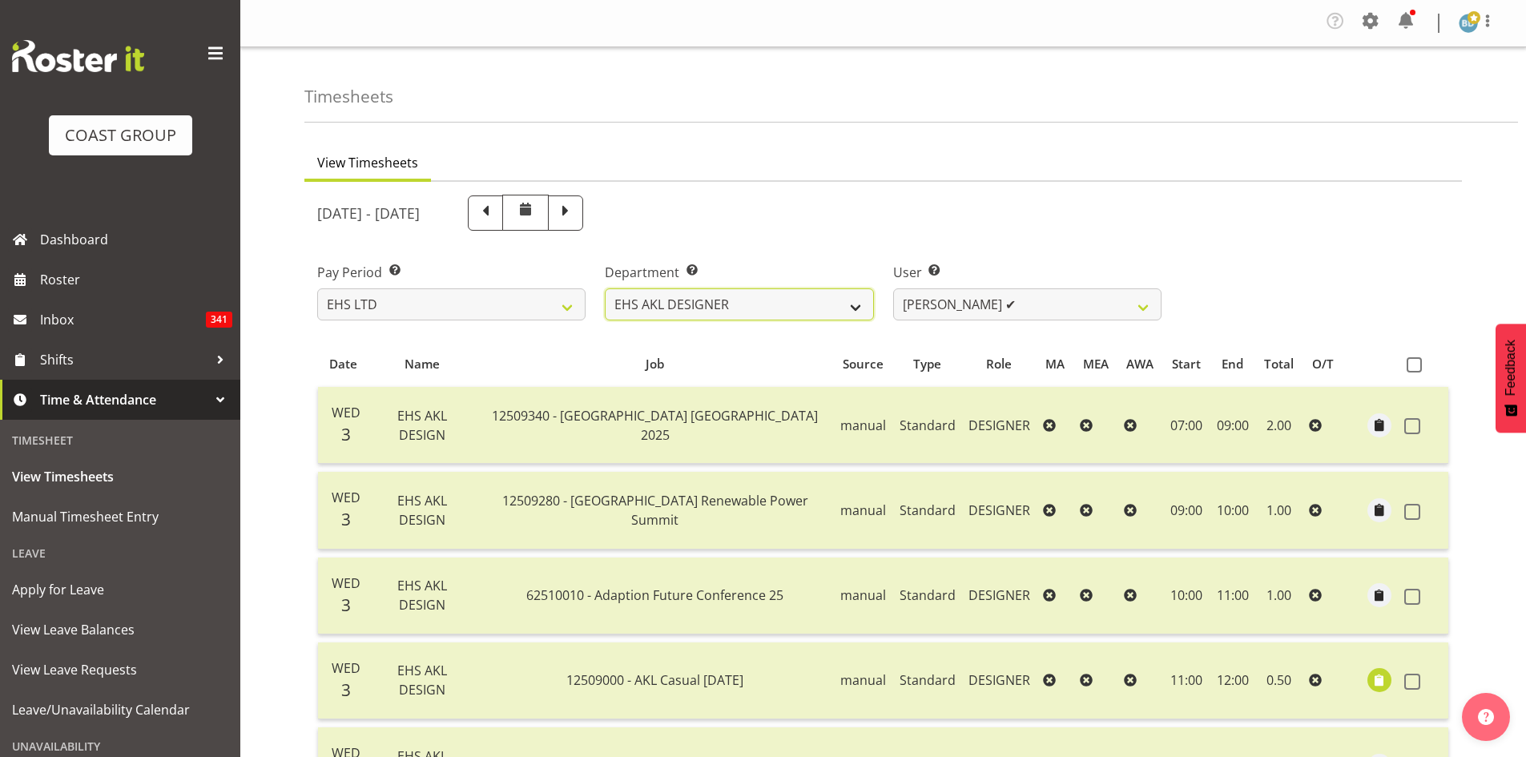
click at [706, 312] on select "EHS AKL D&B EHS AKL DESIGNER" at bounding box center [739, 304] width 268 height 32
click at [605, 288] on select "EHS AKL D&B EHS AKL DESIGNER" at bounding box center [739, 304] width 268 height 32
